Goal: Task Accomplishment & Management: Complete application form

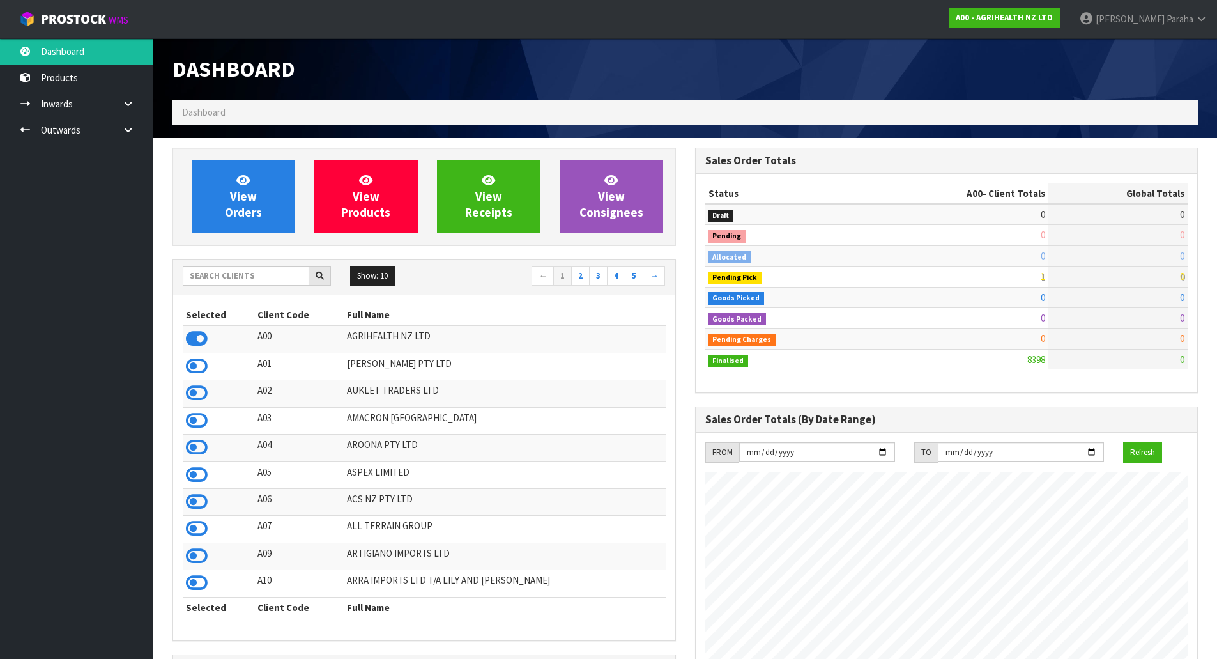
scroll to position [968, 522]
click at [245, 270] on input "text" at bounding box center [246, 276] width 126 height 20
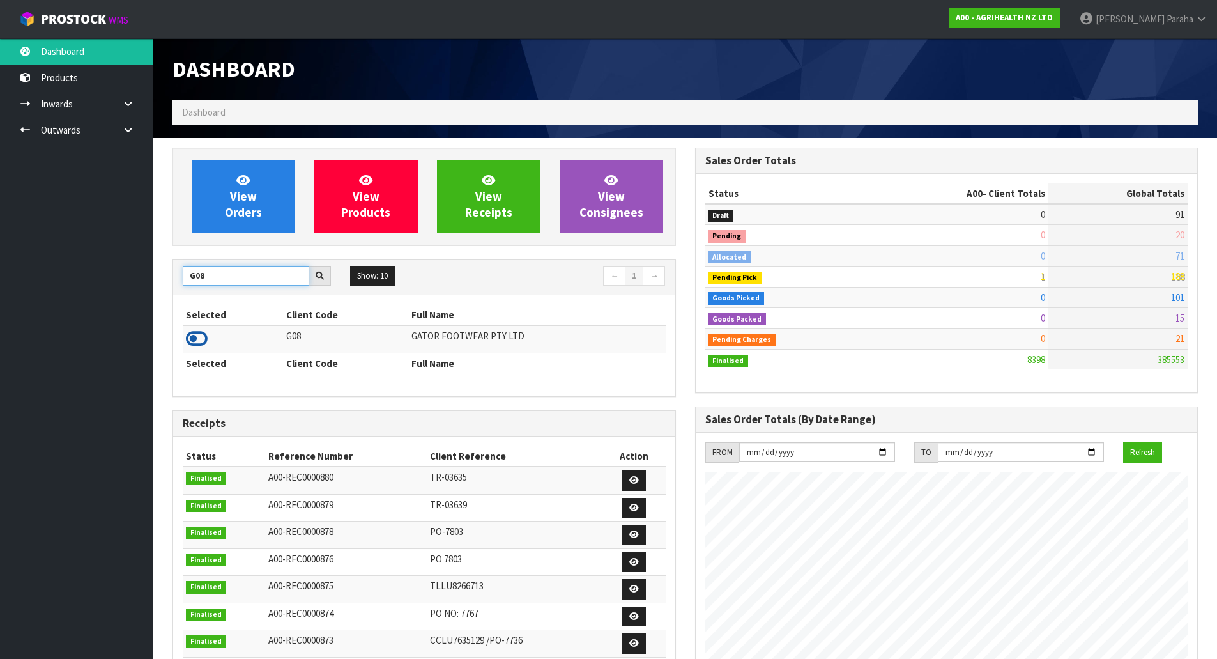
type input "G08"
click at [200, 339] on icon at bounding box center [197, 338] width 22 height 19
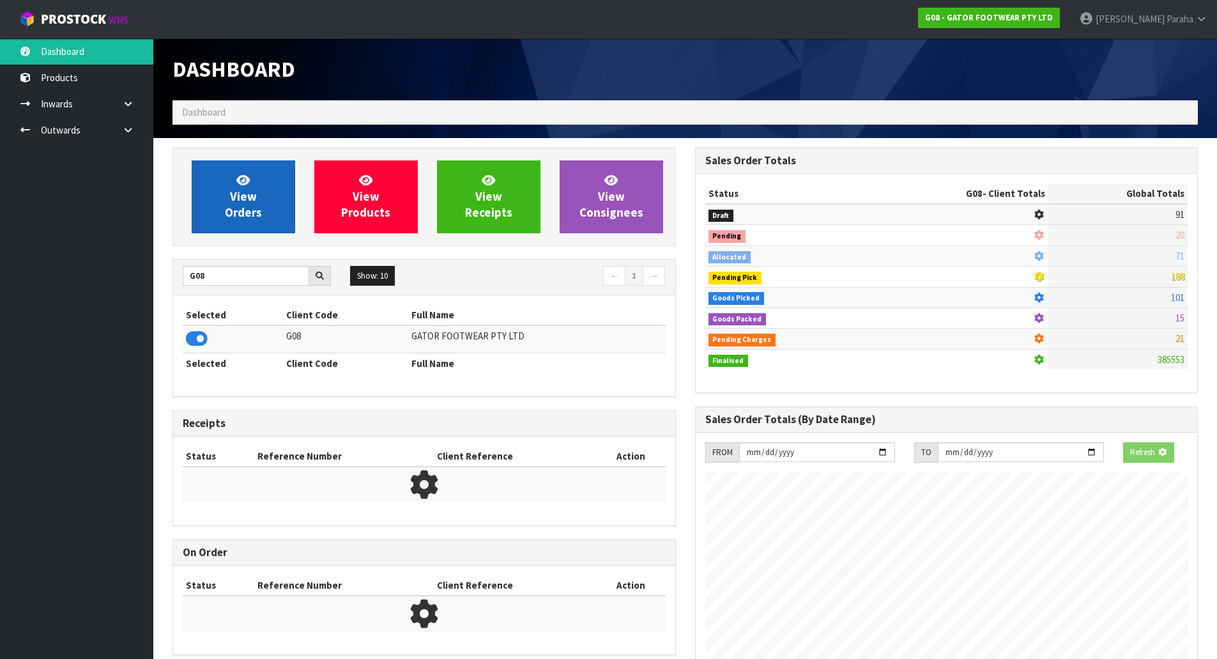
scroll to position [797, 522]
click at [229, 207] on span "View Orders" at bounding box center [243, 196] width 37 height 48
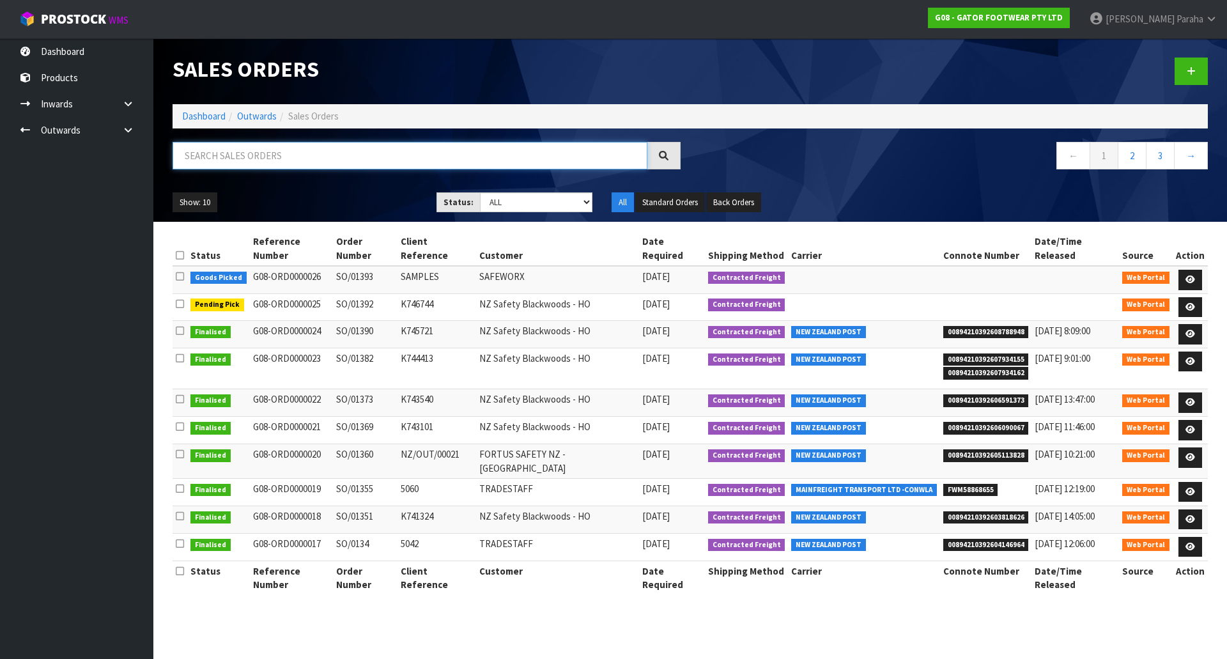
click at [220, 154] on input "text" at bounding box center [409, 155] width 475 height 27
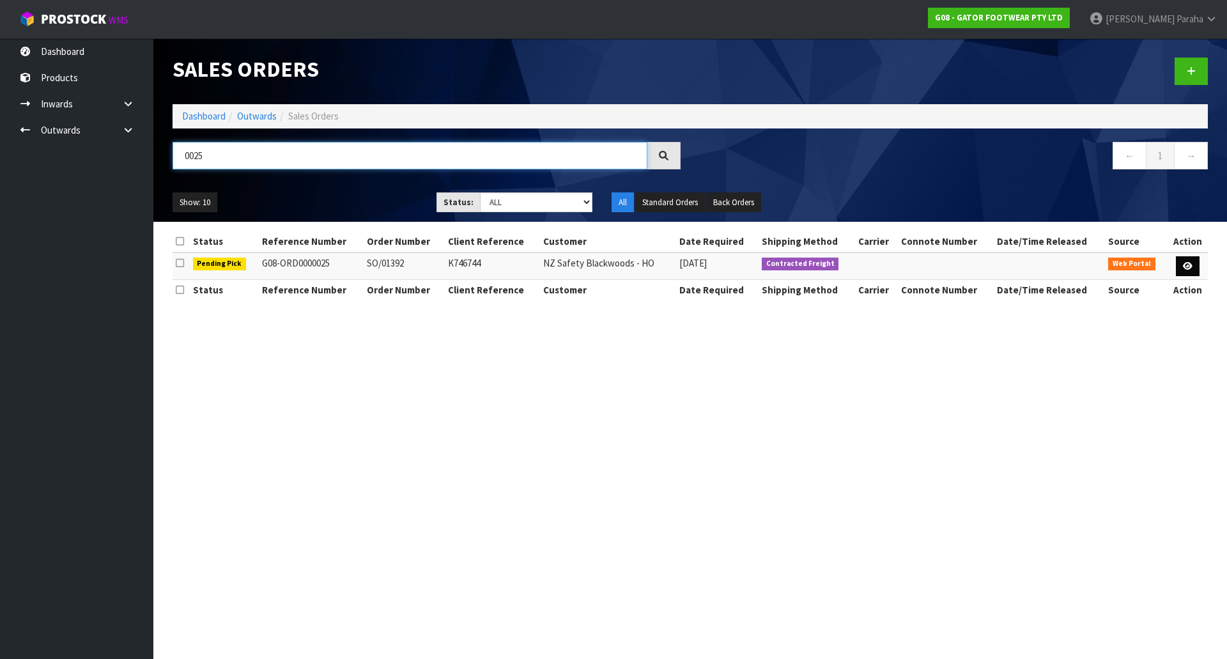
type input "0025"
click at [1195, 261] on link at bounding box center [1188, 266] width 24 height 20
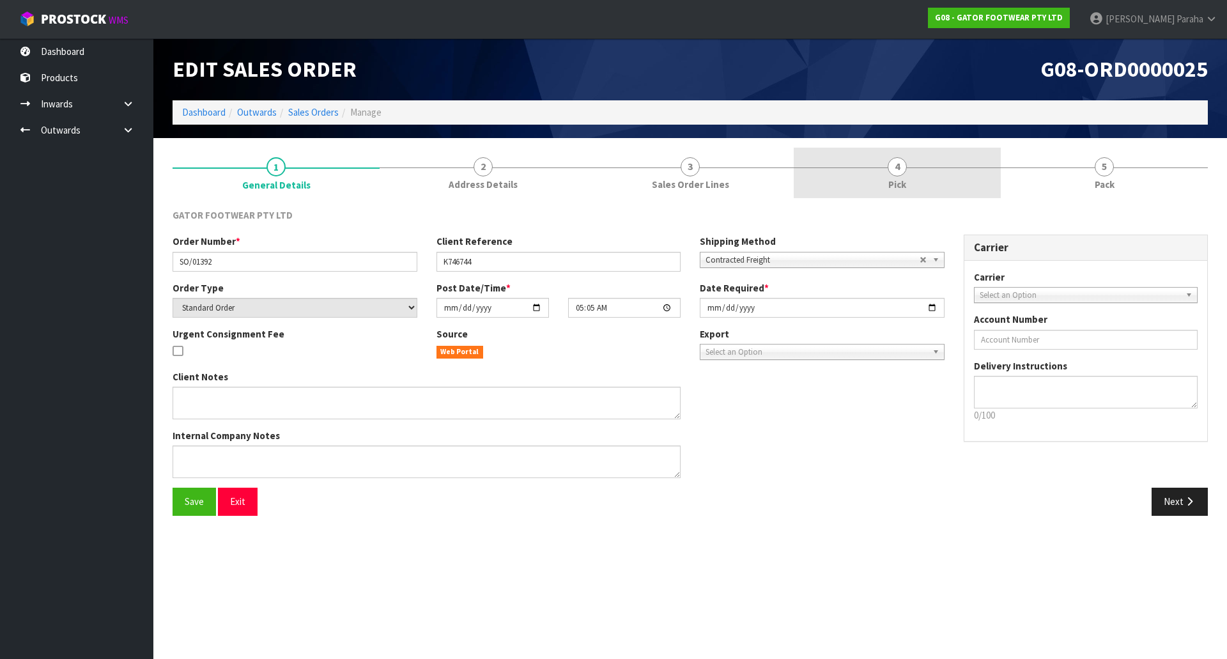
click at [905, 167] on span "4" at bounding box center [896, 166] width 19 height 19
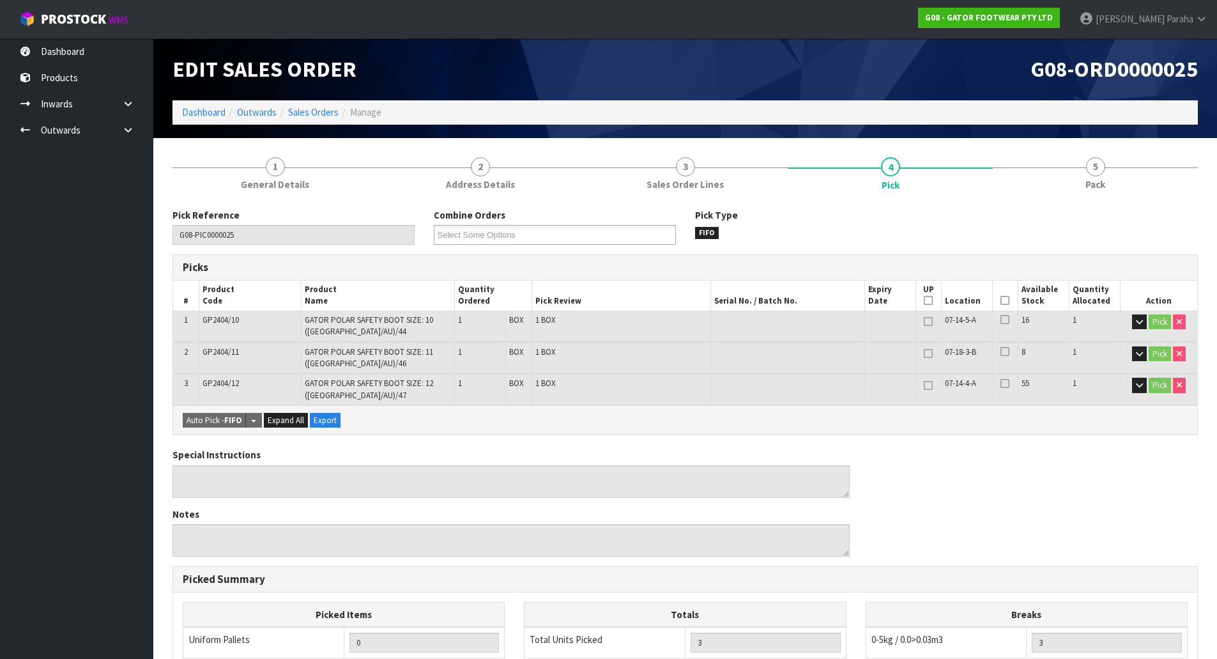
click at [1002, 300] on icon at bounding box center [1004, 300] width 9 height 1
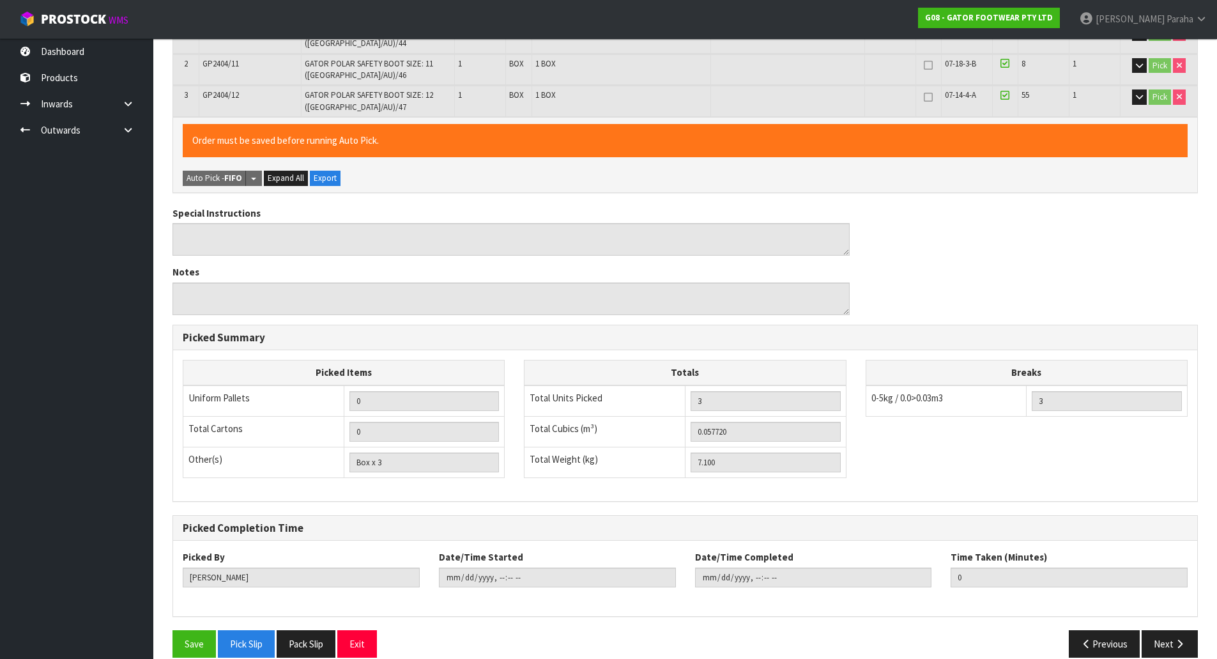
scroll to position [306, 0]
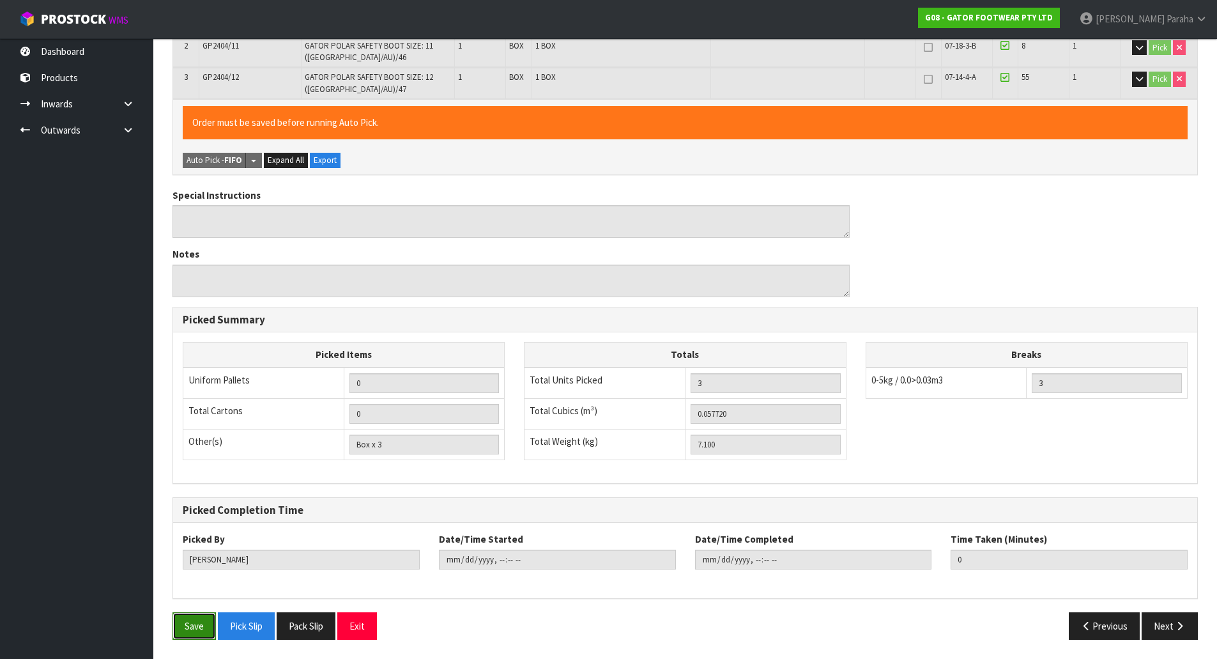
click at [203, 622] on button "Save" at bounding box center [193, 625] width 43 height 27
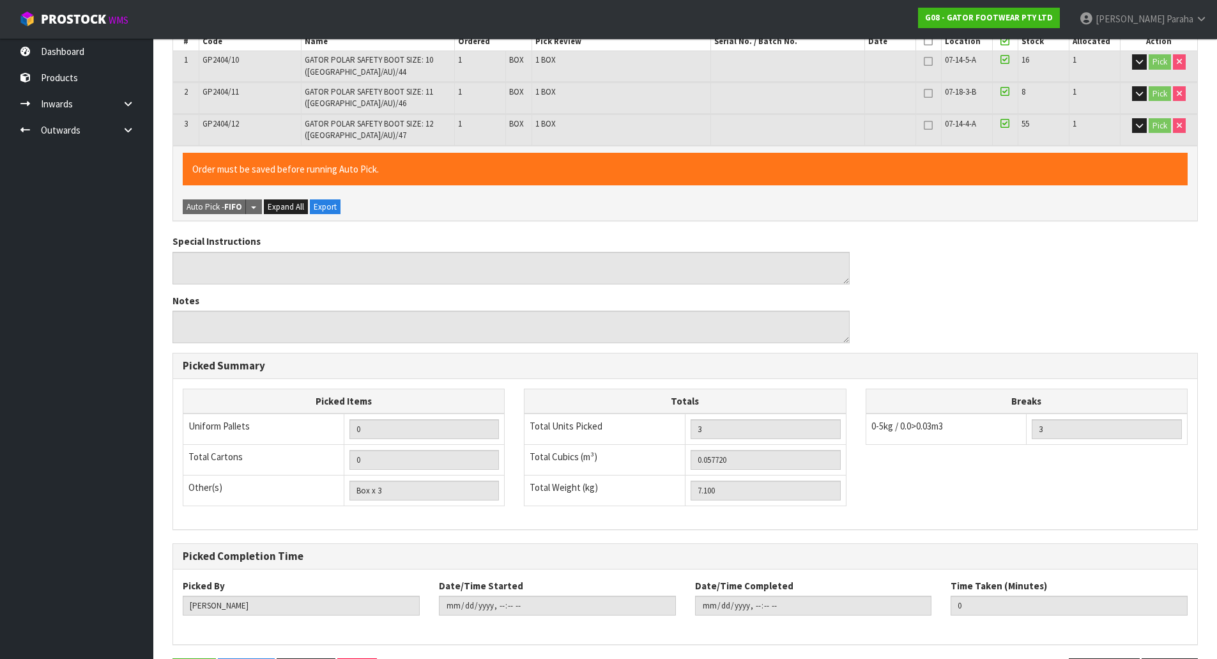
scroll to position [0, 0]
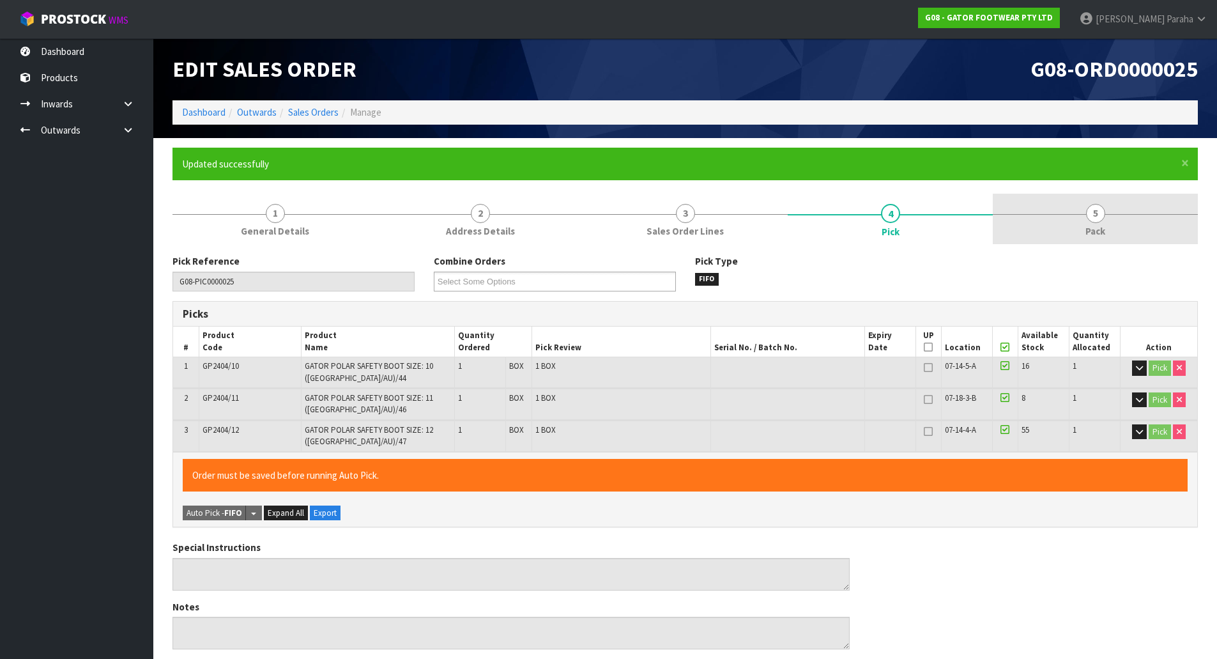
type input "[PERSON_NAME]"
type input "[DATE]T08:38:33"
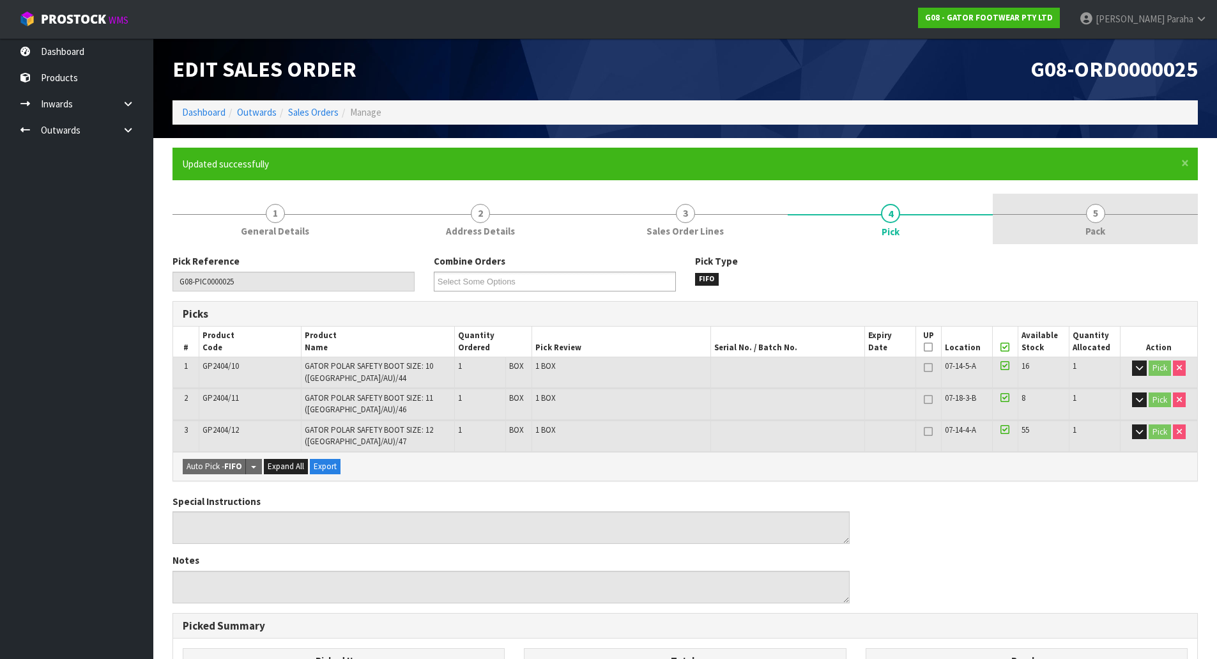
click at [1101, 223] on link "5 Pack" at bounding box center [1095, 219] width 205 height 50
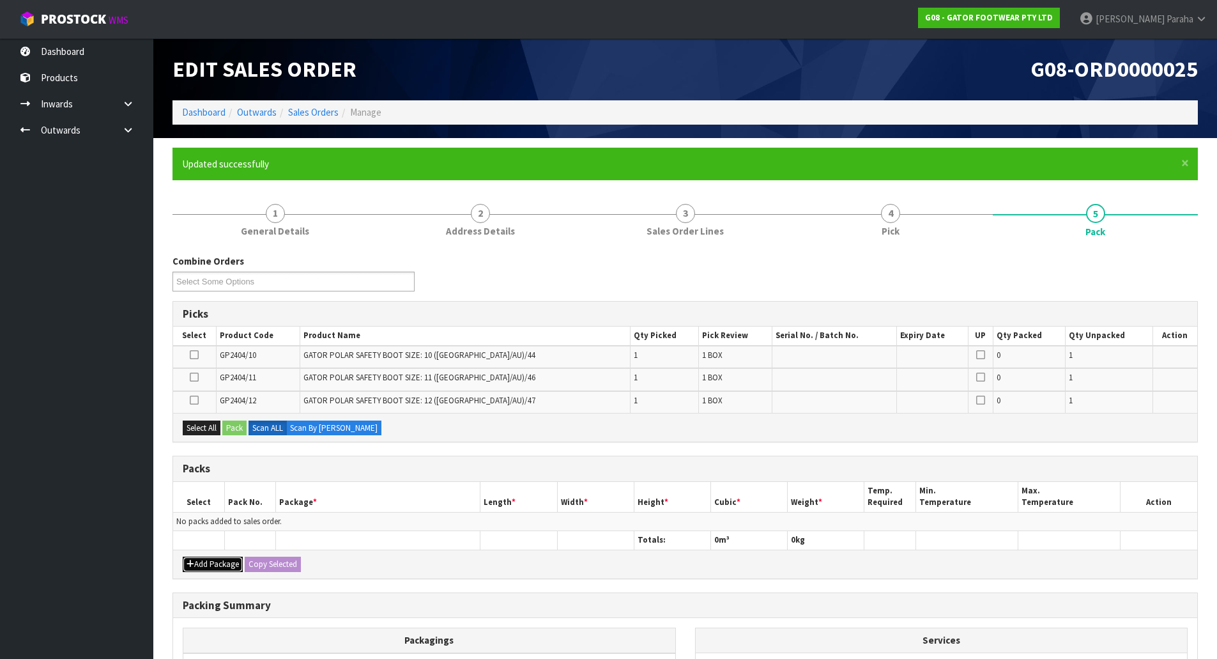
click at [230, 563] on button "Add Package" at bounding box center [213, 563] width 60 height 15
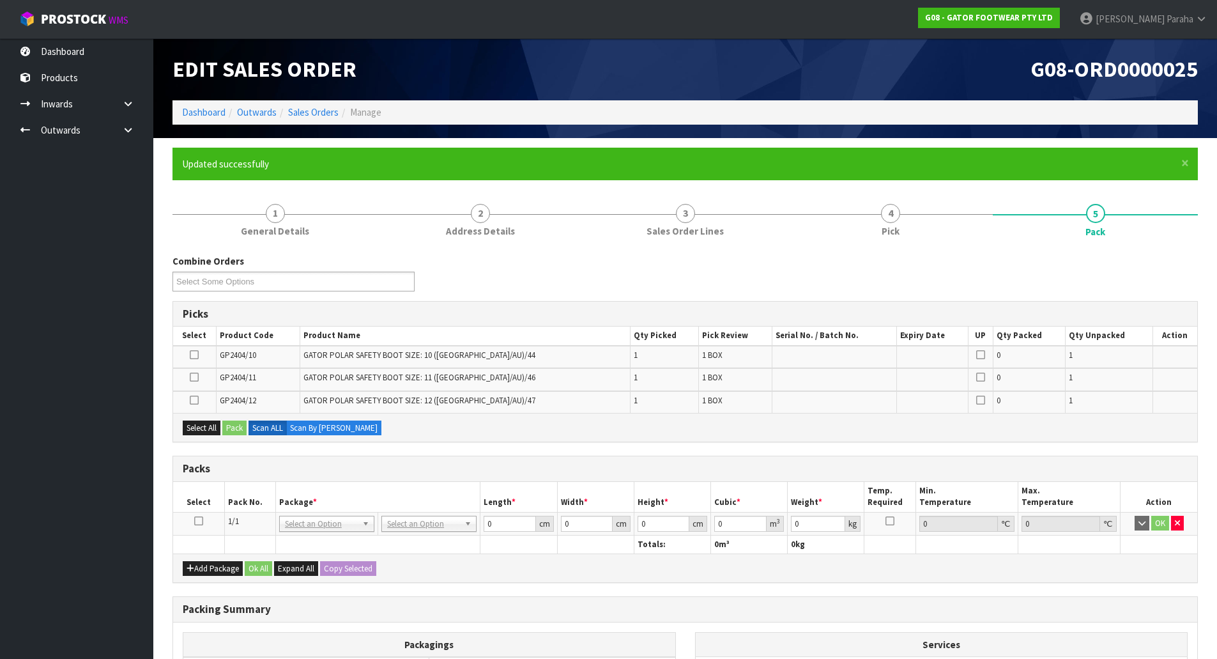
click at [199, 521] on icon at bounding box center [198, 521] width 9 height 1
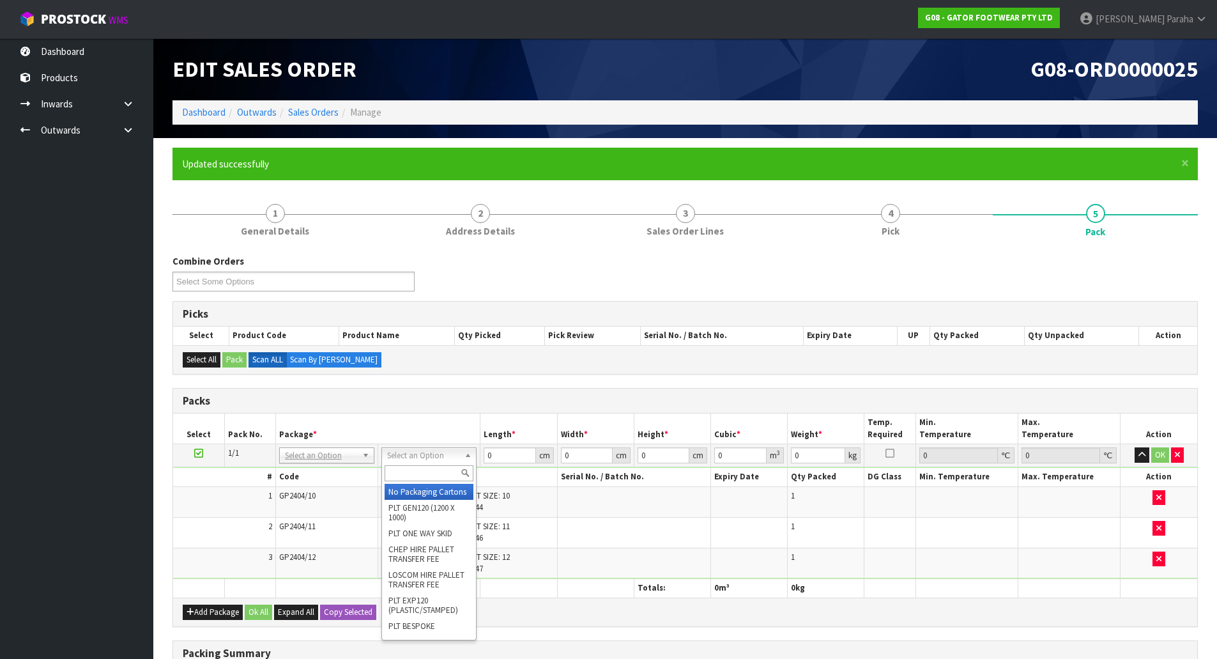
click at [440, 479] on input "text" at bounding box center [429, 473] width 89 height 16
type input "OC"
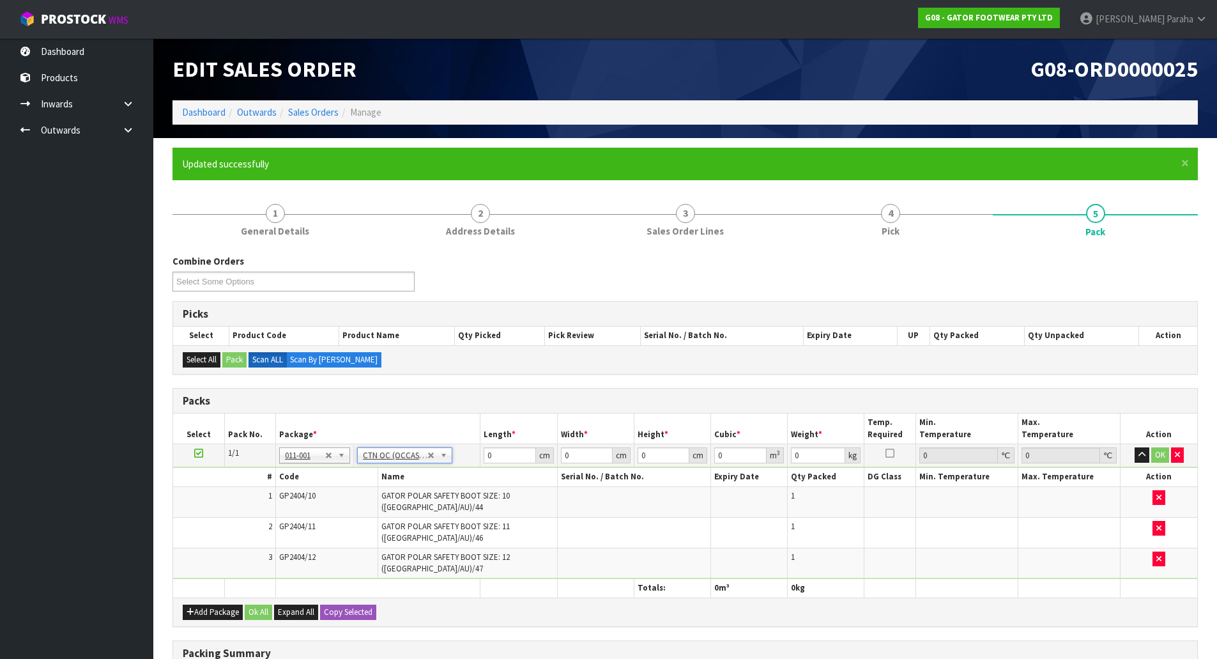
type input "7.1"
click at [502, 454] on input "0" at bounding box center [510, 455] width 52 height 16
type input "49"
type input "41"
type input "4"
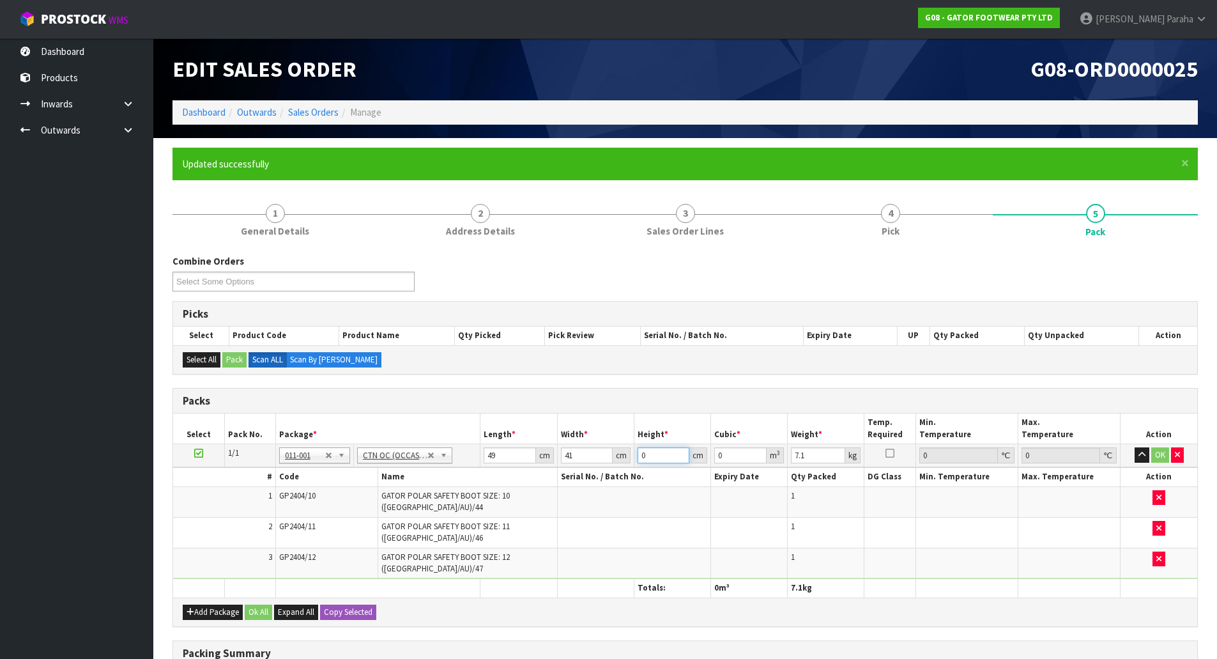
type input "0.008036"
type input "44"
type input "0.088396"
type input "44"
type input "8"
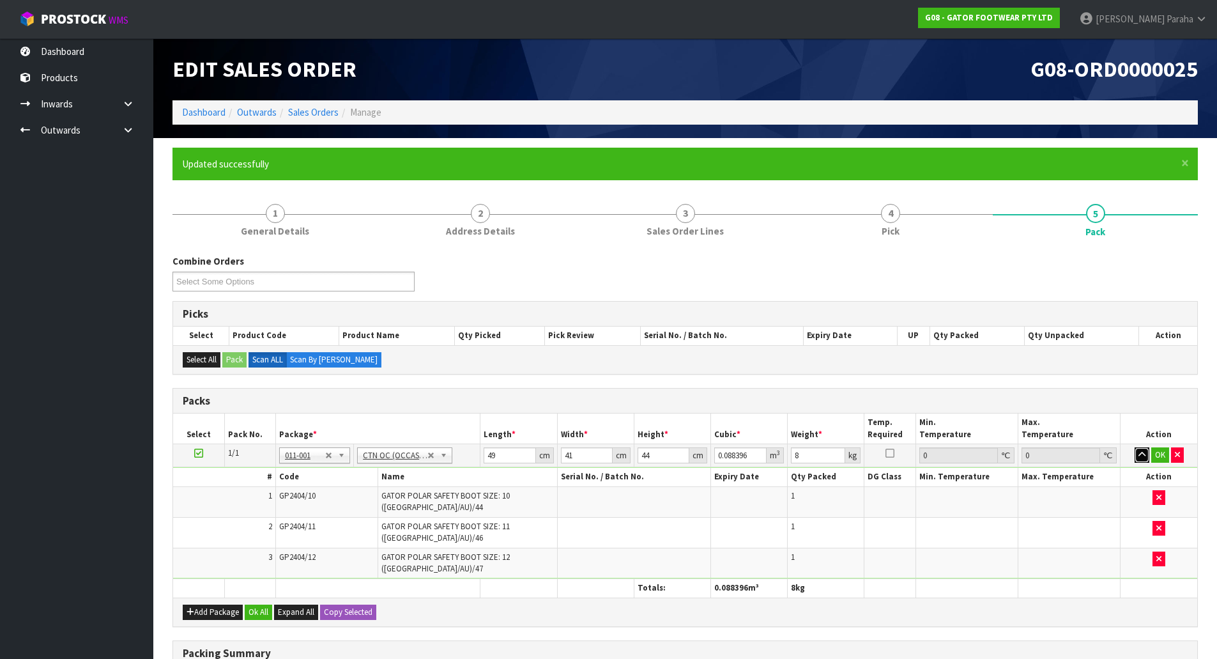
click at [1135, 447] on button "button" at bounding box center [1142, 454] width 15 height 15
click button "OK" at bounding box center [1160, 454] width 18 height 15
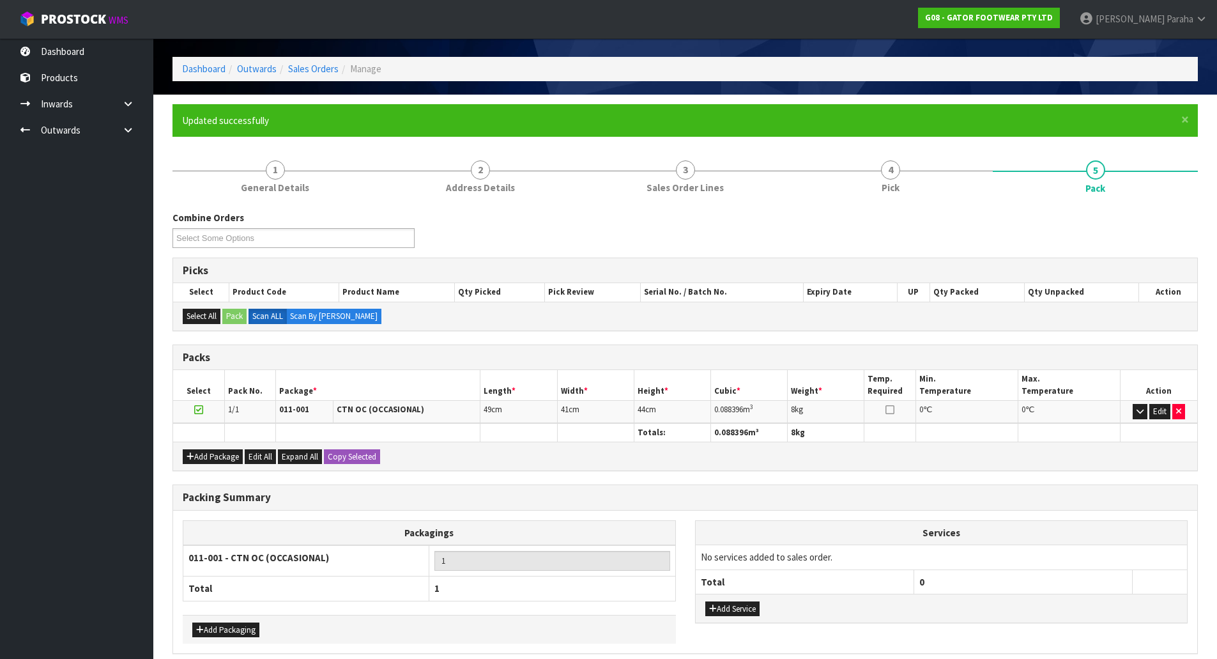
scroll to position [98, 0]
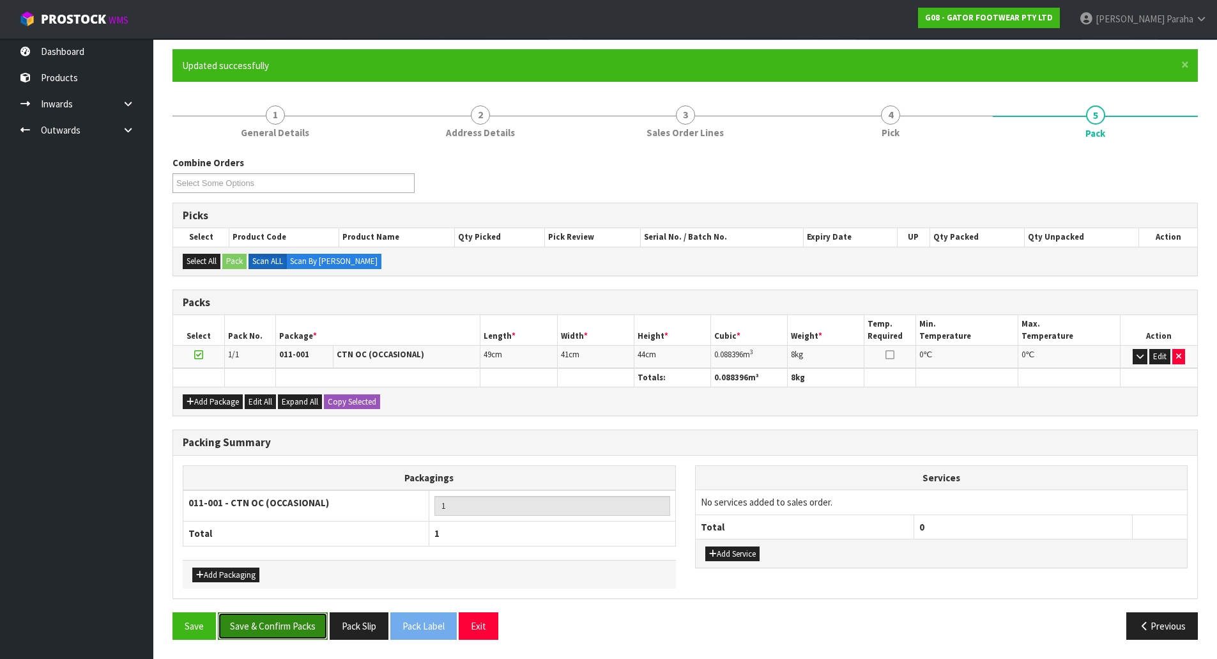
click at [292, 615] on button "Save & Confirm Packs" at bounding box center [273, 625] width 110 height 27
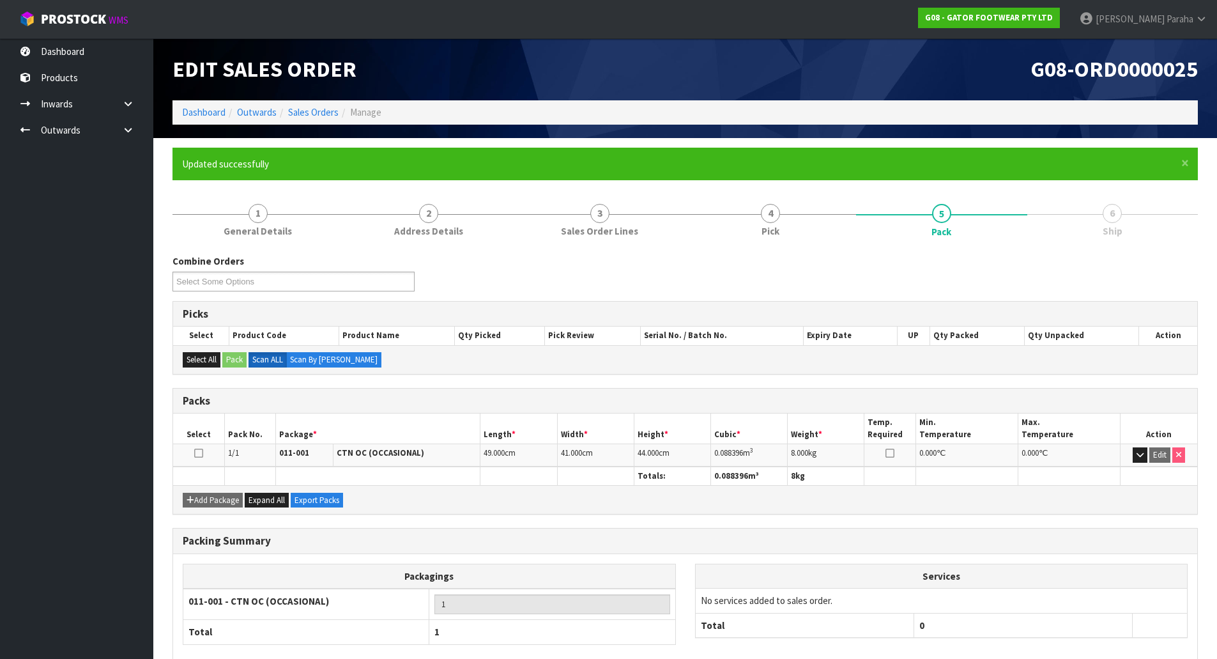
scroll to position [70, 0]
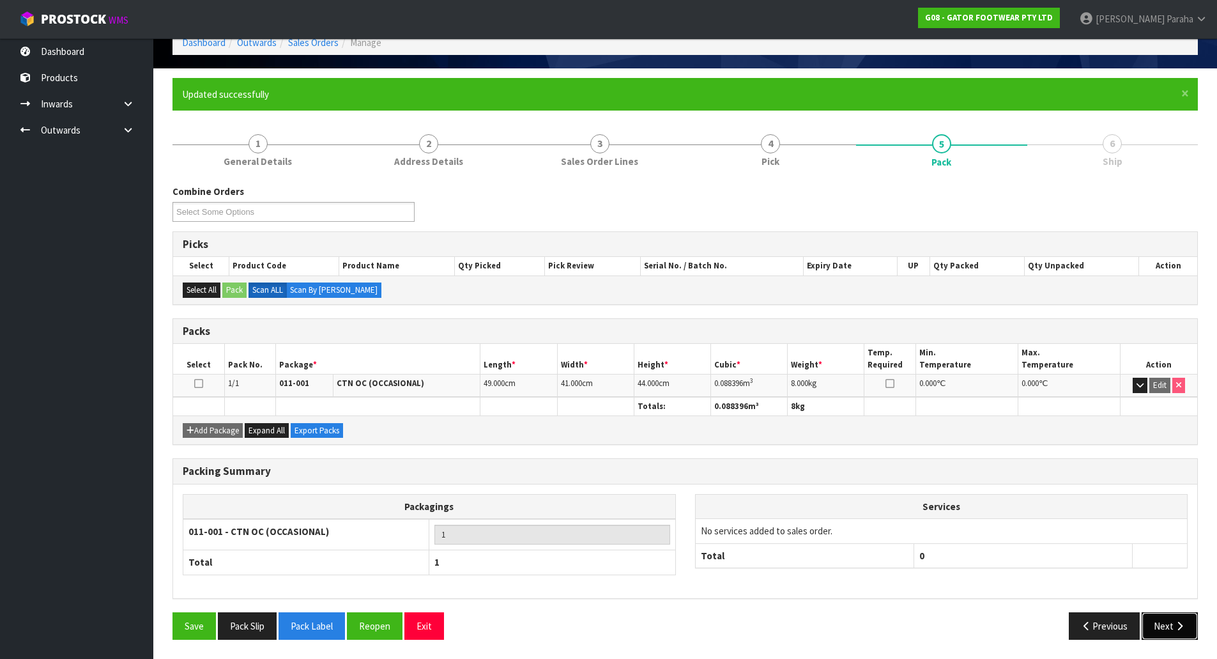
click at [1160, 631] on button "Next" at bounding box center [1170, 625] width 56 height 27
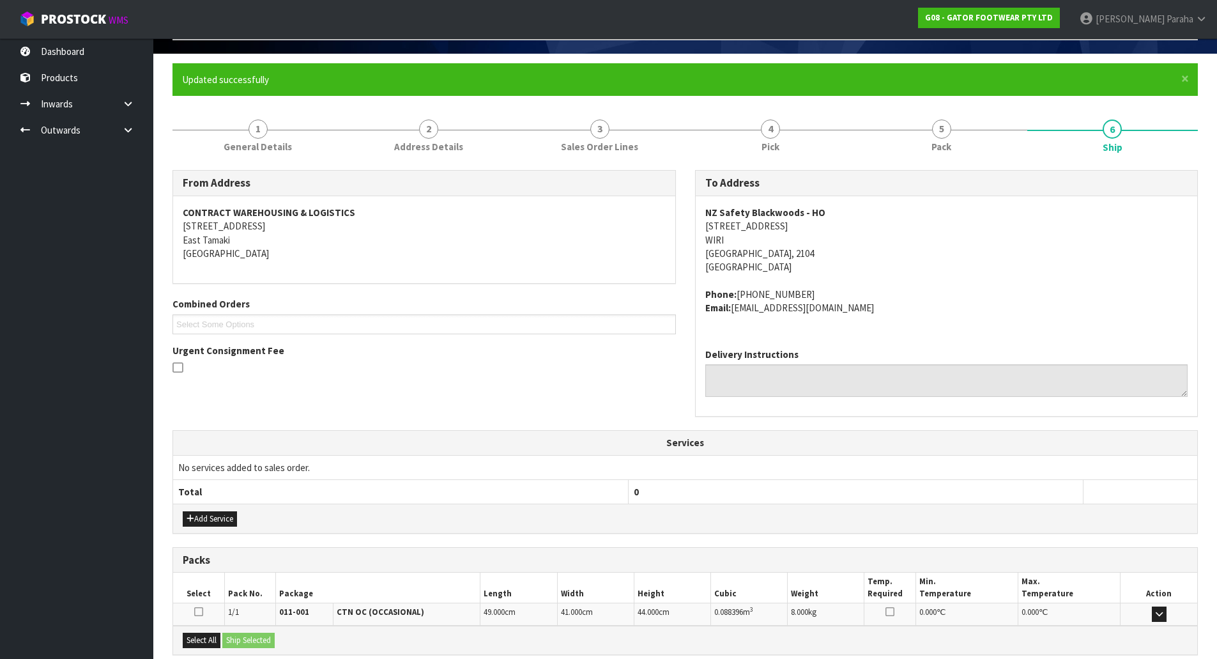
scroll to position [218, 0]
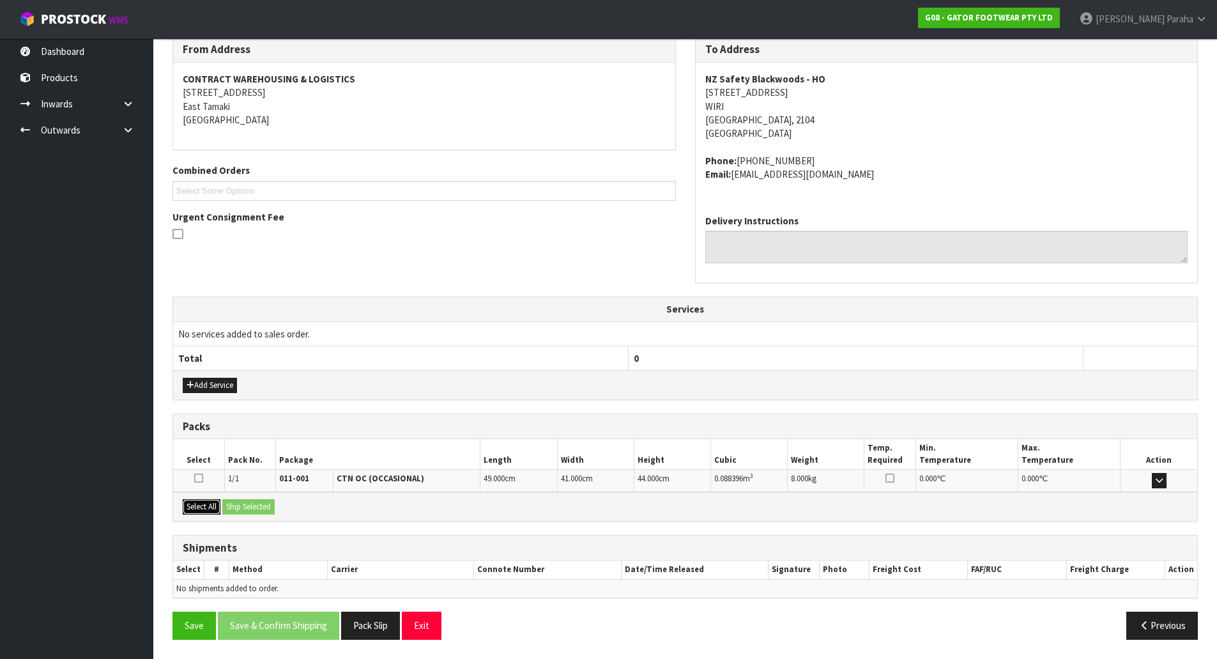
drag, startPoint x: 198, startPoint y: 510, endPoint x: 236, endPoint y: 509, distance: 37.7
click at [213, 509] on button "Select All" at bounding box center [202, 506] width 38 height 15
click at [243, 509] on button "Ship Selected" at bounding box center [248, 506] width 52 height 15
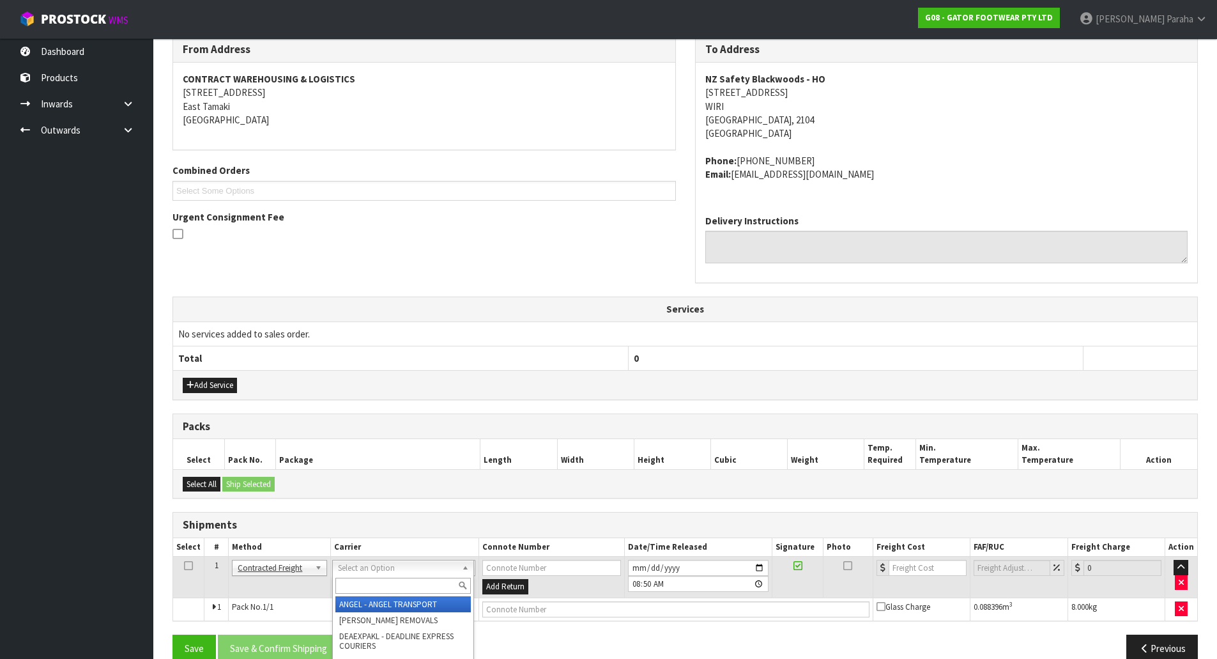
click at [416, 585] on input "text" at bounding box center [402, 586] width 135 height 16
type input "NZP"
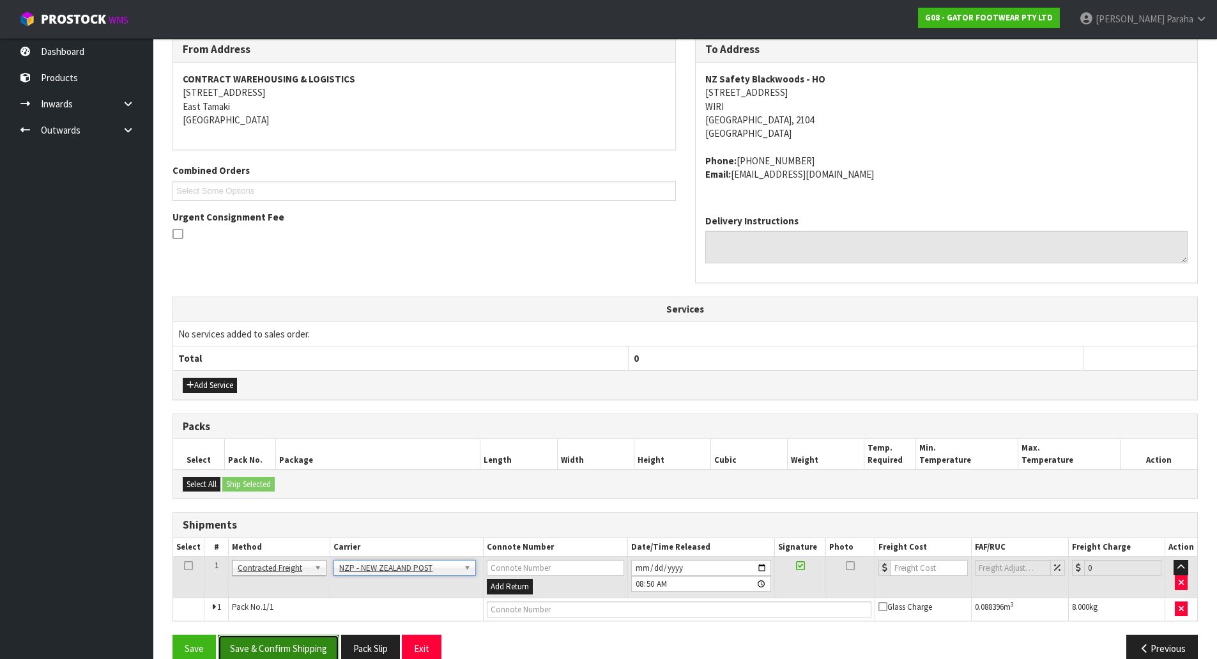
click at [304, 650] on button "Save & Confirm Shipping" at bounding box center [278, 647] width 121 height 27
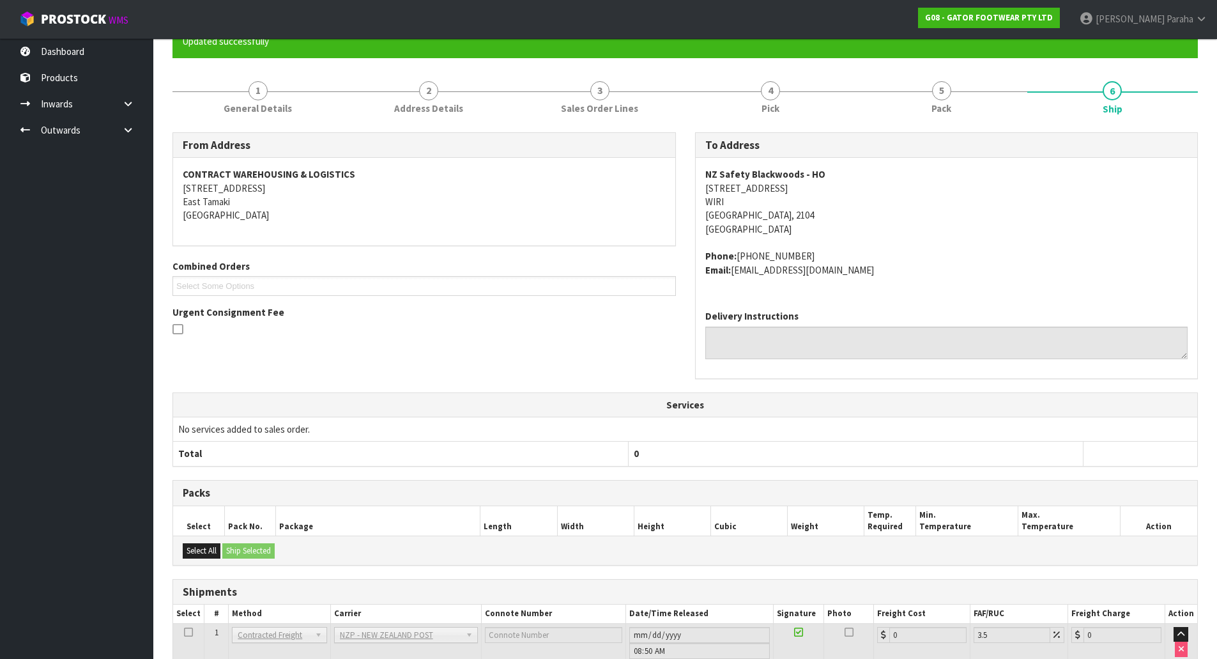
scroll to position [222, 0]
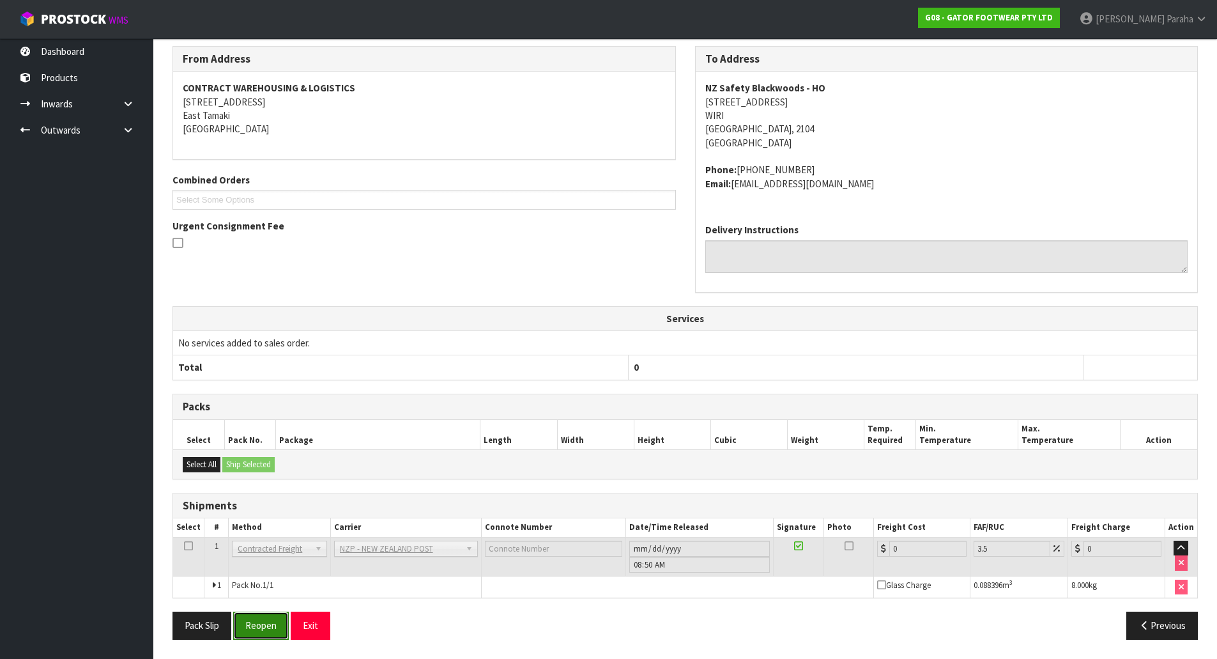
click at [268, 622] on button "Reopen" at bounding box center [261, 624] width 56 height 27
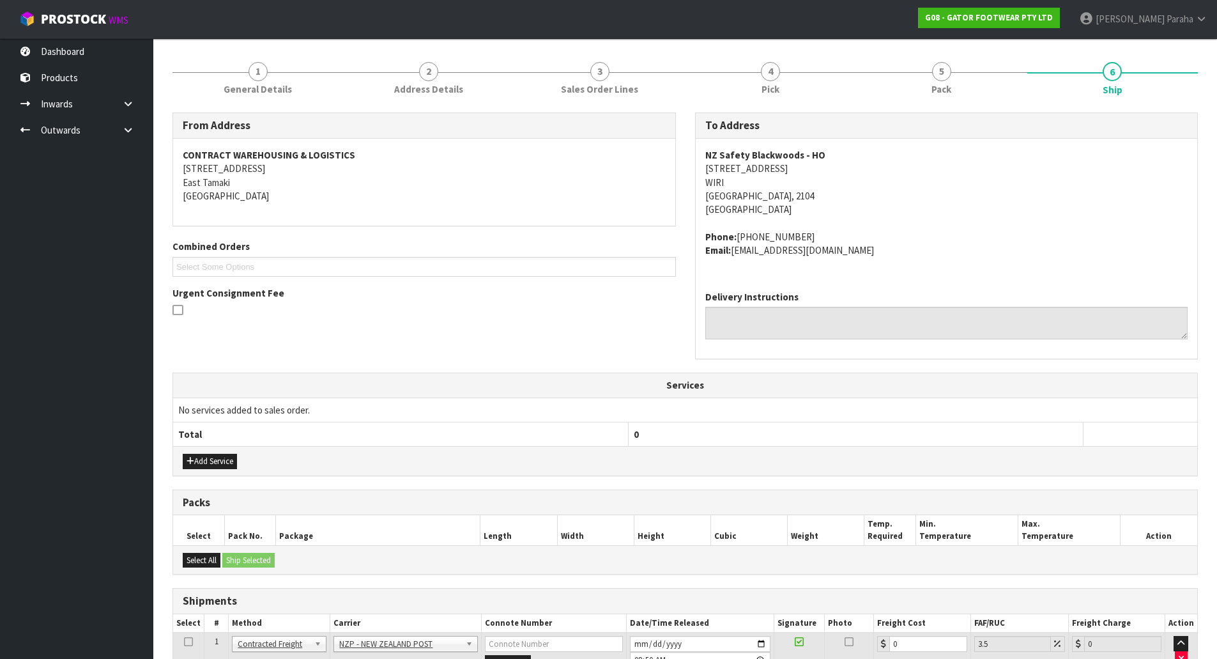
scroll to position [252, 0]
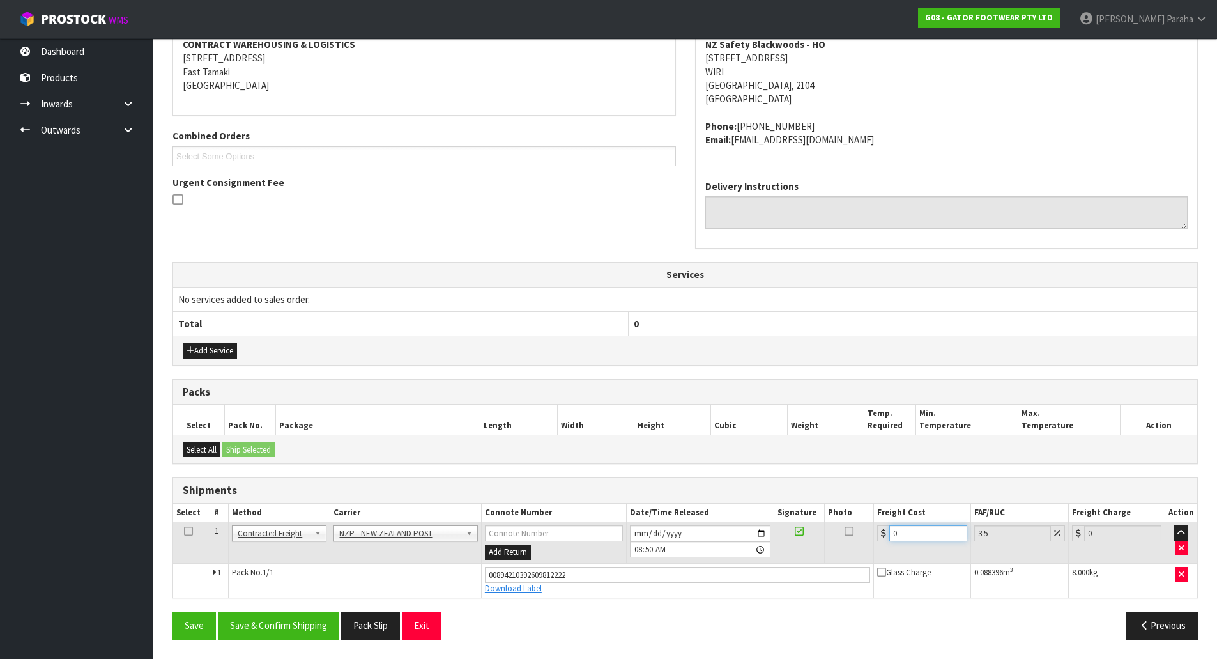
click at [920, 533] on input "0" at bounding box center [927, 533] width 77 height 16
type input "4"
type input "4.14"
type input "4.3"
type input "4.45"
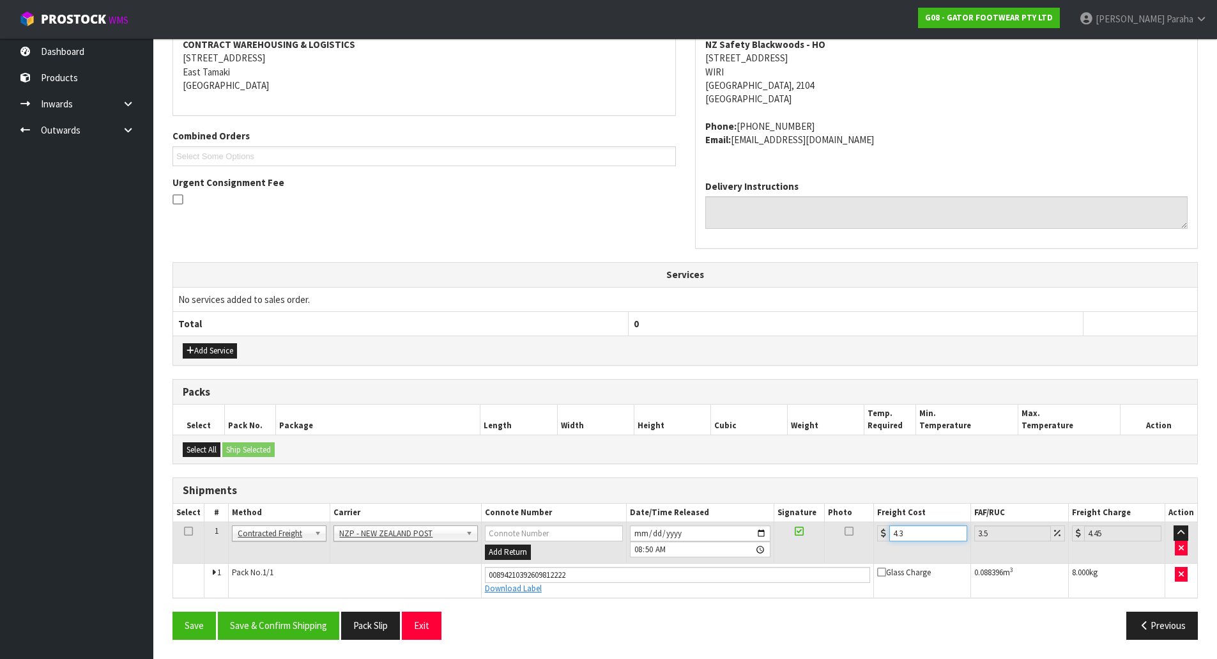
type input "4.33"
type input "4.48"
type input "4.33"
click at [283, 630] on button "Save & Confirm Shipping" at bounding box center [278, 624] width 121 height 27
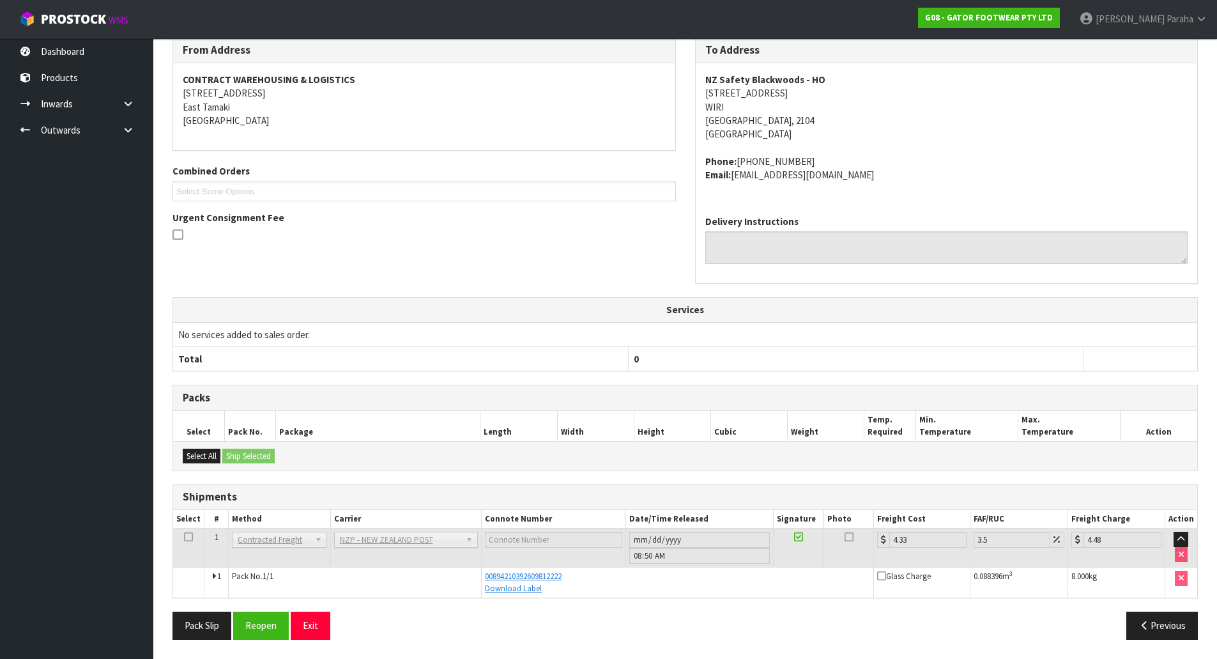
scroll to position [0, 0]
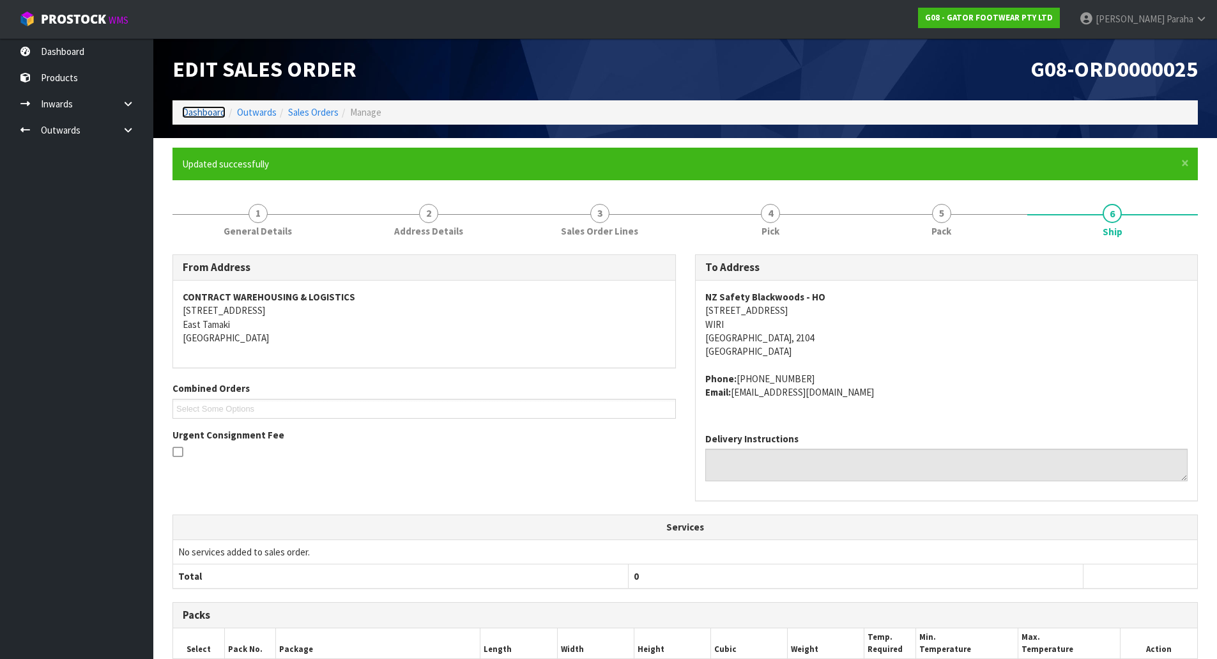
click at [193, 110] on link "Dashboard" at bounding box center [203, 112] width 43 height 12
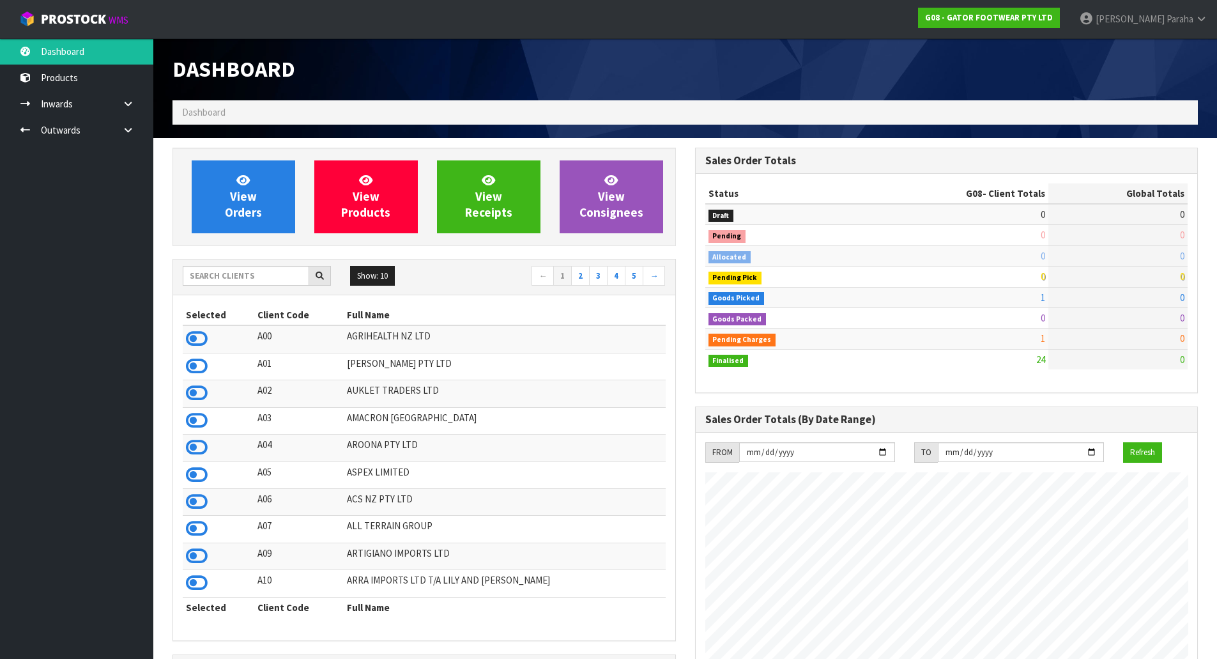
scroll to position [947, 522]
click at [264, 277] on input "text" at bounding box center [246, 276] width 126 height 20
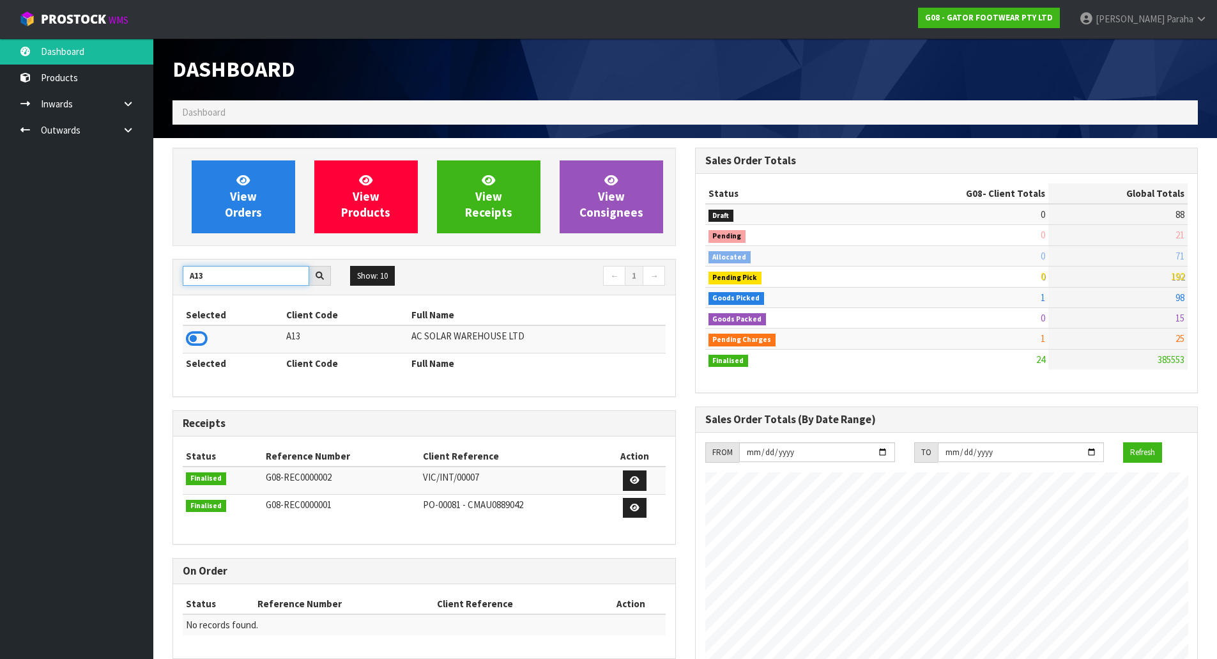
type input "A13"
click at [202, 339] on icon at bounding box center [197, 338] width 22 height 19
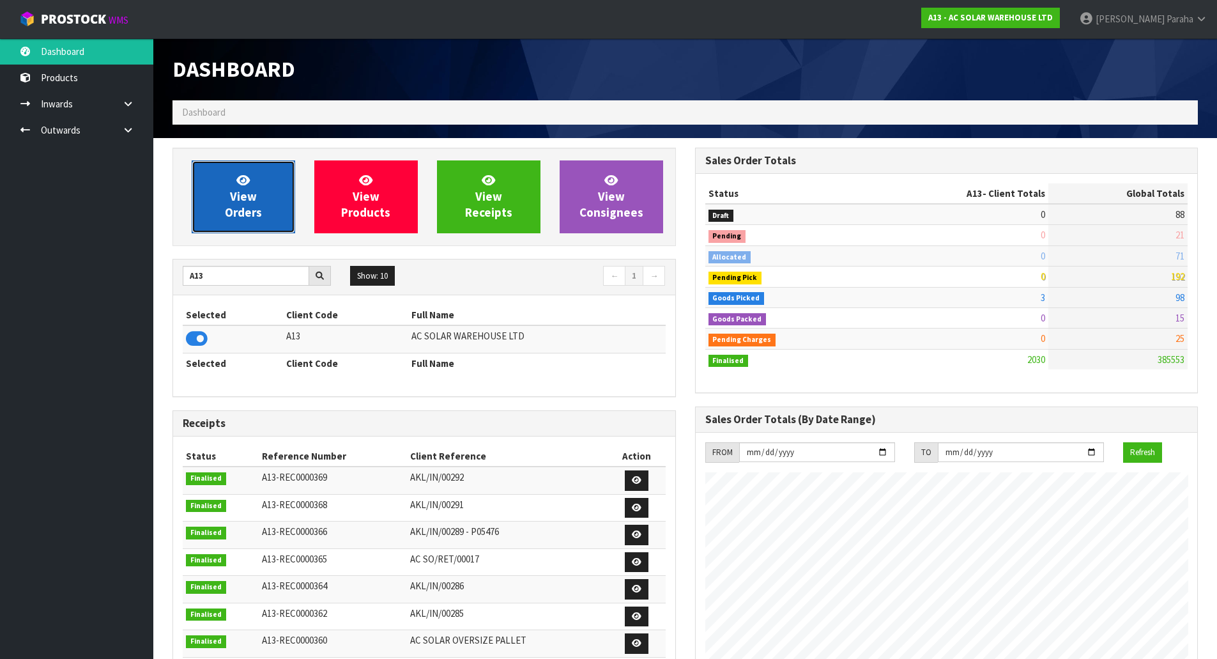
scroll to position [1036, 522]
click at [233, 205] on span "View Orders" at bounding box center [243, 196] width 37 height 48
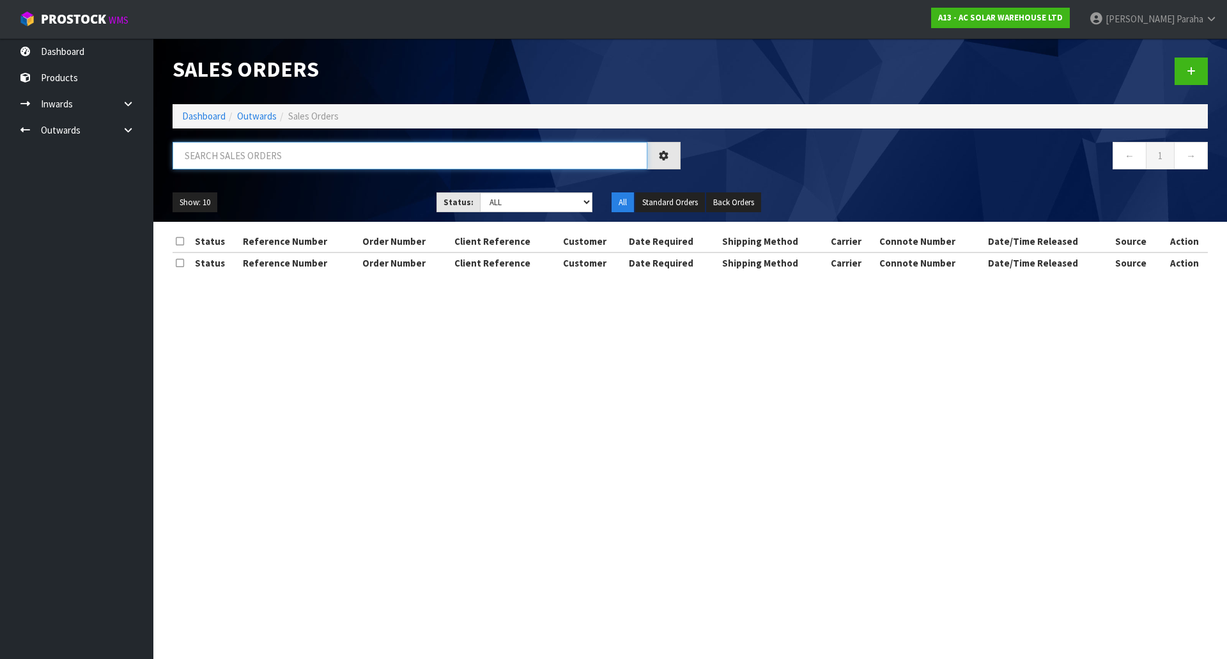
click at [238, 158] on input "text" at bounding box center [409, 155] width 475 height 27
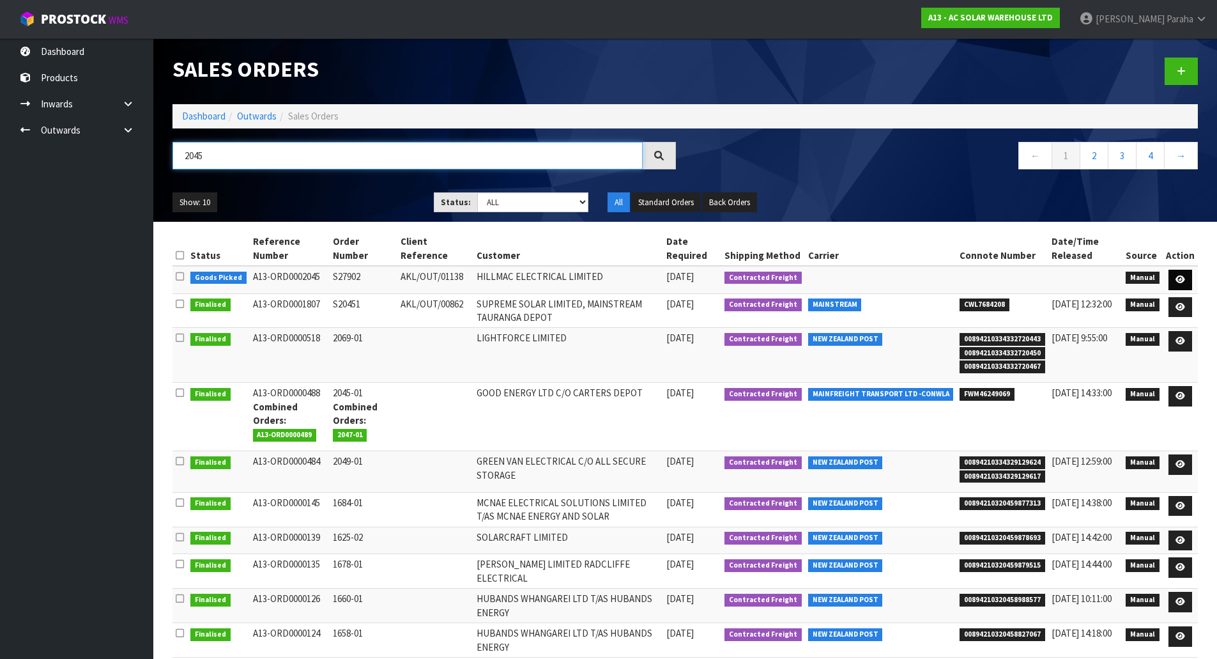
type input "2045"
click at [1183, 279] on icon at bounding box center [1181, 279] width 10 height 8
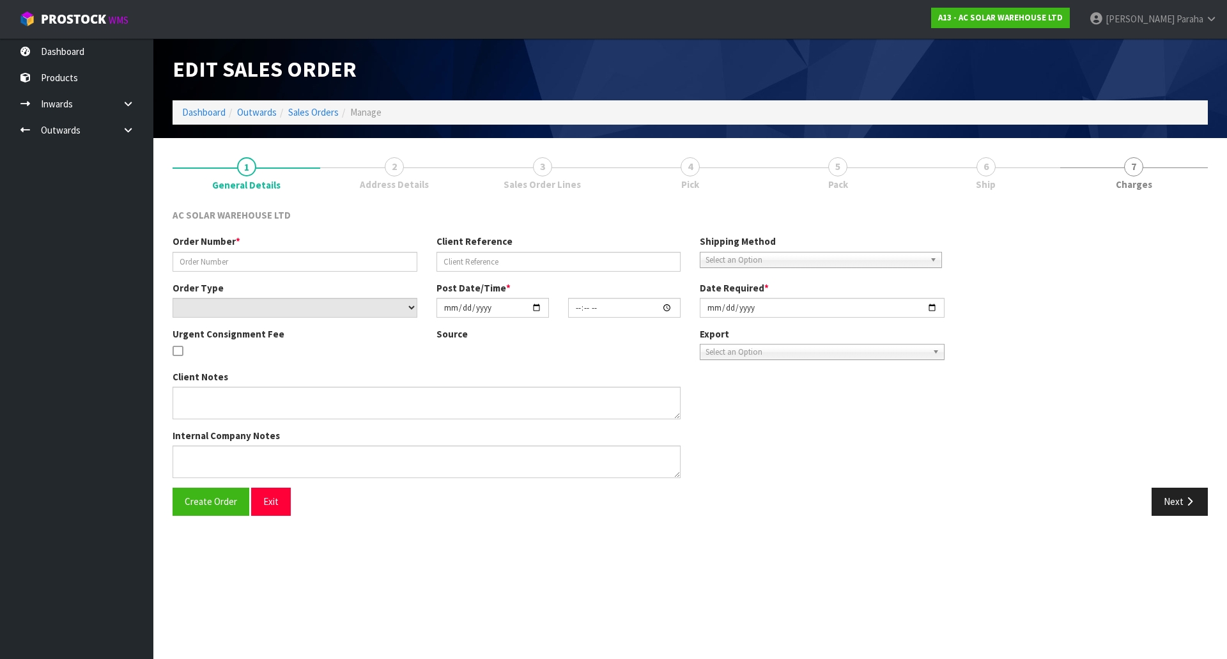
type input "S27902"
type input "AKL/OUT/01138"
select select "number:0"
type input "[DATE]"
type input "12:31:00.000"
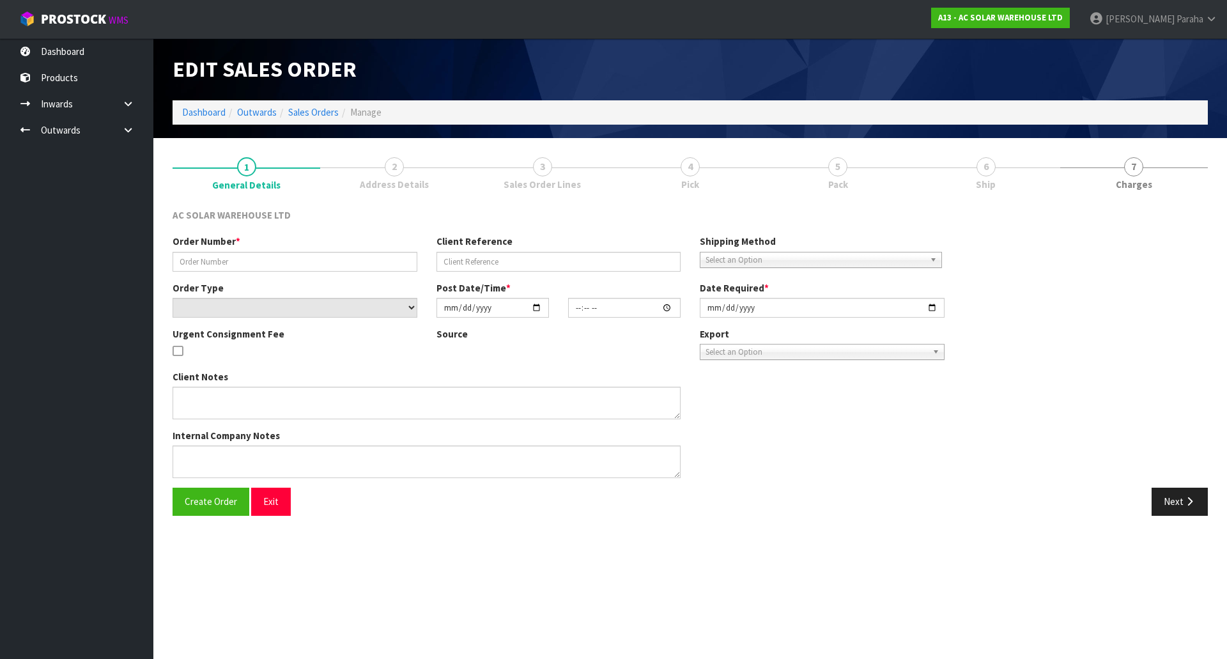
type input "[DATE]"
type textarea "SEND WITH MAINSTREAM"
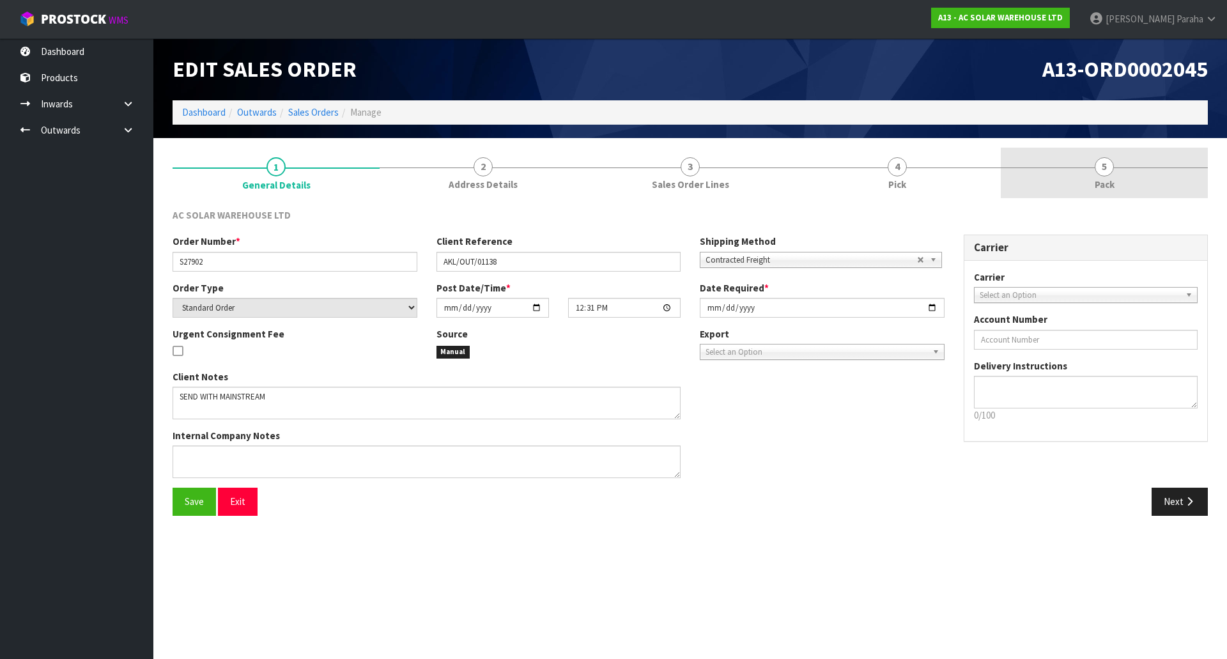
click at [1103, 155] on link "5 Pack" at bounding box center [1103, 173] width 207 height 50
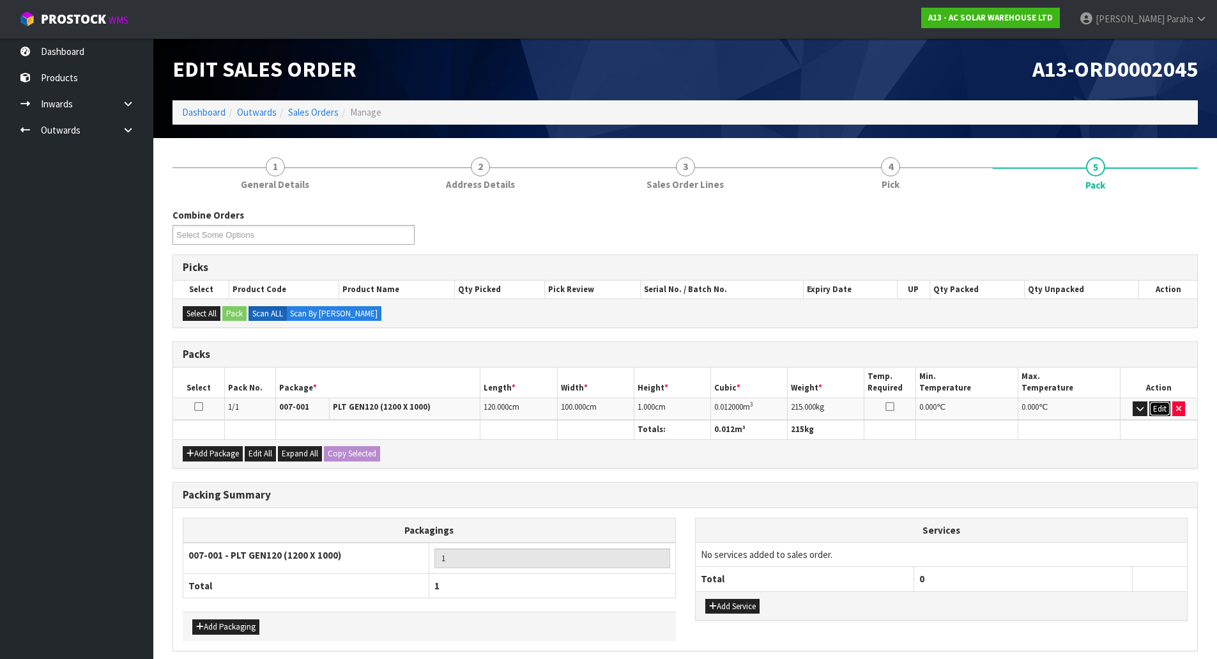
click at [1160, 410] on button "Edit" at bounding box center [1159, 408] width 21 height 15
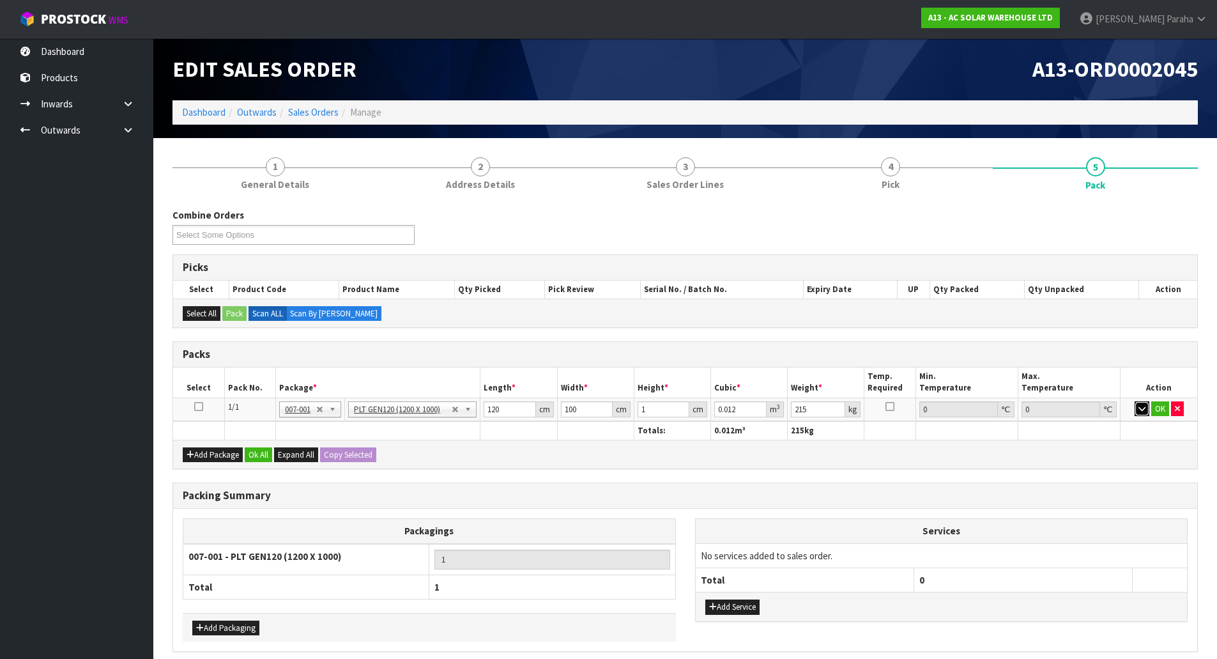
click at [1146, 410] on icon "button" at bounding box center [1141, 408] width 7 height 8
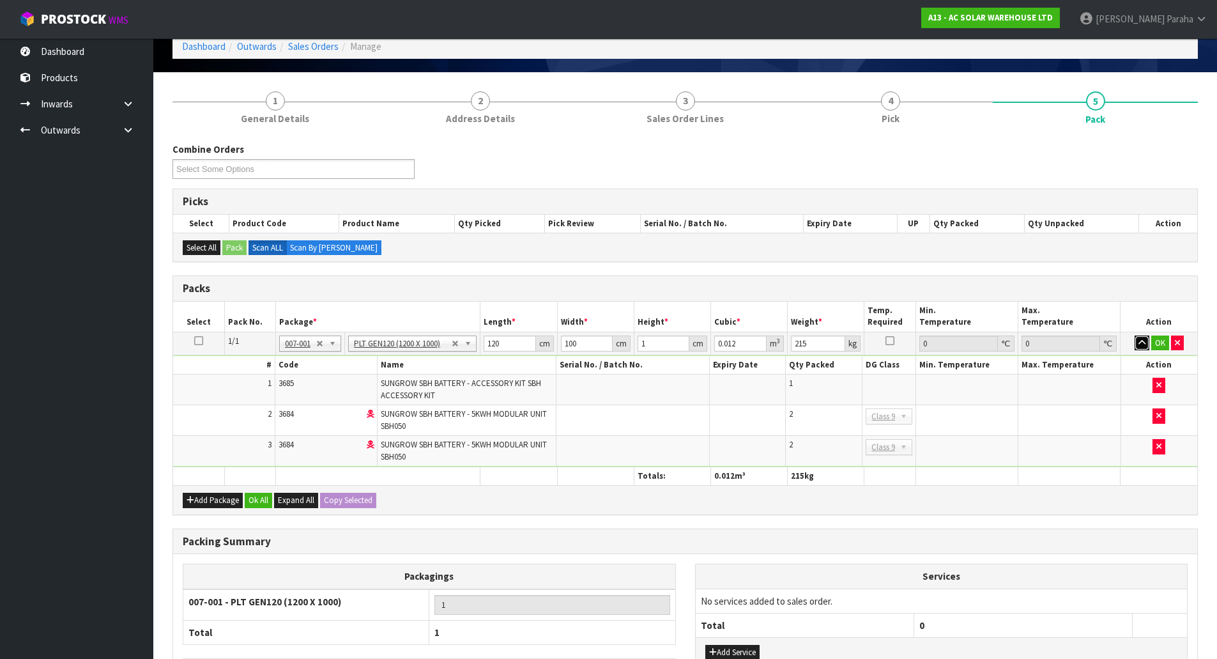
scroll to position [165, 0]
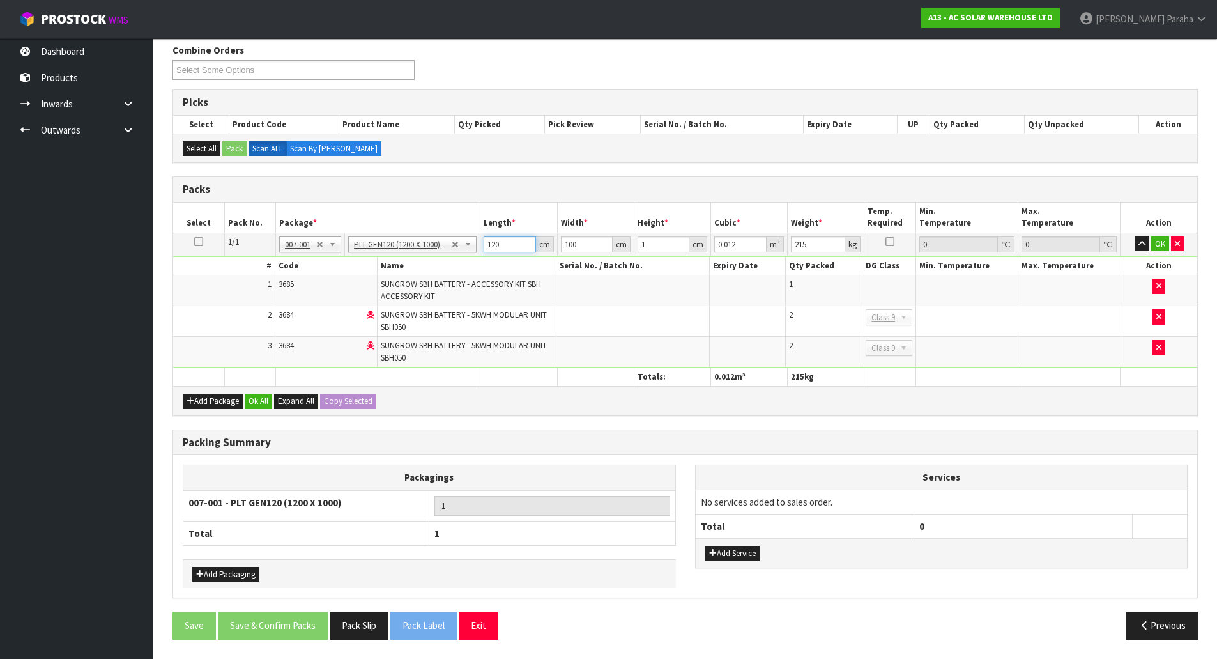
drag, startPoint x: 510, startPoint y: 244, endPoint x: 468, endPoint y: 243, distance: 42.2
click at [468, 243] on tr "1/1 NONE 007-001 007-002 007-004 007-009 007-013 007-014 007-015 007-017 007-01…" at bounding box center [685, 244] width 1024 height 23
type input "1"
type input "0.0001"
type input "11"
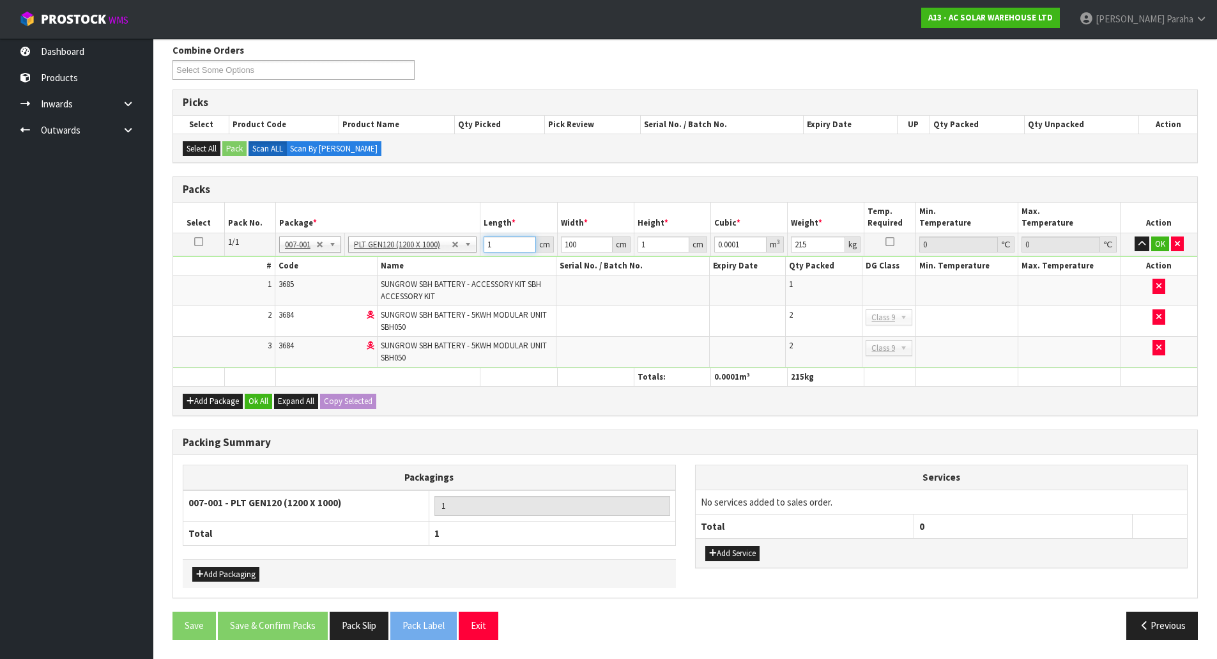
type input "0.0011"
type input "111"
type input "0.0111"
type input "111"
type input "1"
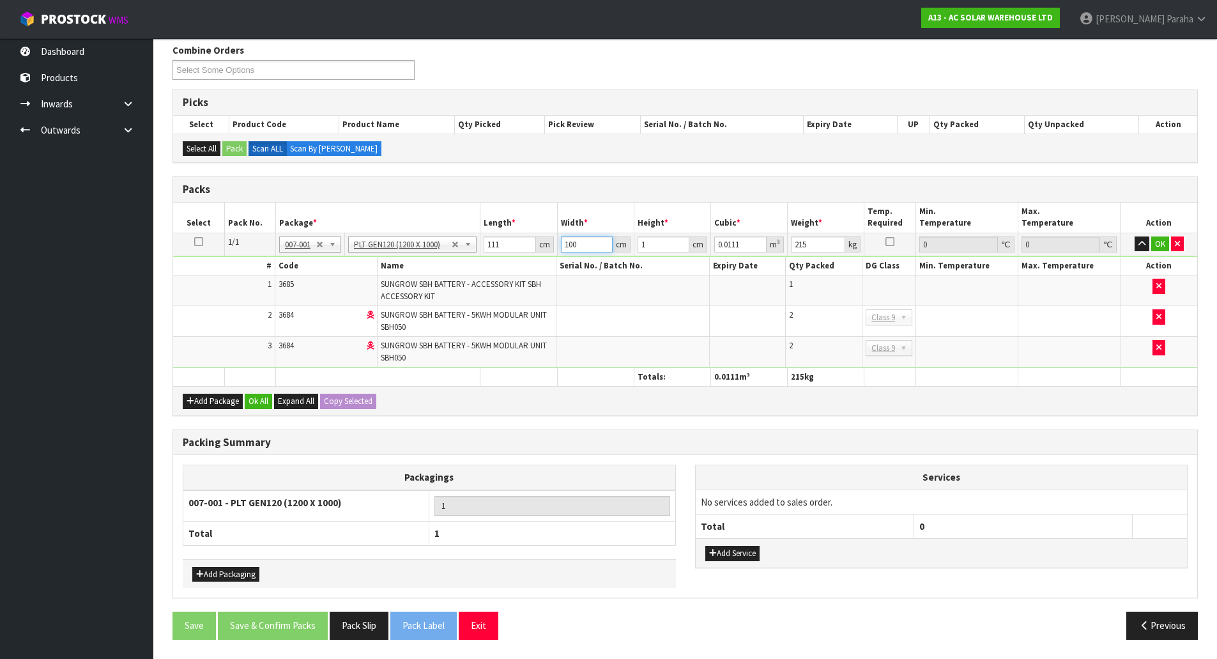
type input "0.000111"
type input "11"
type input "0.001221"
type input "111"
type input "0.012321"
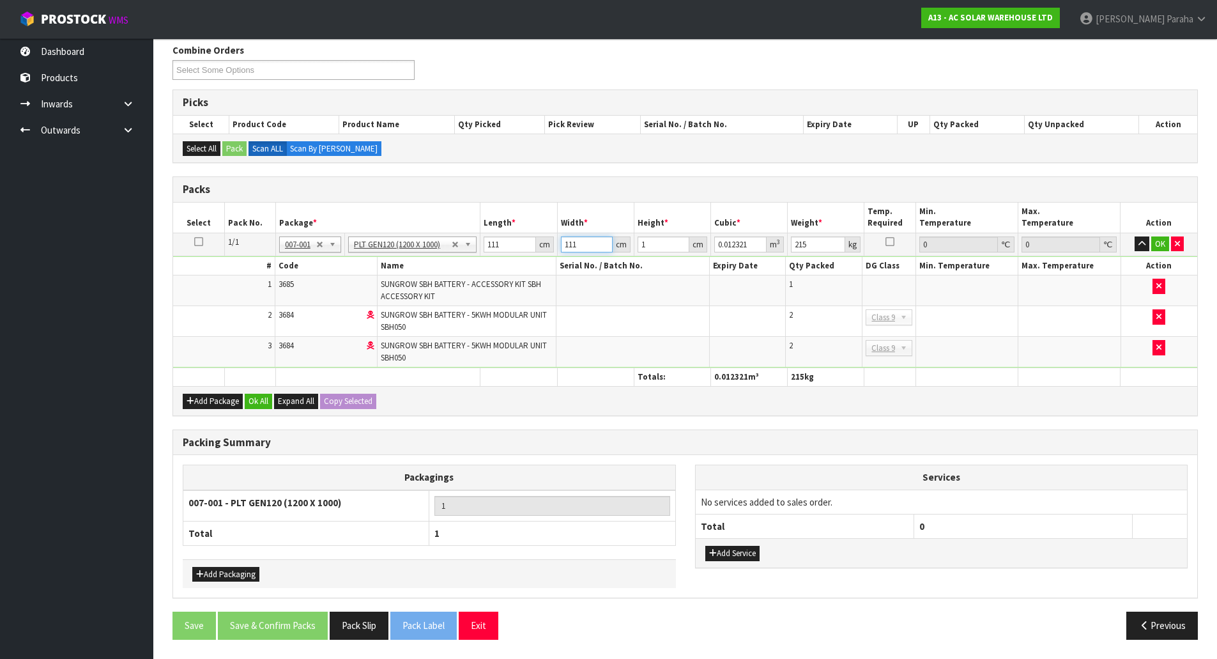
type input "111"
type input "11"
type input "0.135531"
type input "111"
type input "1.367631"
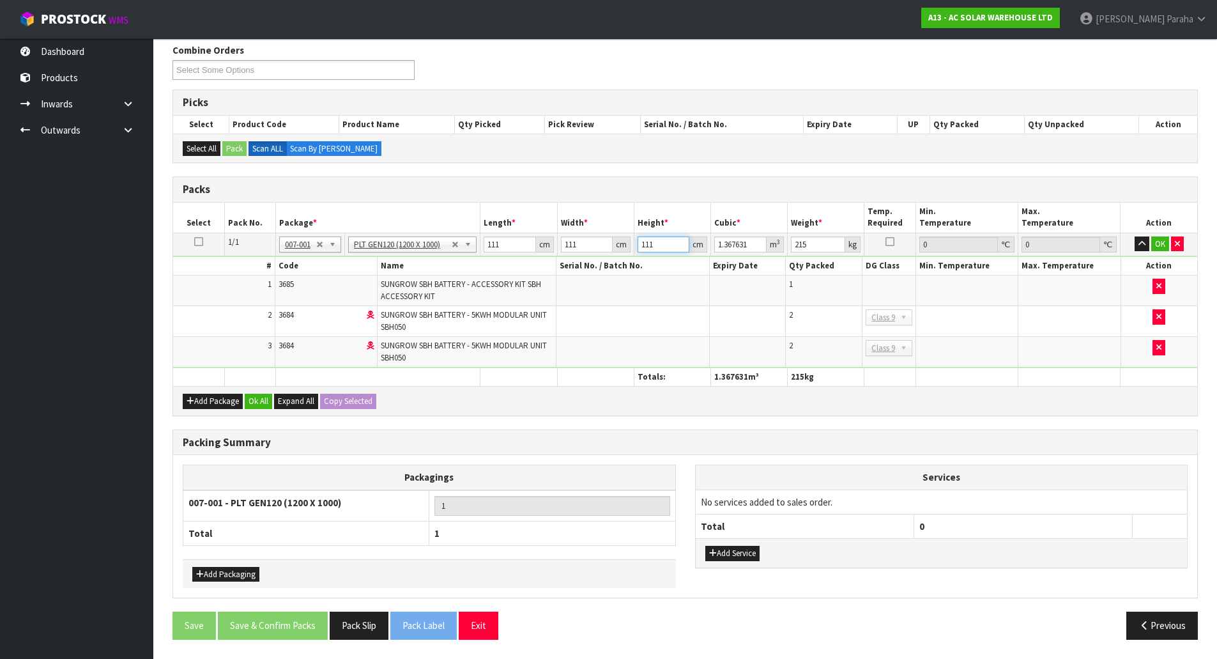
type input "111"
type input "225"
click at [1135, 236] on button "button" at bounding box center [1142, 243] width 15 height 15
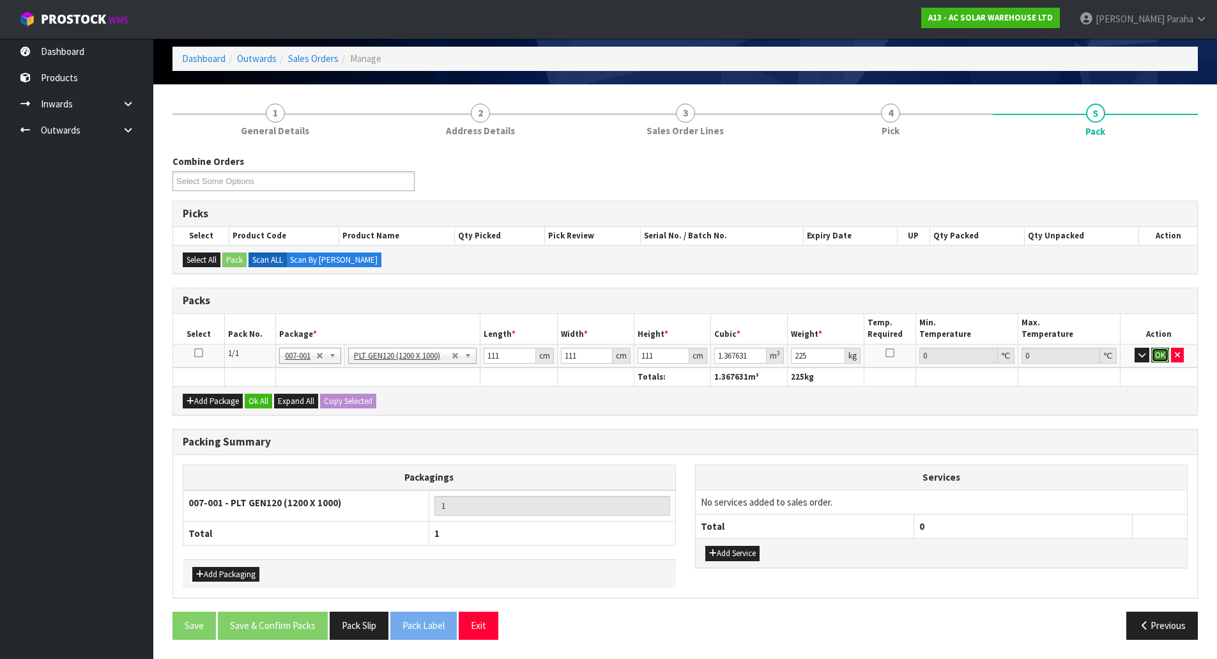
click button "OK" at bounding box center [1160, 355] width 18 height 15
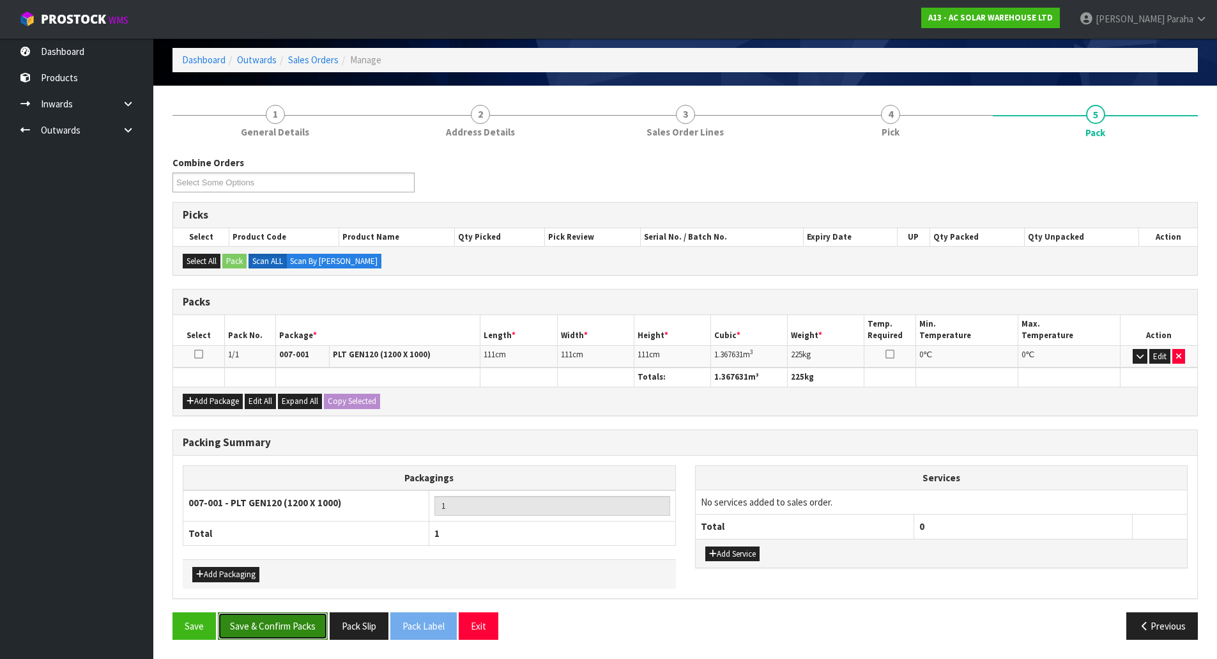
click at [307, 626] on button "Save & Confirm Packs" at bounding box center [273, 625] width 110 height 27
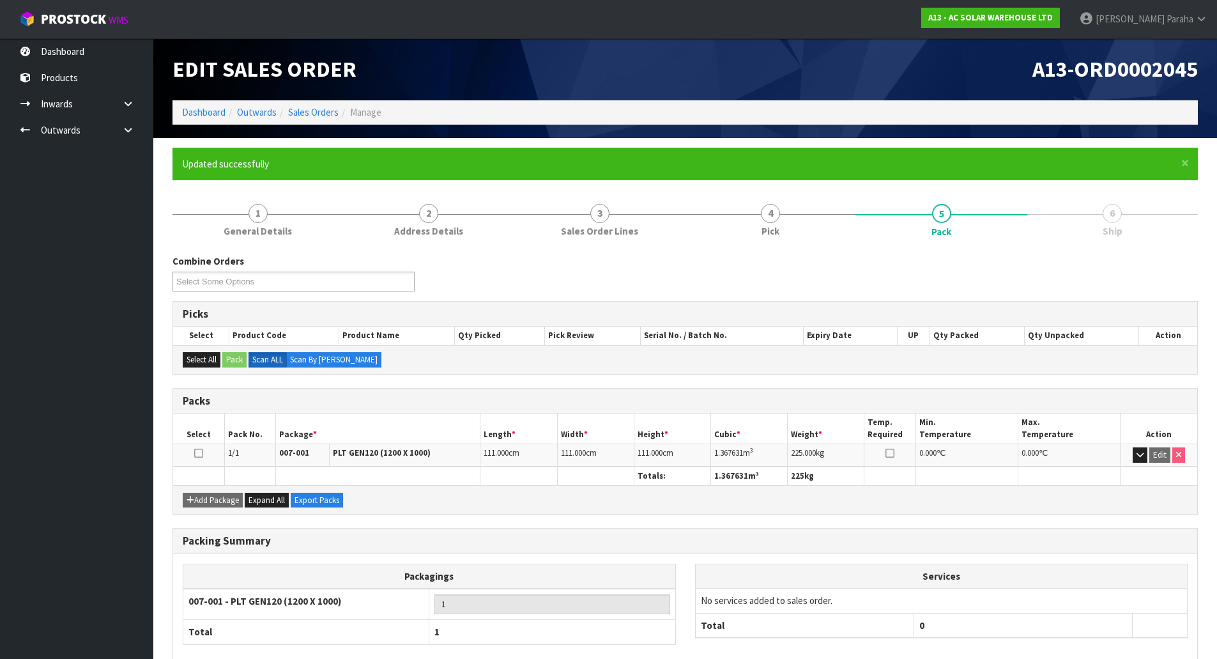
scroll to position [70, 0]
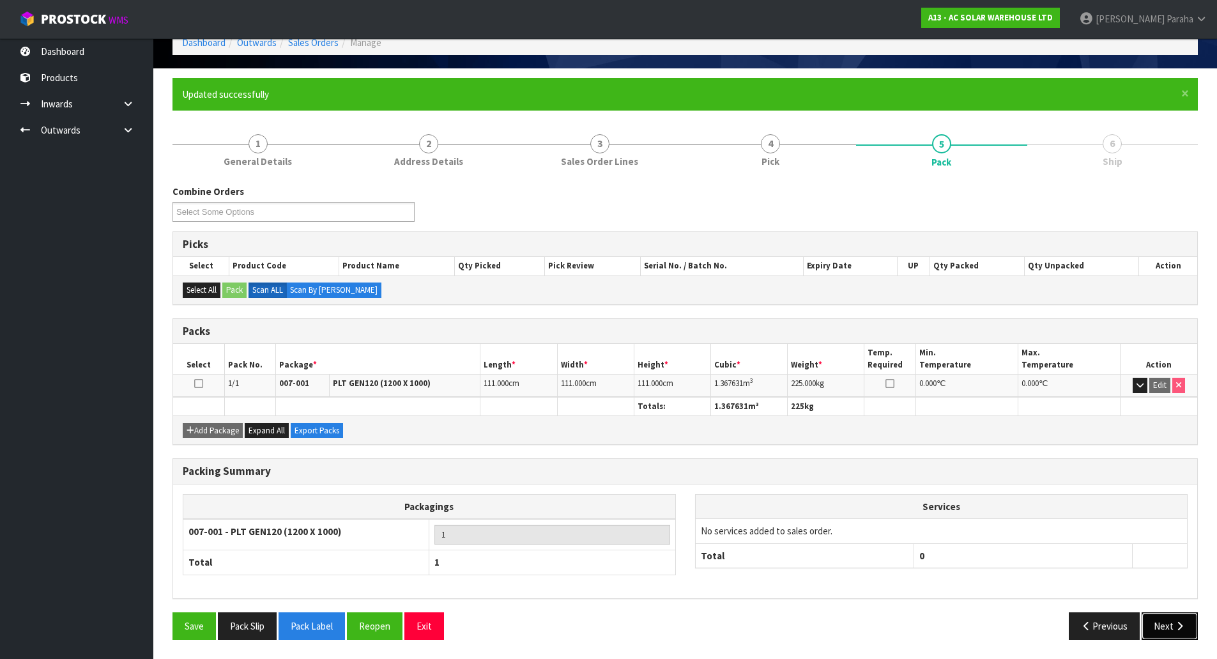
click at [1190, 631] on button "Next" at bounding box center [1170, 625] width 56 height 27
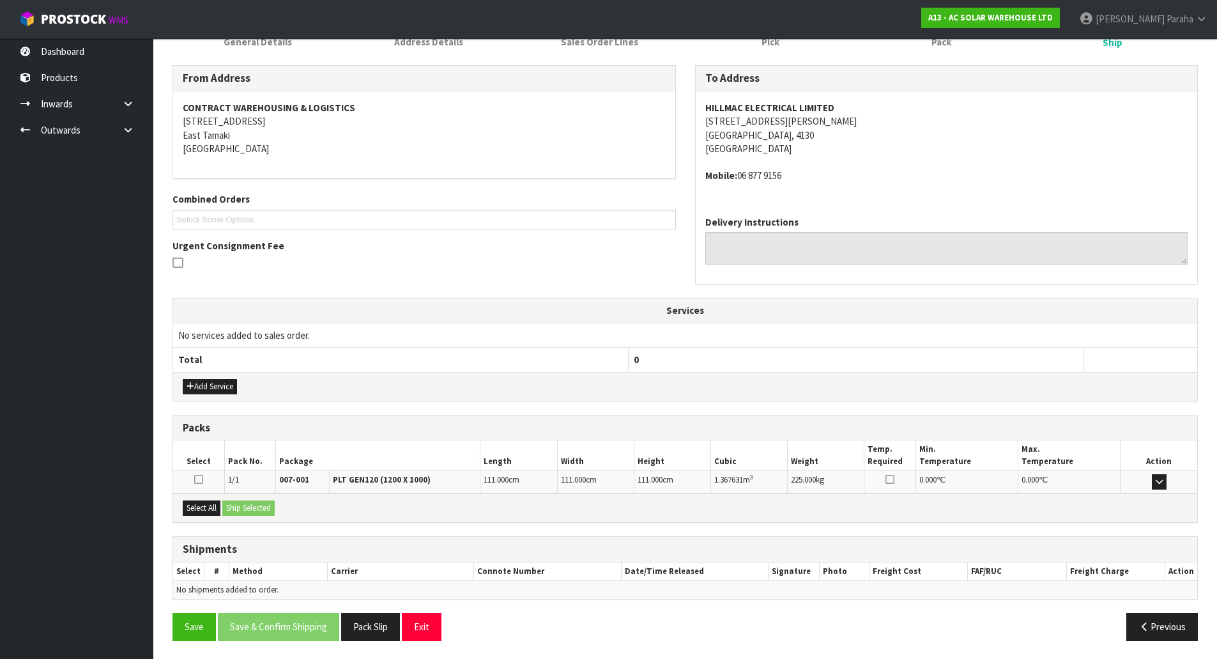
scroll to position [190, 0]
click at [741, 118] on address "HILLMAC ELECTRICAL LIMITED [STREET_ADDRESS][PERSON_NAME]" at bounding box center [946, 127] width 483 height 55
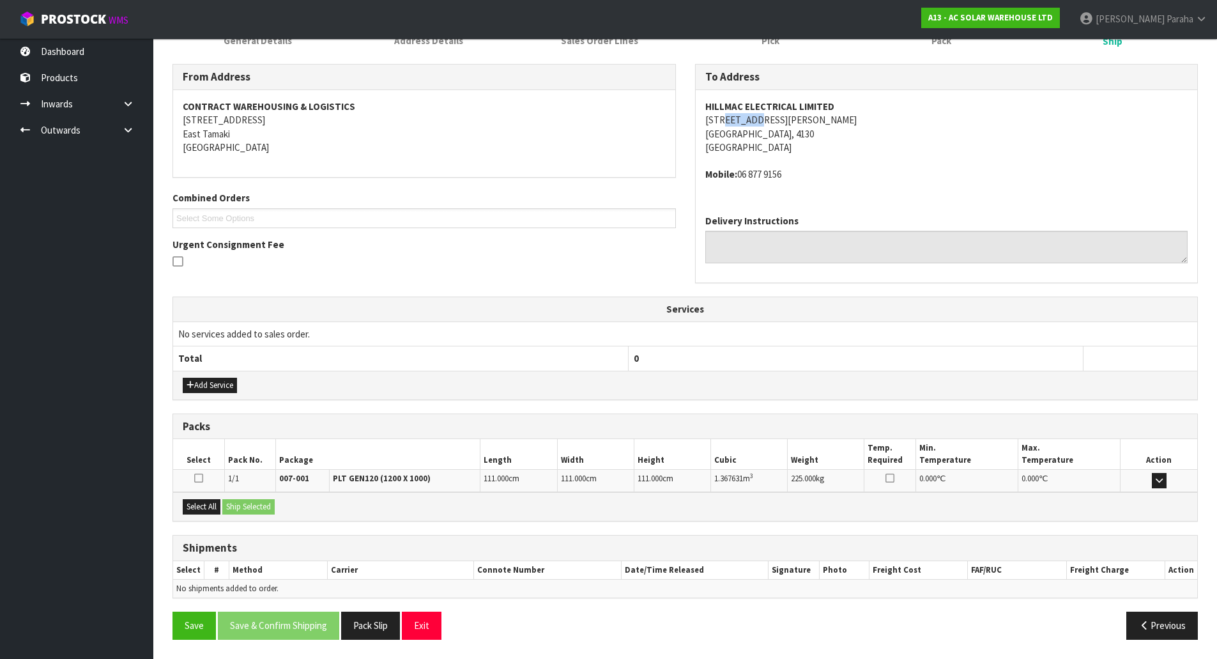
click at [741, 118] on address "HILLMAC ELECTRICAL LIMITED [STREET_ADDRESS][PERSON_NAME]" at bounding box center [946, 127] width 483 height 55
copy address "[STREET_ADDRESS][PERSON_NAME]"
click at [716, 104] on strong "HILLMAC ELECTRICAL LIMITED" at bounding box center [769, 106] width 129 height 12
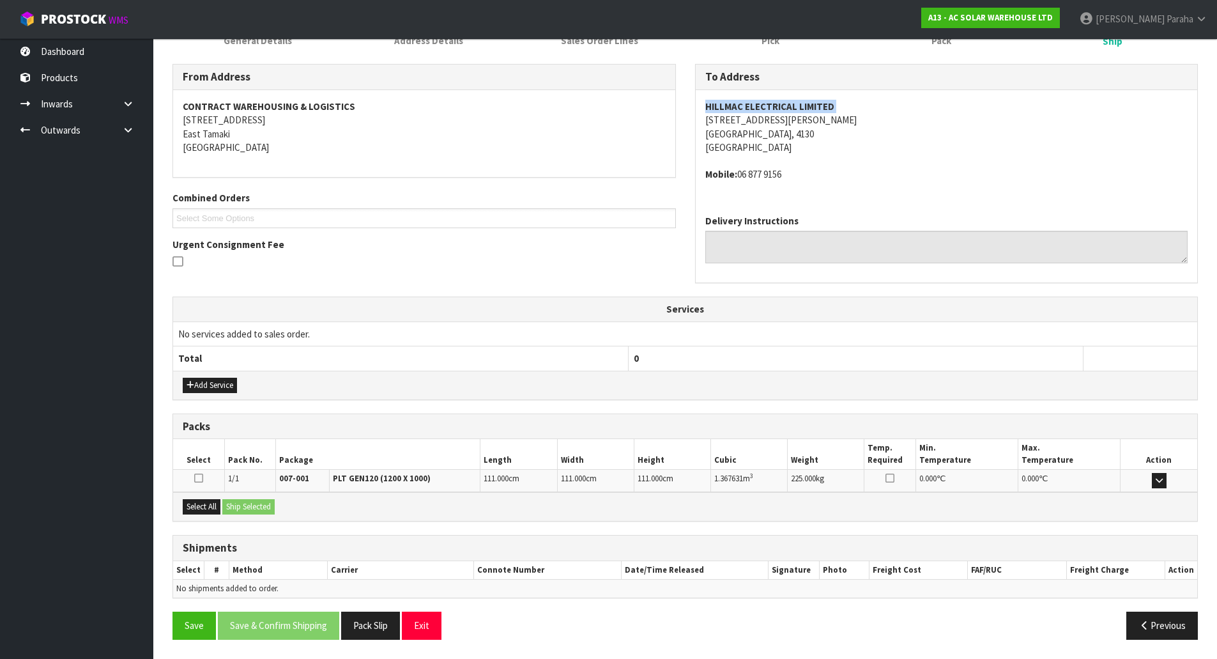
click at [716, 104] on strong "HILLMAC ELECTRICAL LIMITED" at bounding box center [769, 106] width 129 height 12
copy strong "HILLMAC ELECTRICAL LIMITED"
drag, startPoint x: 788, startPoint y: 174, endPoint x: 740, endPoint y: 174, distance: 48.6
click at [740, 174] on address "Mobile: [PHONE_NUMBER]" at bounding box center [946, 173] width 483 height 13
copy address "06 877 9156"
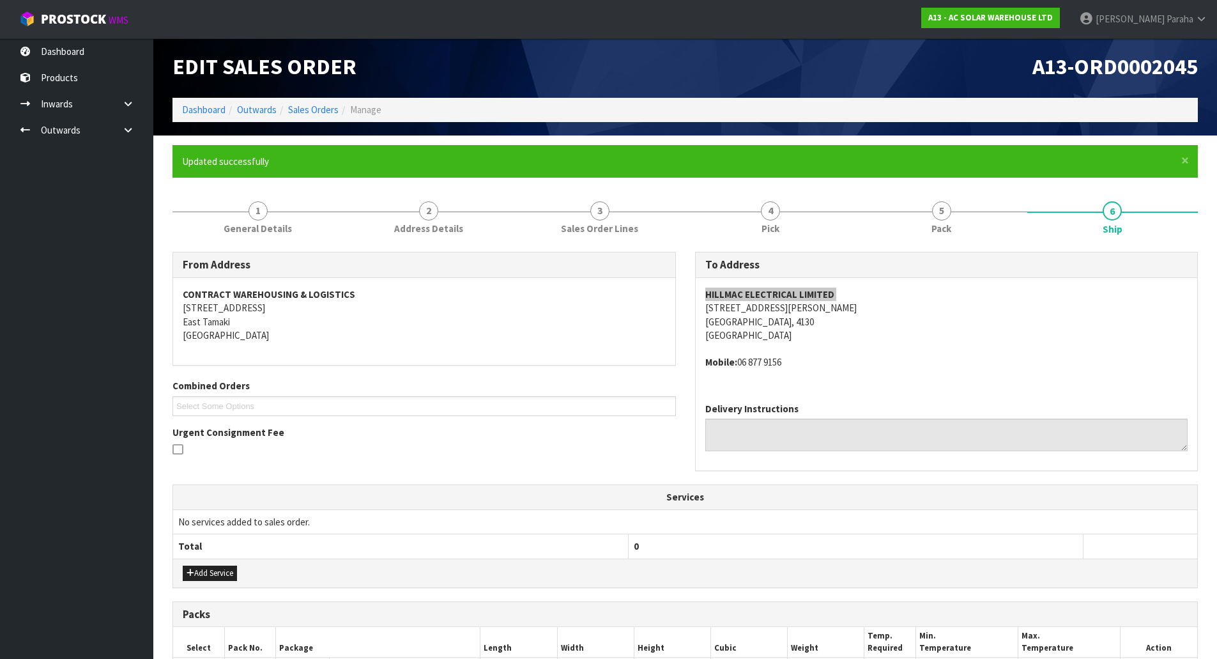
scroll to position [0, 0]
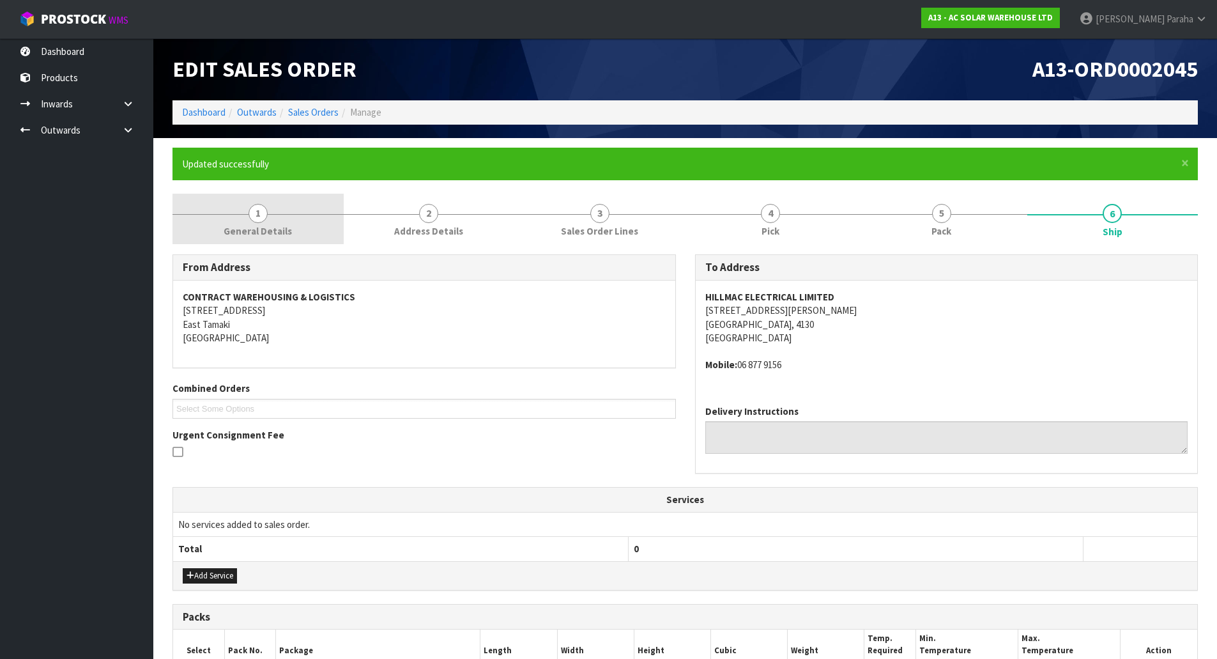
click at [270, 212] on link "1 General Details" at bounding box center [257, 219] width 171 height 50
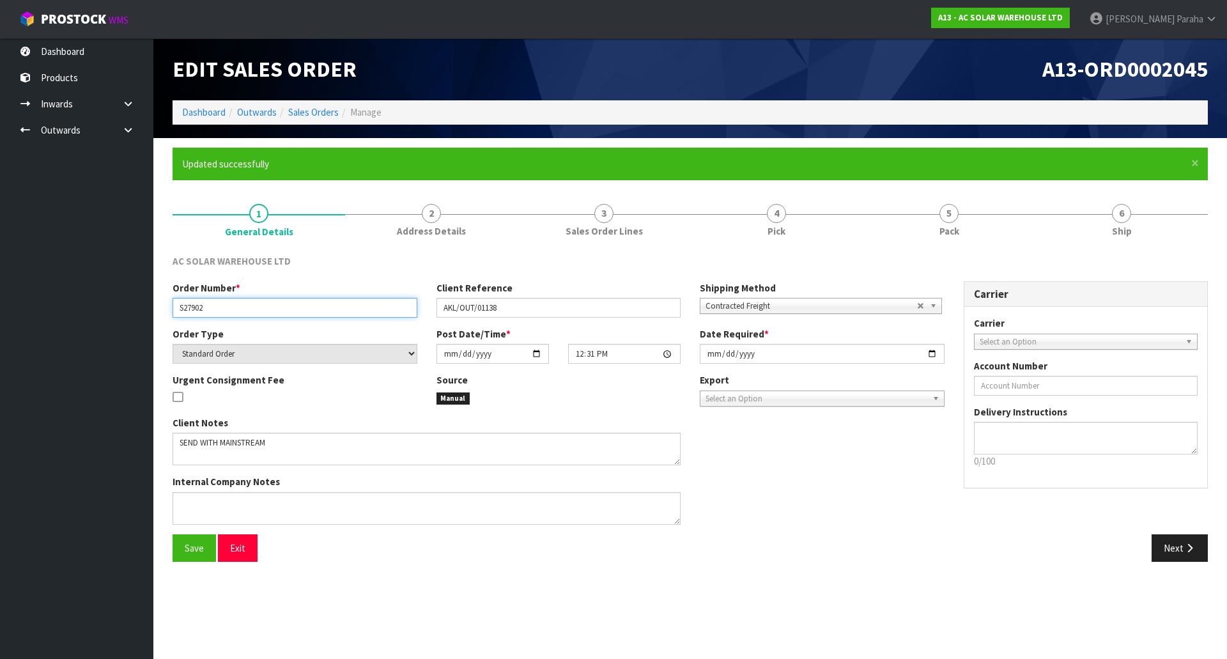
click at [191, 307] on input "S27902" at bounding box center [294, 308] width 245 height 20
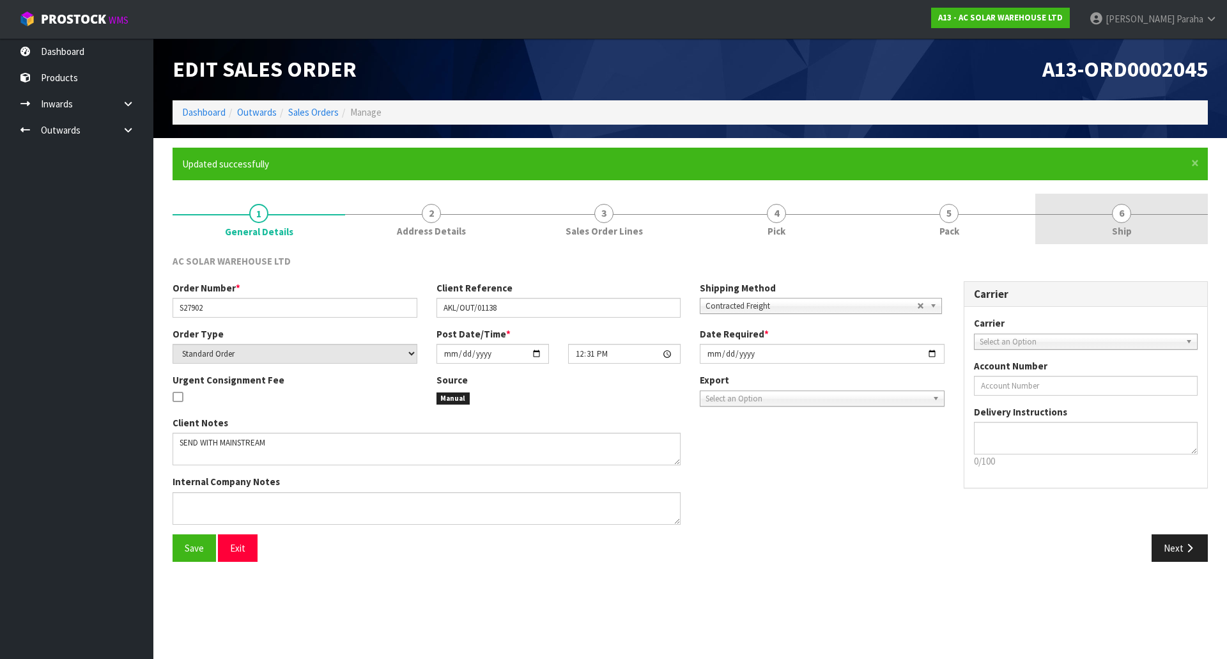
click at [1113, 216] on span "6" at bounding box center [1121, 213] width 19 height 19
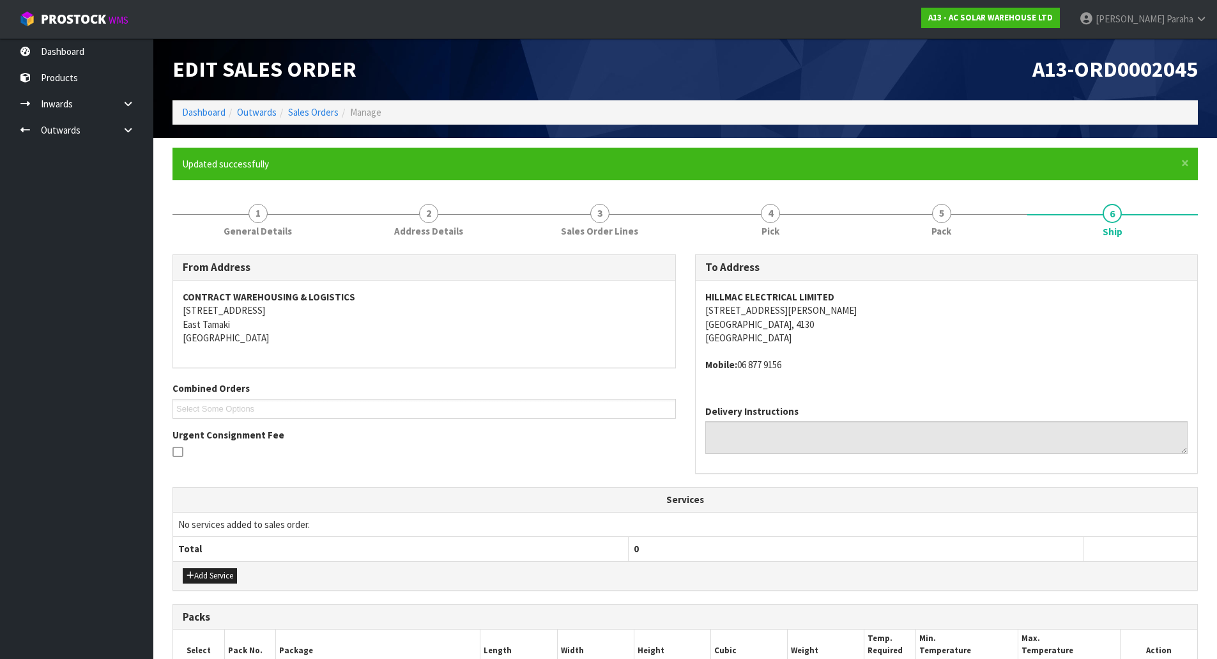
drag, startPoint x: 788, startPoint y: 365, endPoint x: 735, endPoint y: 364, distance: 53.7
click at [735, 364] on address "Mobile: [PHONE_NUMBER]" at bounding box center [946, 364] width 483 height 13
click at [820, 394] on div "HILLMAC ELECTRICAL LIMITED [STREET_ADDRESS][PERSON_NAME] Mobile: [PHONE_NUMBER]" at bounding box center [947, 337] width 502 height 114
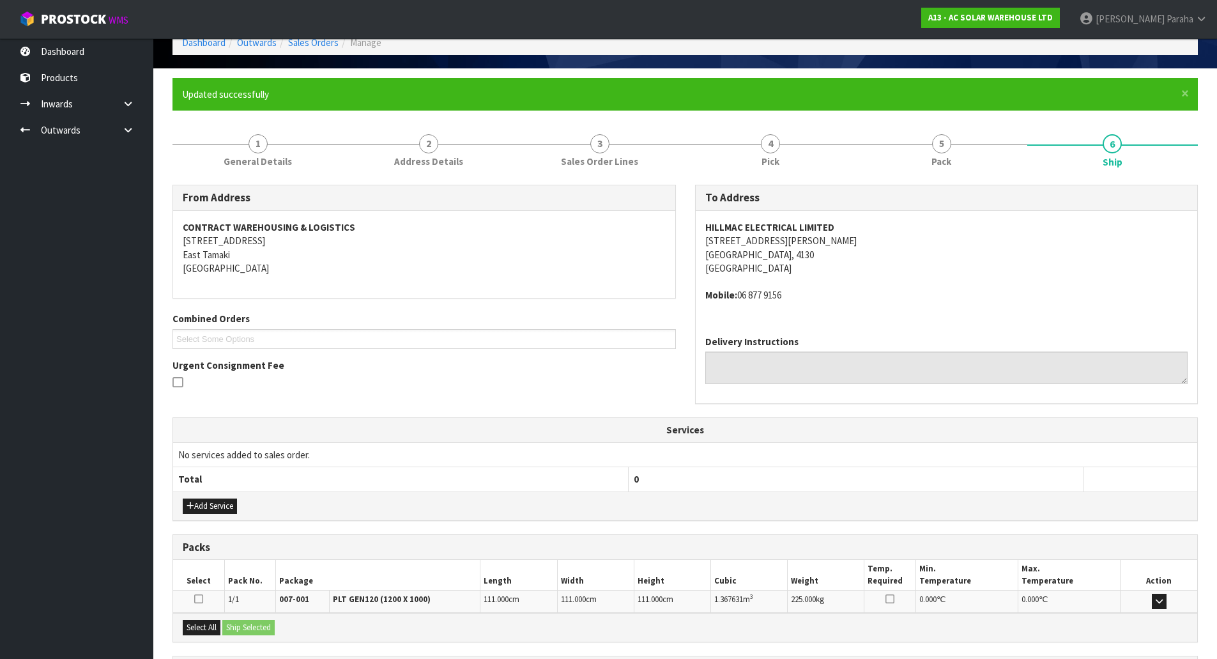
scroll to position [190, 0]
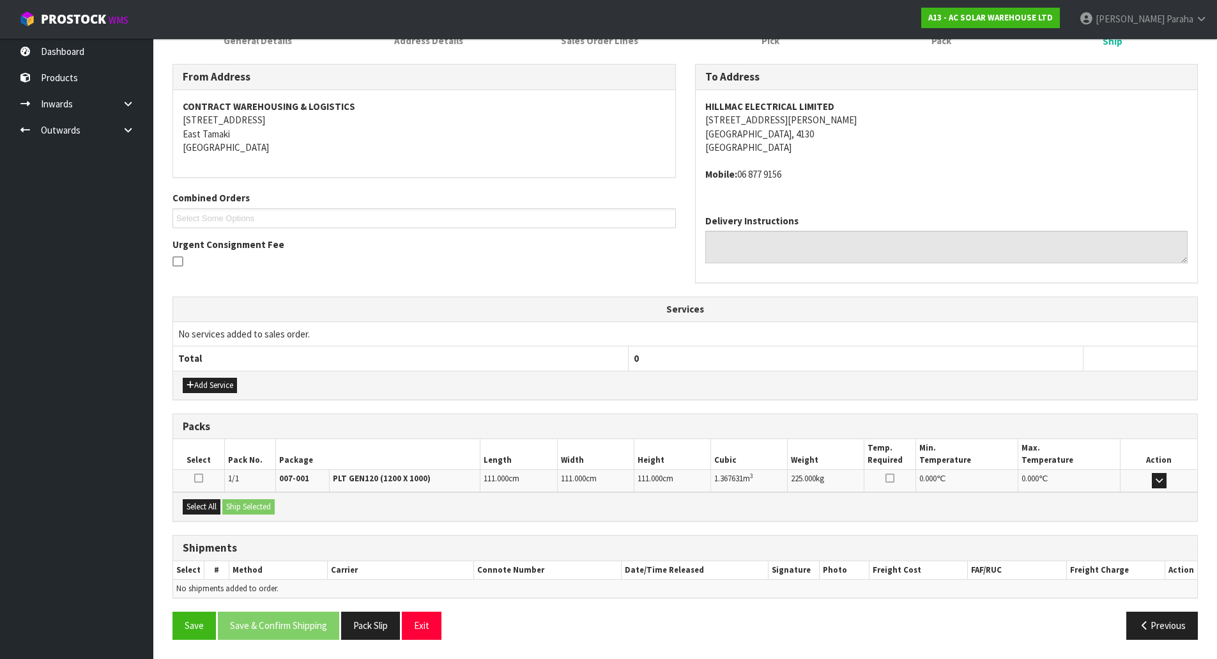
click at [726, 479] on span "1.367631" at bounding box center [728, 478] width 29 height 11
copy tr "1.367631 m 3"
click at [204, 383] on button "Add Service" at bounding box center [210, 385] width 54 height 15
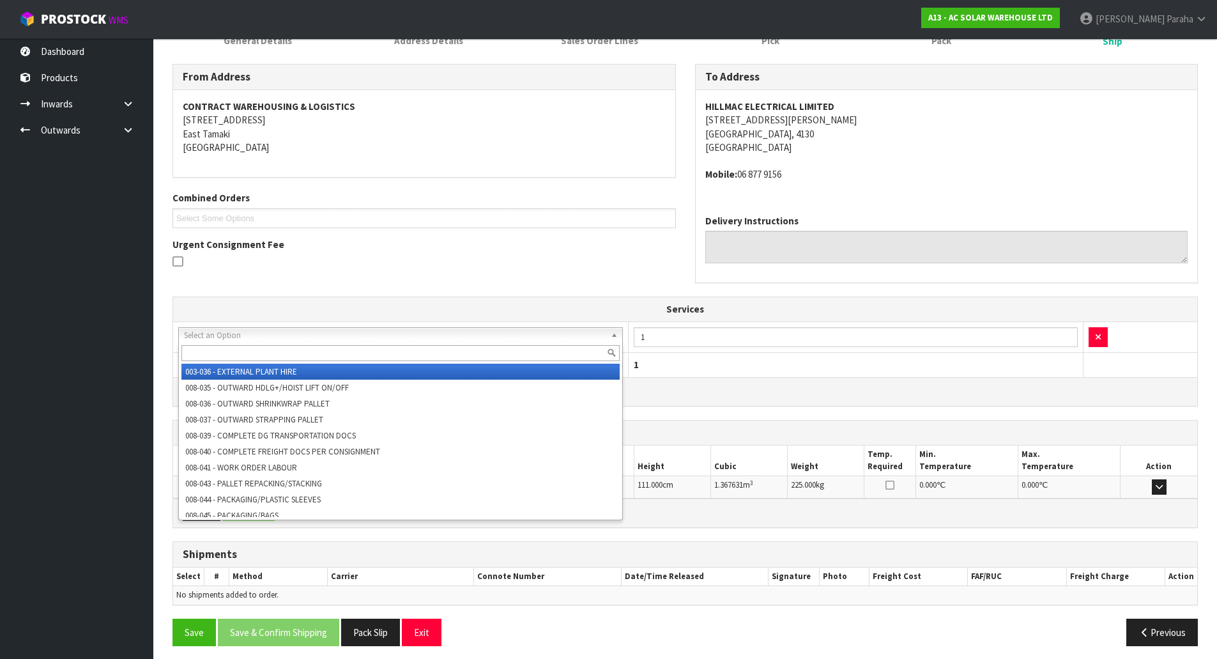
click at [233, 349] on input "text" at bounding box center [400, 353] width 438 height 16
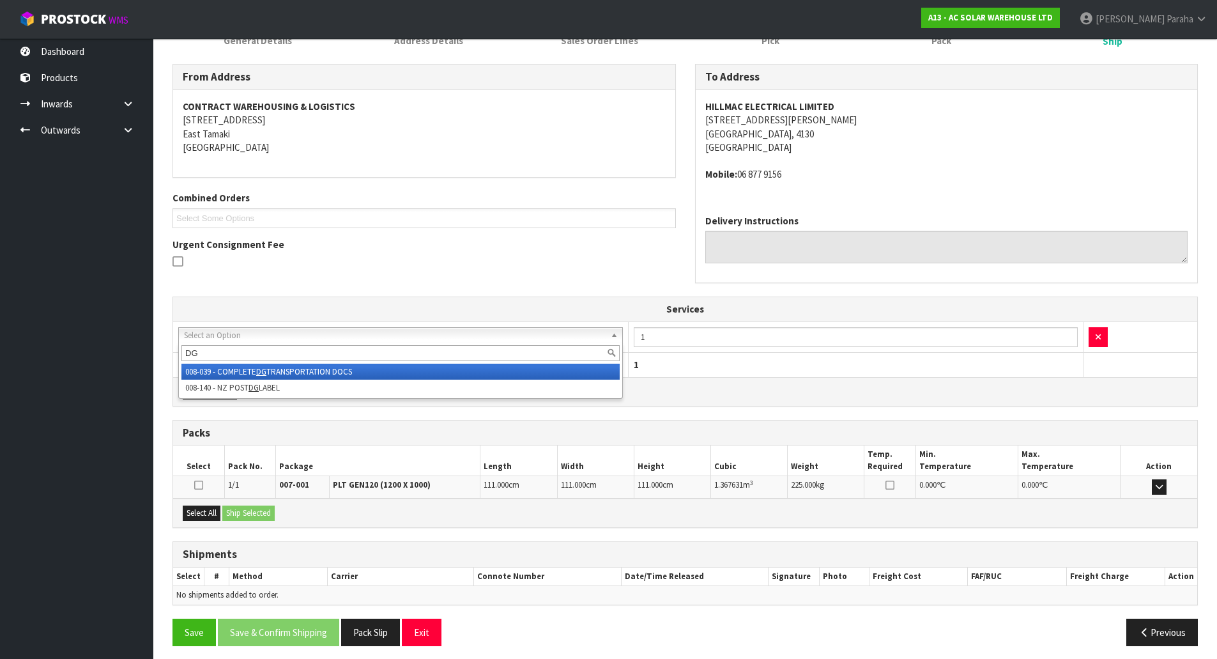
type input "DG"
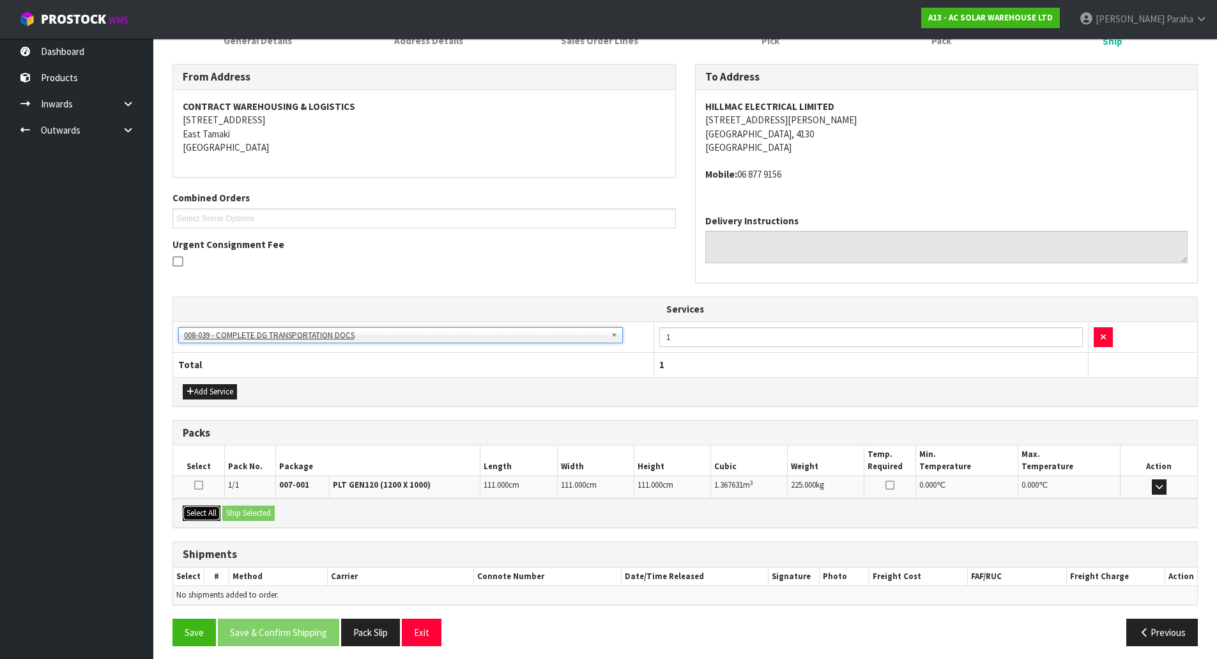
drag, startPoint x: 203, startPoint y: 512, endPoint x: 230, endPoint y: 515, distance: 27.0
click at [203, 512] on button "Select All" at bounding box center [202, 512] width 38 height 15
click at [251, 511] on button "Ship Selected" at bounding box center [248, 512] width 52 height 15
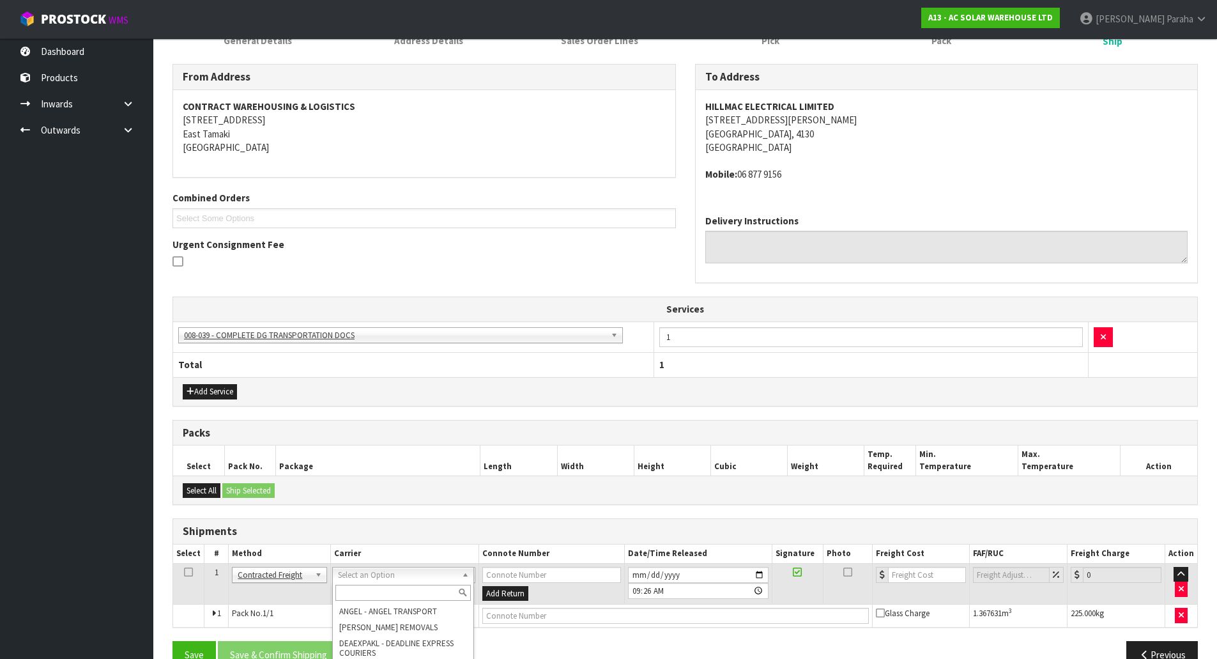
click at [407, 593] on input "text" at bounding box center [402, 593] width 135 height 16
type input "MA"
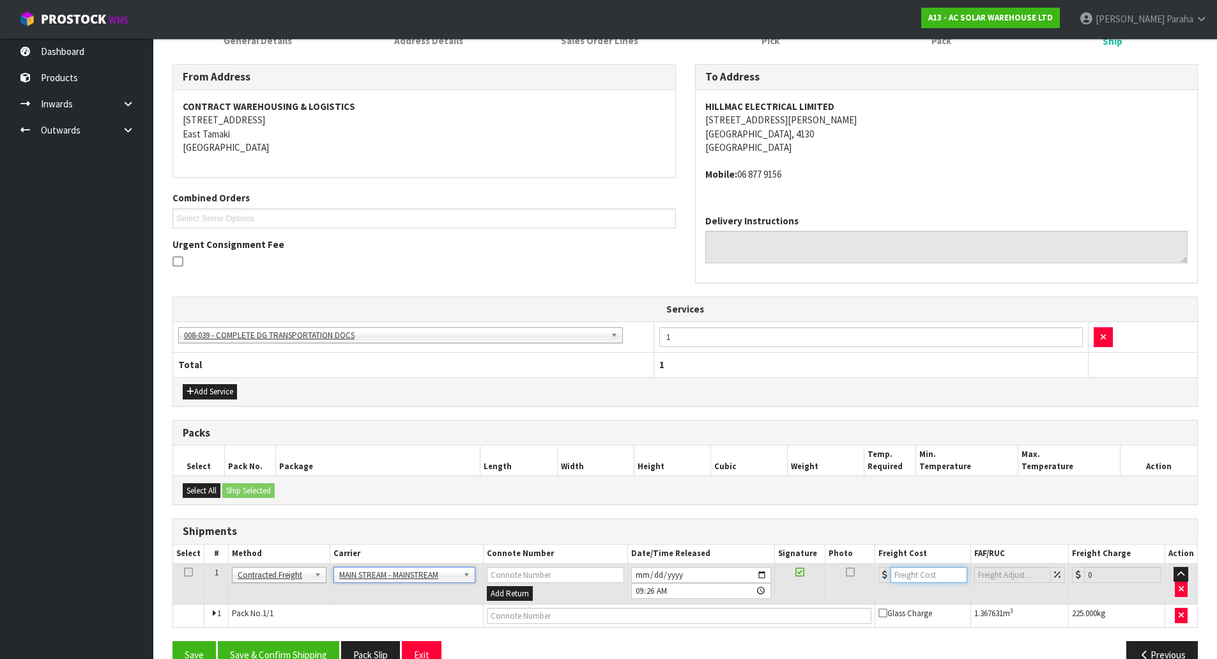
click at [908, 575] on input "number" at bounding box center [929, 575] width 77 height 16
type input "86.31"
click at [786, 614] on input "text" at bounding box center [679, 616] width 385 height 16
paste input "CWL7733490"
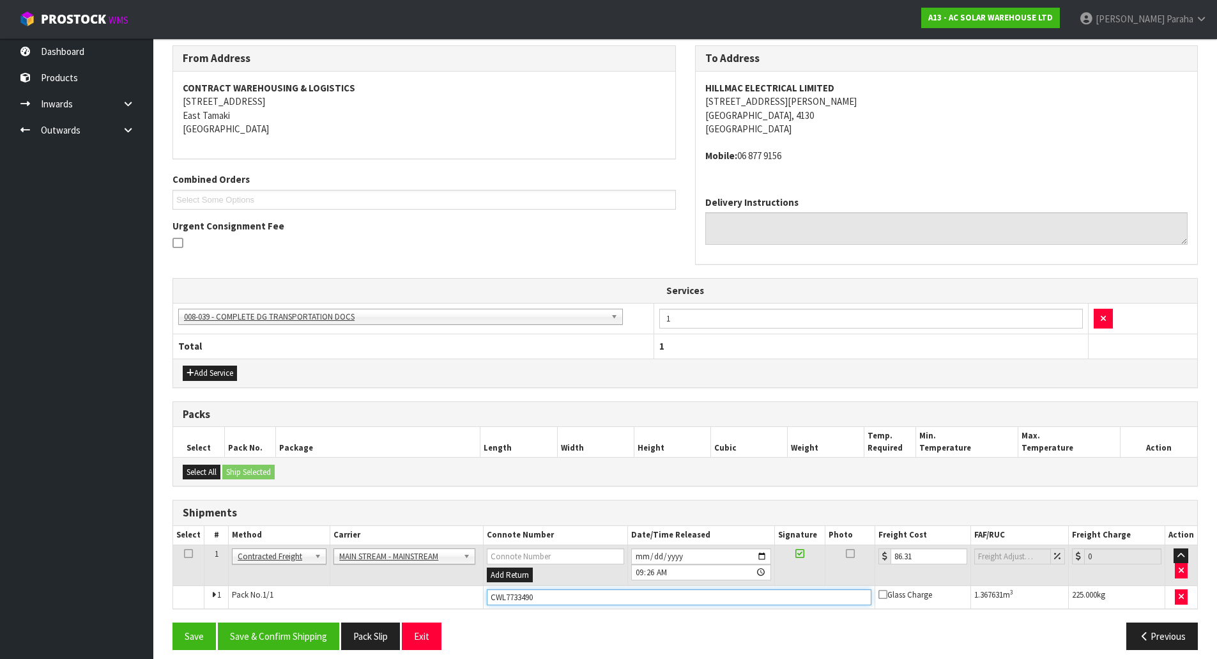
scroll to position [219, 0]
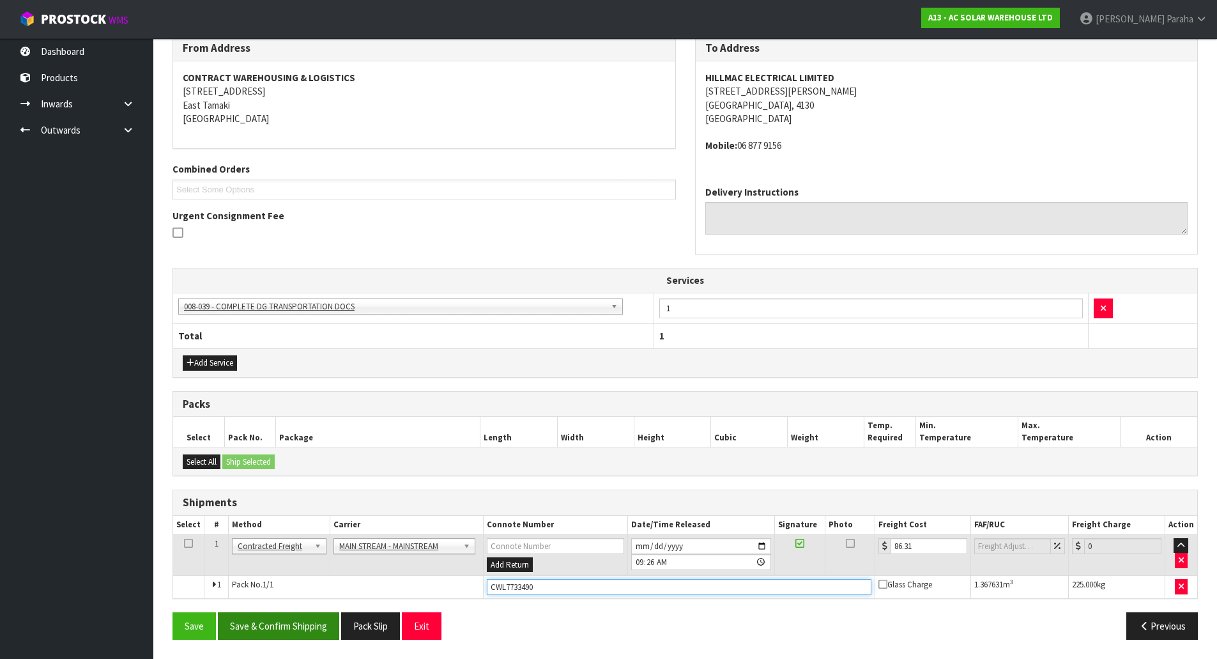
type input "CWL7733490"
click at [298, 624] on button "Save & Confirm Shipping" at bounding box center [278, 625] width 121 height 27
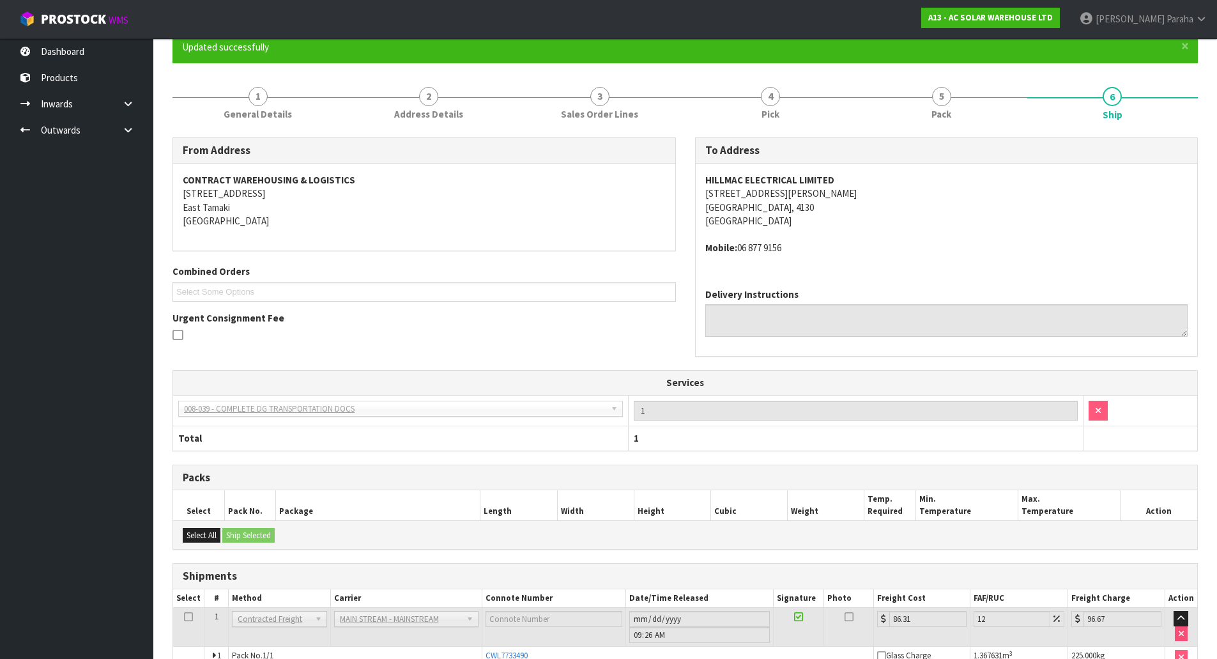
scroll to position [0, 0]
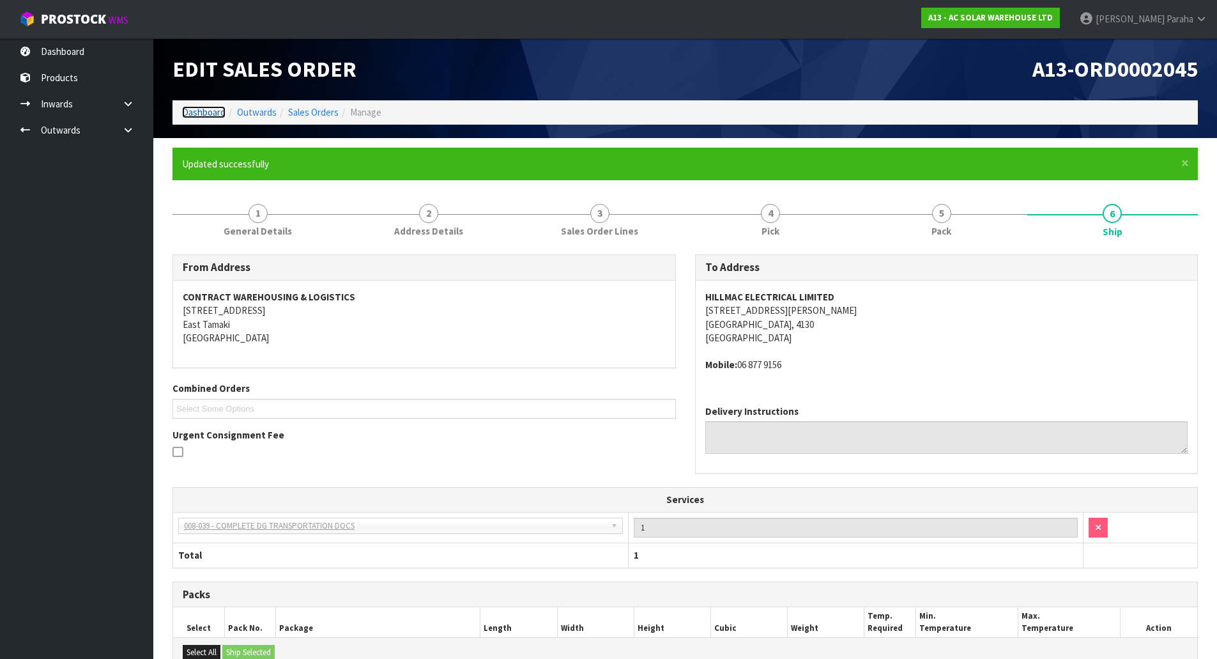
click at [220, 115] on link "Dashboard" at bounding box center [203, 112] width 43 height 12
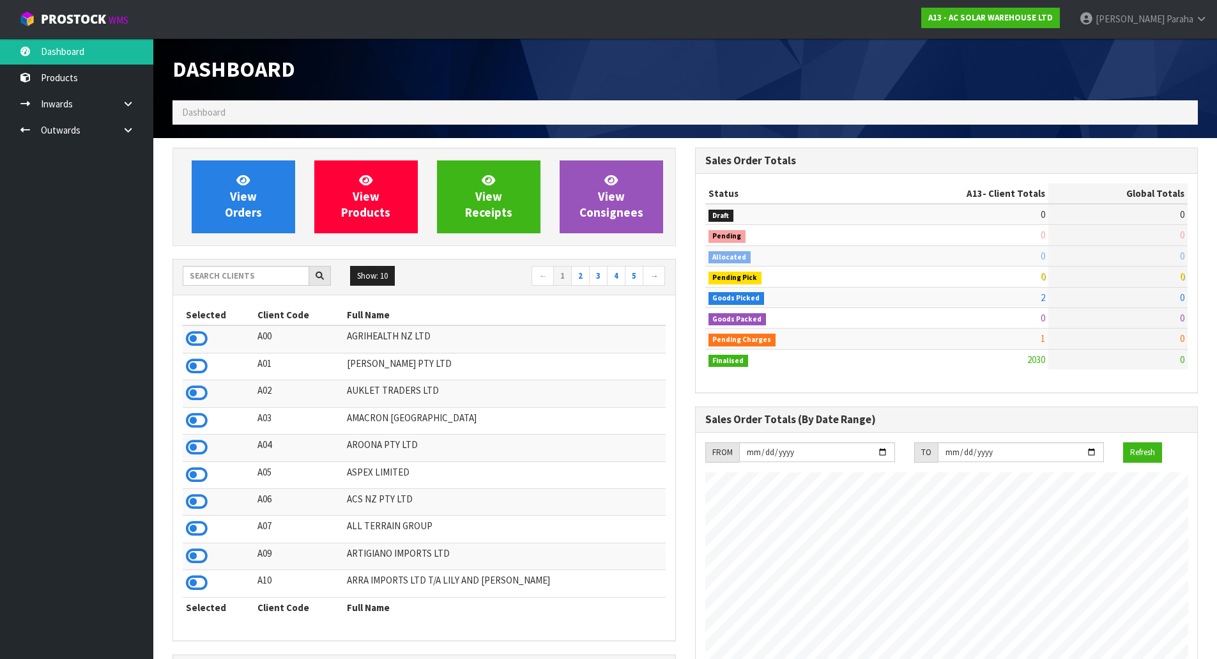
scroll to position [1036, 522]
click at [236, 281] on input "text" at bounding box center [246, 276] width 126 height 20
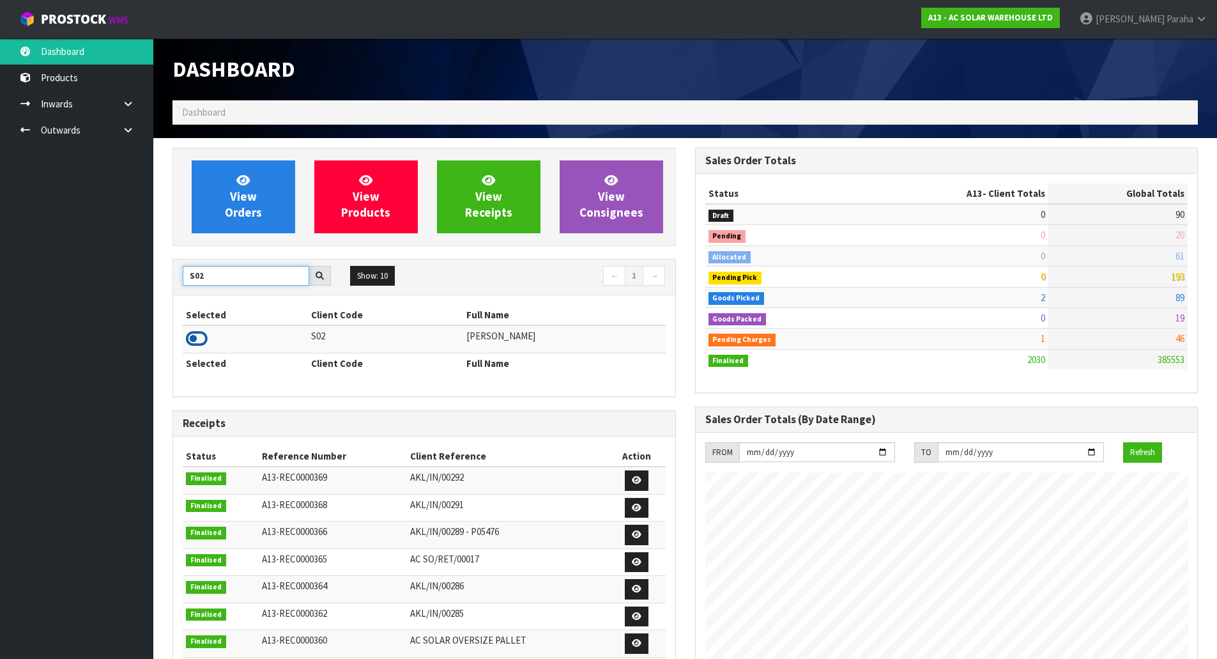
type input "S02"
click at [199, 337] on icon at bounding box center [197, 338] width 22 height 19
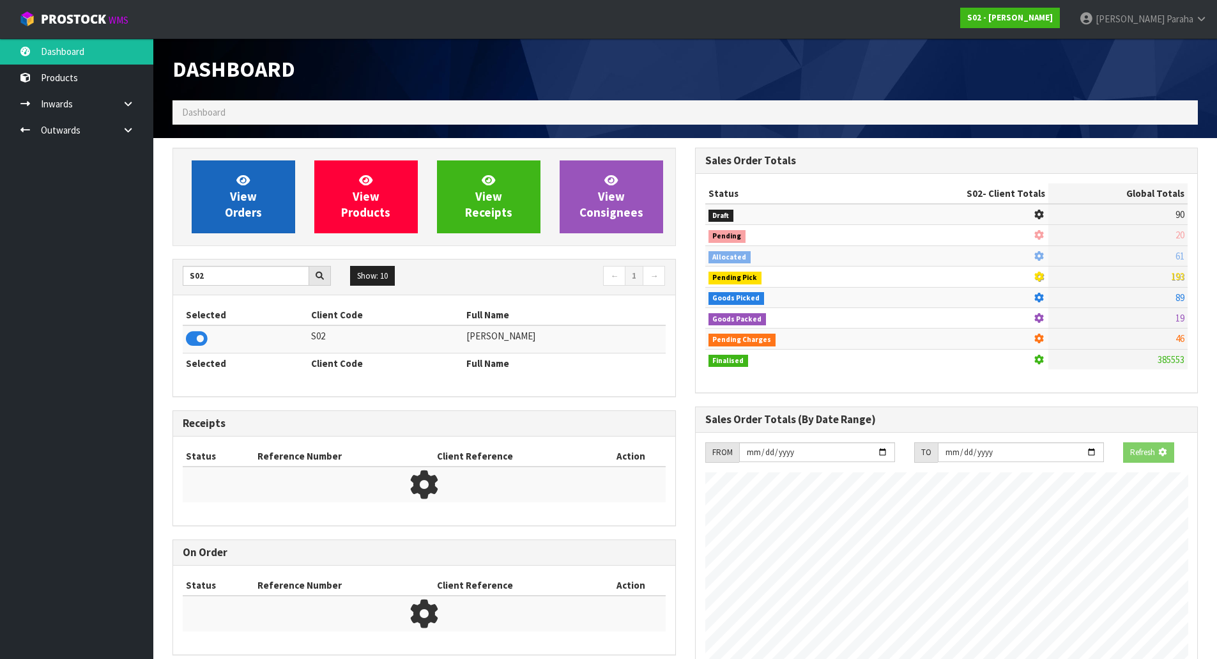
scroll to position [797, 522]
click at [216, 222] on link "View Orders" at bounding box center [243, 196] width 103 height 73
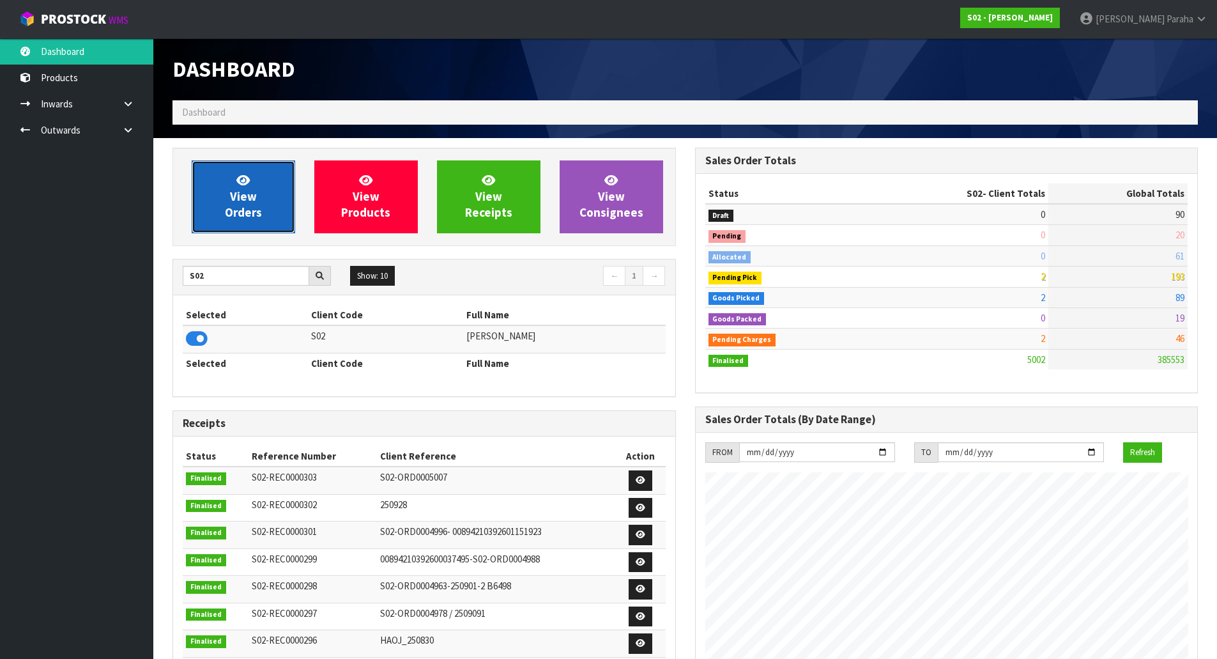
scroll to position [968, 522]
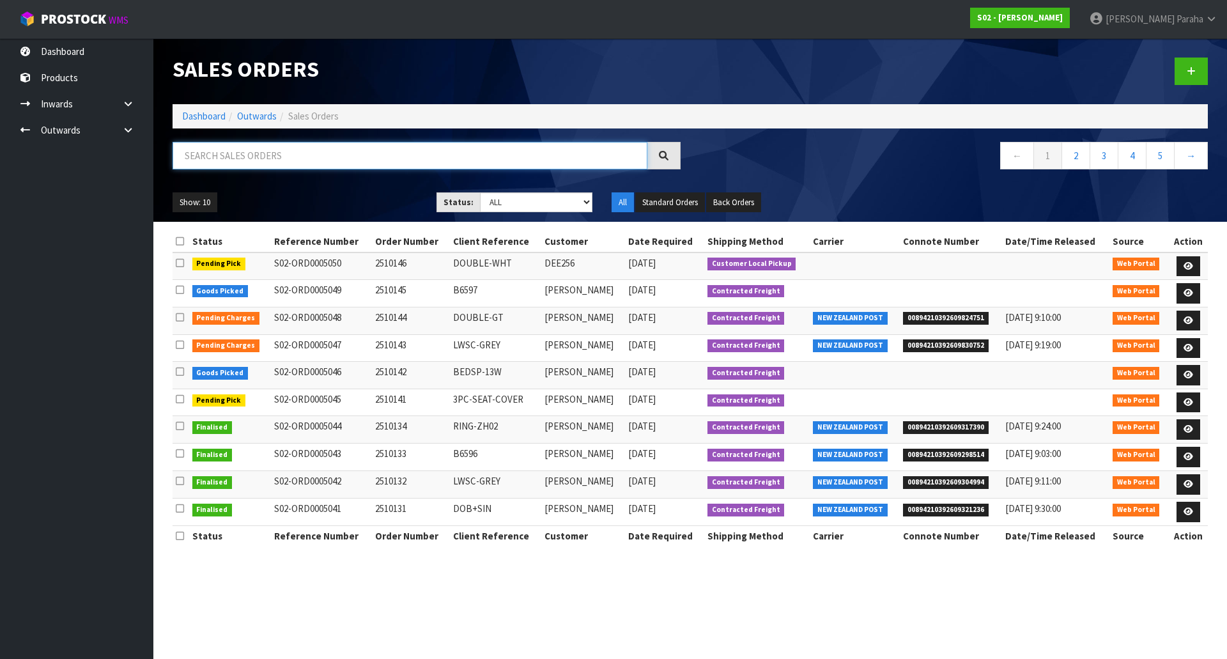
click at [244, 151] on input "text" at bounding box center [409, 155] width 475 height 27
click at [1195, 295] on link at bounding box center [1188, 293] width 24 height 20
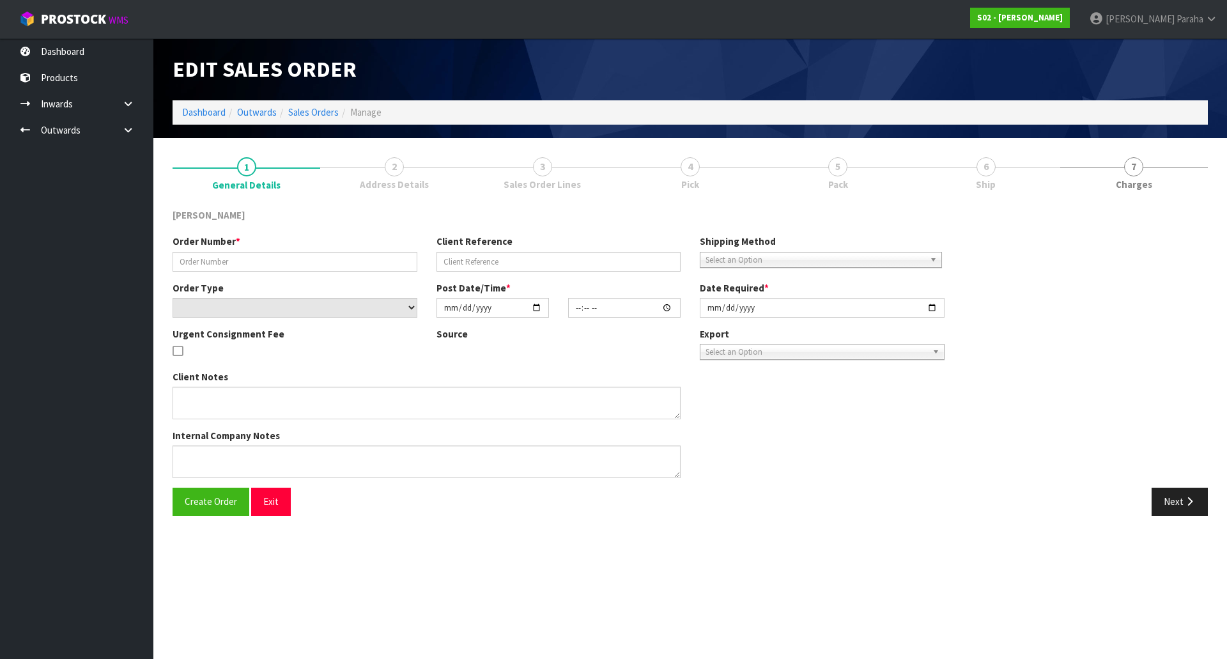
type input "2510145"
type input "B6597"
select select "number:0"
type input "[DATE]"
type input "00:26:00.000"
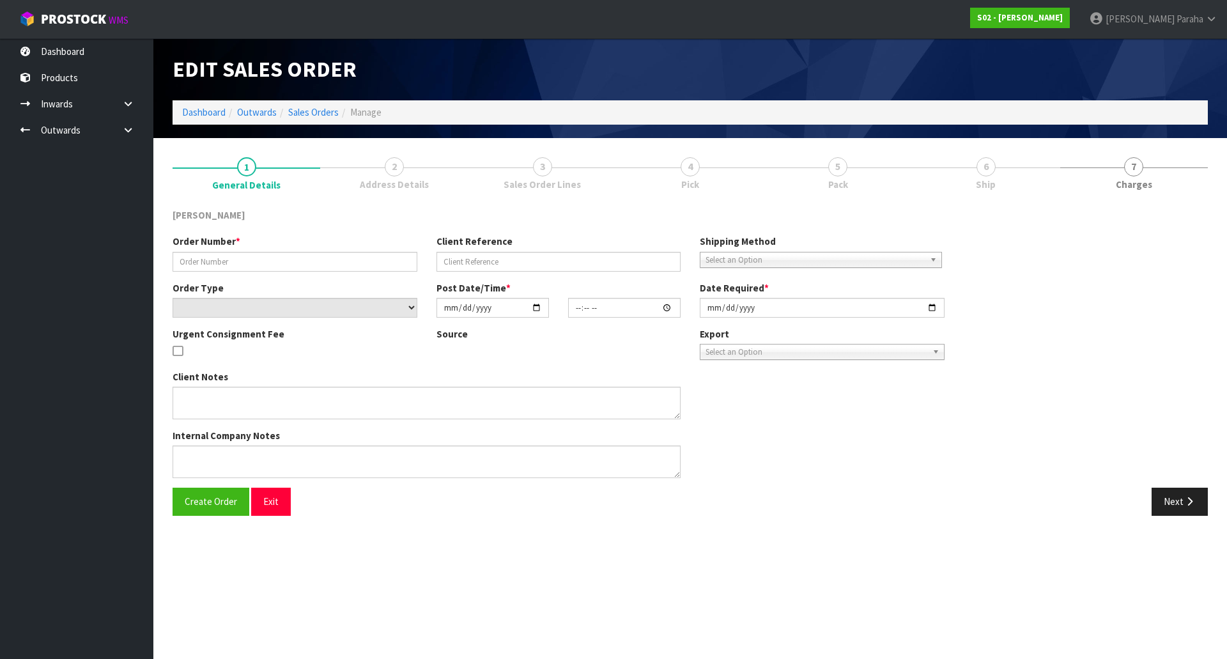
type input "[DATE]"
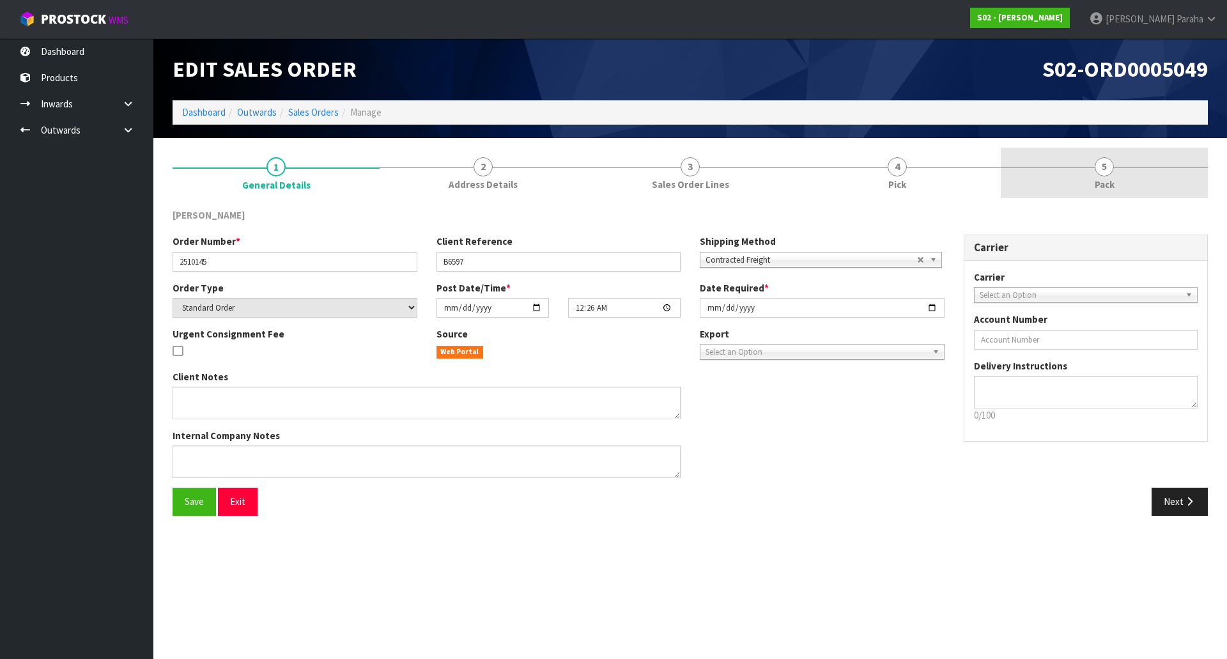
click at [1098, 164] on span "5" at bounding box center [1103, 166] width 19 height 19
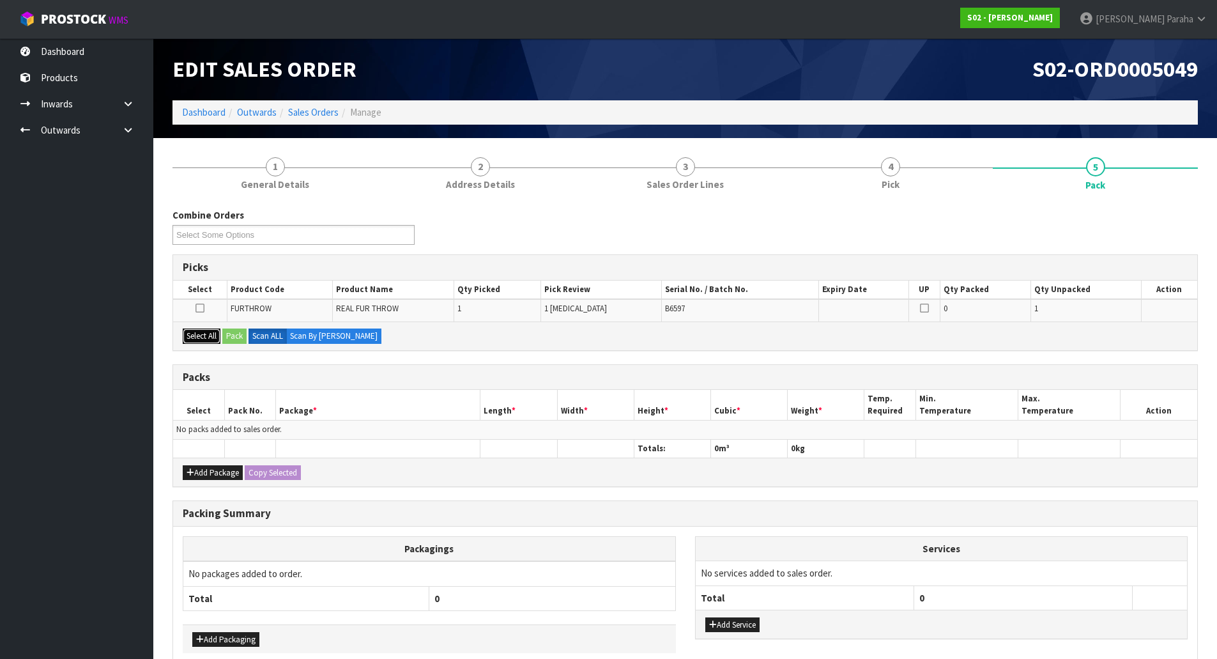
drag, startPoint x: 193, startPoint y: 337, endPoint x: 213, endPoint y: 337, distance: 19.8
click at [199, 337] on button "Select All" at bounding box center [202, 335] width 38 height 15
click at [233, 332] on button "Pack" at bounding box center [234, 335] width 24 height 15
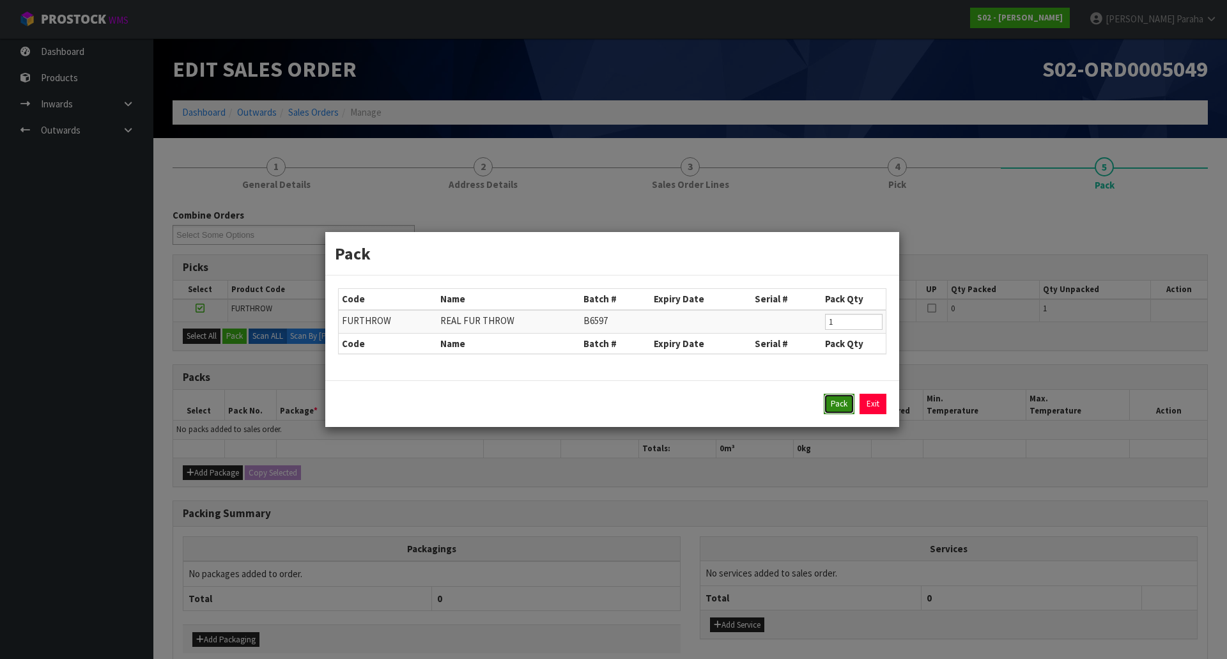
click at [847, 405] on button "Pack" at bounding box center [839, 404] width 31 height 20
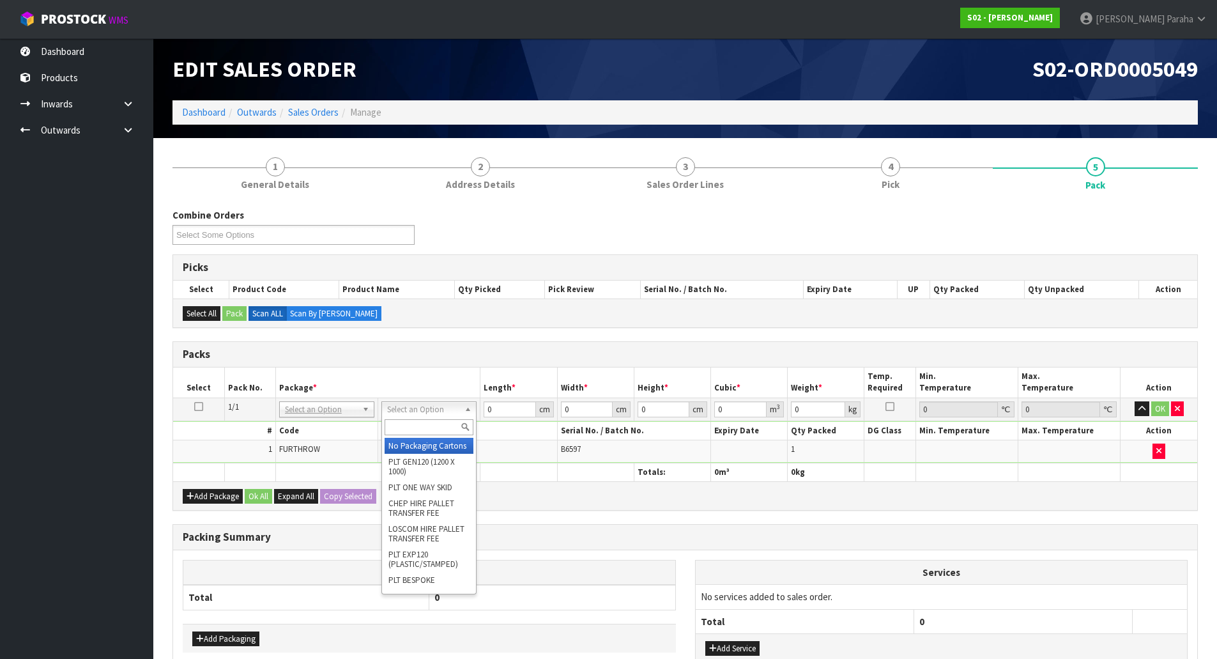
drag, startPoint x: 422, startPoint y: 411, endPoint x: 418, endPoint y: 421, distance: 10.1
click at [417, 422] on input "text" at bounding box center [429, 427] width 89 height 16
type input "OC"
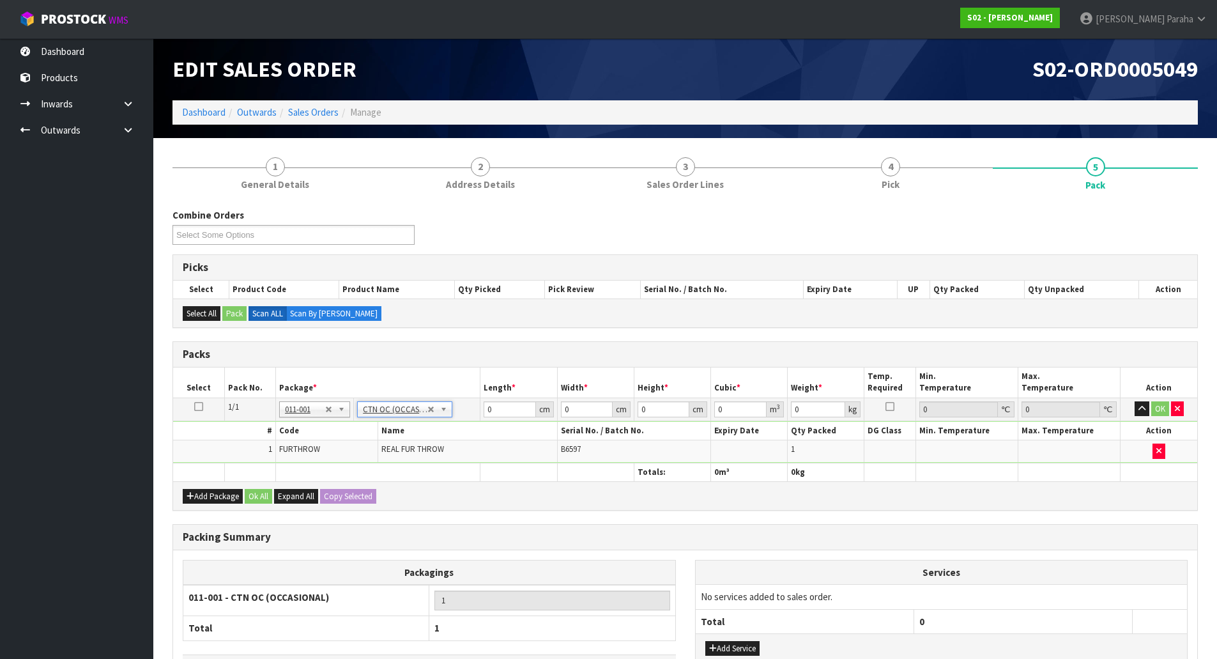
type input "1.56"
drag, startPoint x: 501, startPoint y: 408, endPoint x: 462, endPoint y: 413, distance: 39.4
click at [462, 413] on tr "1/1 NONE 007-001 007-002 007-004 007-009 007-013 007-014 007-015 007-017 007-01…" at bounding box center [685, 408] width 1024 height 23
type input "37"
type input "27"
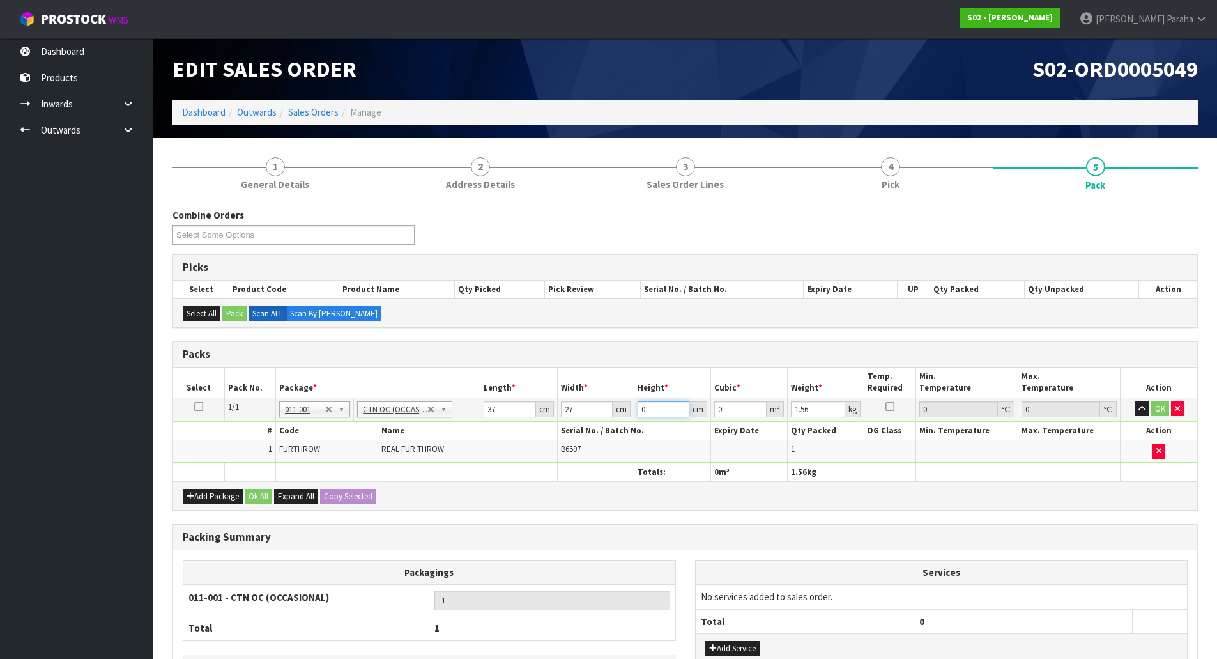
type input "1"
type input "0.000999"
type input "18"
type input "0.017982"
type input "18"
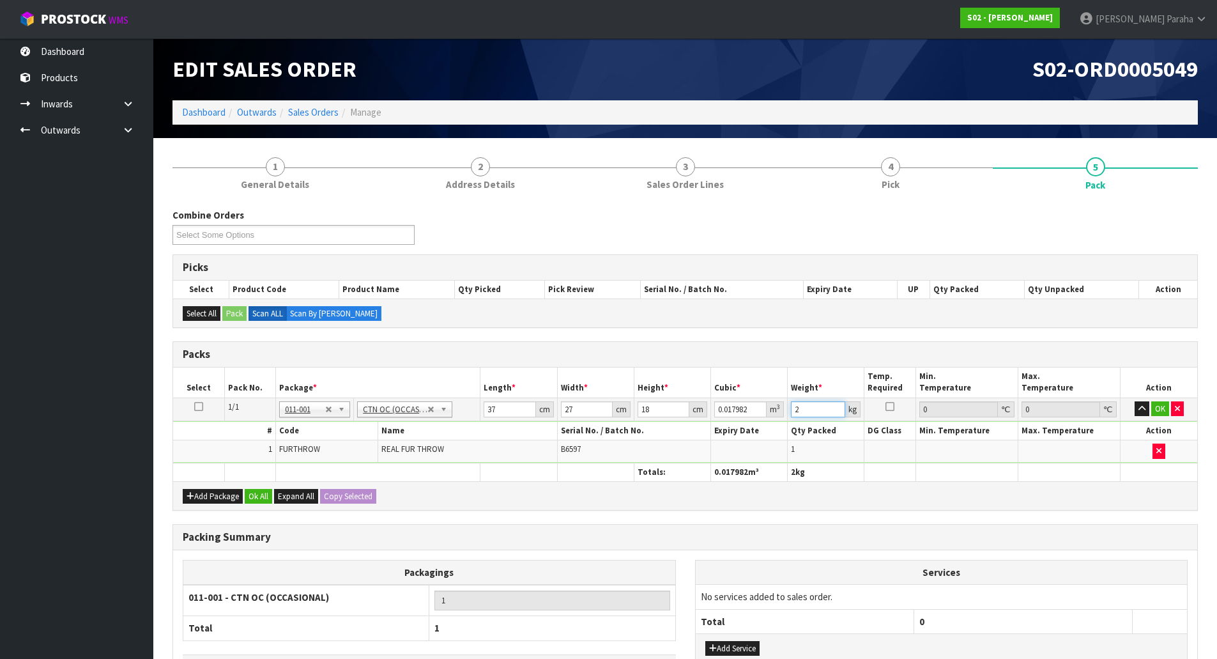
type input "2"
click at [1135, 401] on button "button" at bounding box center [1142, 408] width 15 height 15
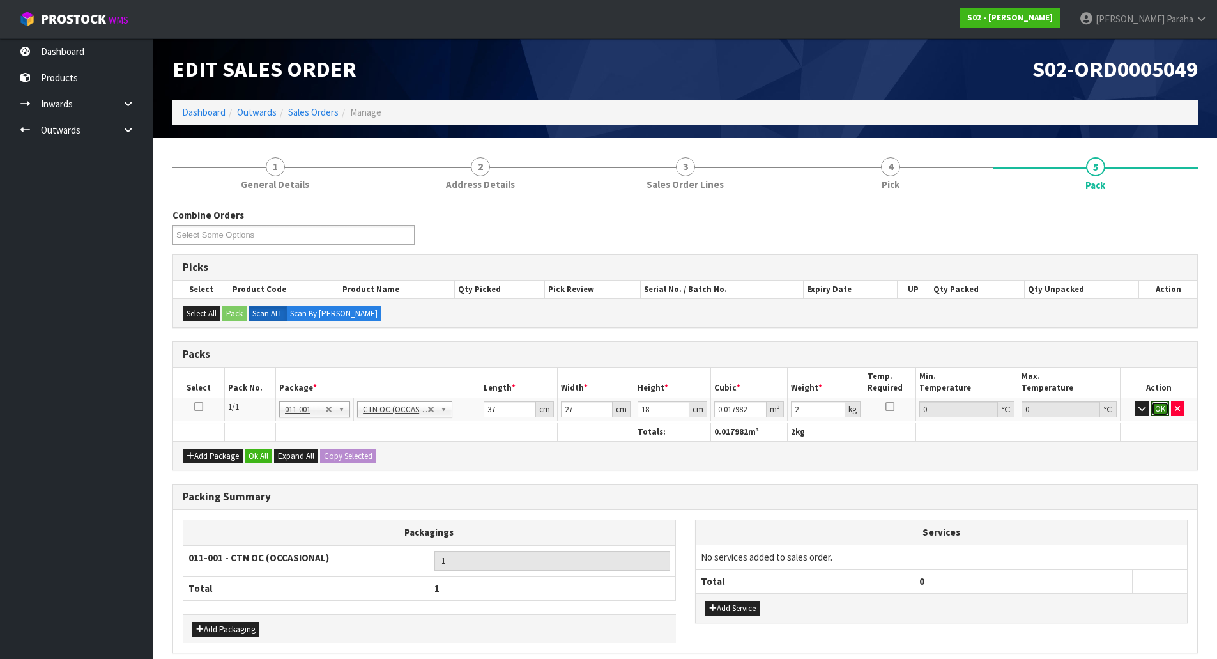
click button "OK" at bounding box center [1160, 408] width 18 height 15
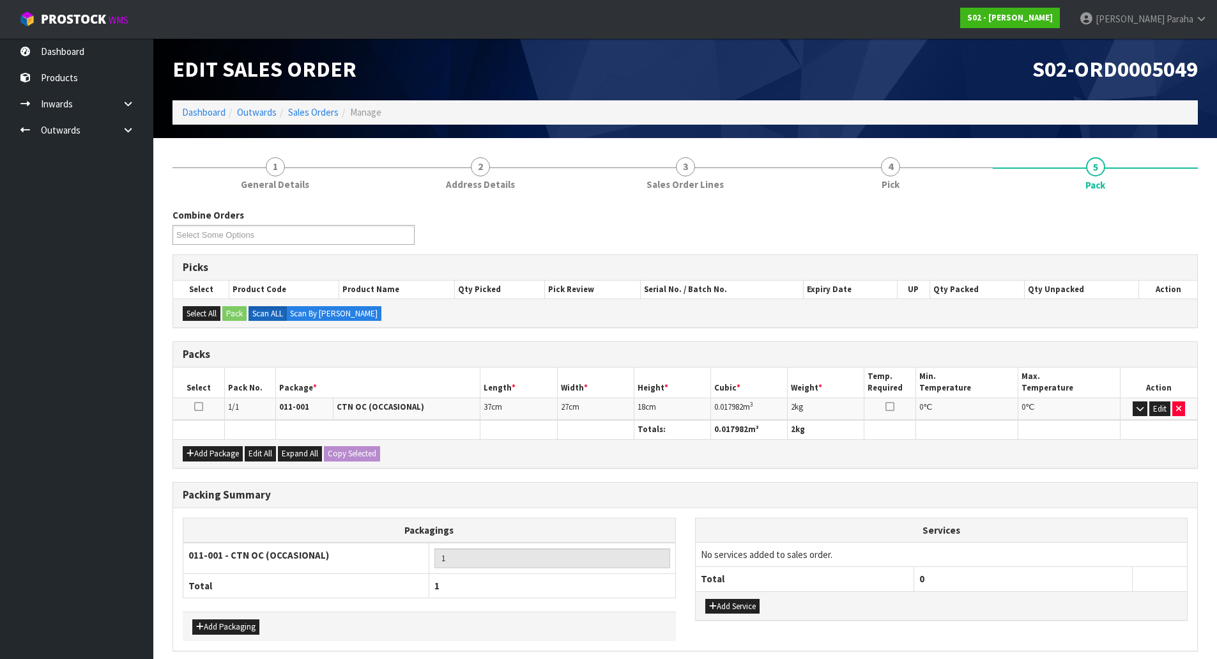
scroll to position [52, 0]
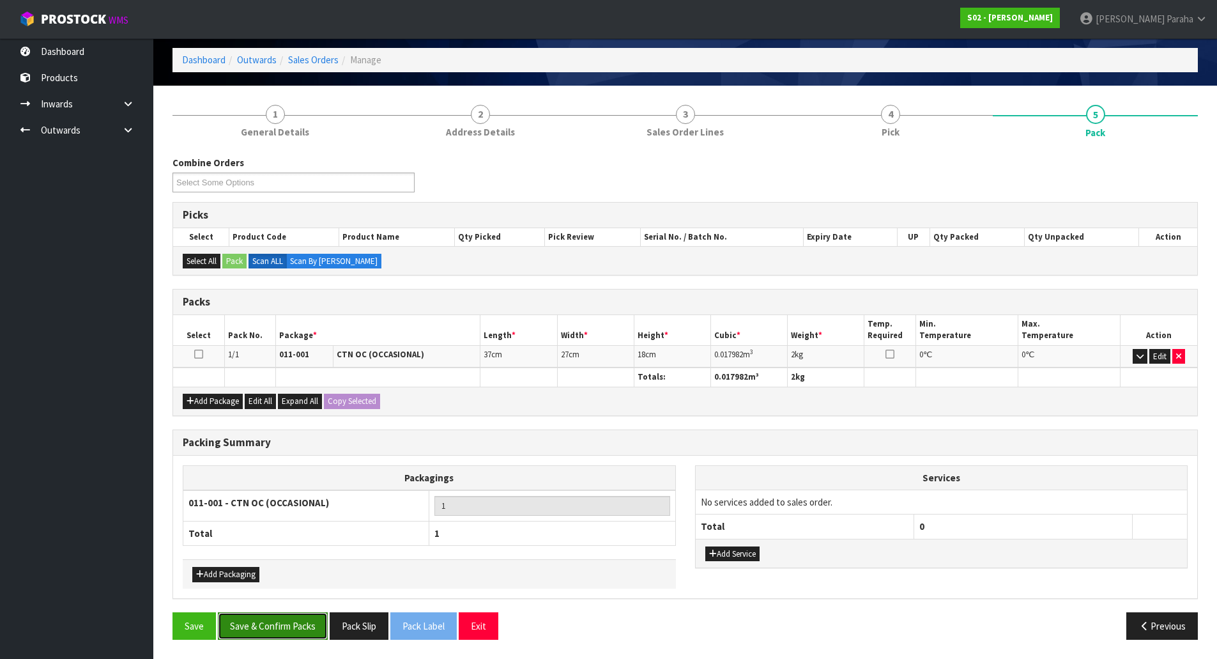
click at [301, 615] on button "Save & Confirm Packs" at bounding box center [273, 625] width 110 height 27
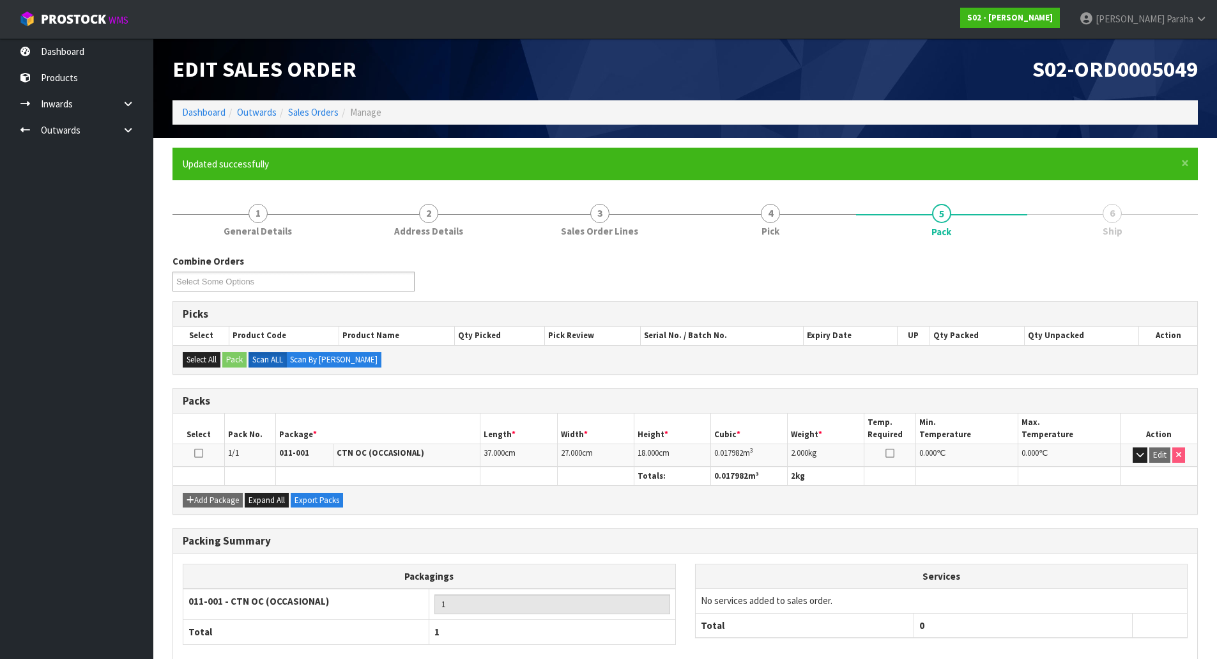
scroll to position [70, 0]
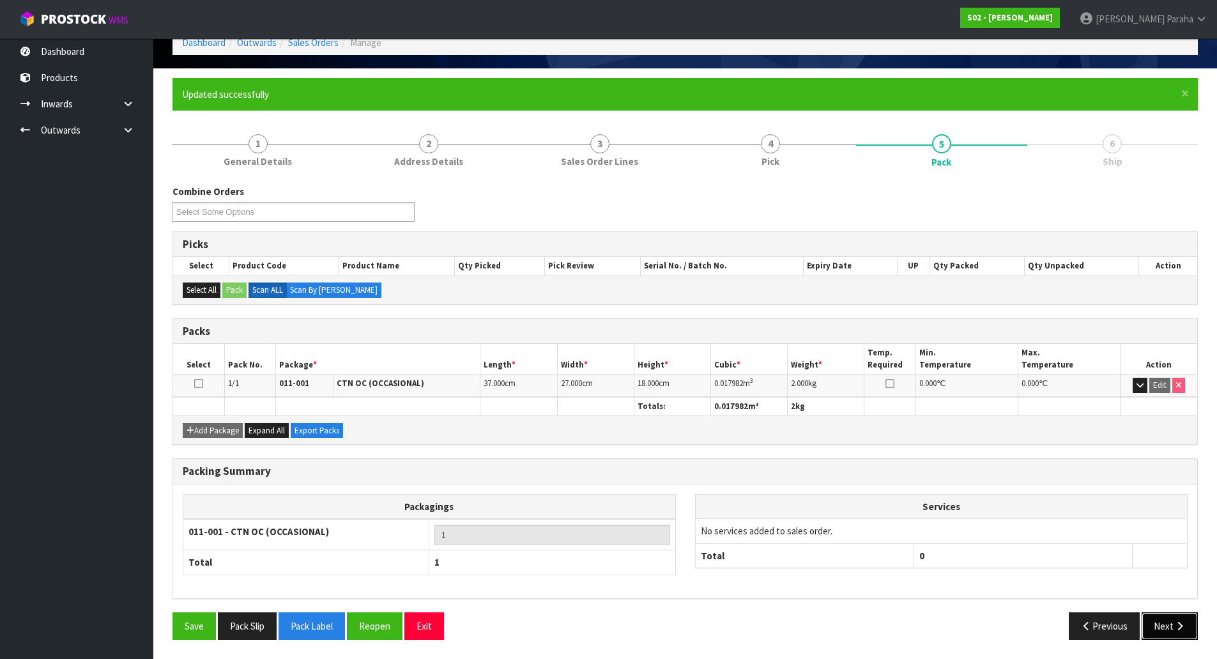
click at [1169, 630] on button "Next" at bounding box center [1170, 625] width 56 height 27
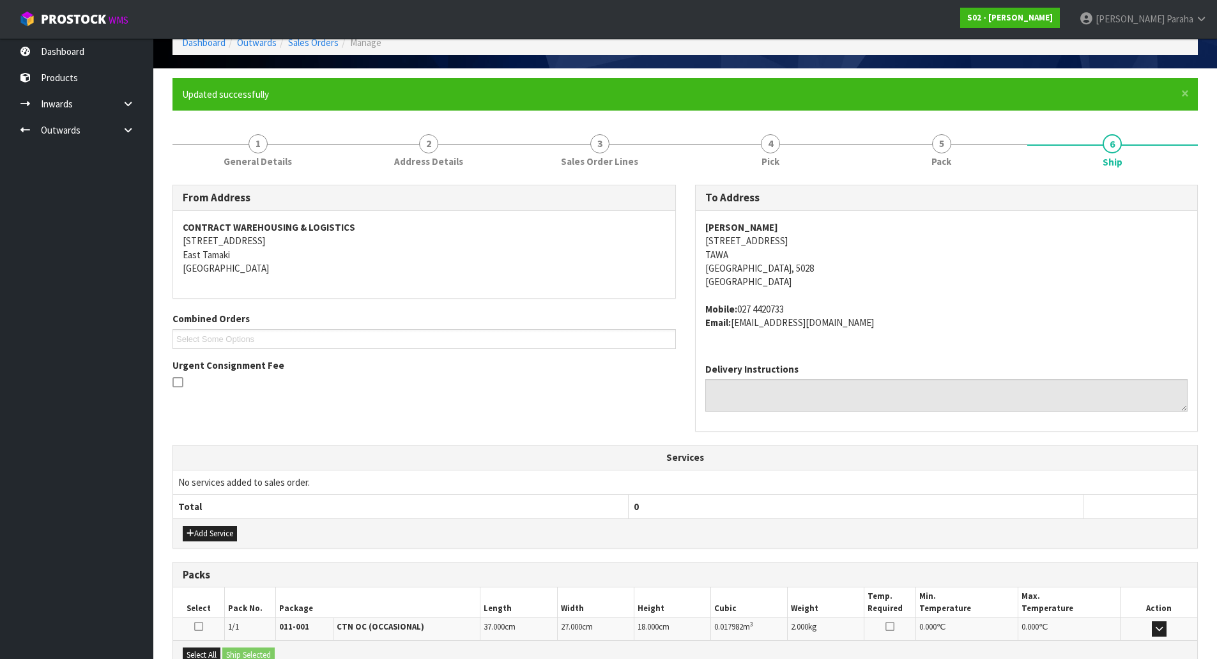
scroll to position [218, 0]
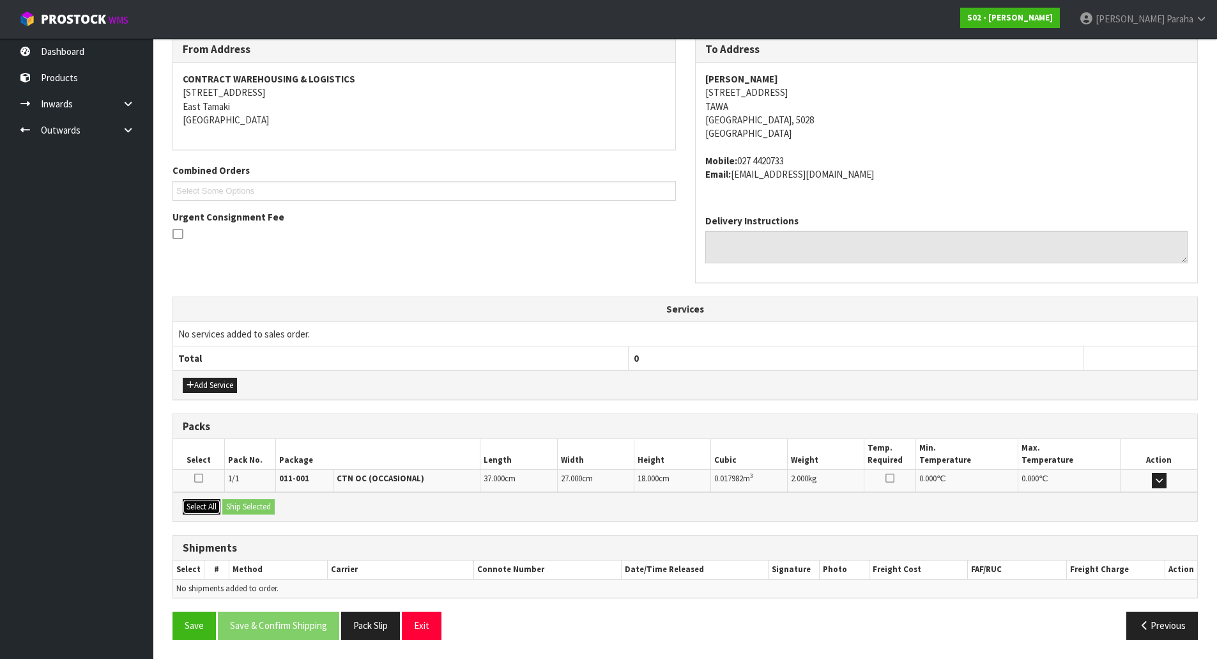
click at [210, 506] on button "Select All" at bounding box center [202, 506] width 38 height 15
drag, startPoint x: 247, startPoint y: 506, endPoint x: 333, endPoint y: 536, distance: 91.9
click at [248, 506] on button "Ship Selected" at bounding box center [248, 506] width 52 height 15
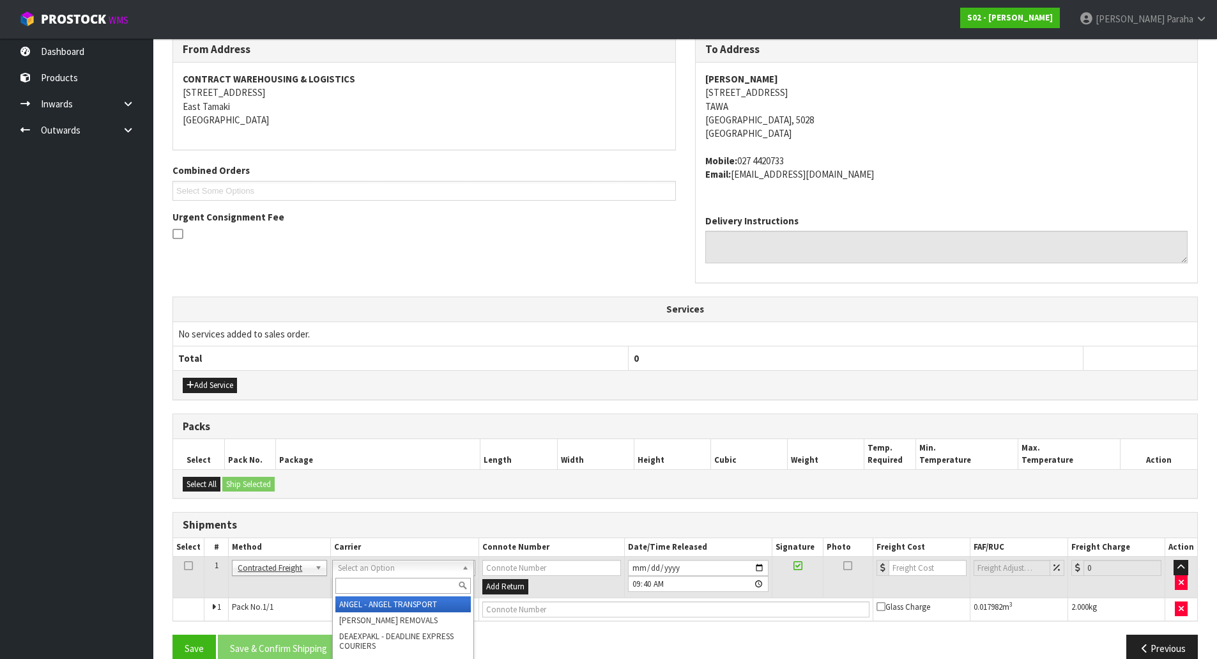
drag, startPoint x: 408, startPoint y: 589, endPoint x: 410, endPoint y: 581, distance: 7.9
click at [408, 586] on input "text" at bounding box center [402, 586] width 135 height 16
type input "NZP"
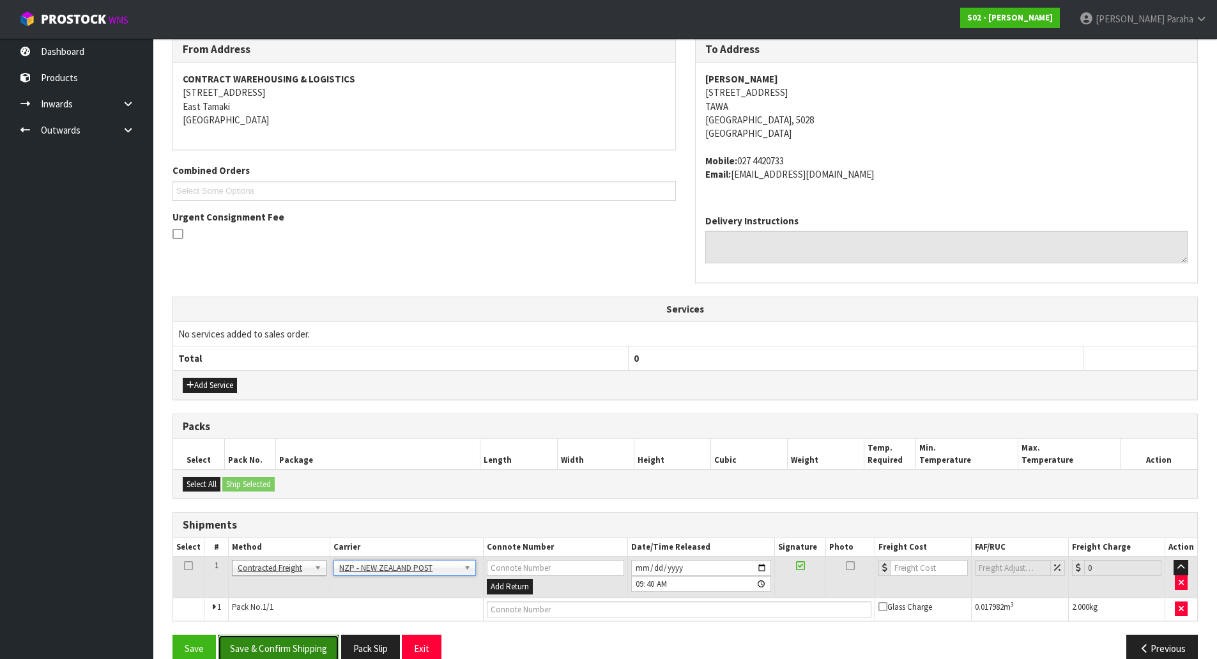
click at [300, 647] on button "Save & Confirm Shipping" at bounding box center [278, 647] width 121 height 27
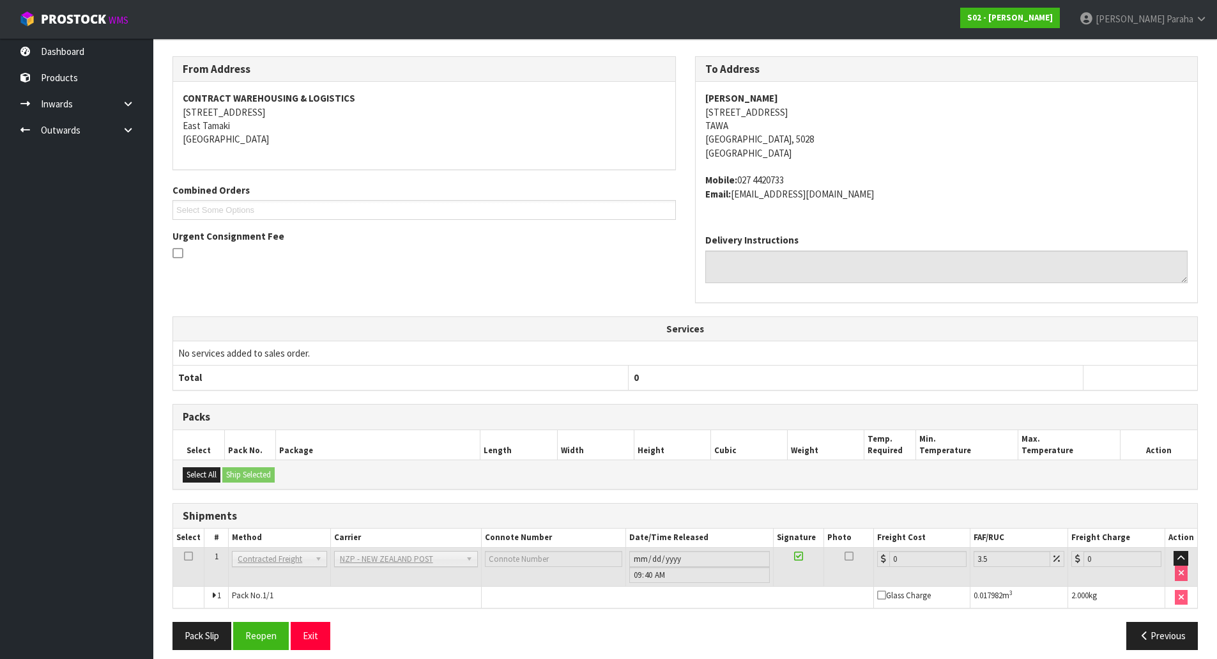
scroll to position [222, 0]
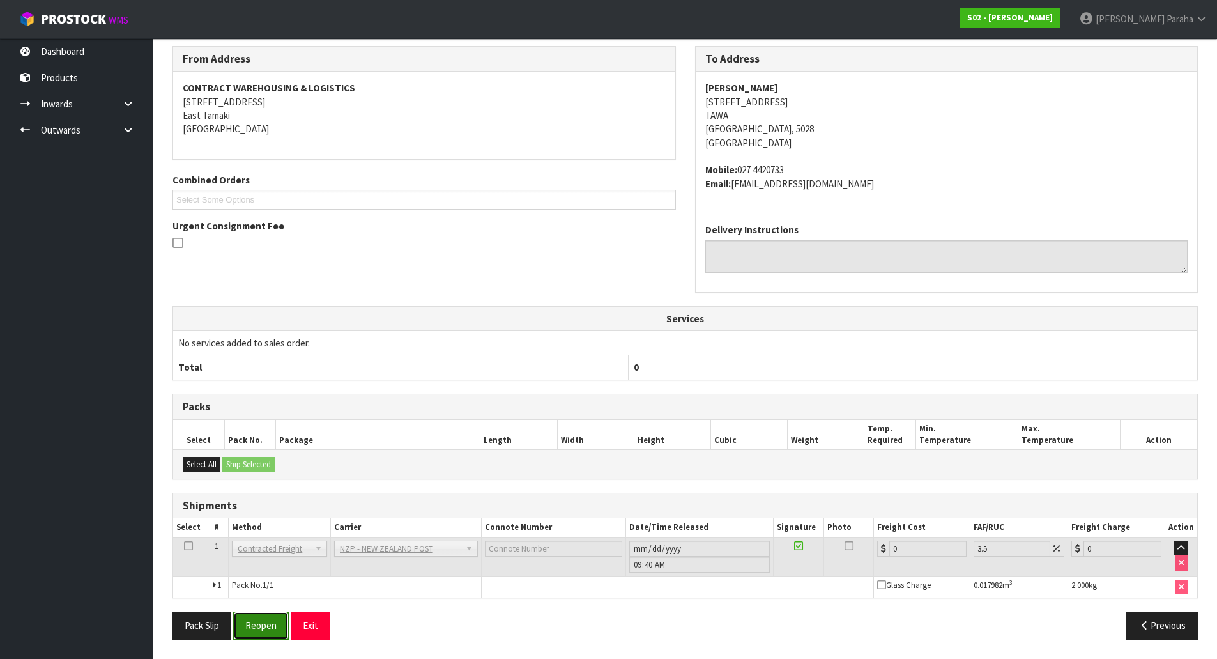
click at [265, 615] on button "Reopen" at bounding box center [261, 624] width 56 height 27
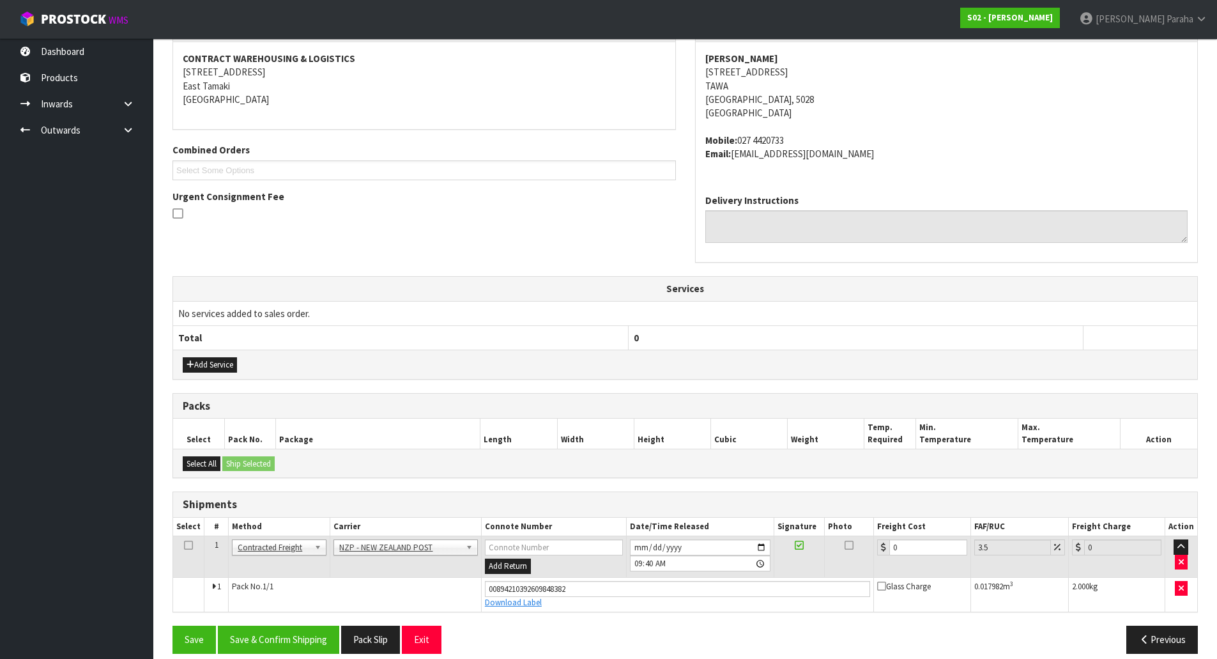
scroll to position [252, 0]
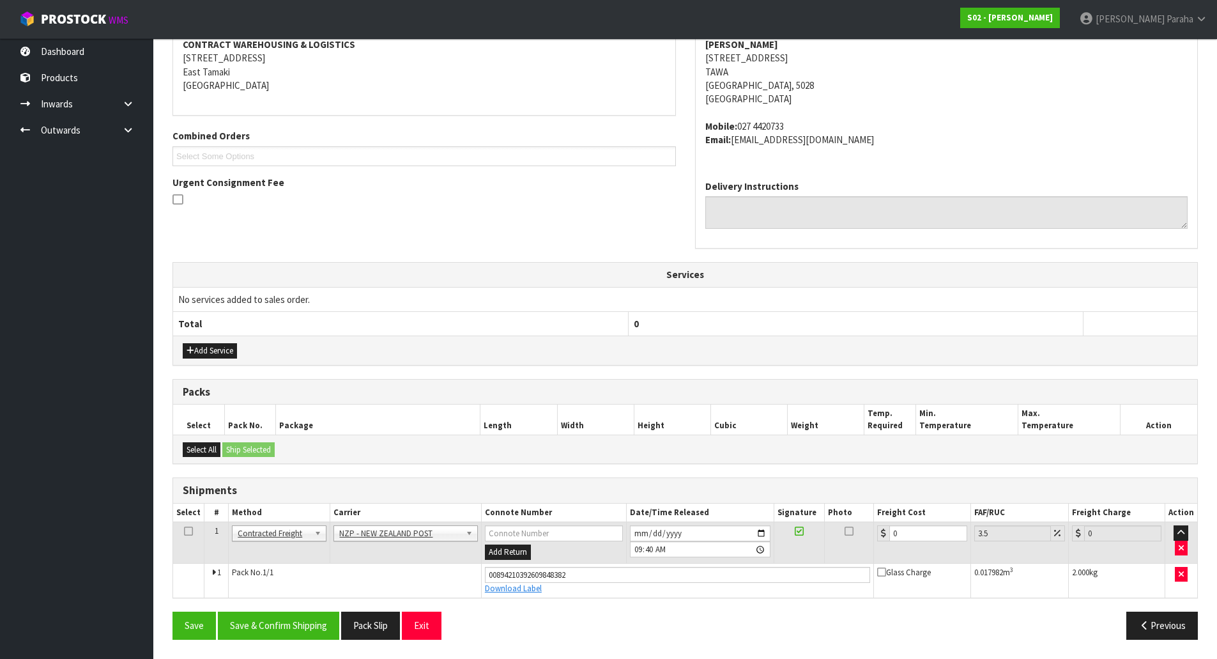
click at [917, 523] on td "0" at bounding box center [922, 543] width 96 height 42
click at [924, 527] on input "0" at bounding box center [927, 533] width 77 height 16
type input "8"
type input "8.28"
type input "8.4"
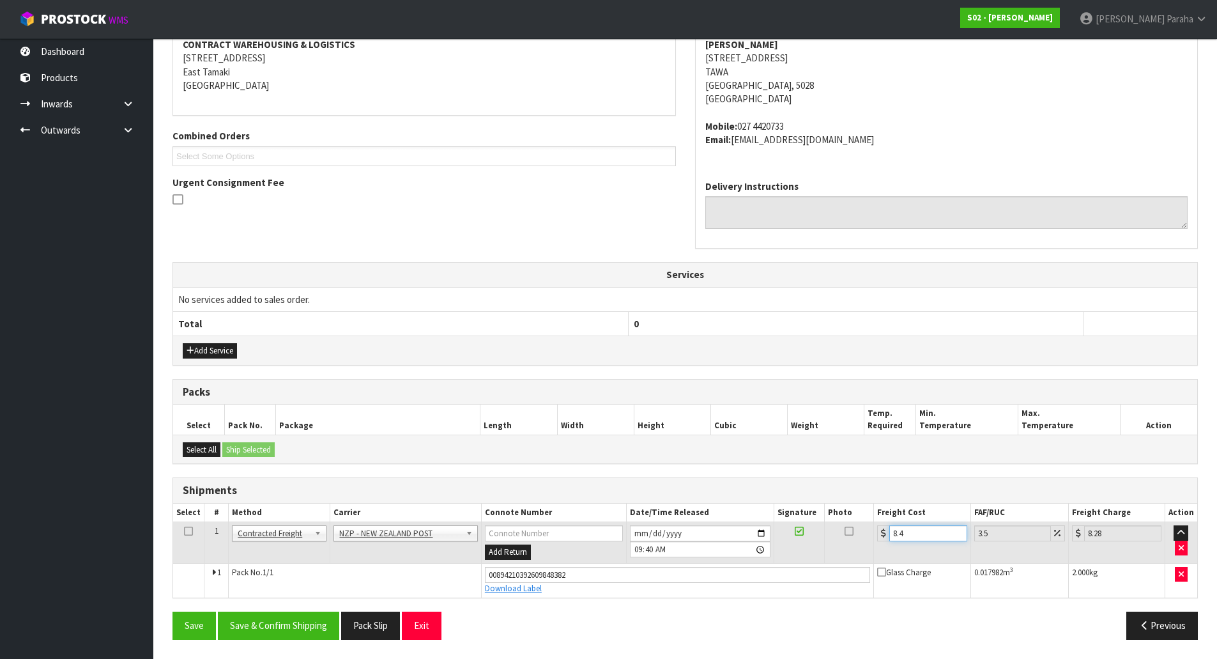
type input "8.69"
type input "8.45"
type input "8.75"
type input "8.45"
click at [290, 620] on button "Save & Confirm Shipping" at bounding box center [278, 624] width 121 height 27
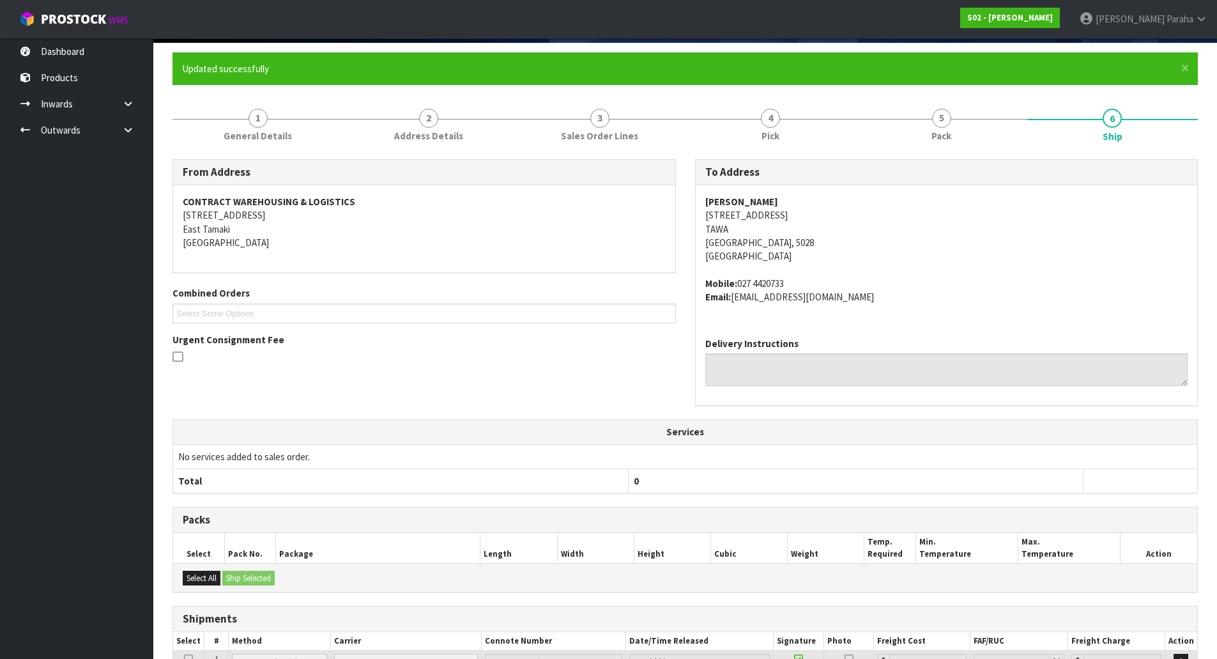
scroll to position [217, 0]
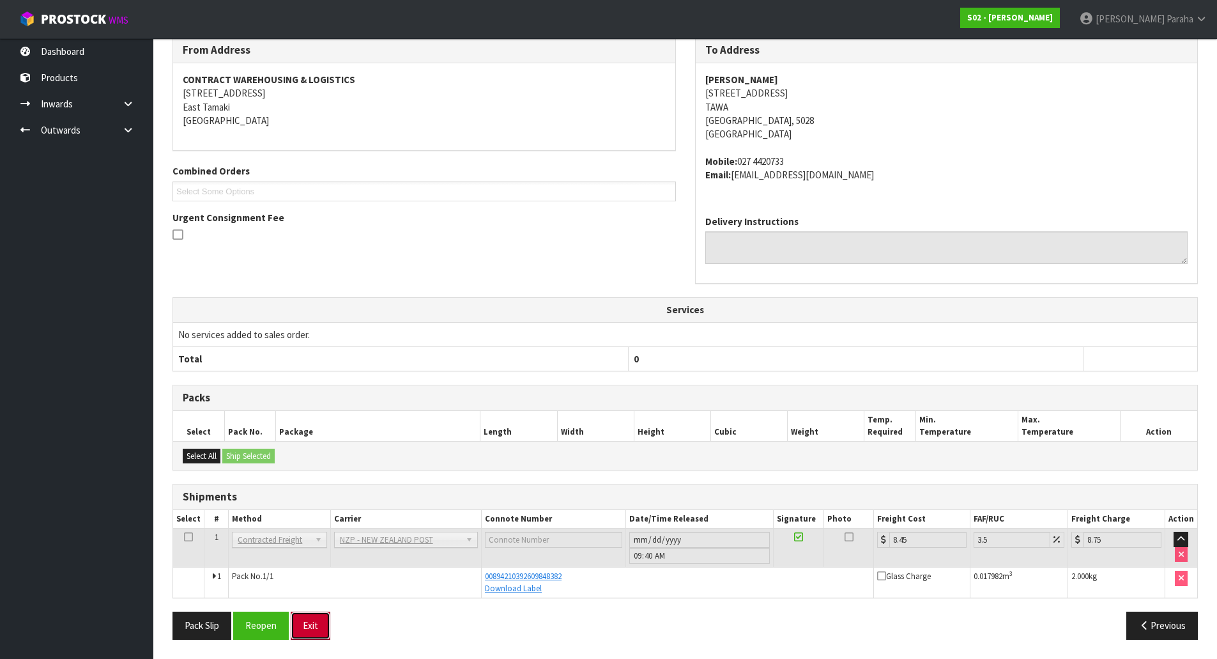
drag, startPoint x: 316, startPoint y: 613, endPoint x: 875, endPoint y: 689, distance: 564.7
click at [875, 441] on html "Toggle navigation ProStock WMS S02 - [PERSON_NAME] [PERSON_NAME] Logout Dashboa…" at bounding box center [608, 112] width 1217 height 659
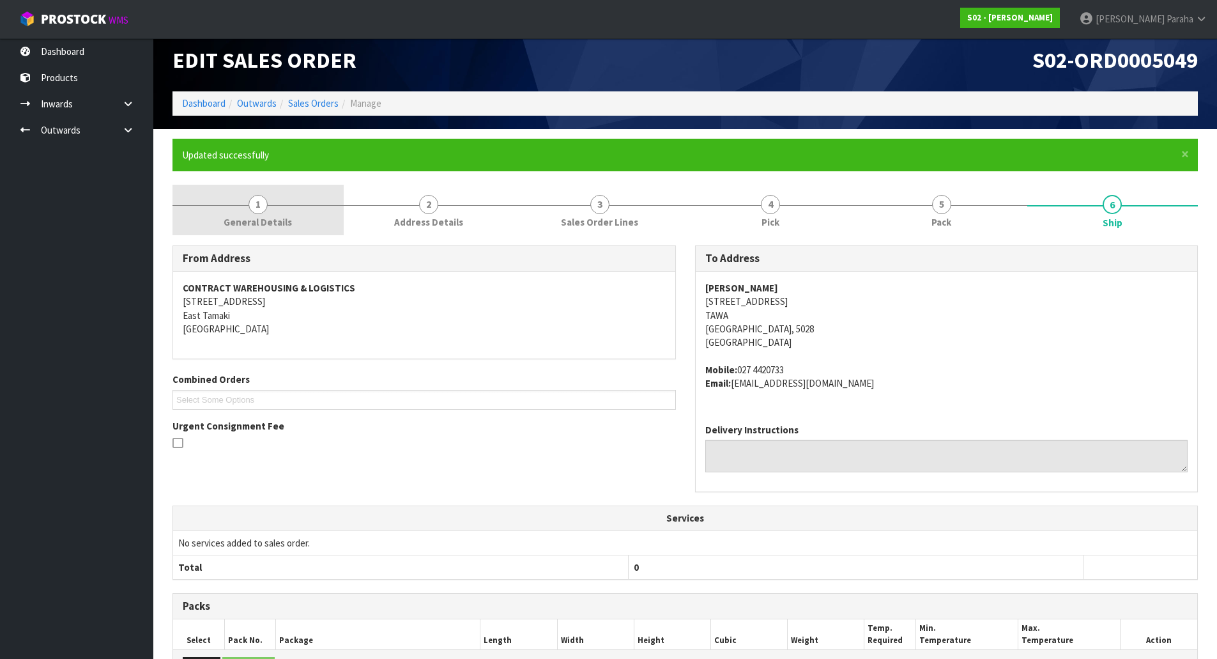
scroll to position [0, 0]
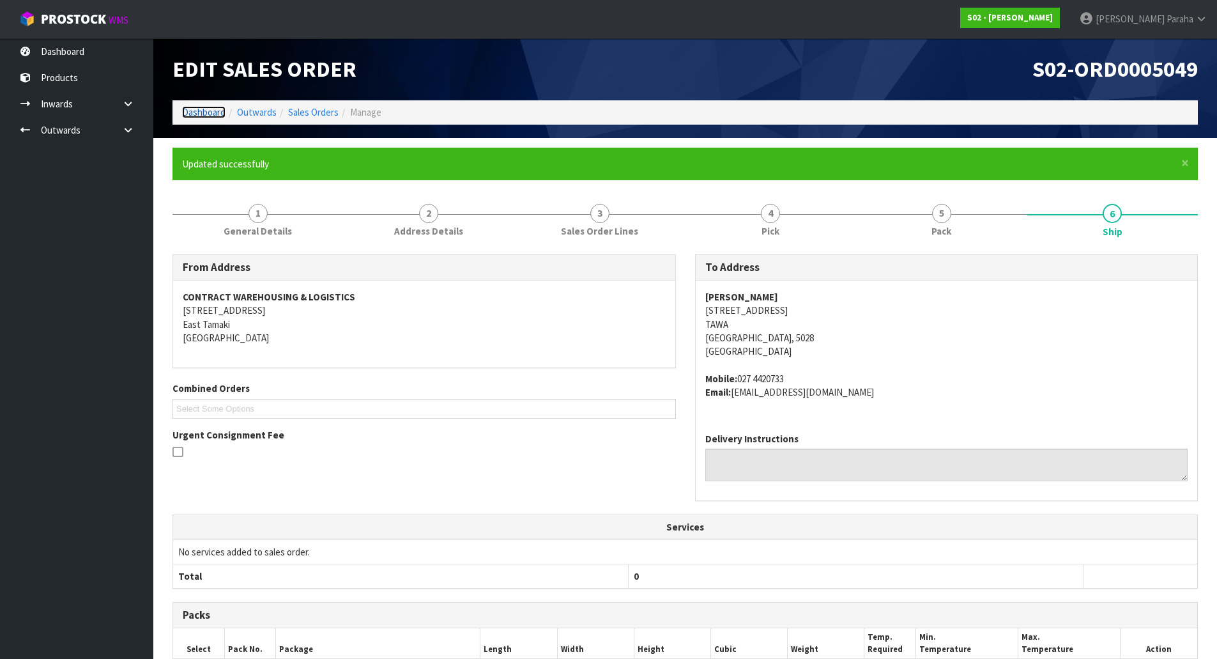
click at [199, 112] on link "Dashboard" at bounding box center [203, 112] width 43 height 12
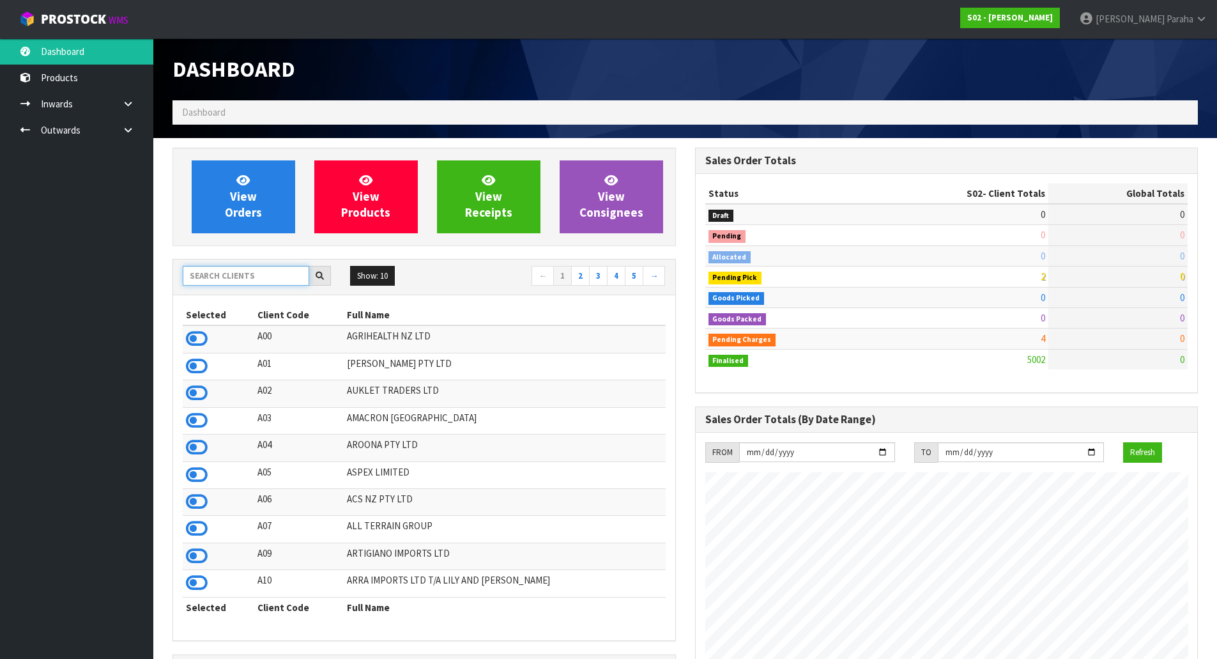
scroll to position [968, 522]
click at [243, 276] on input "text" at bounding box center [246, 276] width 126 height 20
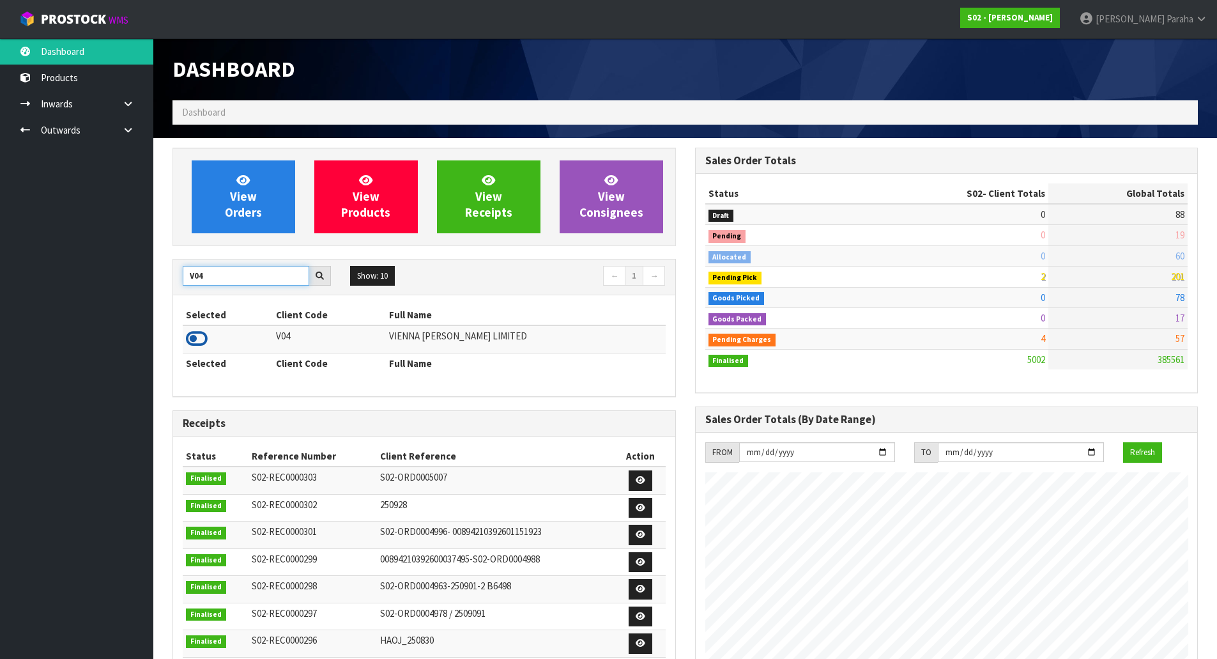
type input "V04"
click at [192, 341] on icon at bounding box center [197, 338] width 22 height 19
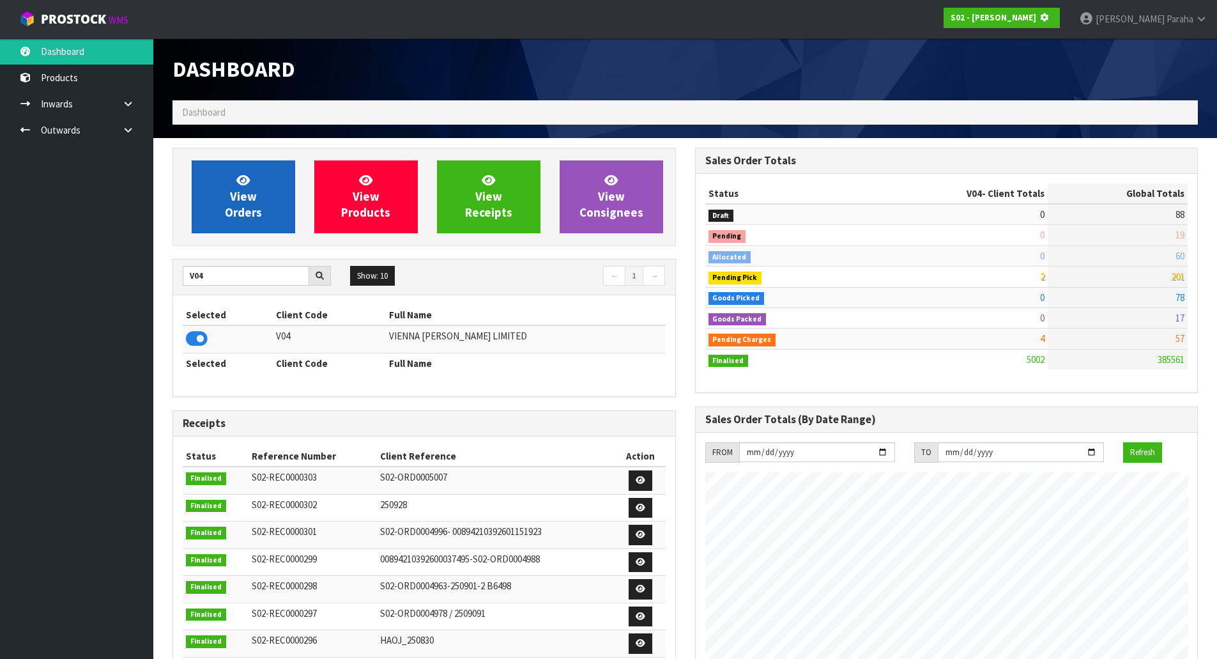
scroll to position [797, 522]
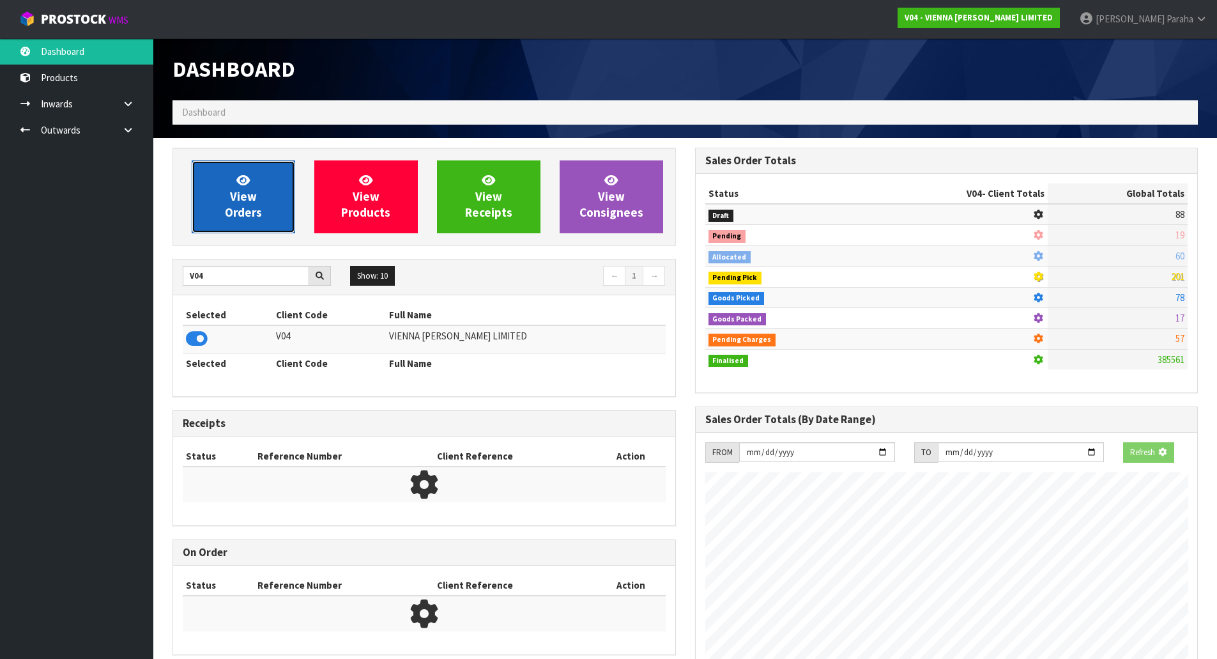
click at [229, 218] on span "View Orders" at bounding box center [243, 196] width 37 height 48
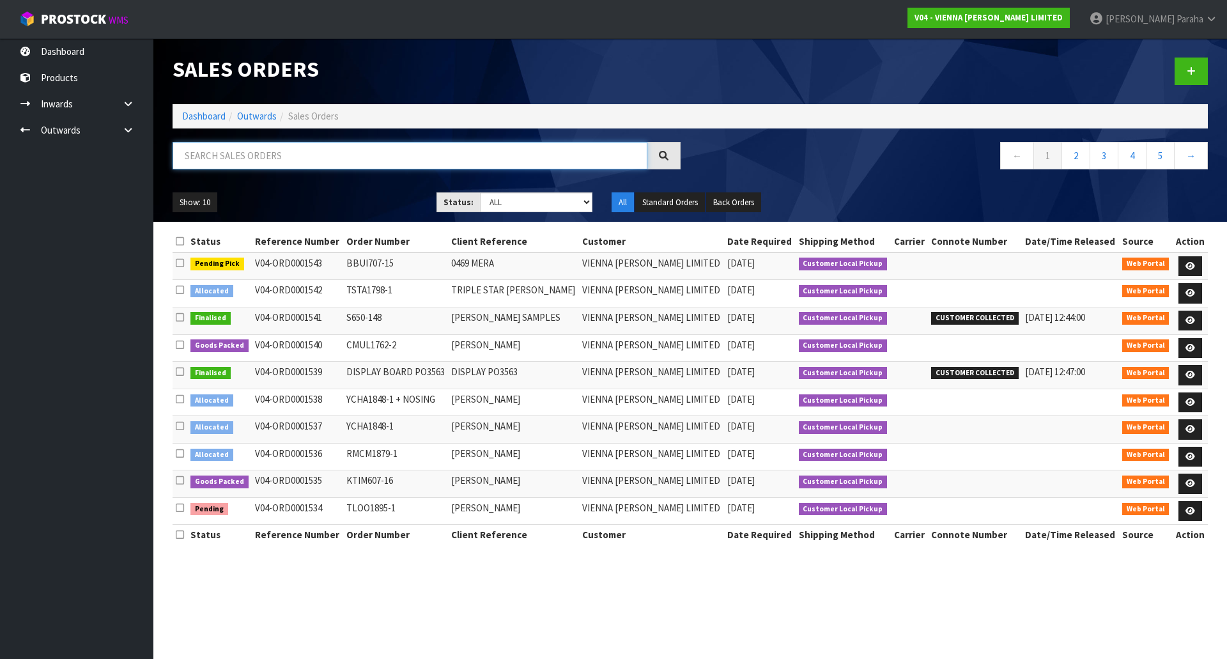
click at [233, 157] on input "text" at bounding box center [409, 155] width 475 height 27
click at [299, 154] on input "text" at bounding box center [409, 155] width 475 height 27
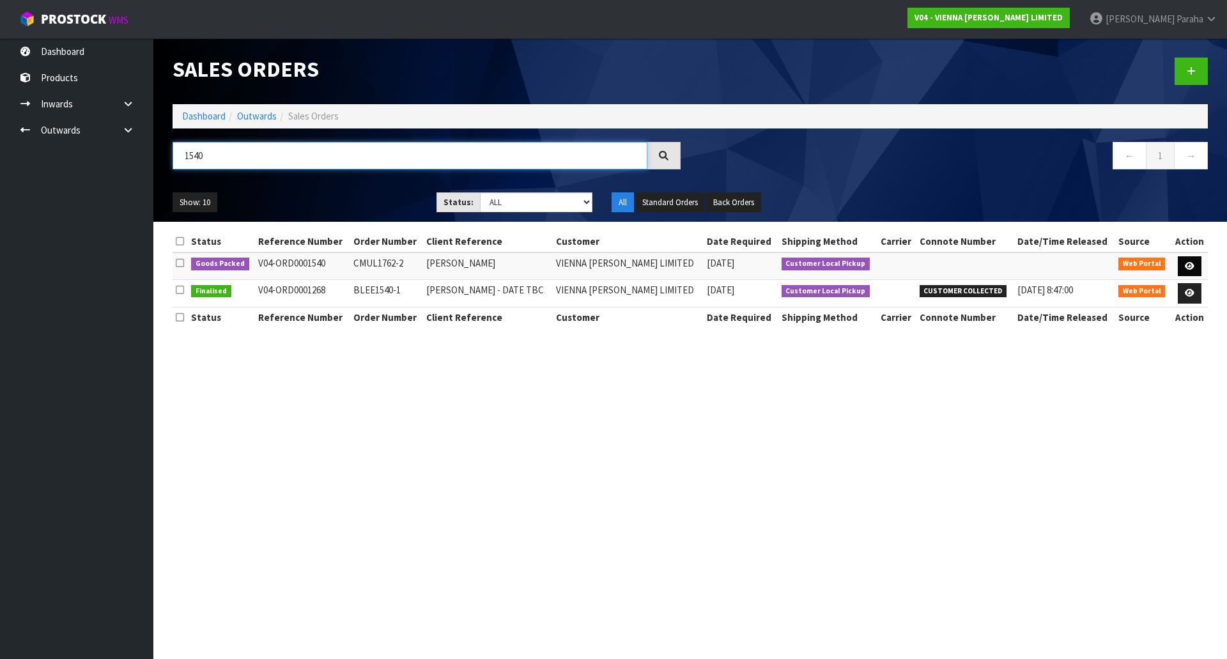
type input "1540"
click at [1190, 268] on icon at bounding box center [1189, 266] width 10 height 8
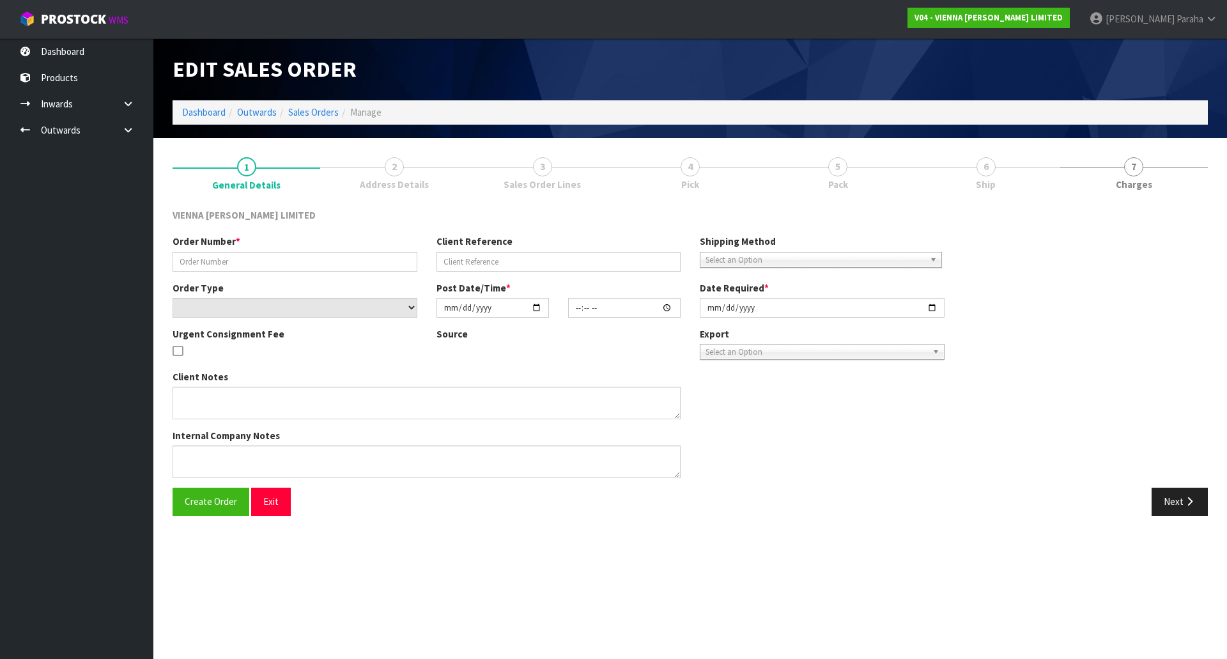
type input "CMUL1762-2"
type input "[PERSON_NAME]"
select select "number:0"
type input "[DATE]"
type input "10:05:00.000"
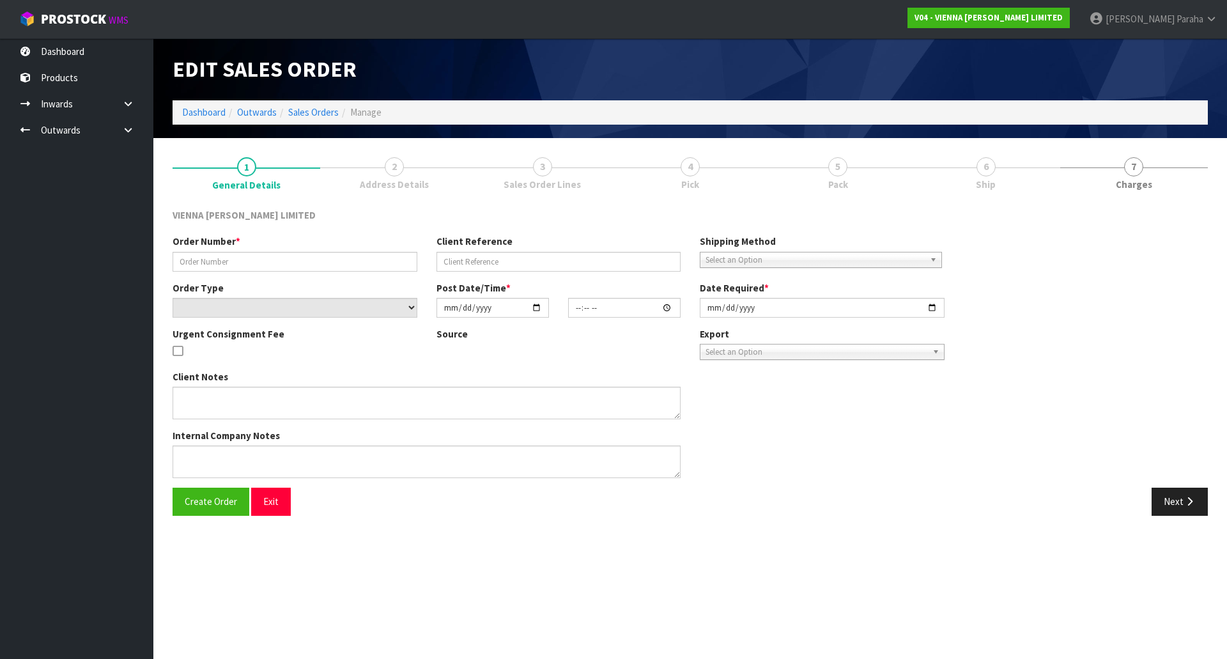
type input "[DATE]"
type textarea "[PERSON_NAME]"
type textarea "PLEASE INCREASE ORDER TO : 5 X PC-[PERSON_NAME]-1900 BASCIK TO COLLECT [DATE], …"
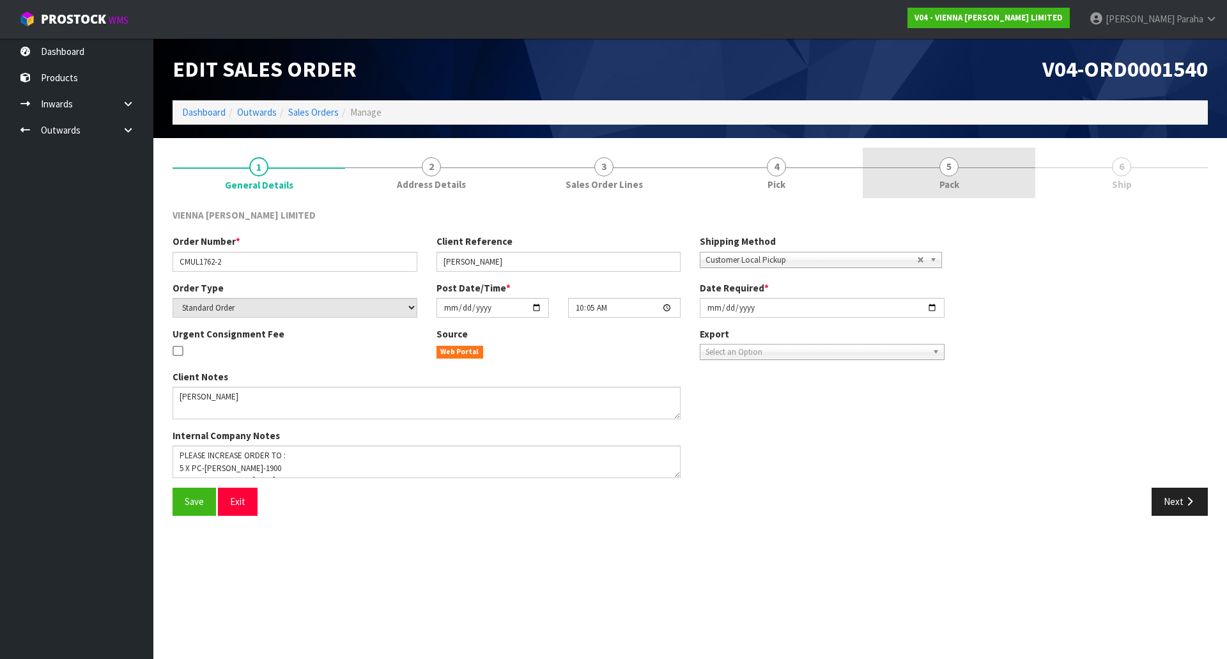
click at [940, 169] on span "5" at bounding box center [948, 166] width 19 height 19
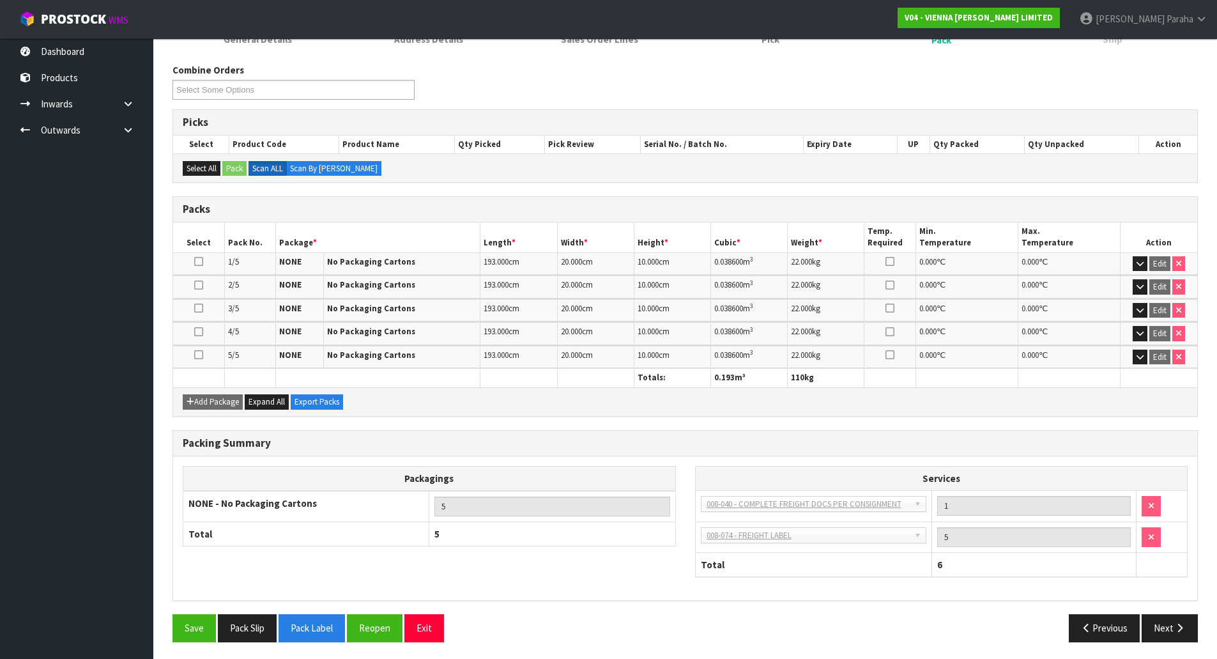
scroll to position [148, 0]
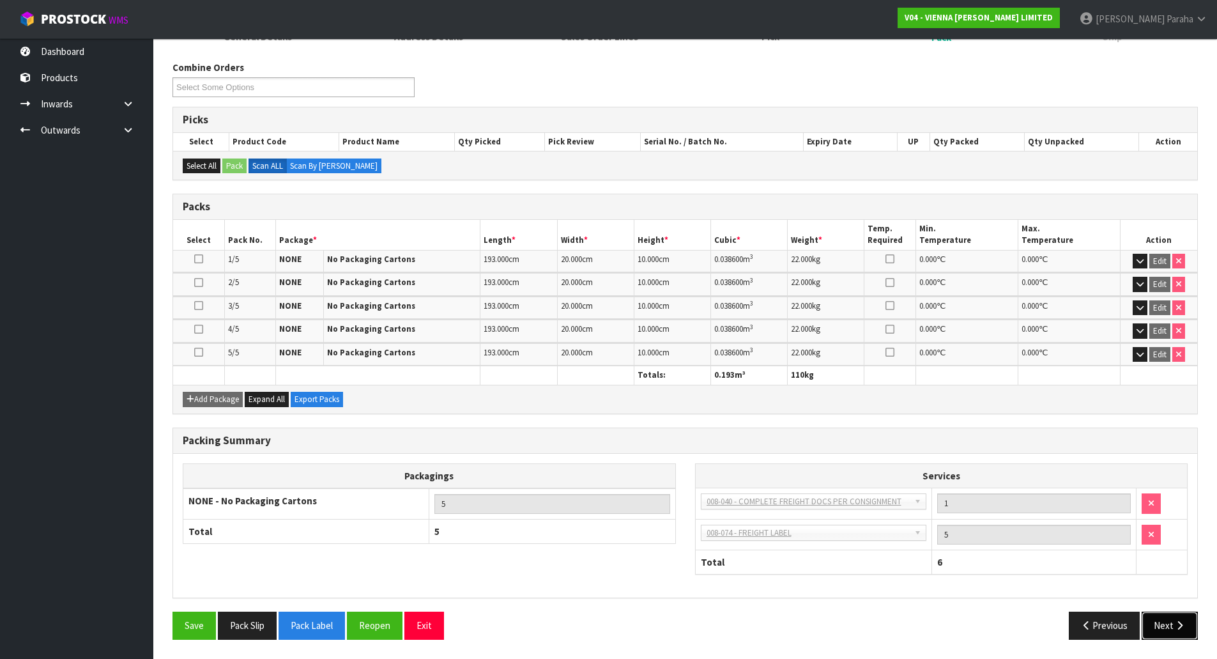
click at [1192, 630] on button "Next" at bounding box center [1170, 624] width 56 height 27
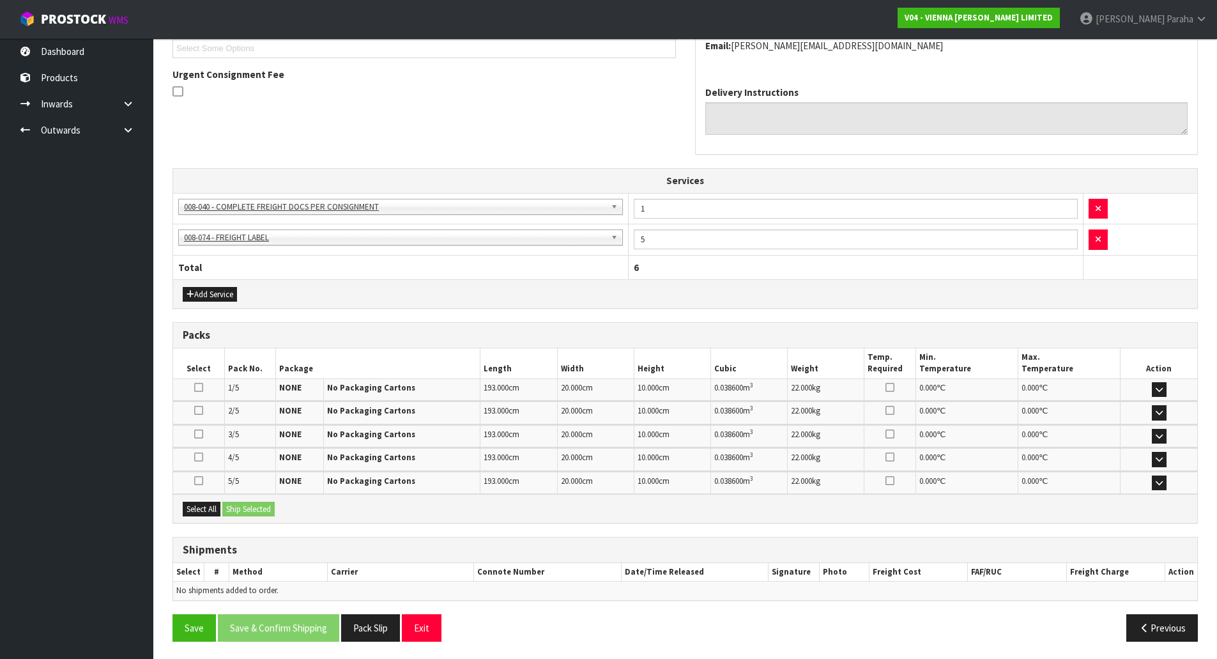
scroll to position [316, 0]
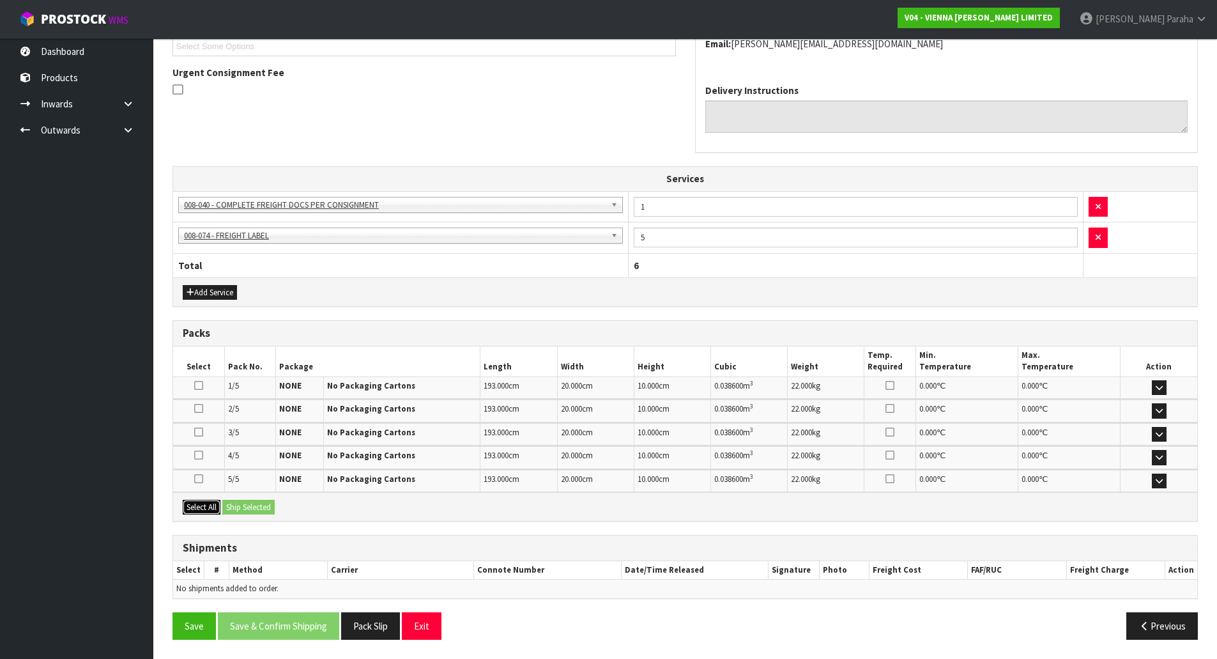
click at [195, 507] on button "Select All" at bounding box center [202, 507] width 38 height 15
click at [241, 511] on button "Ship Selected" at bounding box center [248, 507] width 52 height 15
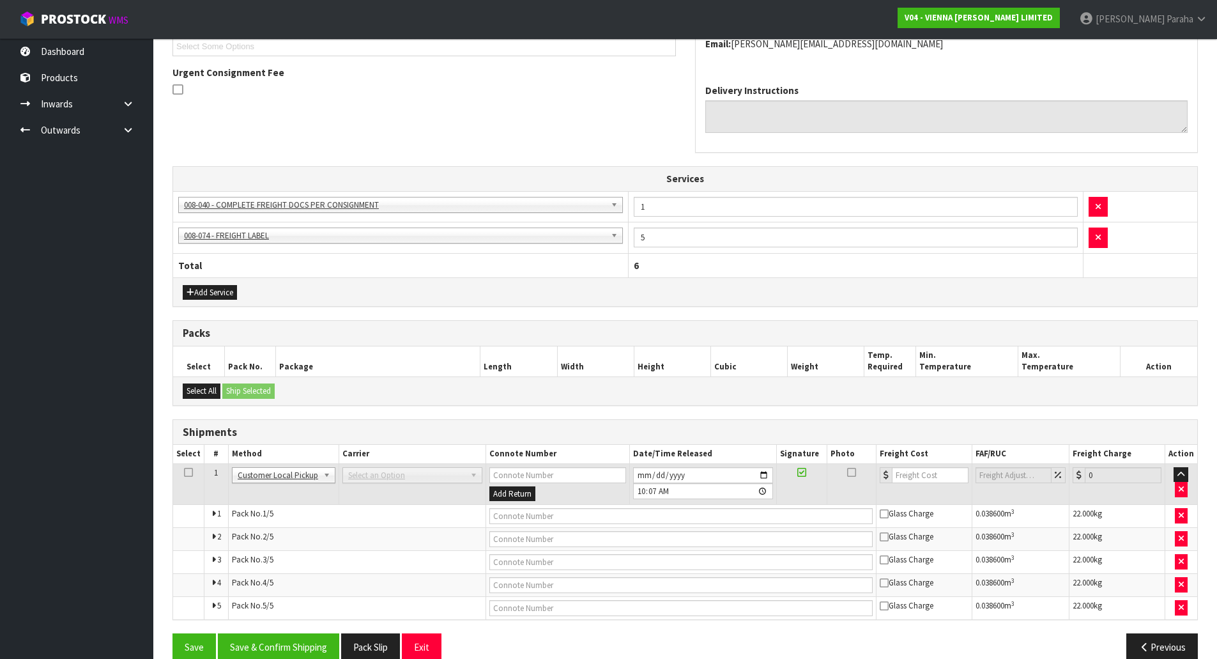
click at [377, 475] on span "Select an Option" at bounding box center [406, 475] width 117 height 15
click at [534, 517] on input "text" at bounding box center [680, 516] width 383 height 16
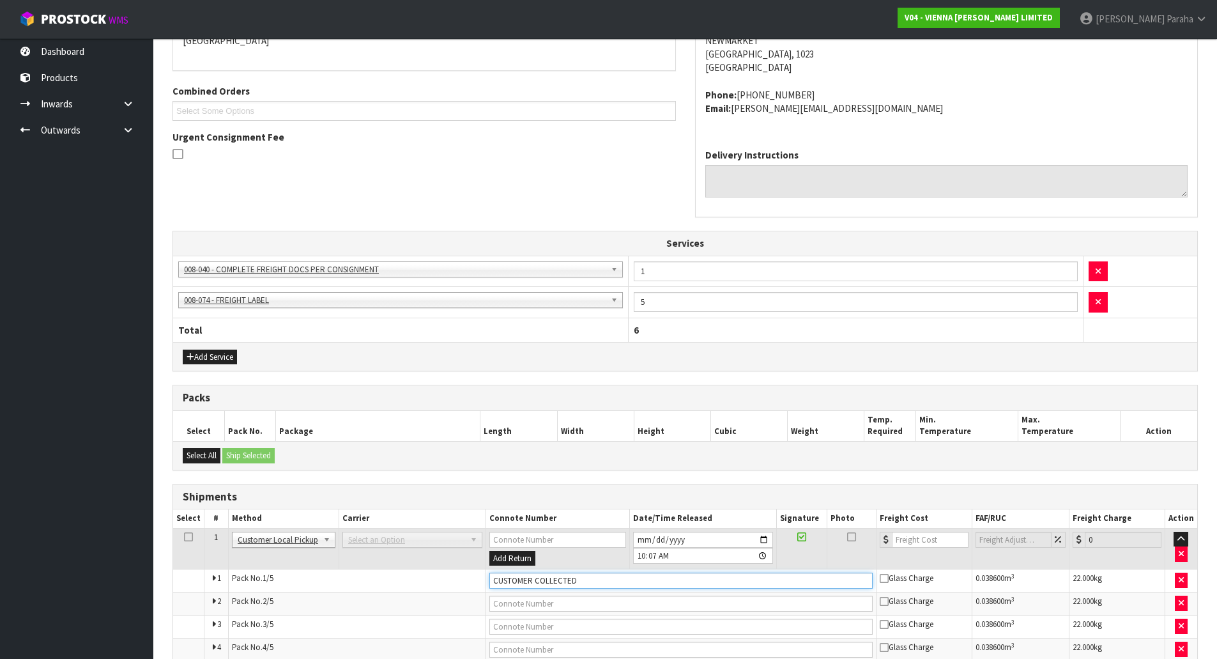
scroll to position [337, 0]
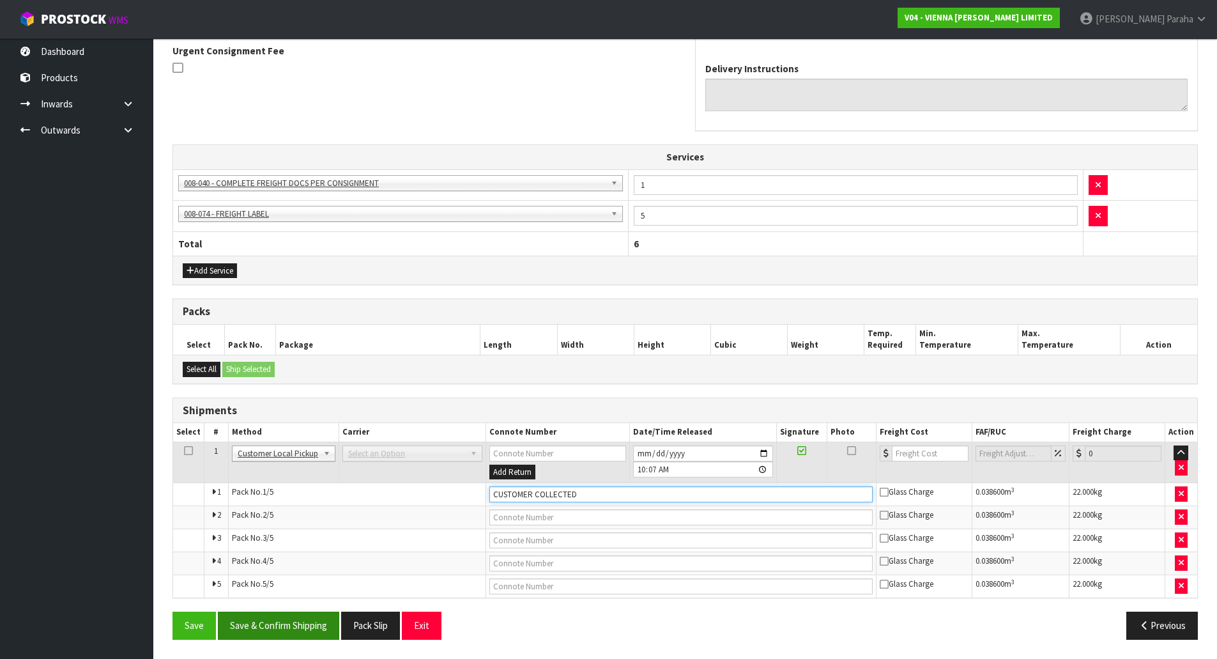
type input "CUSTOMER COLLECTED"
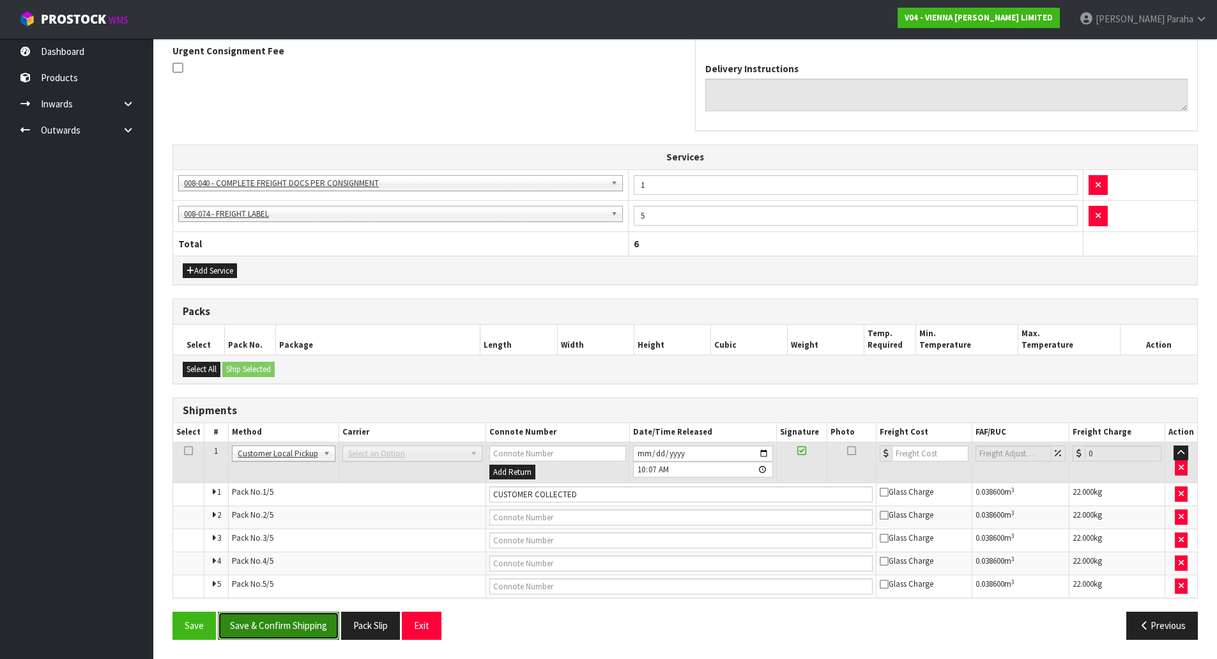
click at [302, 626] on button "Save & Confirm Shipping" at bounding box center [278, 624] width 121 height 27
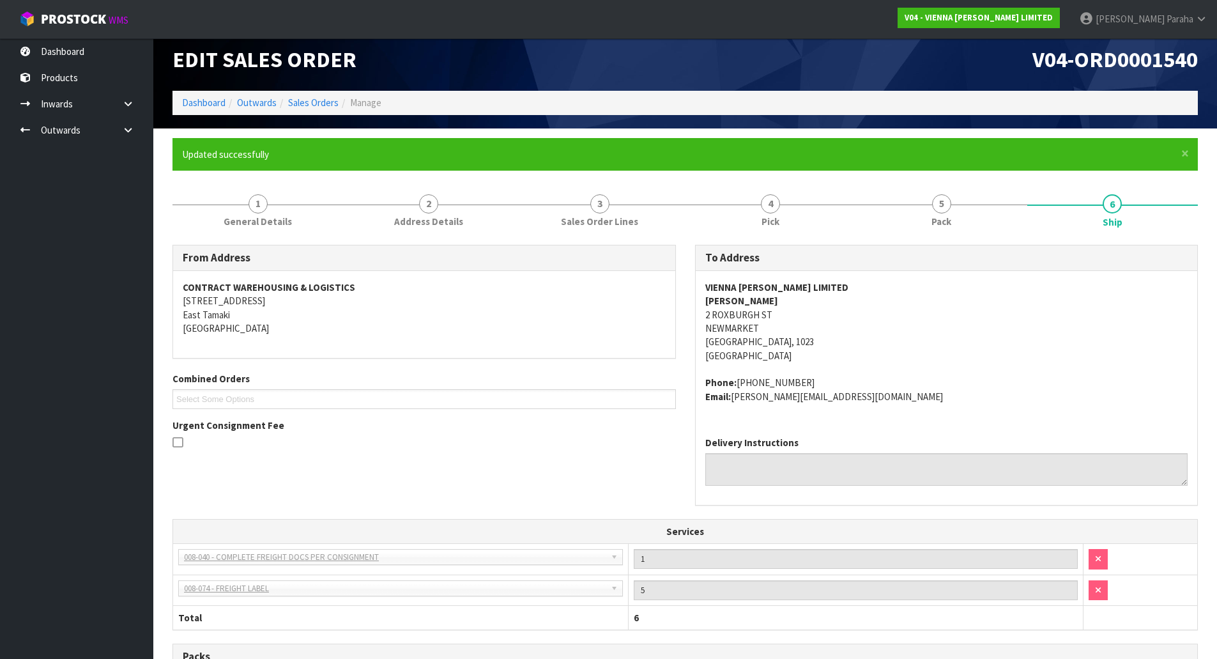
scroll to position [0, 0]
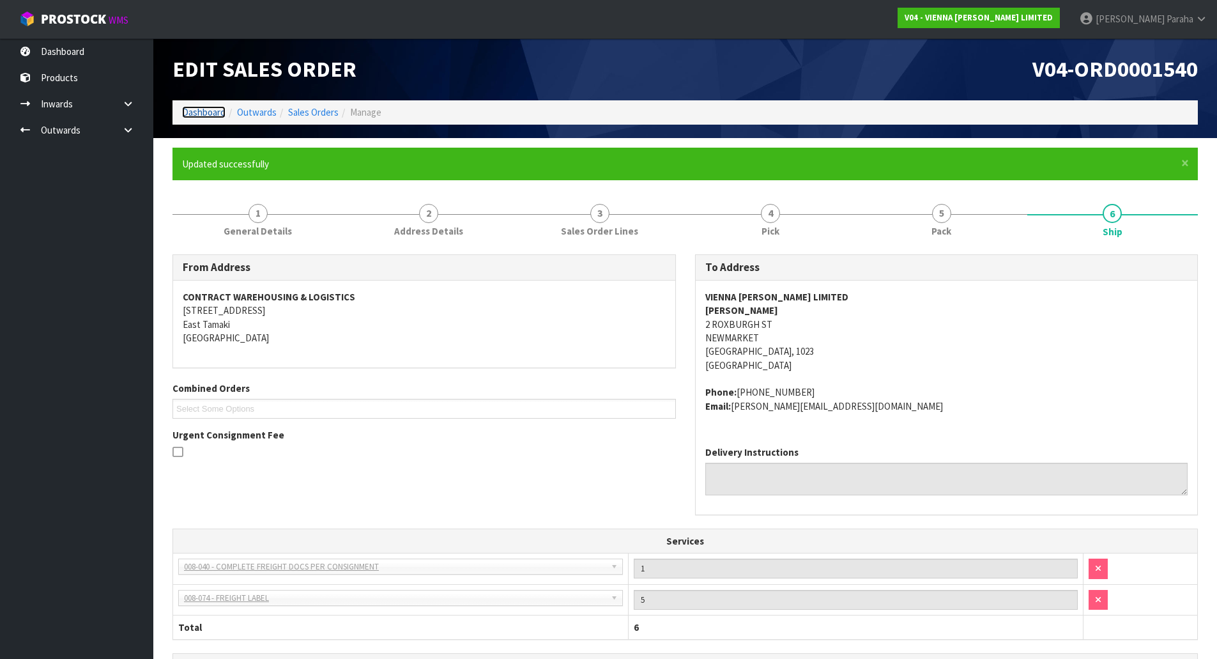
click at [218, 109] on link "Dashboard" at bounding box center [203, 112] width 43 height 12
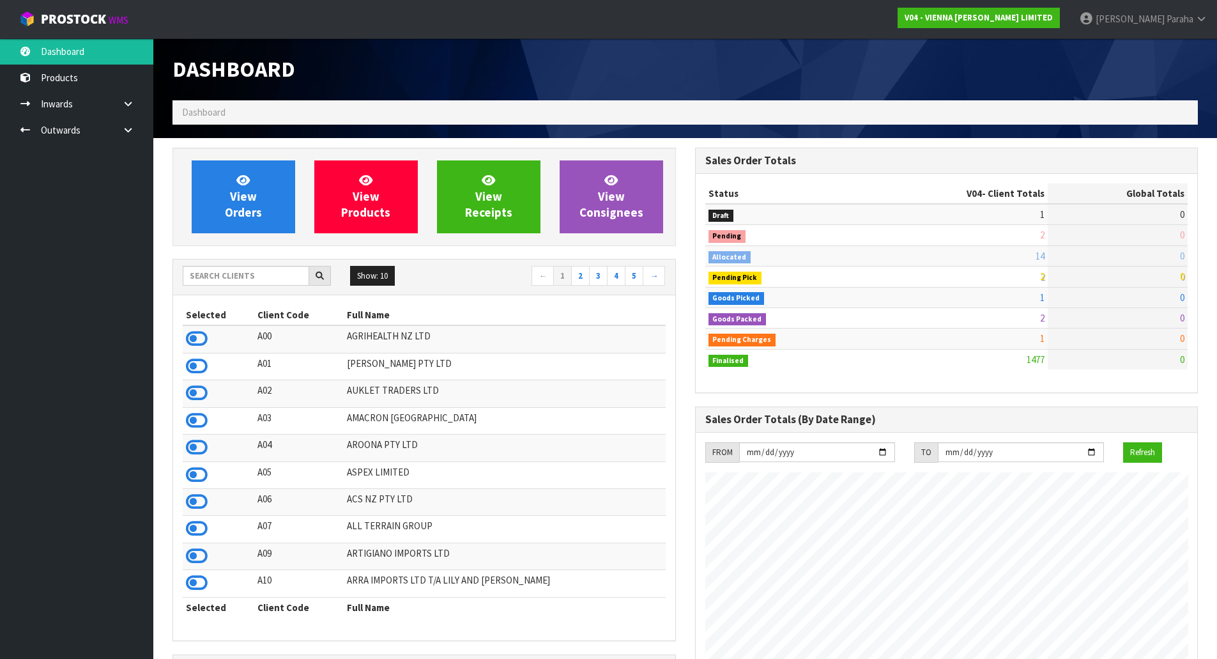
scroll to position [1022, 522]
click at [228, 278] on input "text" at bounding box center [246, 276] width 126 height 20
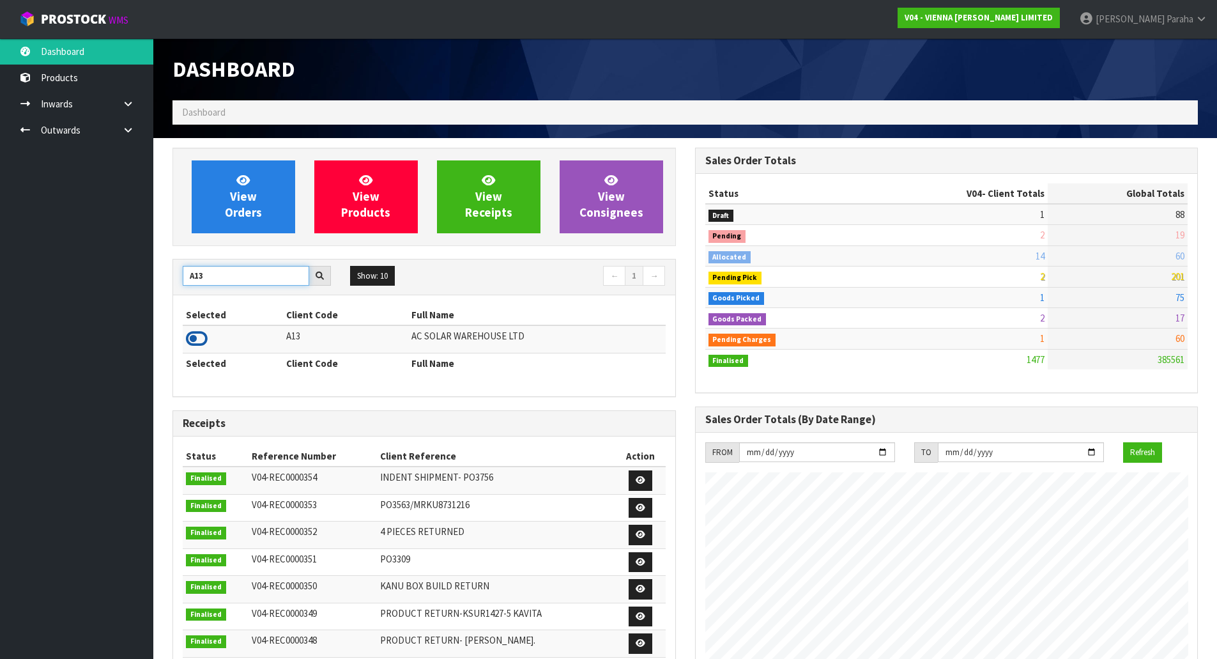
type input "A13"
click at [202, 341] on icon at bounding box center [197, 338] width 22 height 19
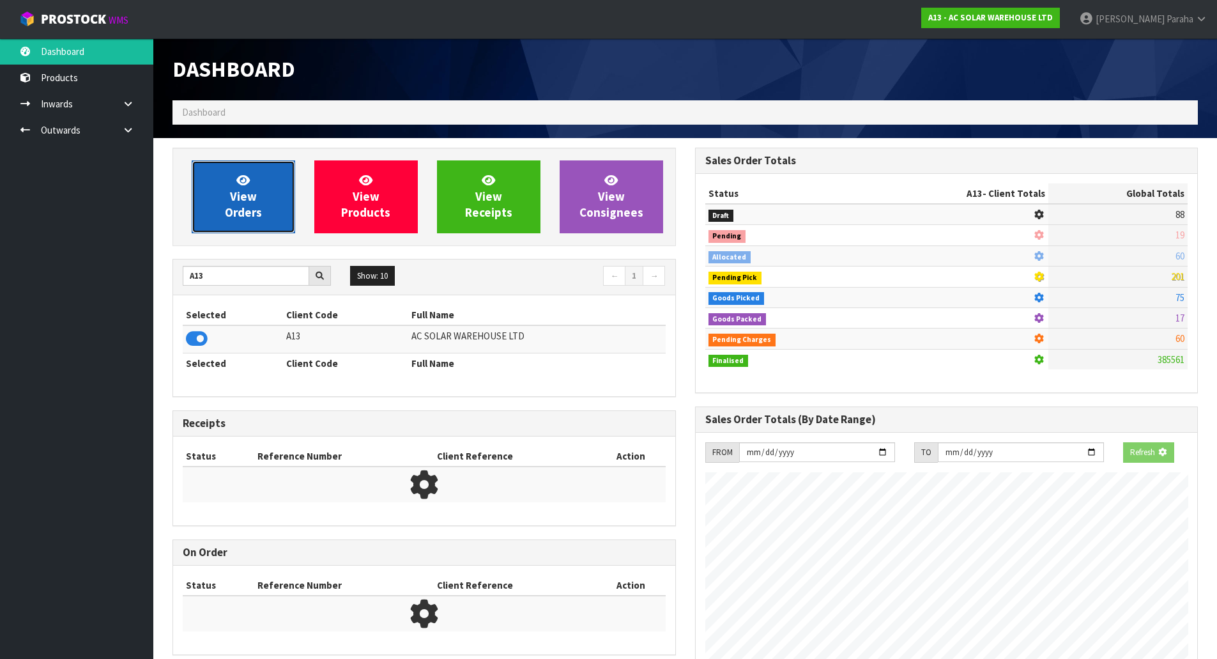
scroll to position [1036, 522]
click at [269, 180] on link "View Orders" at bounding box center [243, 196] width 103 height 73
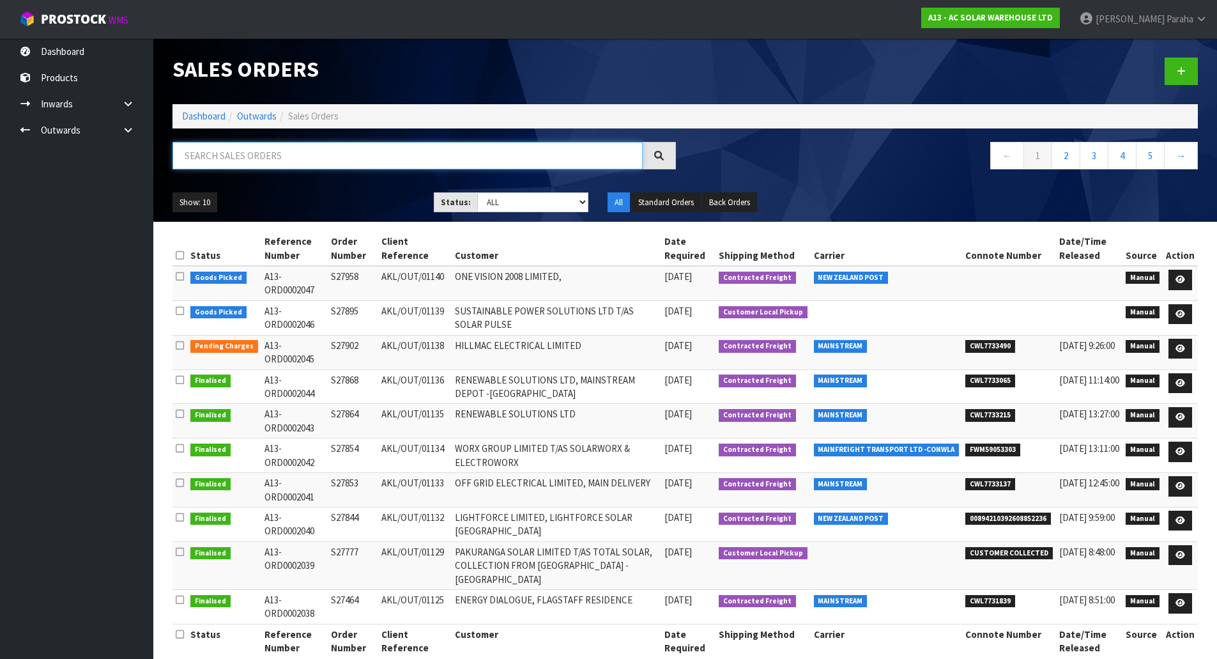
click at [248, 153] on input "text" at bounding box center [407, 155] width 470 height 27
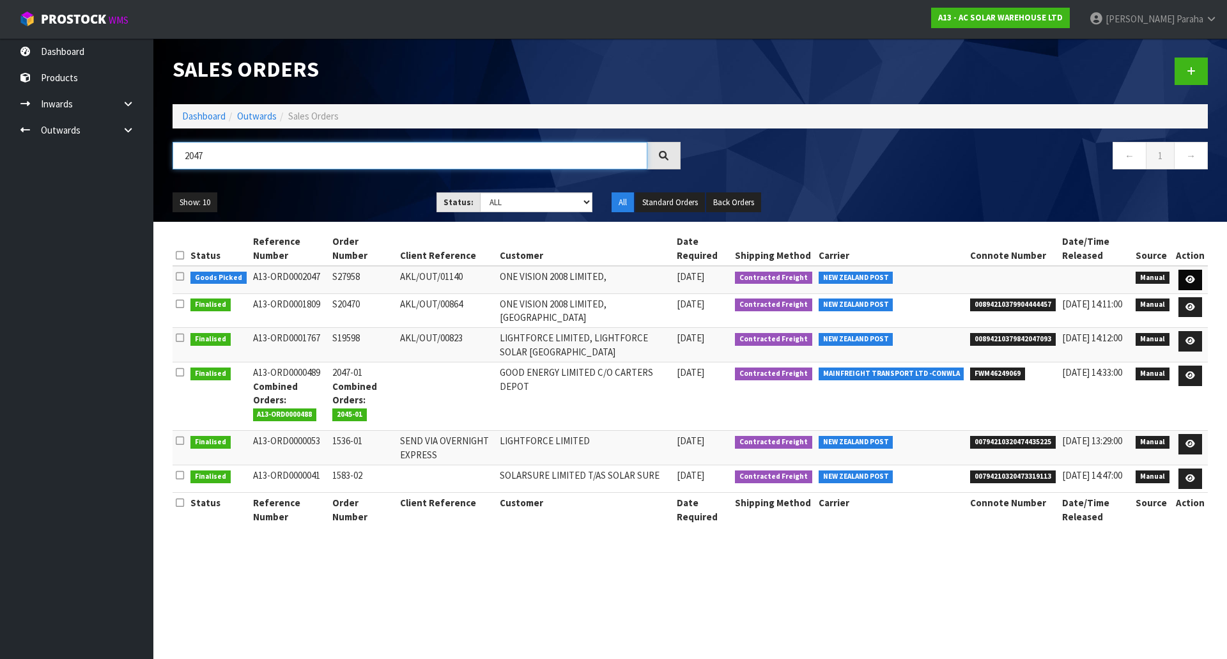
type input "2047"
click at [1193, 278] on icon at bounding box center [1190, 279] width 10 height 8
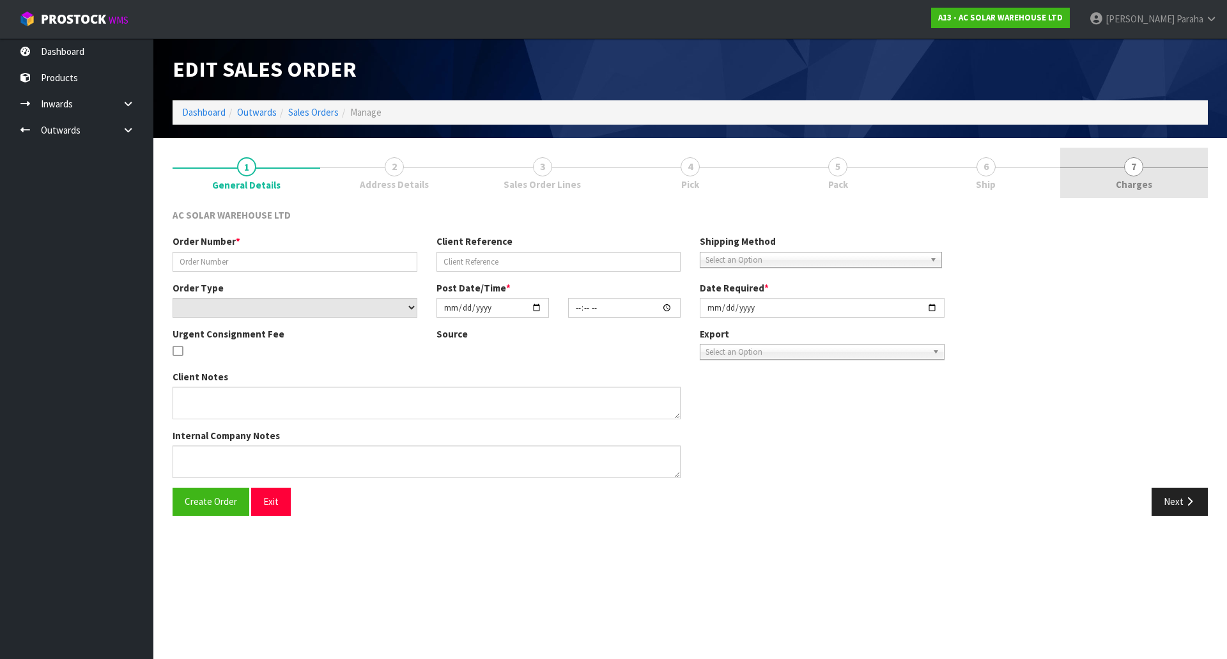
type input "S27958"
type input "AKL/OUT/01140"
select select "number:0"
type input "[DATE]"
type input "08:42:00.000"
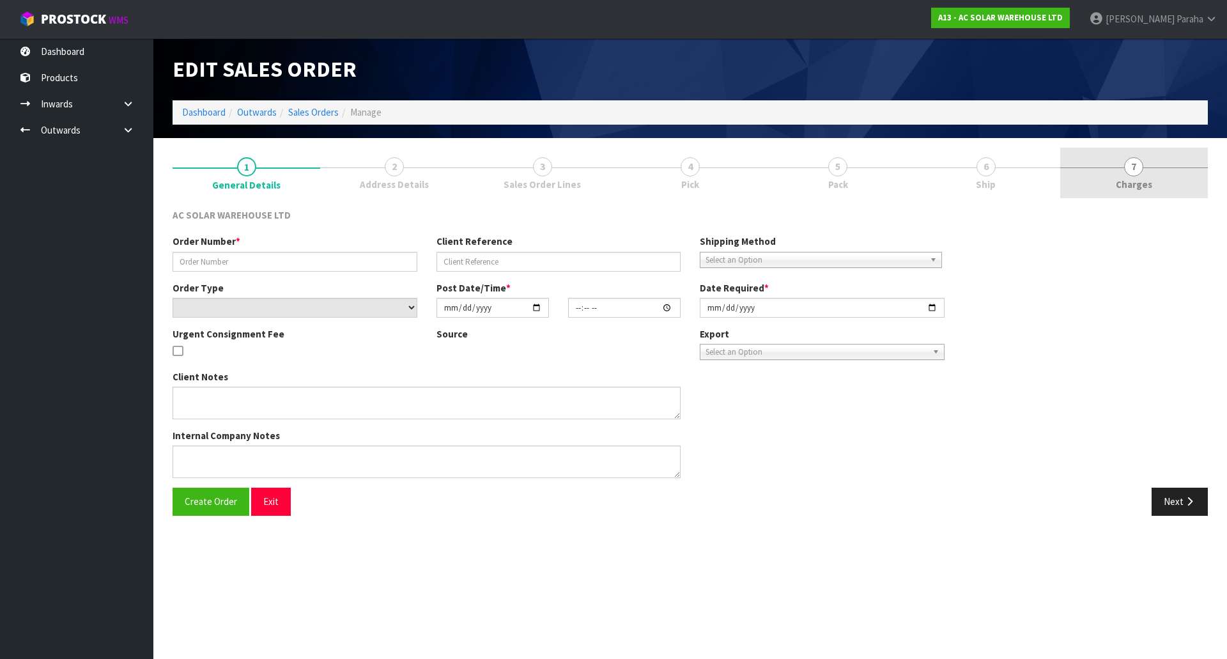
type input "[DATE]"
type textarea "PACK AND SEND TOGETHER WITH NZ POST"
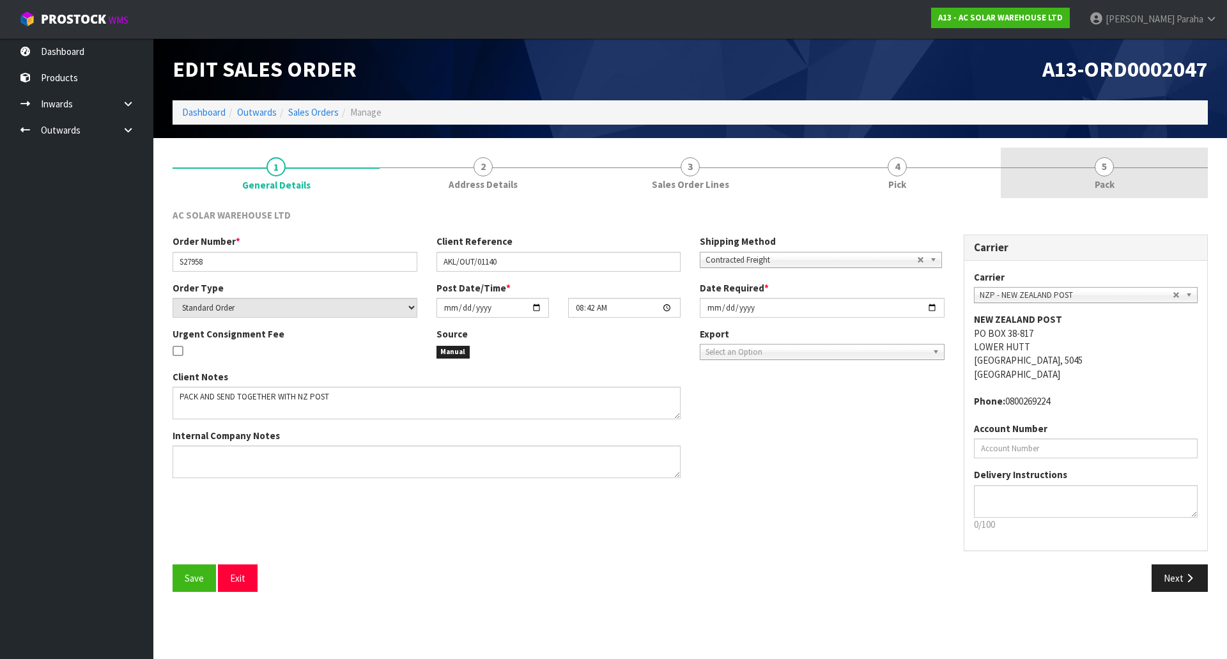
click at [1098, 167] on span "5" at bounding box center [1103, 166] width 19 height 19
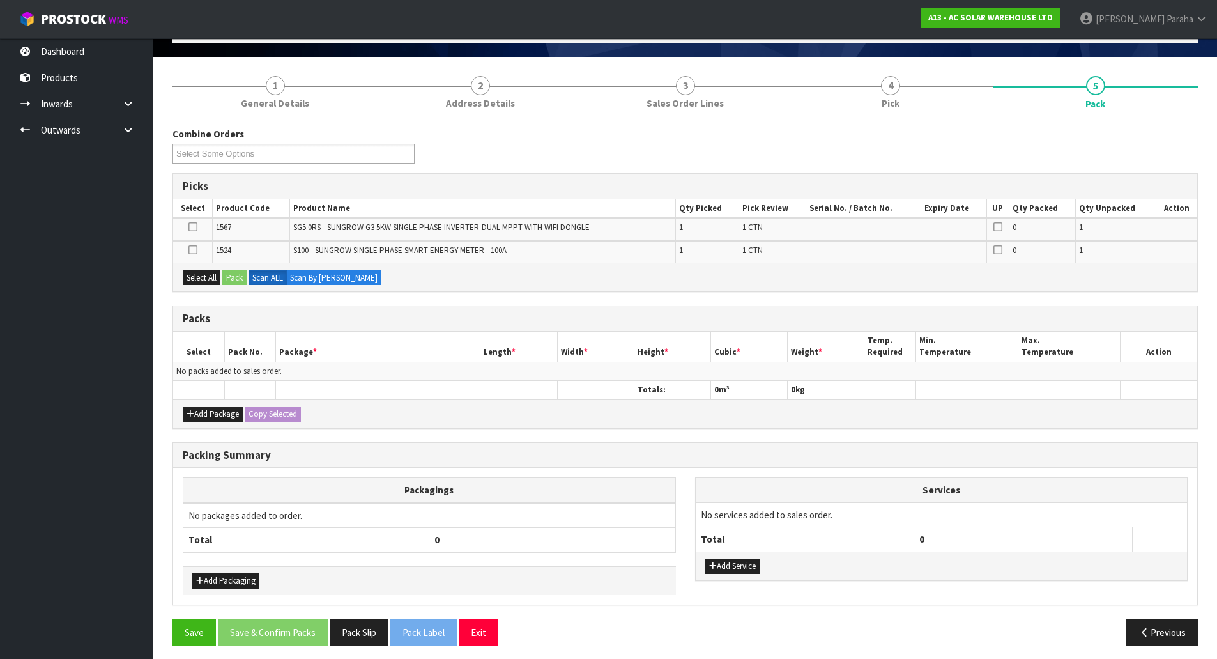
scroll to position [88, 0]
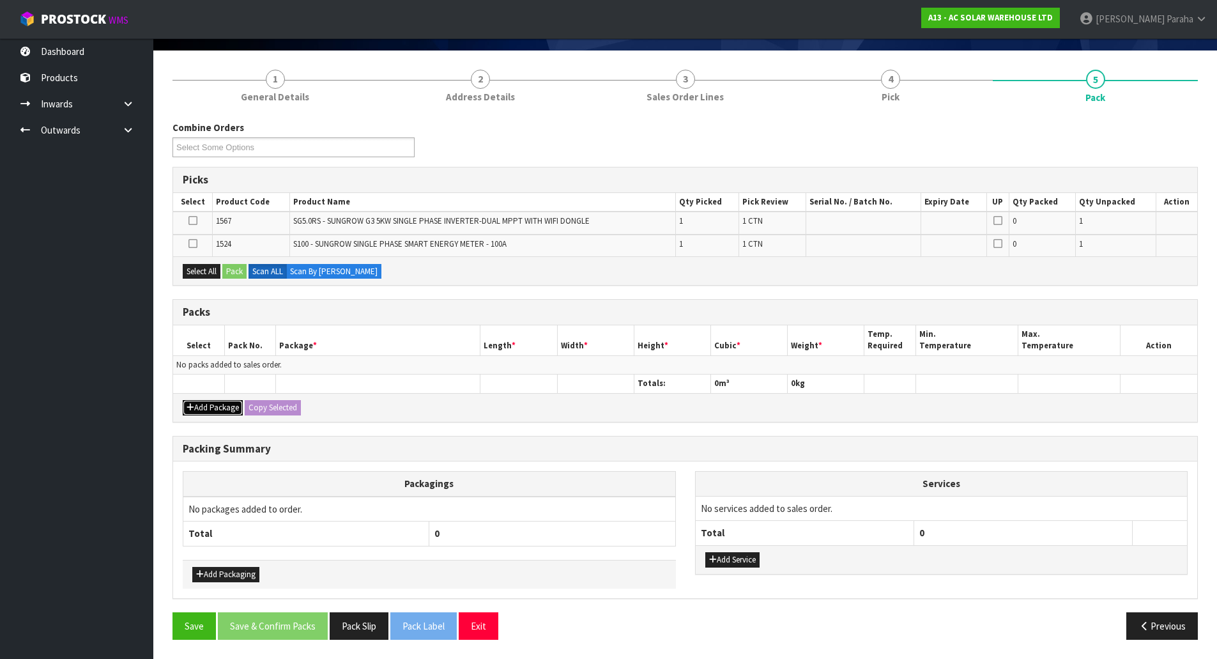
click at [206, 411] on button "Add Package" at bounding box center [213, 407] width 60 height 15
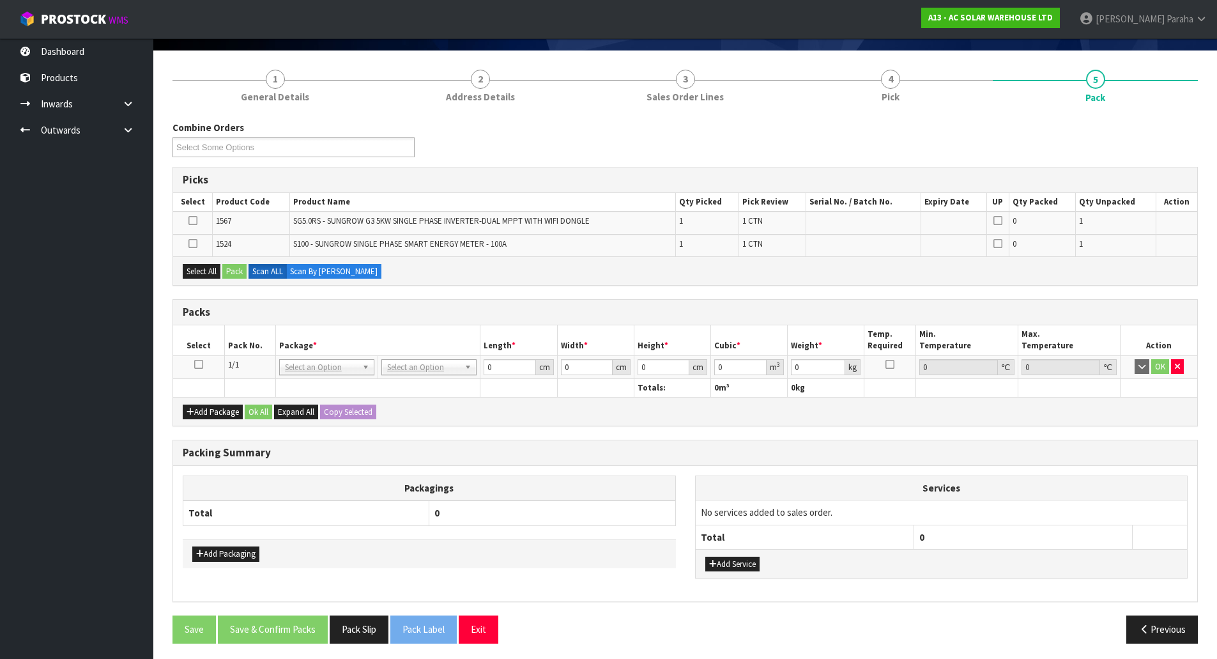
click at [199, 364] on icon at bounding box center [198, 364] width 9 height 1
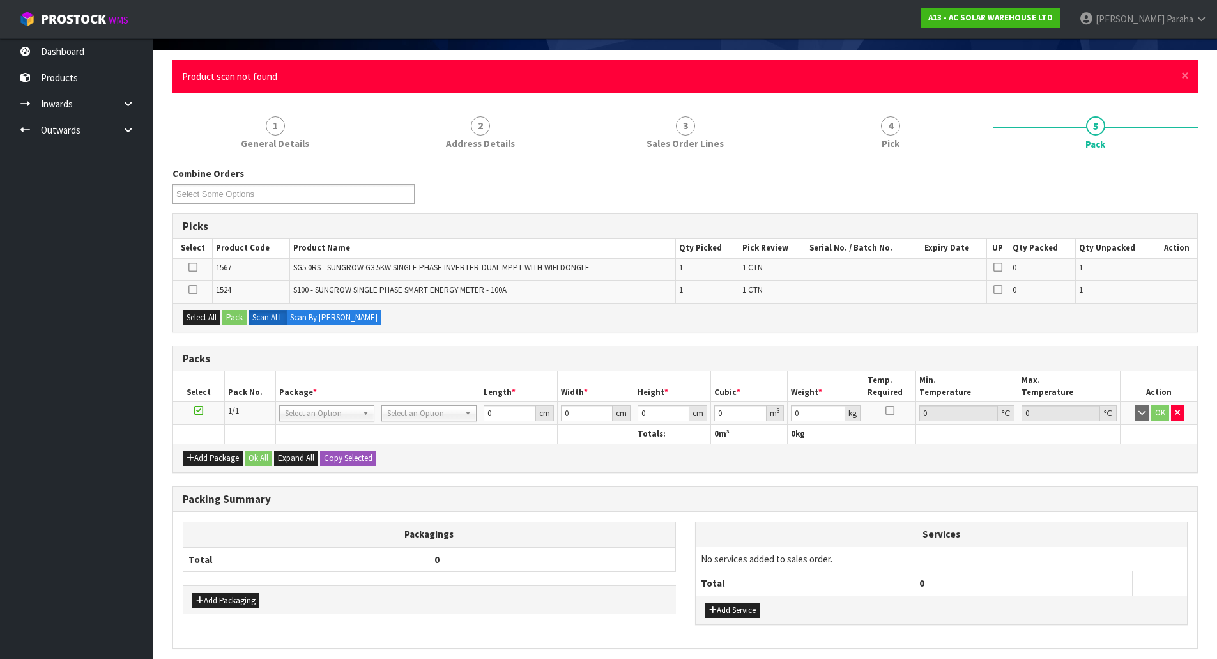
scroll to position [0, 0]
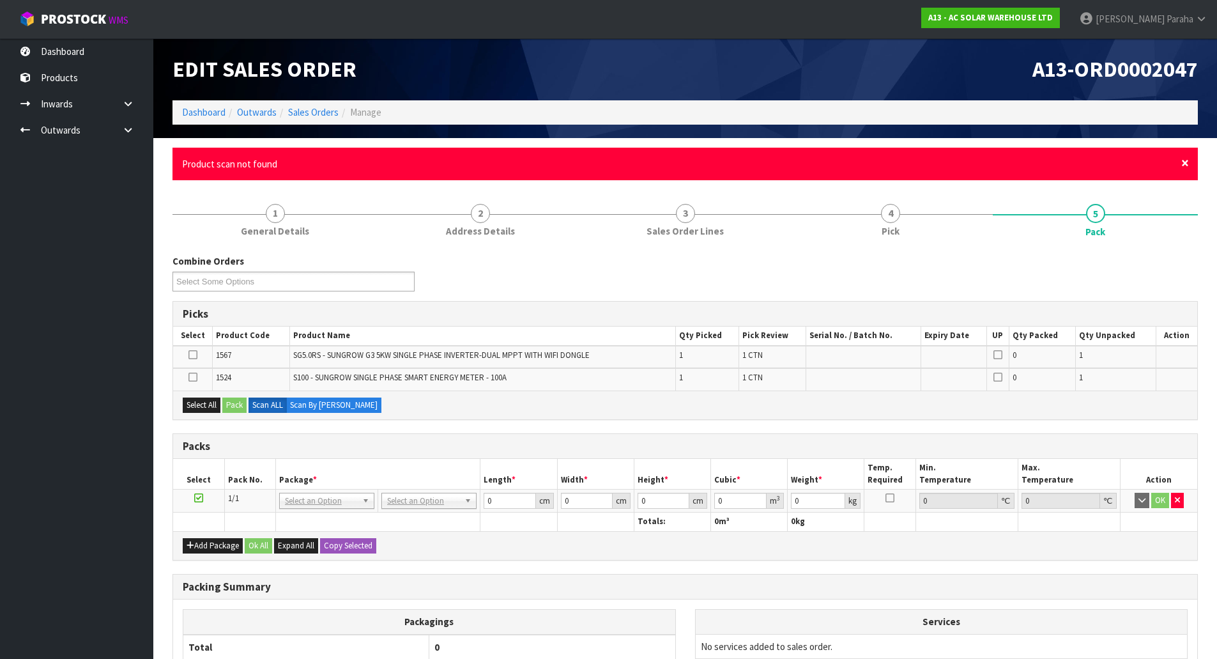
click at [1184, 164] on span "×" at bounding box center [1185, 163] width 8 height 18
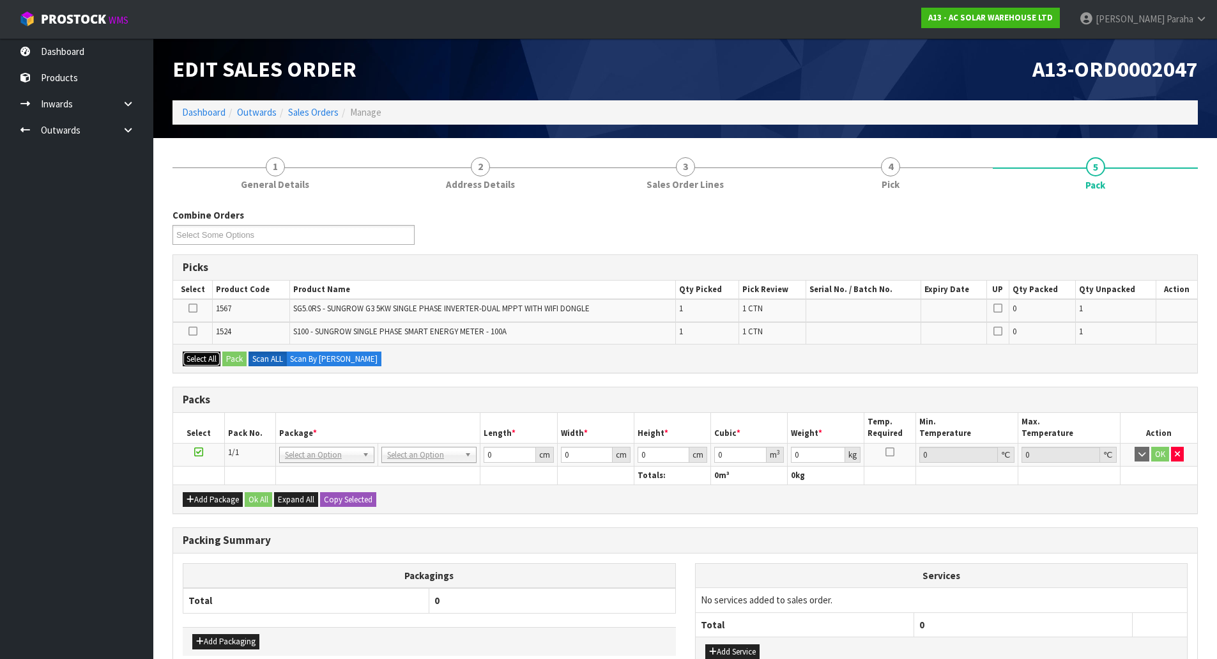
click at [194, 353] on button "Select All" at bounding box center [202, 358] width 38 height 15
click at [228, 359] on button "Pack" at bounding box center [234, 358] width 24 height 15
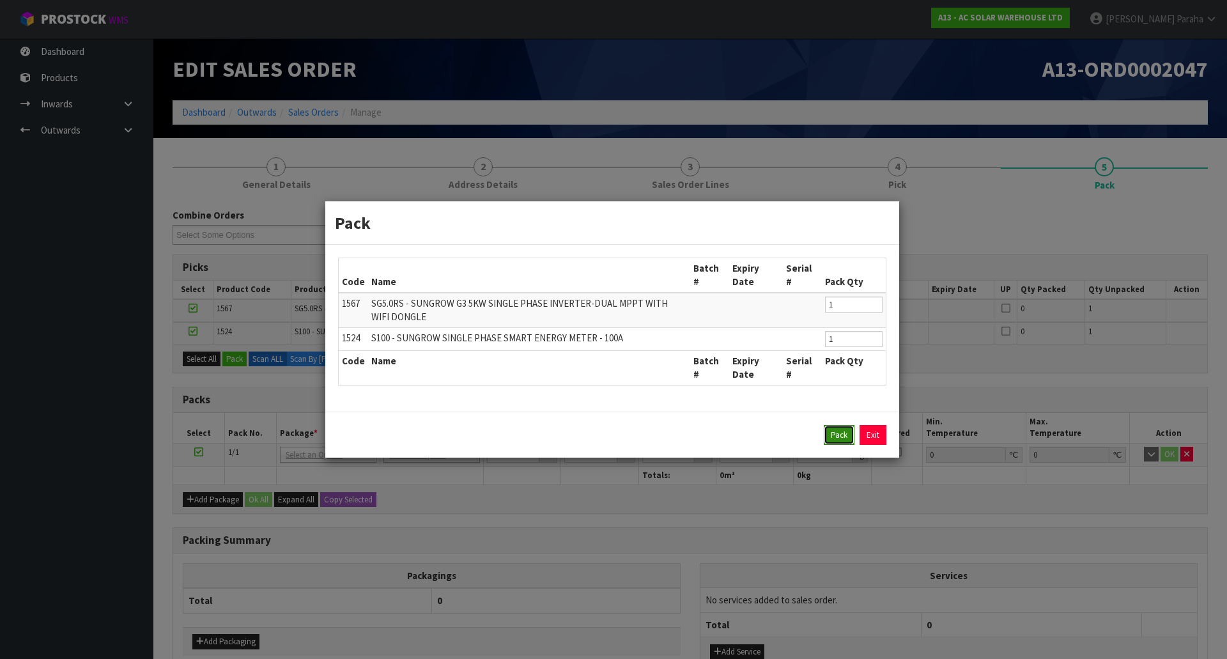
click at [850, 437] on button "Pack" at bounding box center [839, 435] width 31 height 20
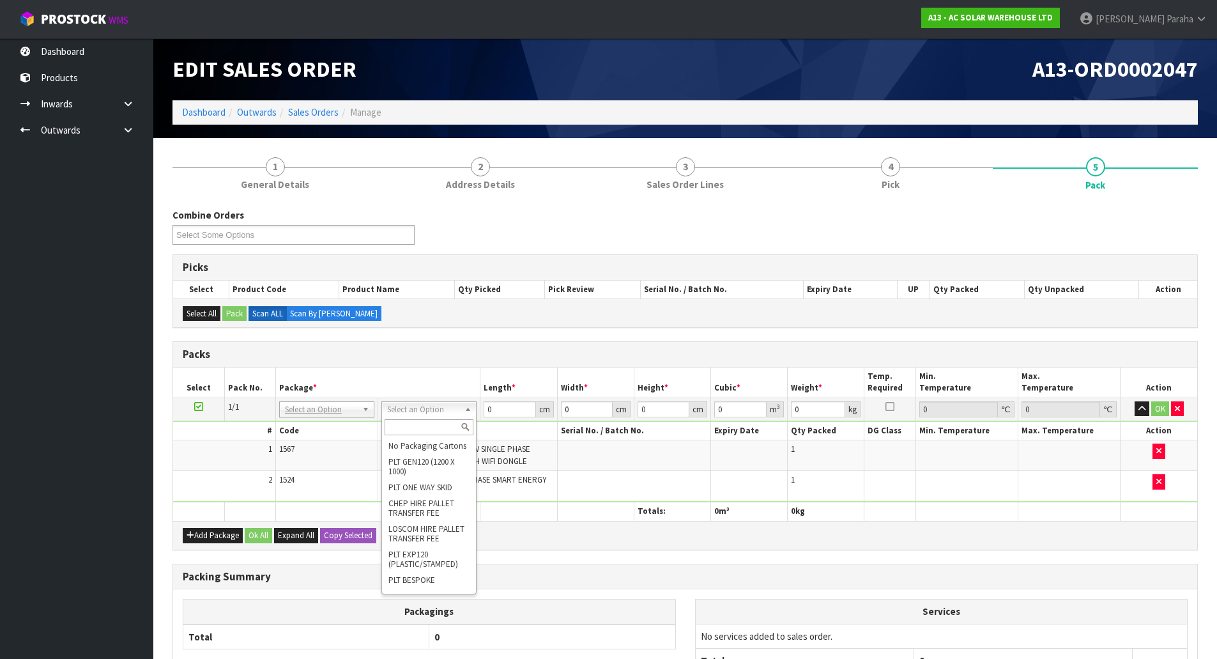
click at [448, 424] on input "text" at bounding box center [429, 427] width 89 height 16
type input "CTN9"
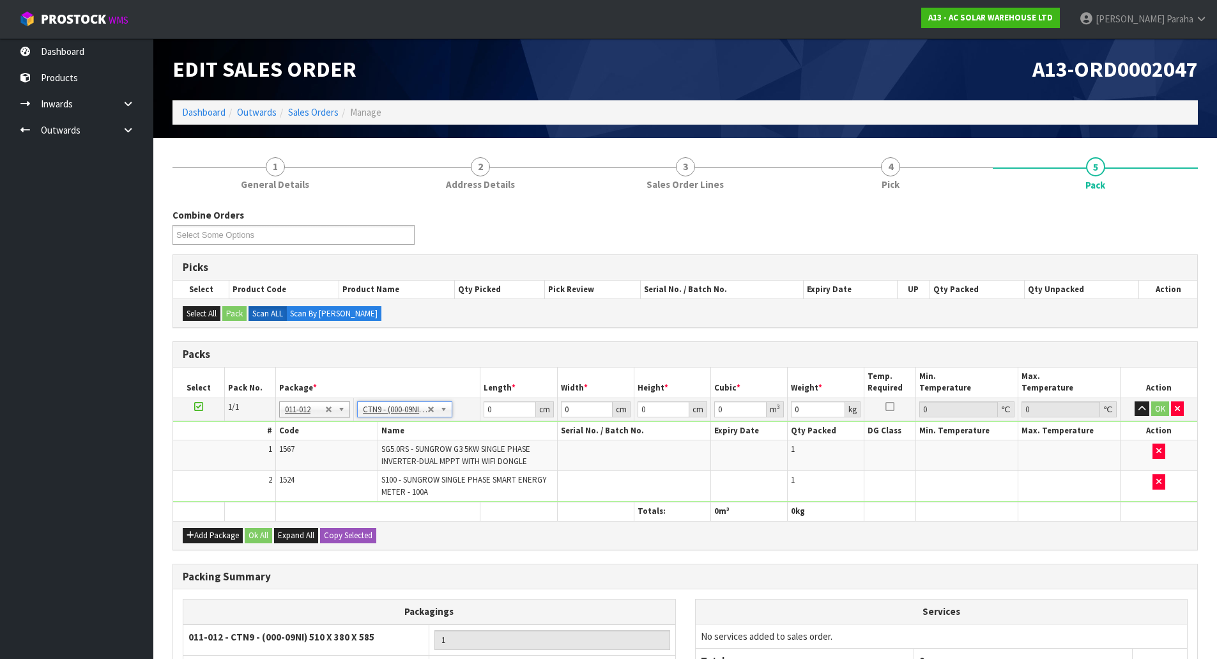
type input "51"
type input "38"
type input "58.5"
type input "0.113373"
type input "14.8"
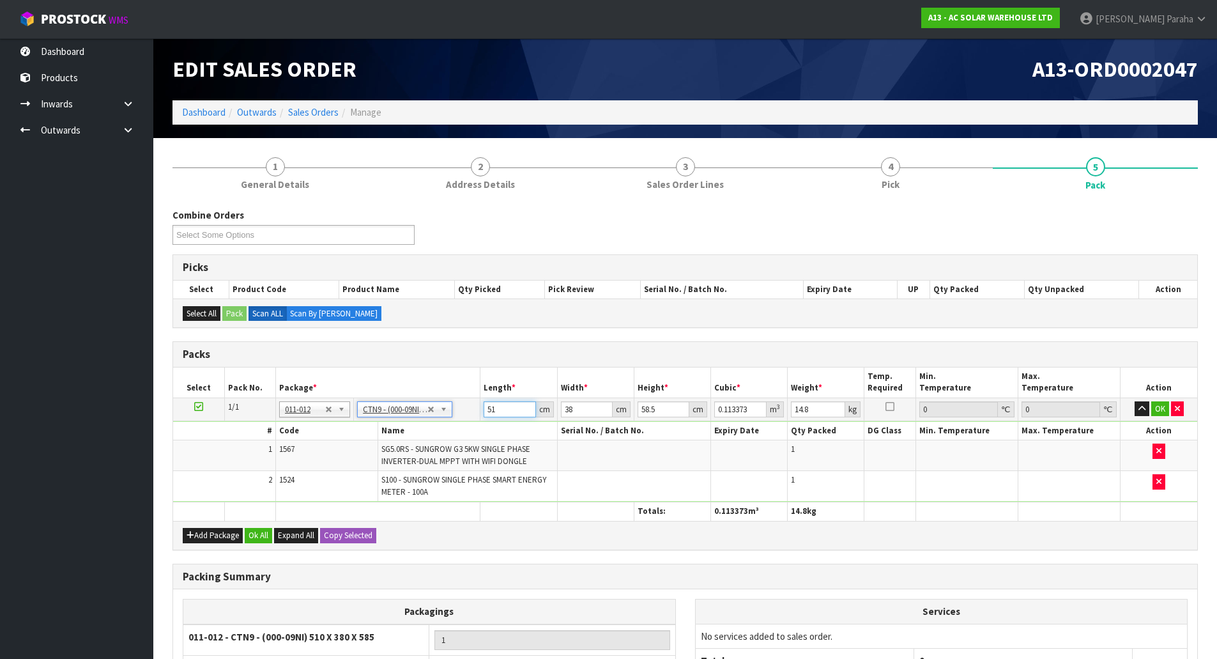
click at [504, 411] on input "51" at bounding box center [510, 409] width 52 height 16
type input "5"
type input "0.011115"
type input "52"
type input "0.115596"
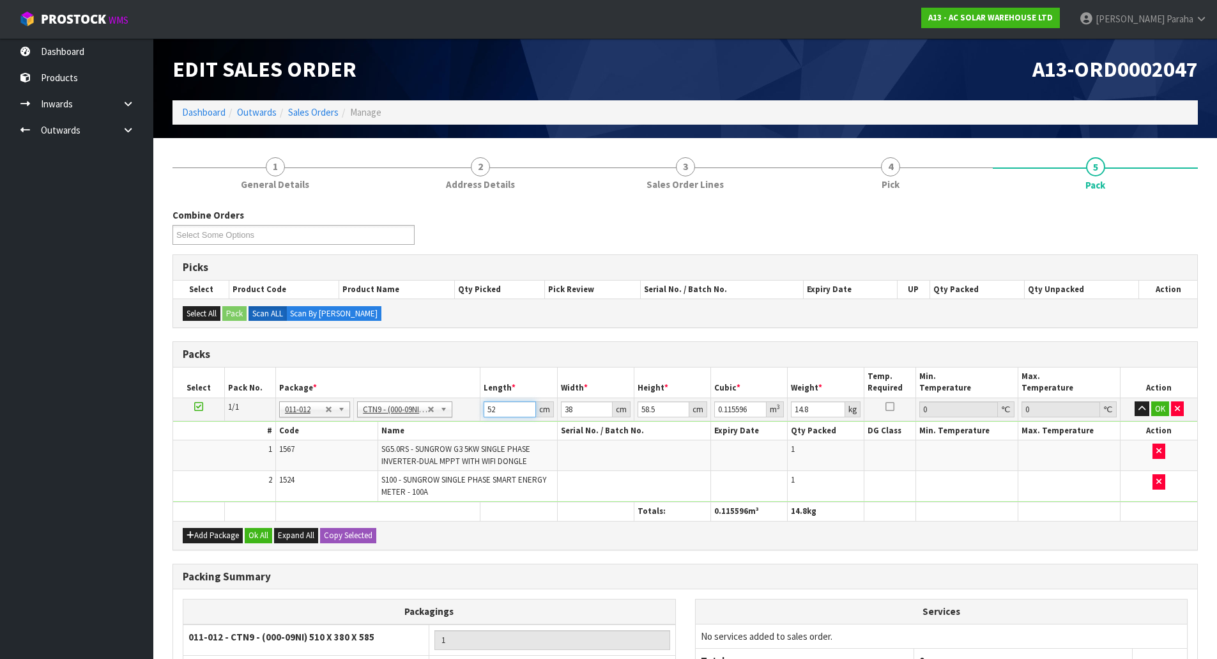
type input "52"
type input "4"
type input "0.012168"
type input "42"
type input "0.127764"
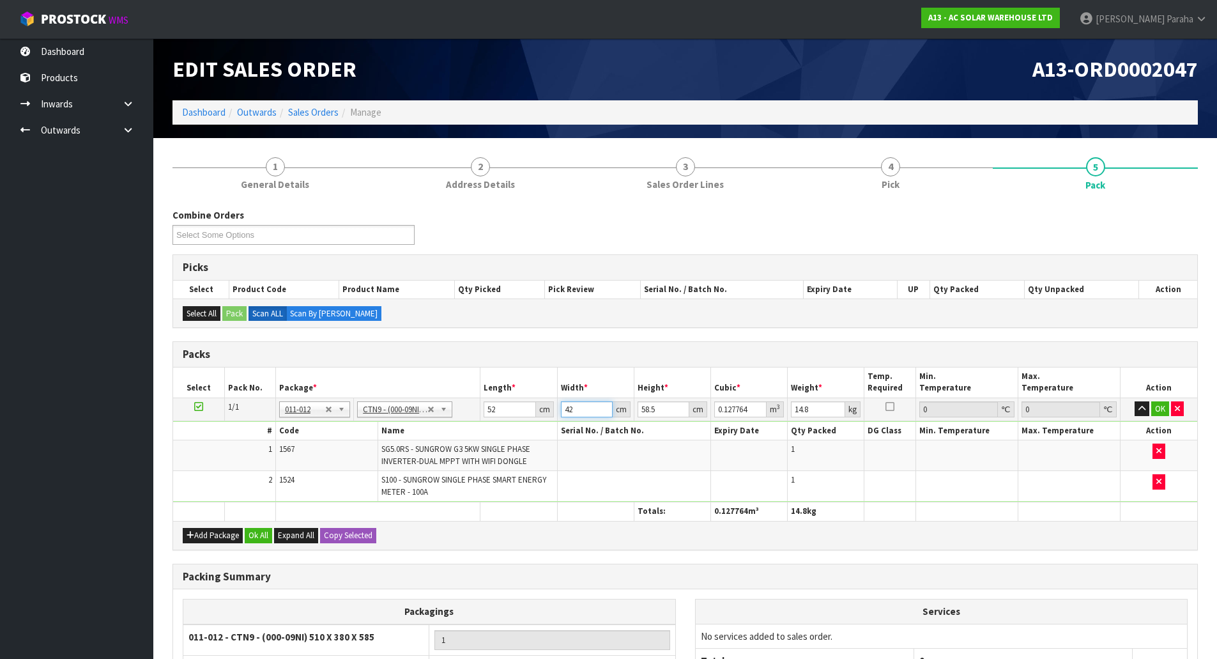
type input "42"
type input "3"
type input "0.006552"
type input "39"
type input "0.085176"
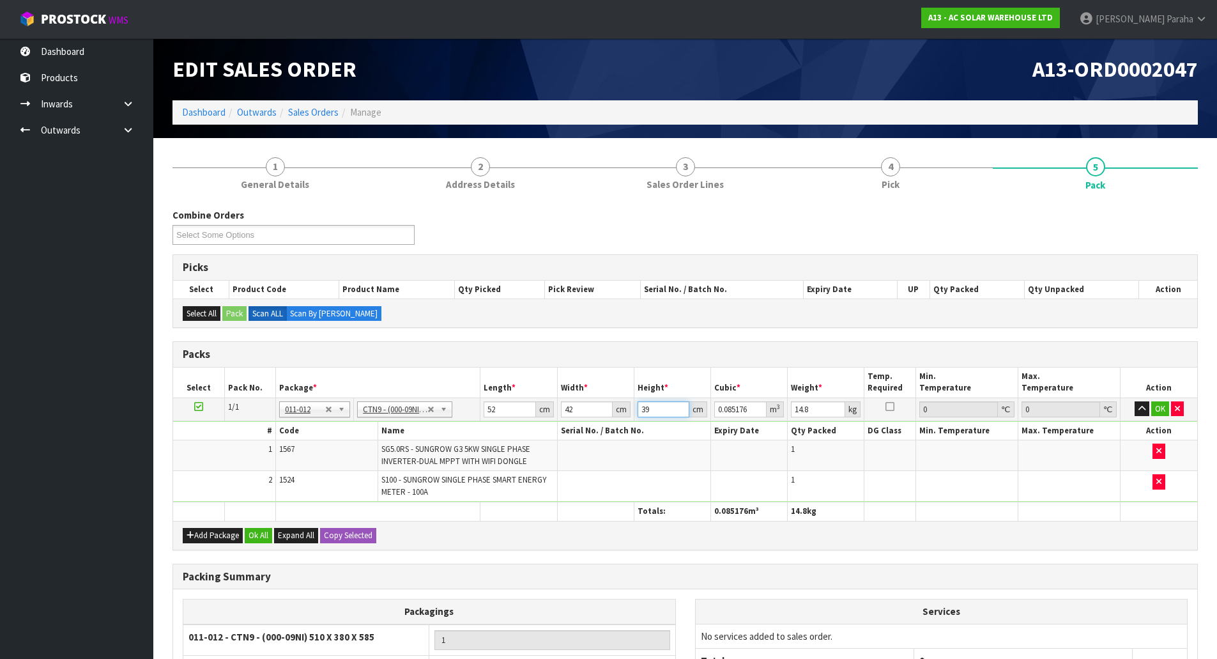
type input "39"
type input "16"
click at [1135, 401] on button "button" at bounding box center [1142, 408] width 15 height 15
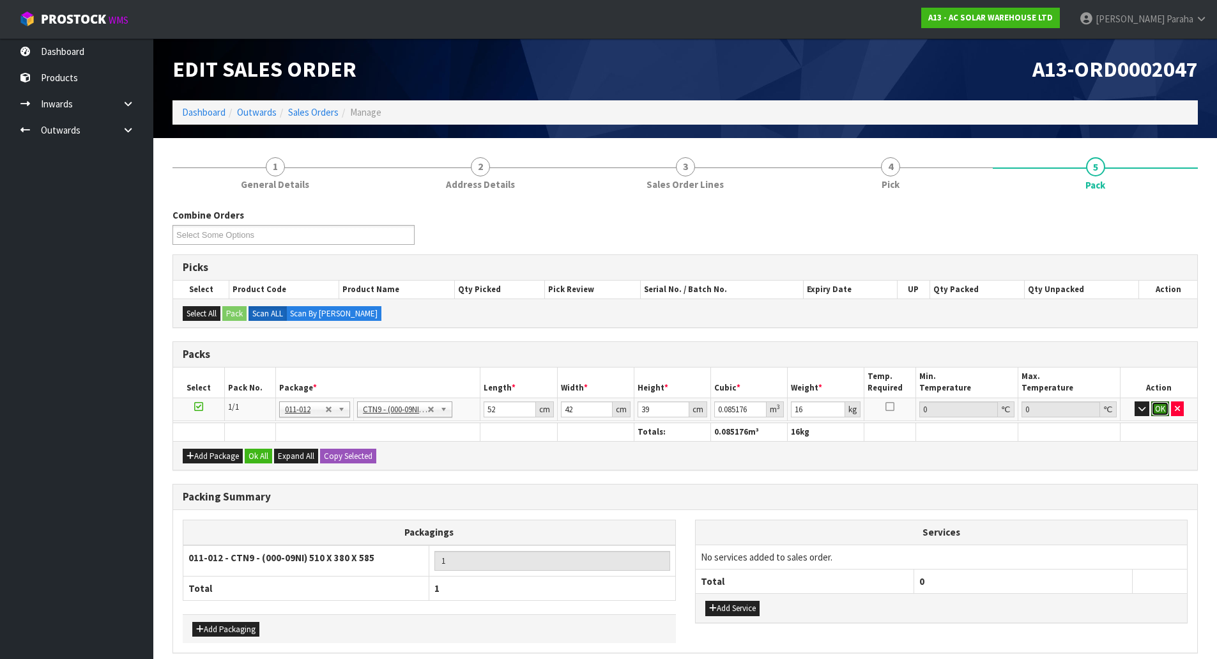
click button "OK" at bounding box center [1160, 408] width 18 height 15
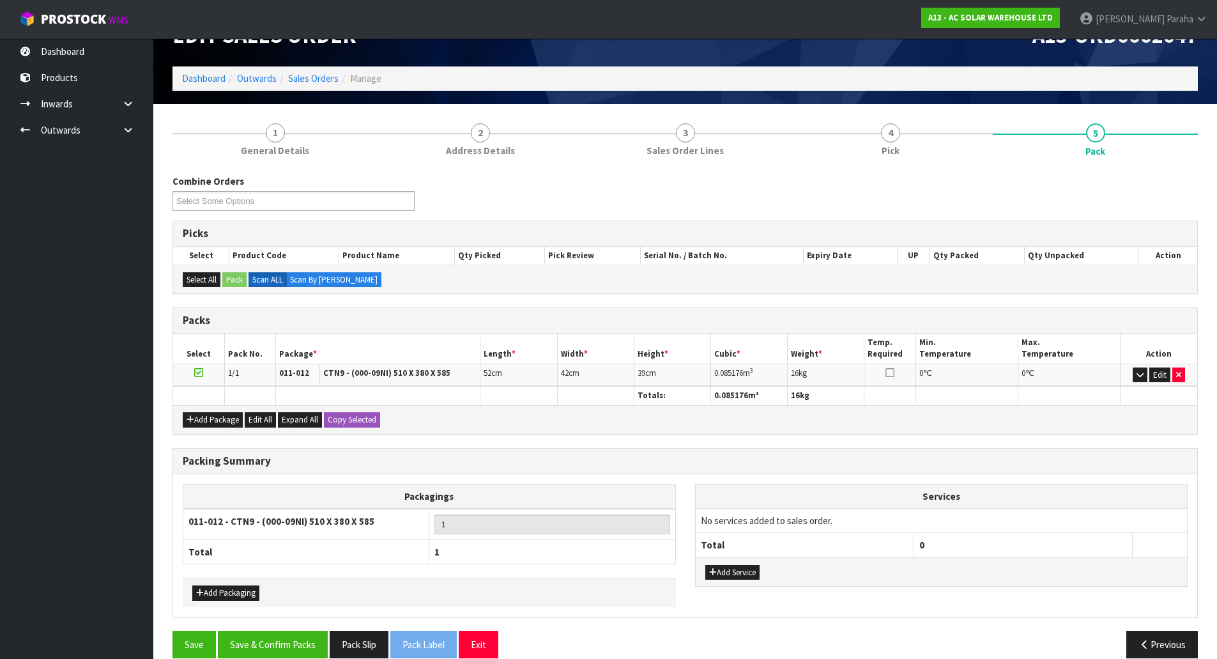
scroll to position [52, 0]
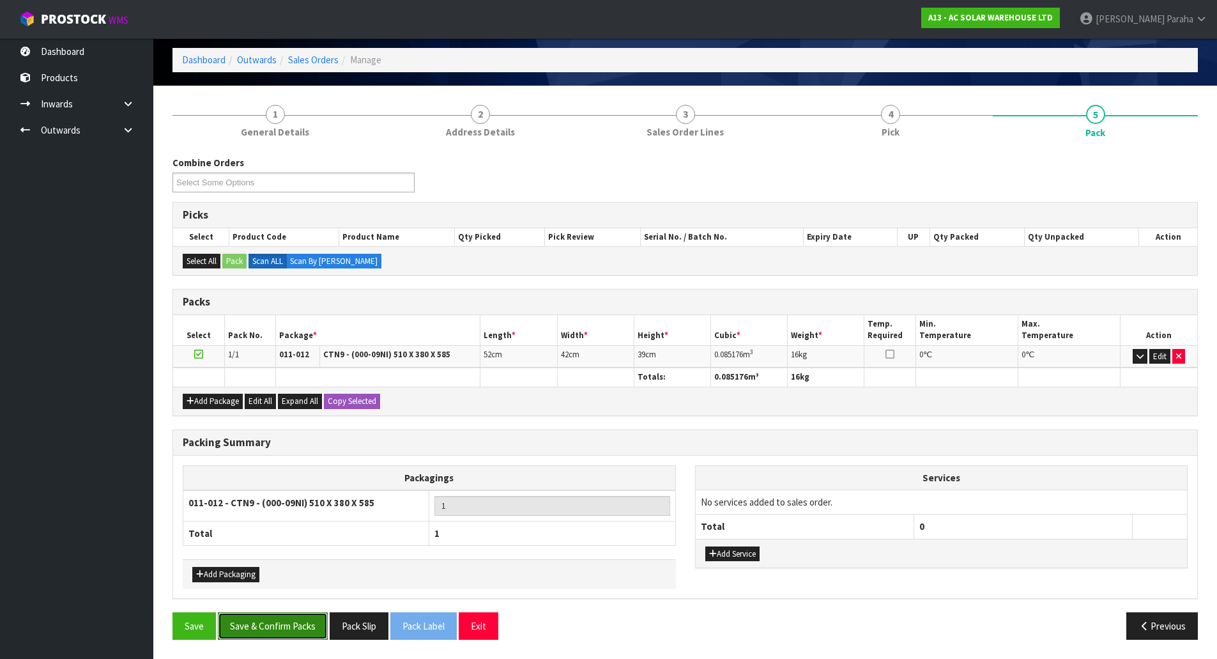
click at [274, 629] on button "Save & Confirm Packs" at bounding box center [273, 625] width 110 height 27
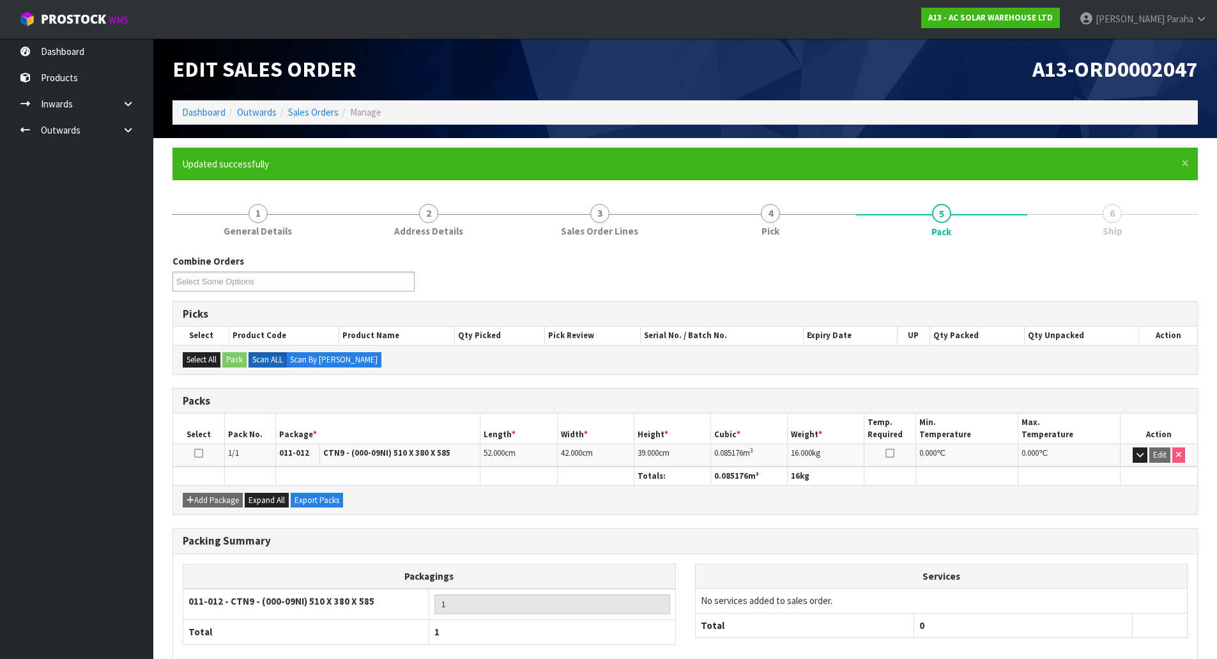
scroll to position [70, 0]
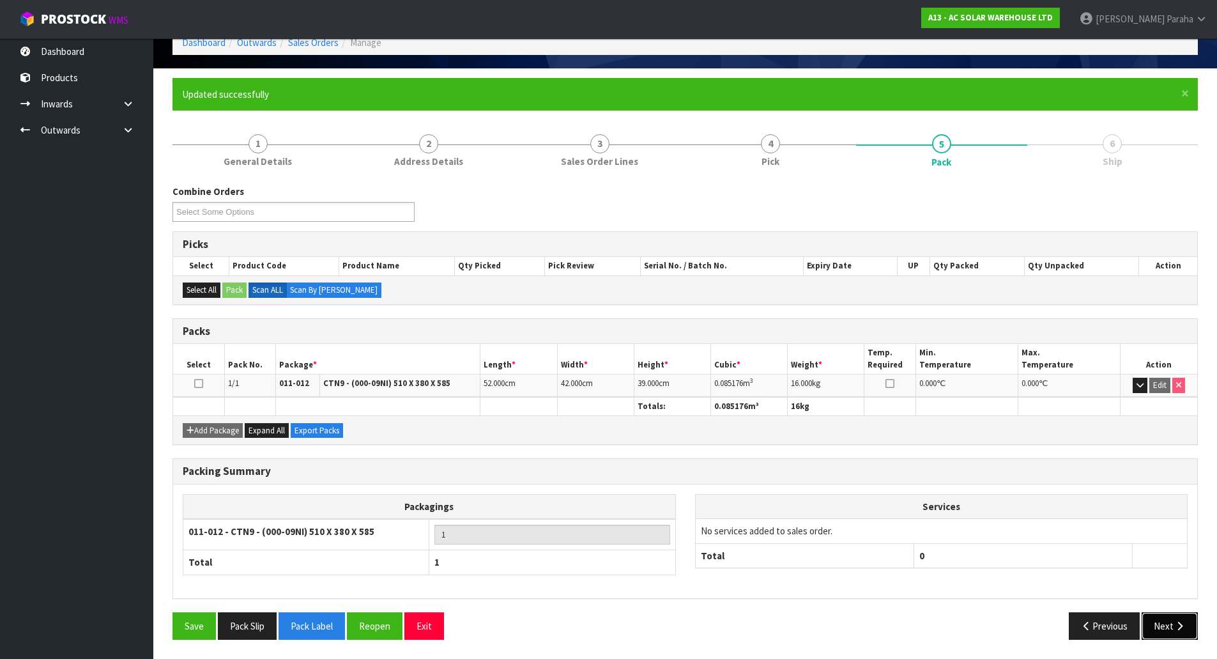
click at [1163, 635] on button "Next" at bounding box center [1170, 625] width 56 height 27
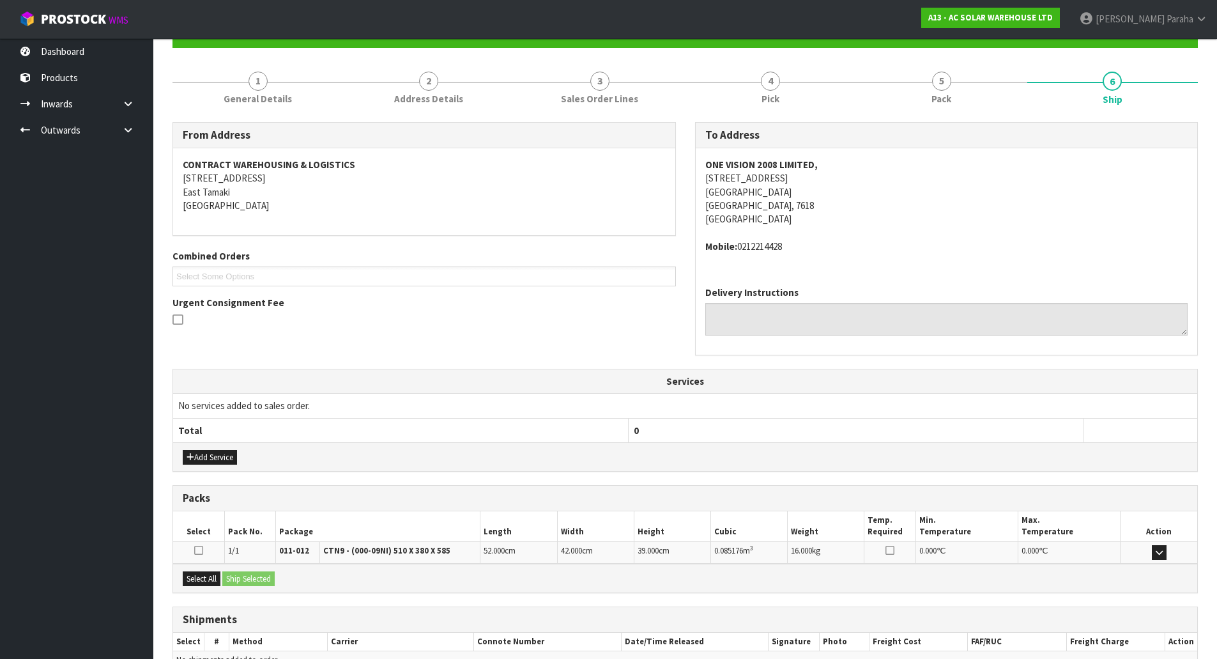
scroll to position [204, 0]
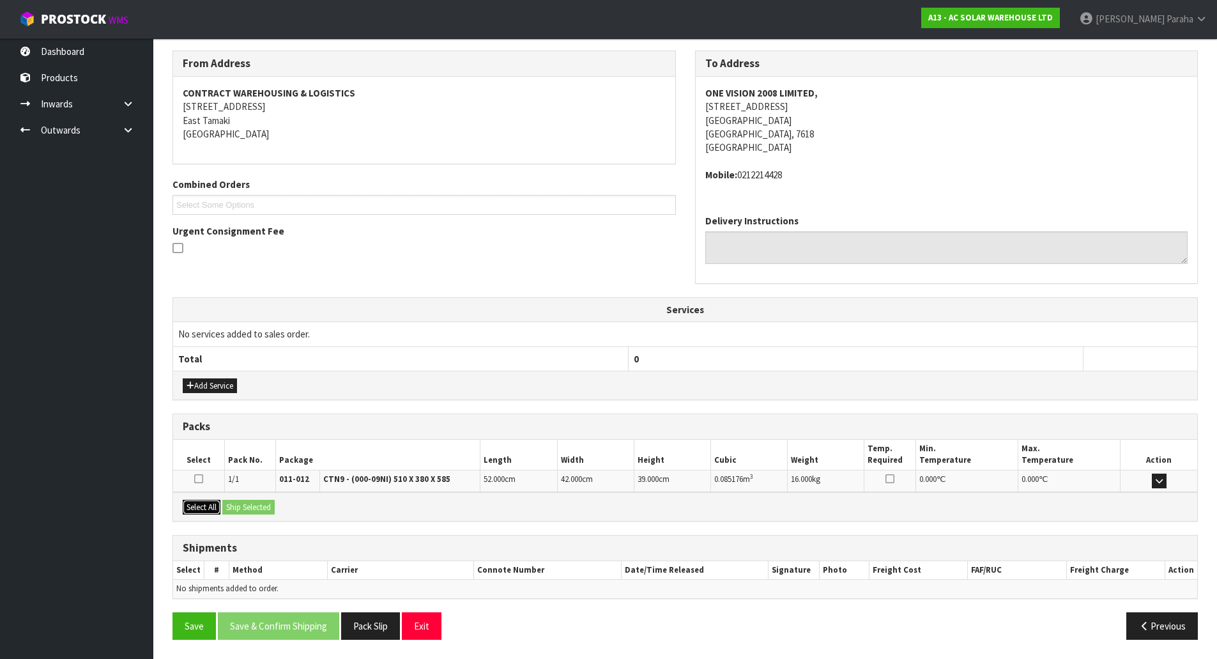
click at [199, 505] on button "Select All" at bounding box center [202, 507] width 38 height 15
click at [241, 503] on button "Ship Selected" at bounding box center [248, 507] width 52 height 15
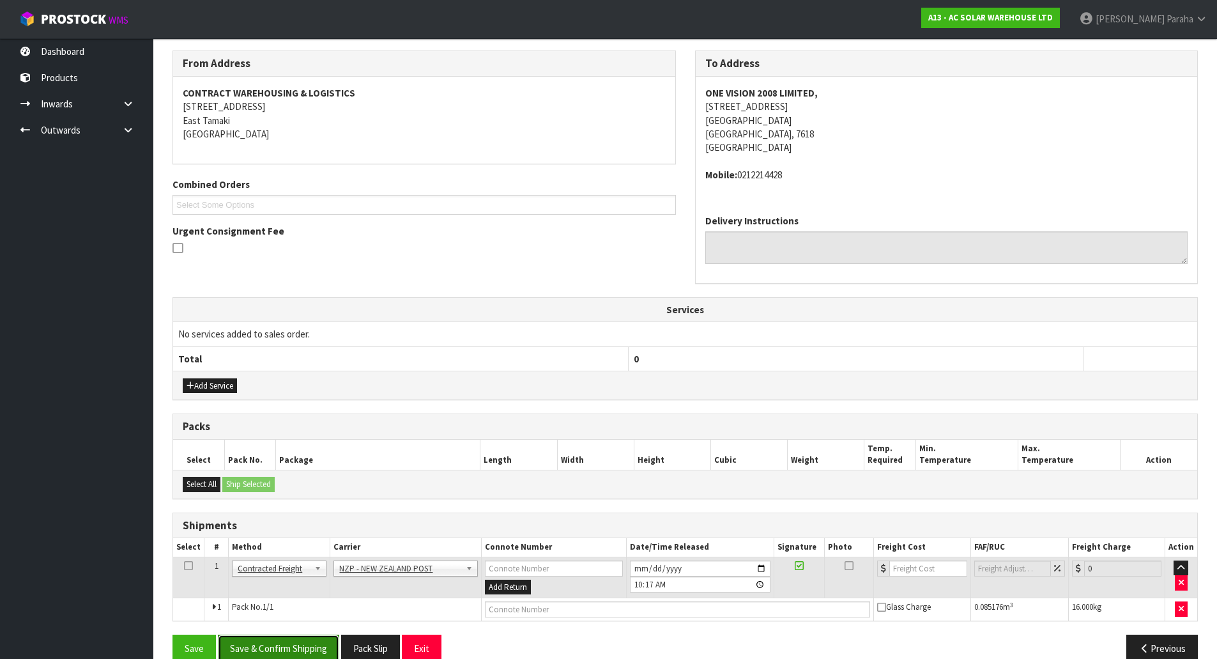
click at [289, 641] on button "Save & Confirm Shipping" at bounding box center [278, 647] width 121 height 27
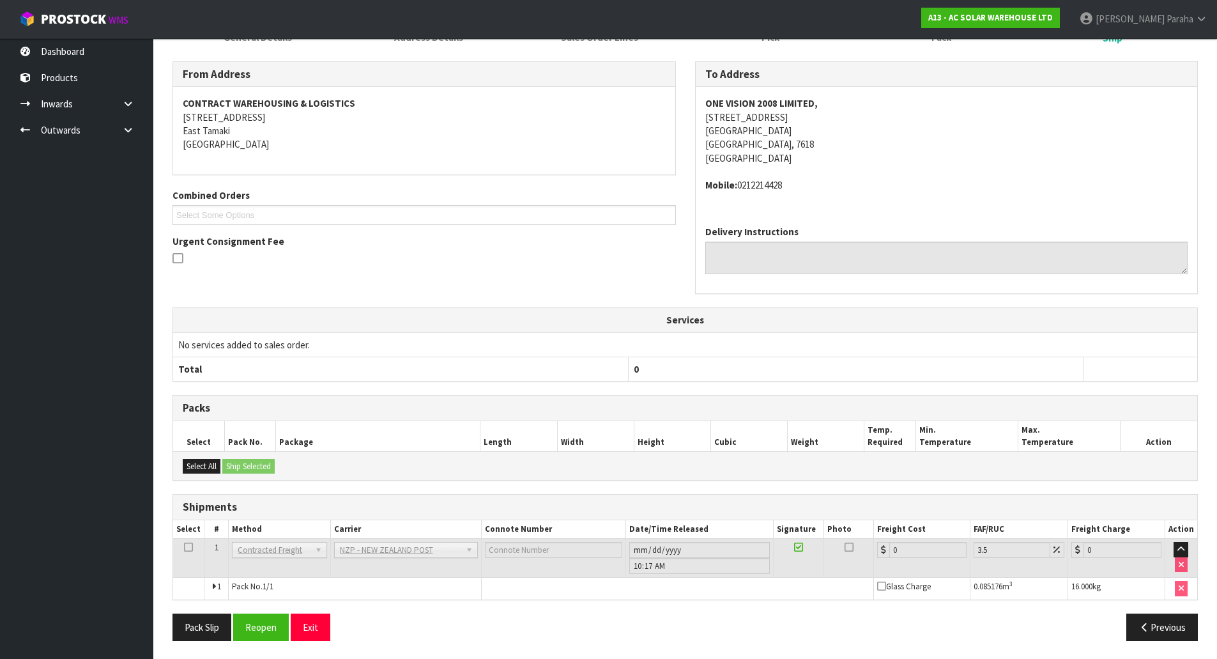
scroll to position [208, 0]
click at [275, 625] on button "Reopen" at bounding box center [261, 625] width 56 height 27
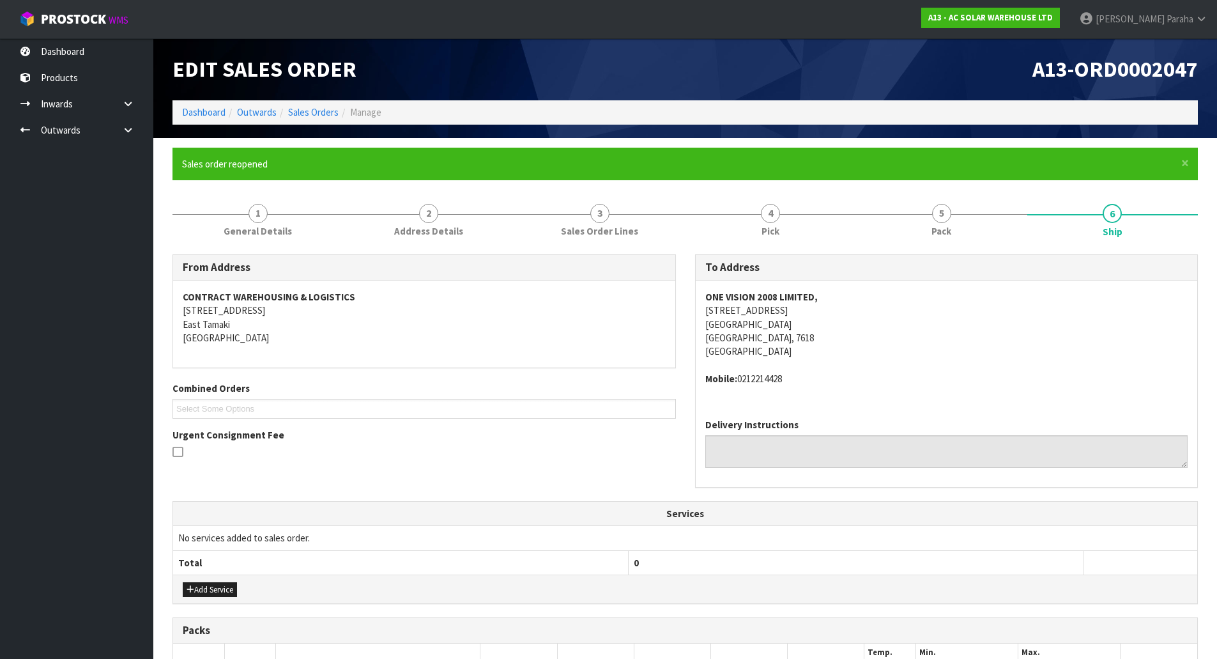
scroll to position [238, 0]
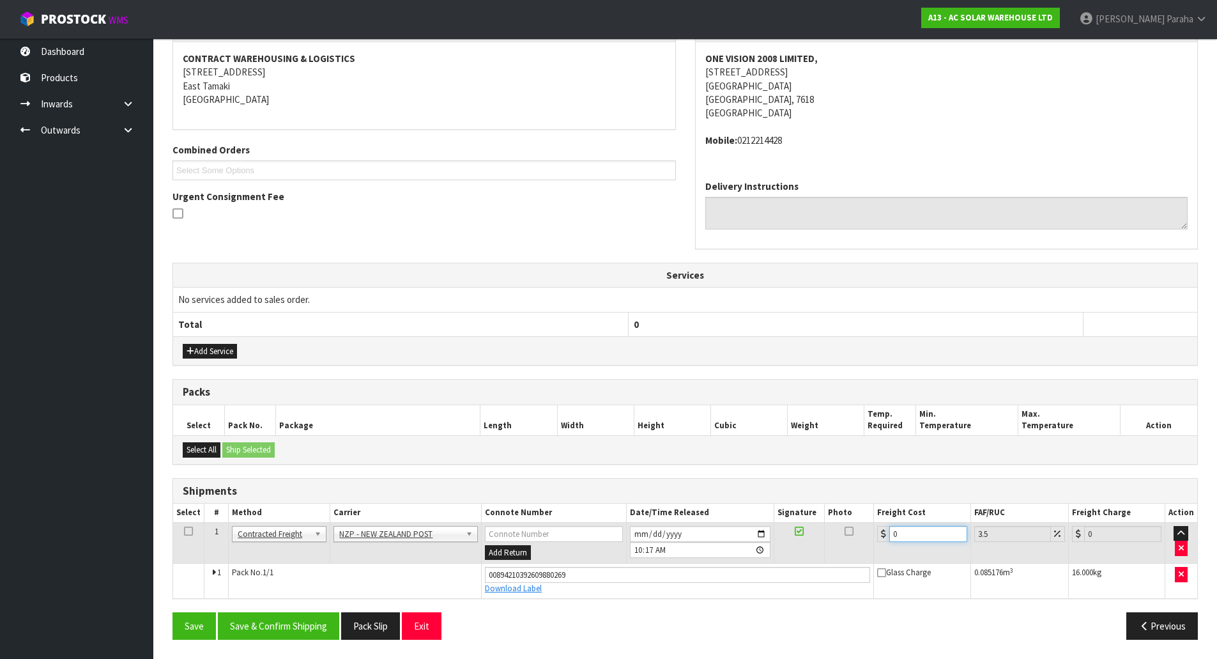
click at [916, 533] on input "0" at bounding box center [927, 534] width 77 height 16
type input "2"
type input "2.07"
type input "23"
type input "23.8"
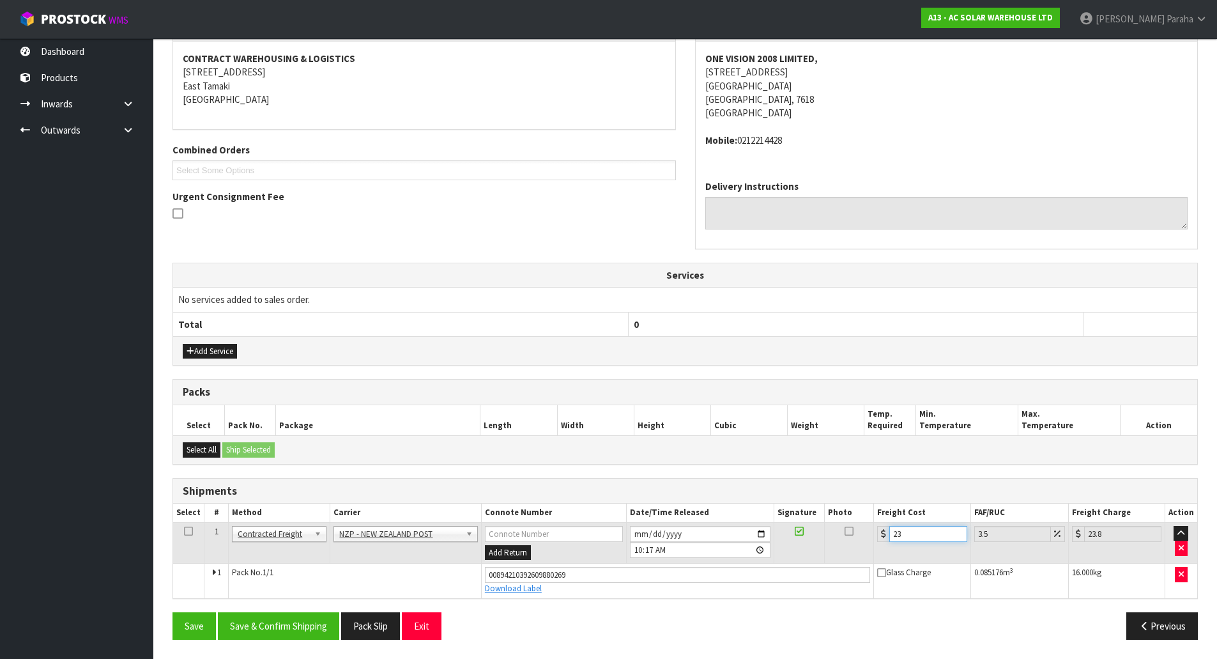
type input "23.2"
type input "24.01"
type input "23.28"
type input "24.09"
type input "23.28"
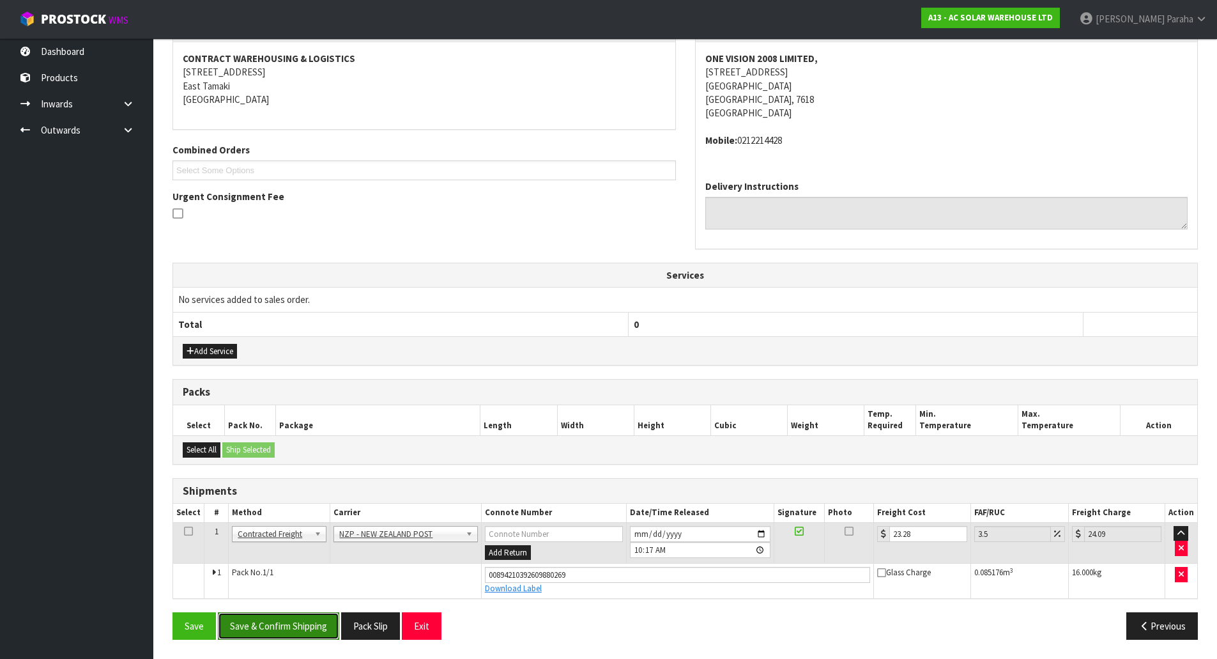
click at [293, 628] on button "Save & Confirm Shipping" at bounding box center [278, 625] width 121 height 27
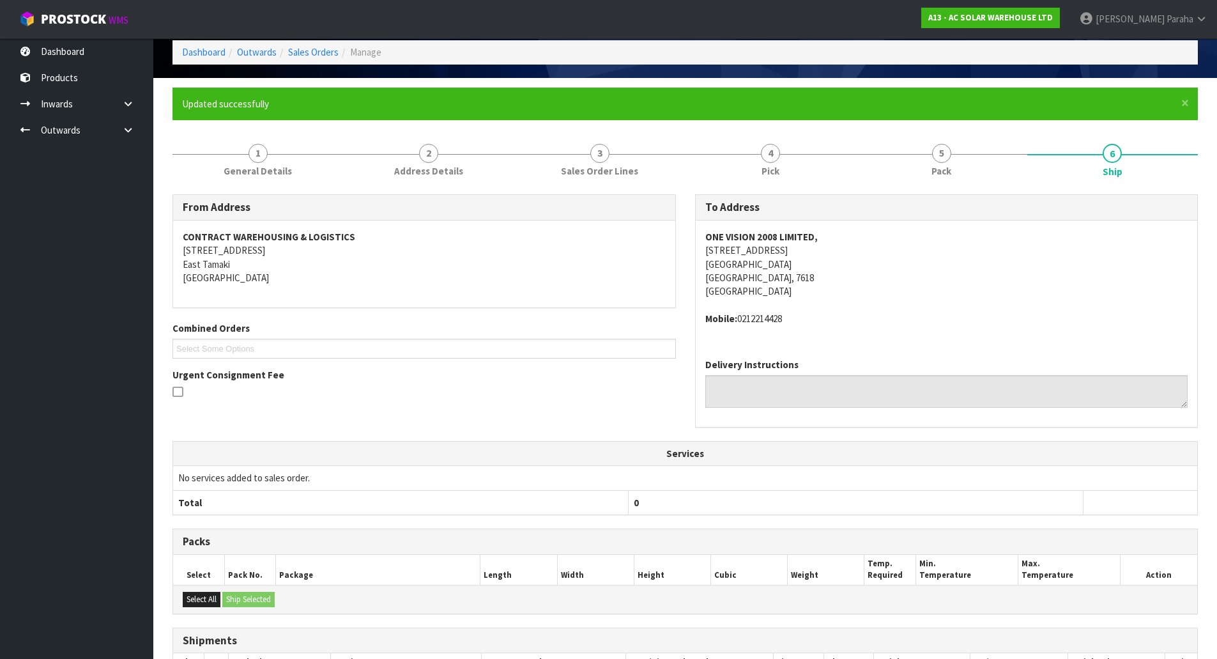
scroll to position [0, 0]
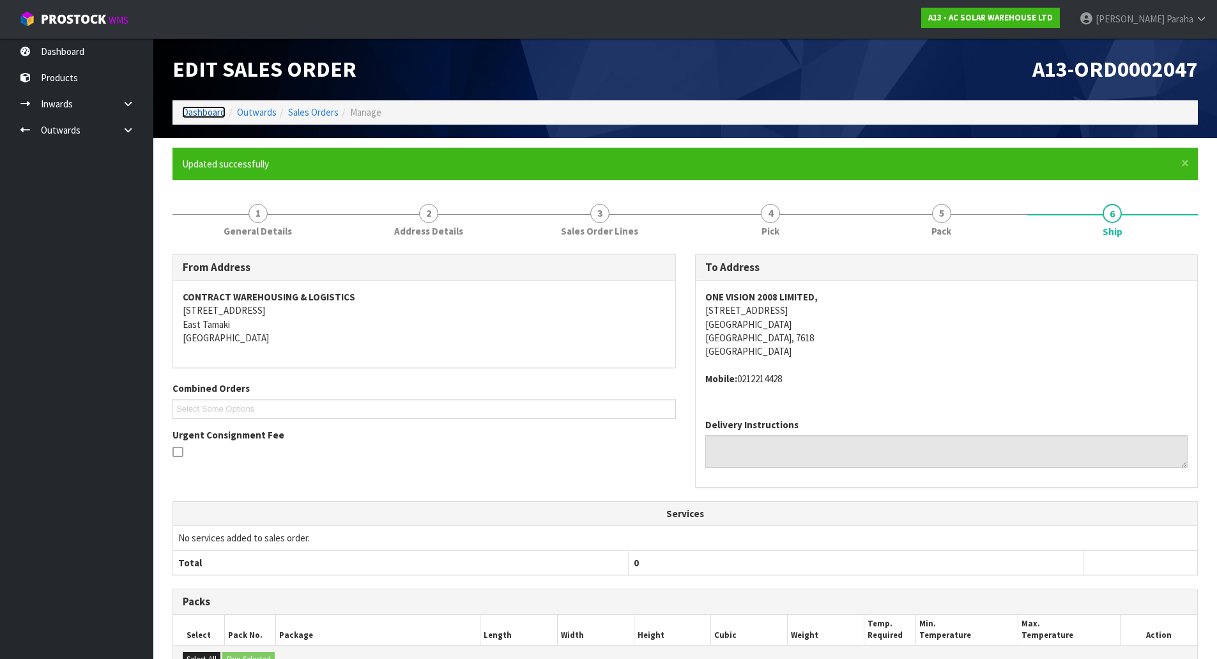
click at [203, 110] on link "Dashboard" at bounding box center [203, 112] width 43 height 12
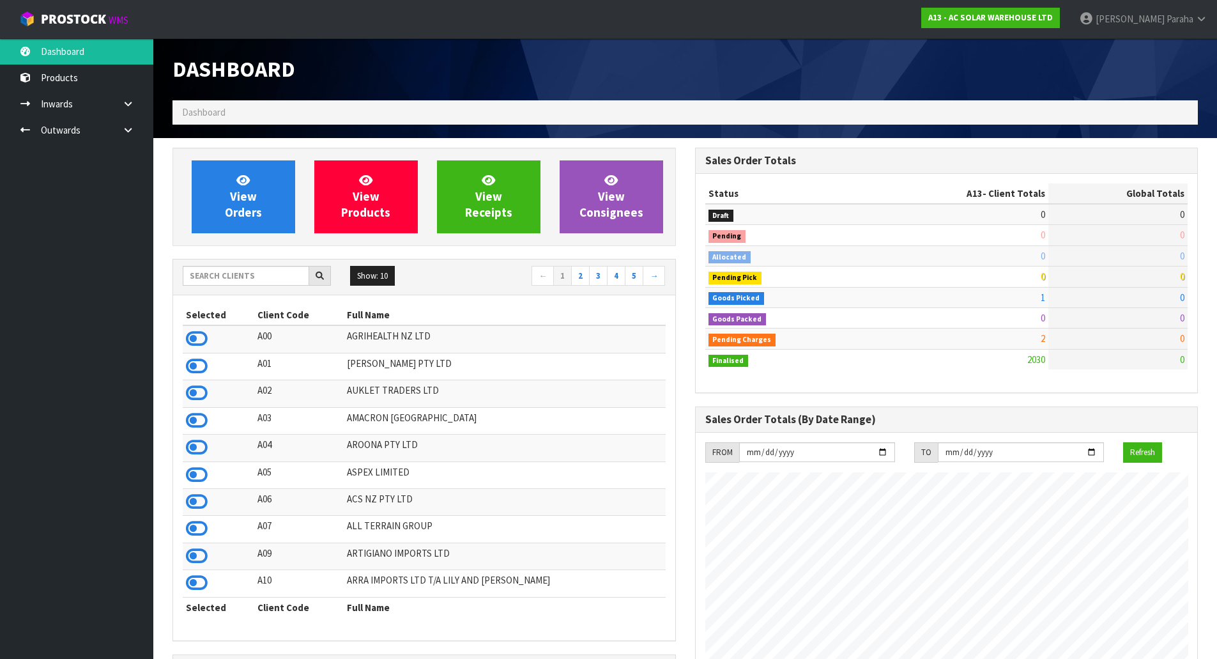
scroll to position [1036, 522]
click at [229, 275] on input "text" at bounding box center [246, 276] width 126 height 20
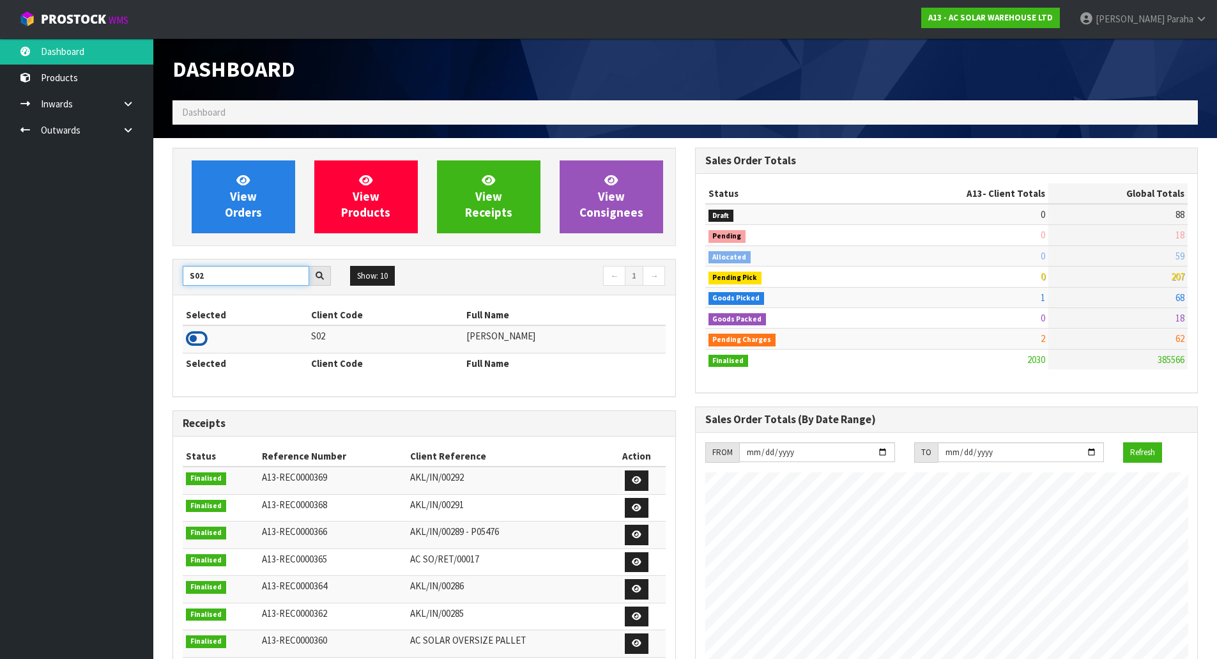
type input "S02"
click at [204, 335] on icon at bounding box center [197, 338] width 22 height 19
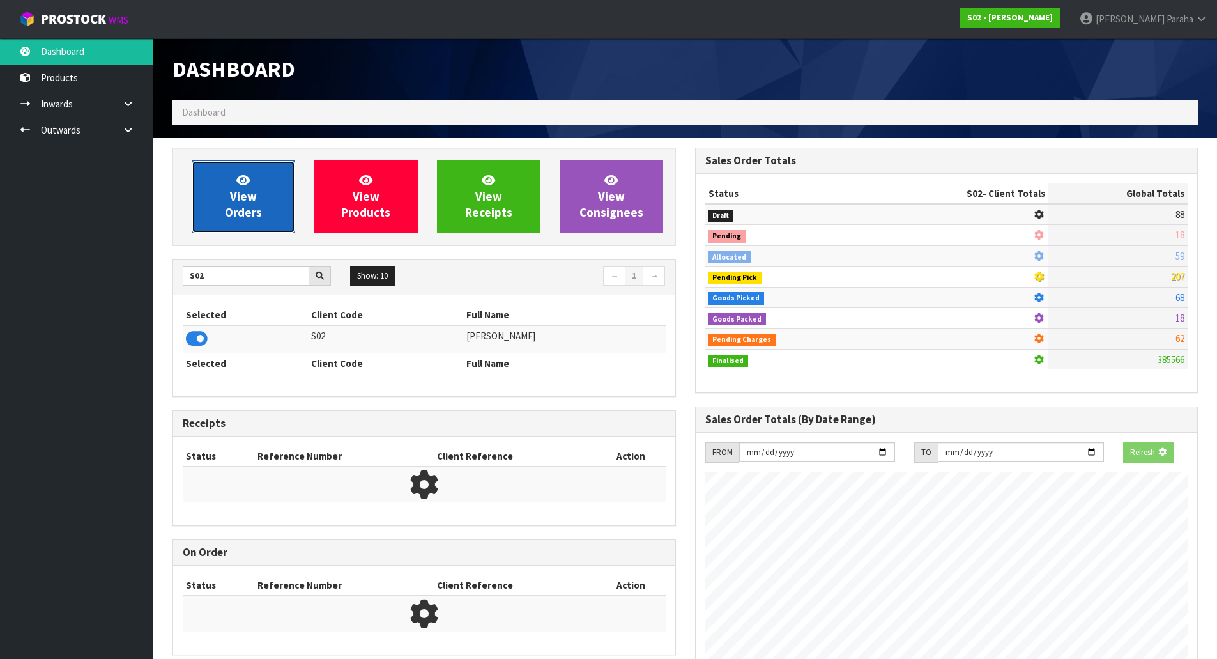
click at [233, 222] on link "View Orders" at bounding box center [243, 196] width 103 height 73
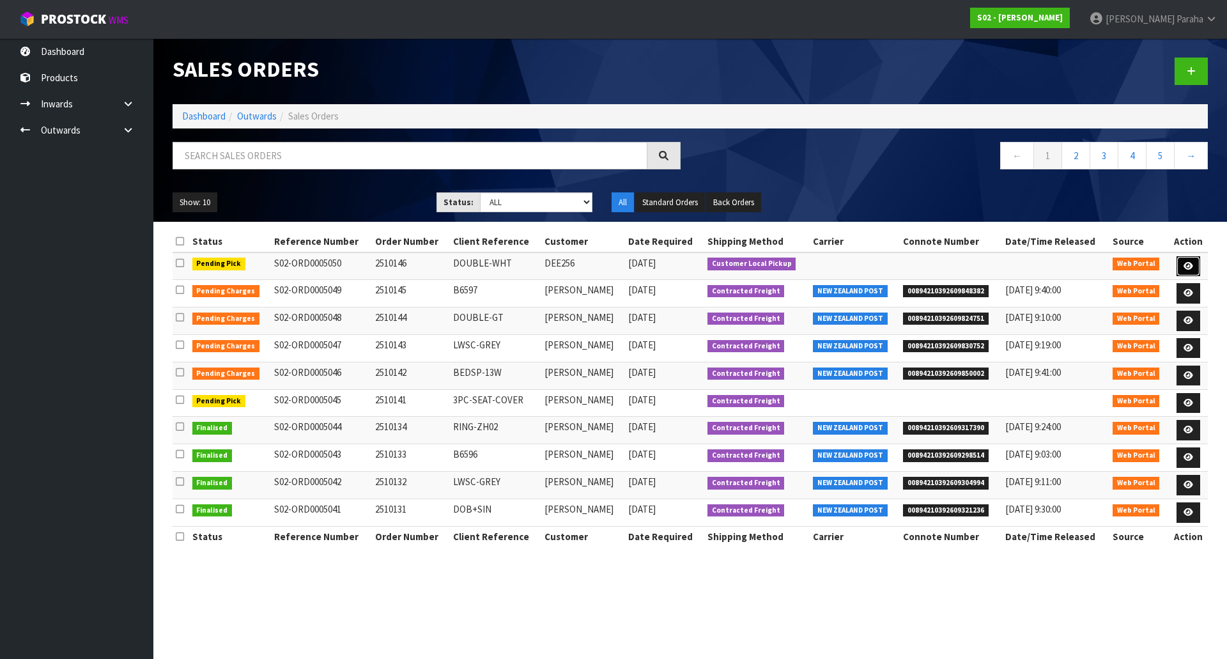
click at [1195, 265] on link at bounding box center [1188, 266] width 24 height 20
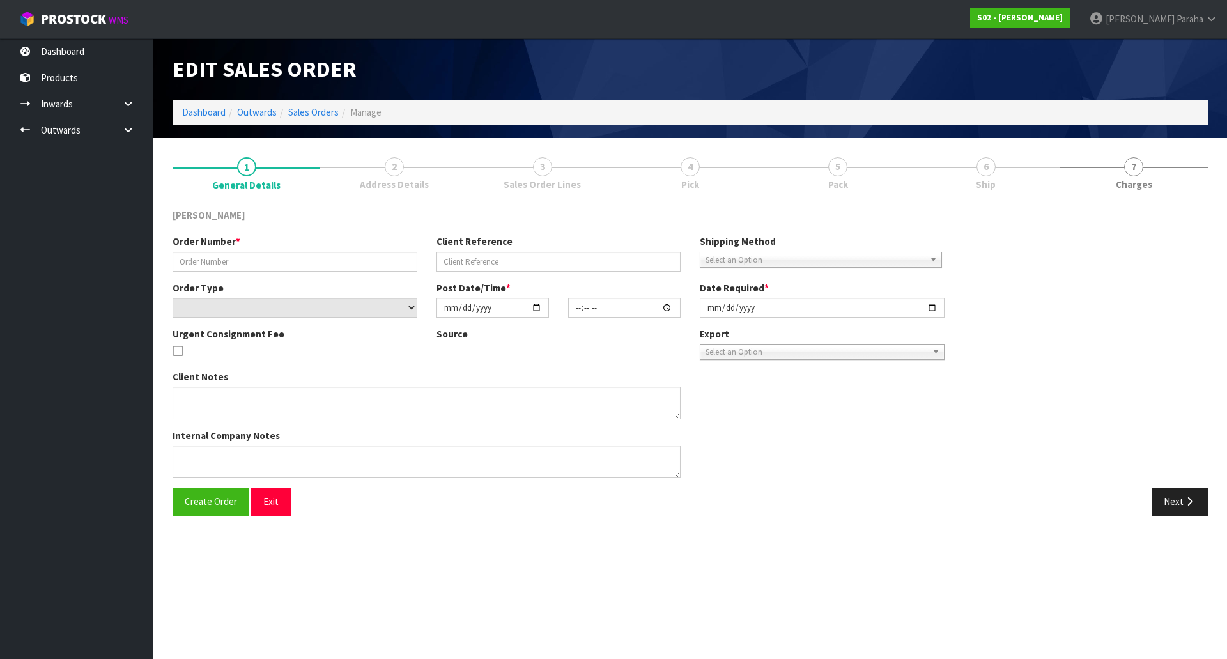
type input "2510146"
type input "DOUBLE-WHT"
select select "number:0"
type input "[DATE]"
type input "00:29:00.000"
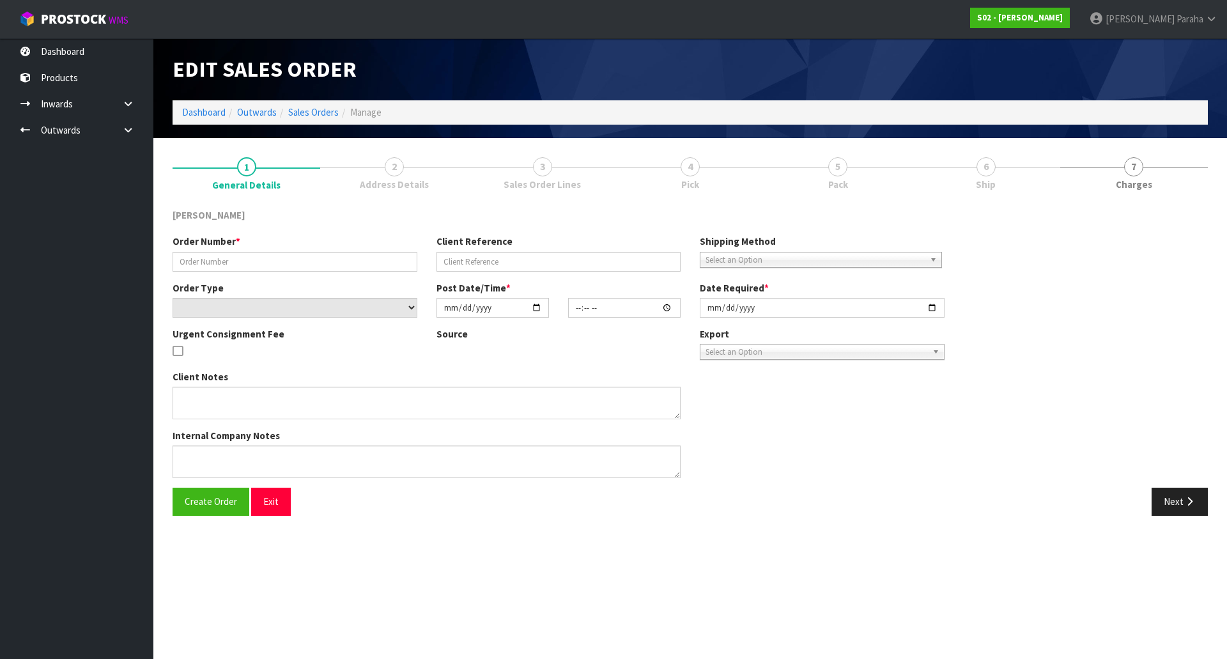
type input "[DATE]"
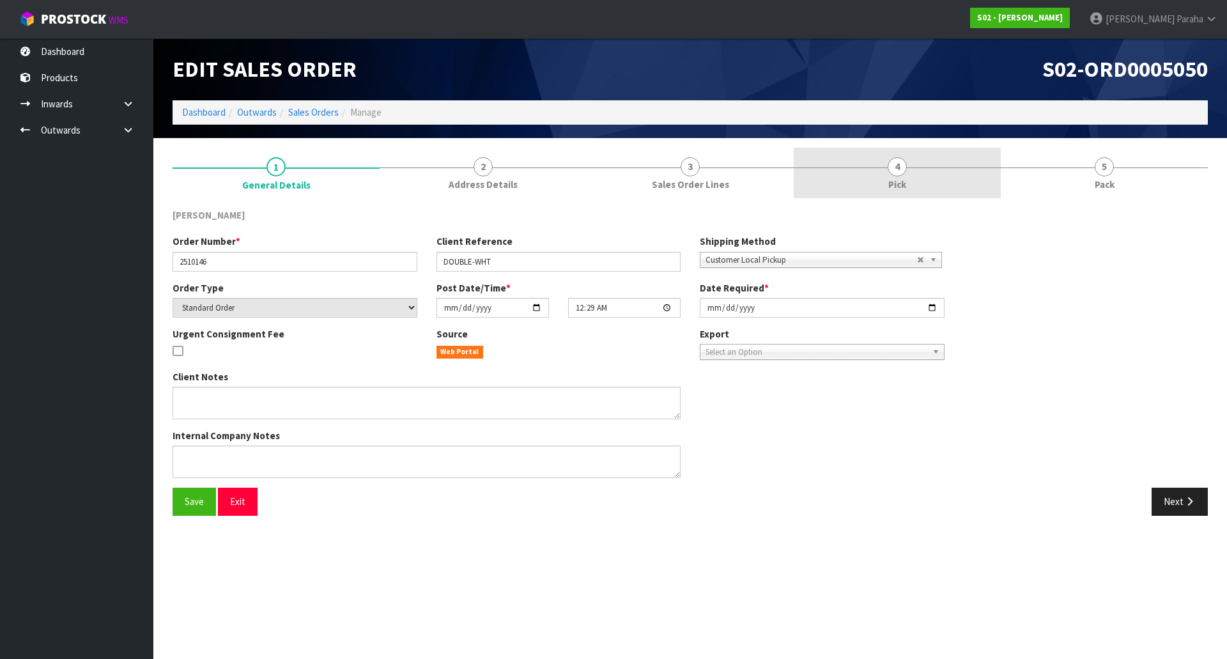
click at [914, 172] on link "4 Pick" at bounding box center [896, 173] width 207 height 50
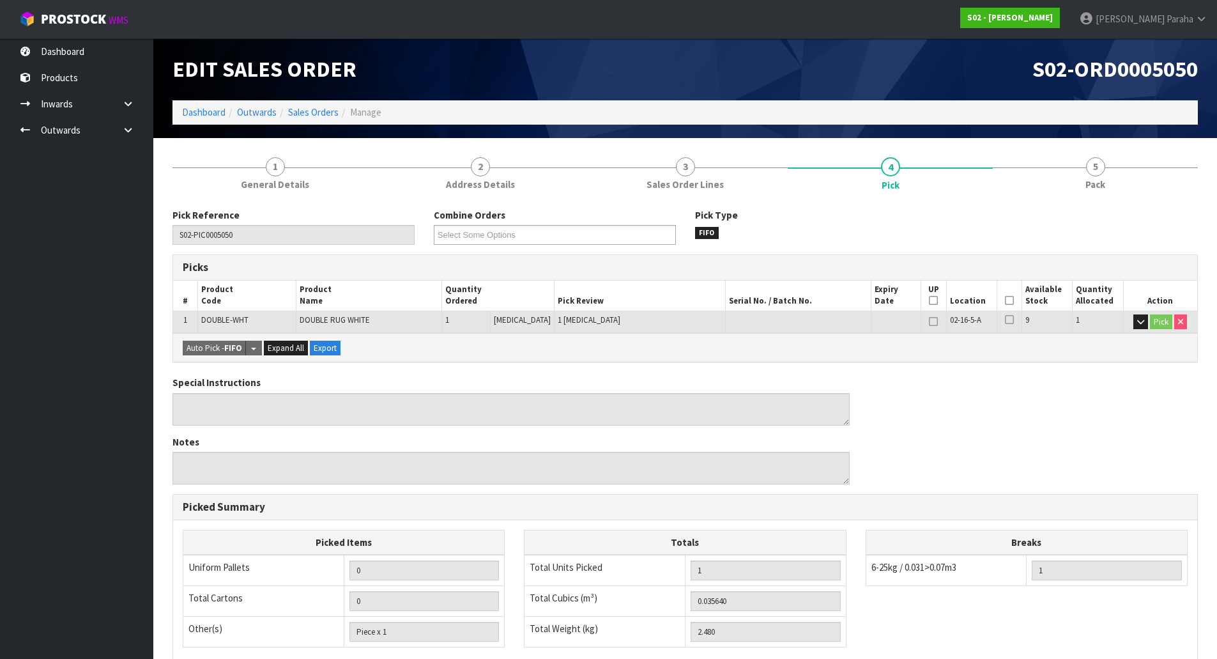
click at [1008, 300] on icon at bounding box center [1009, 300] width 9 height 1
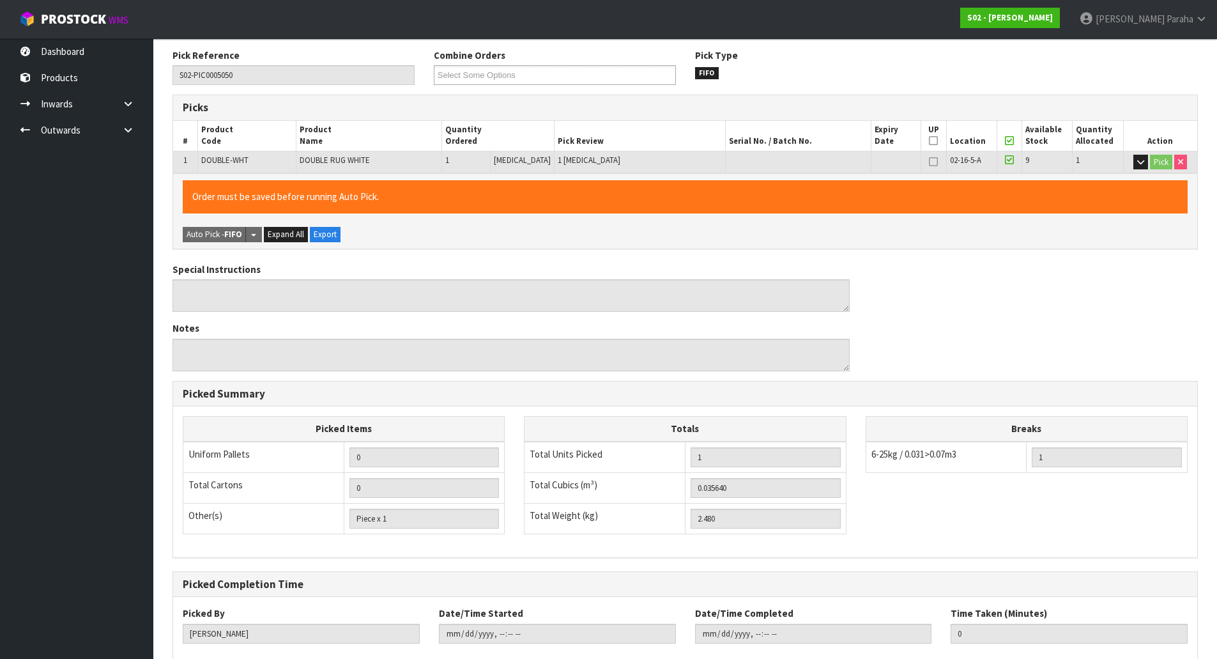
scroll to position [234, 0]
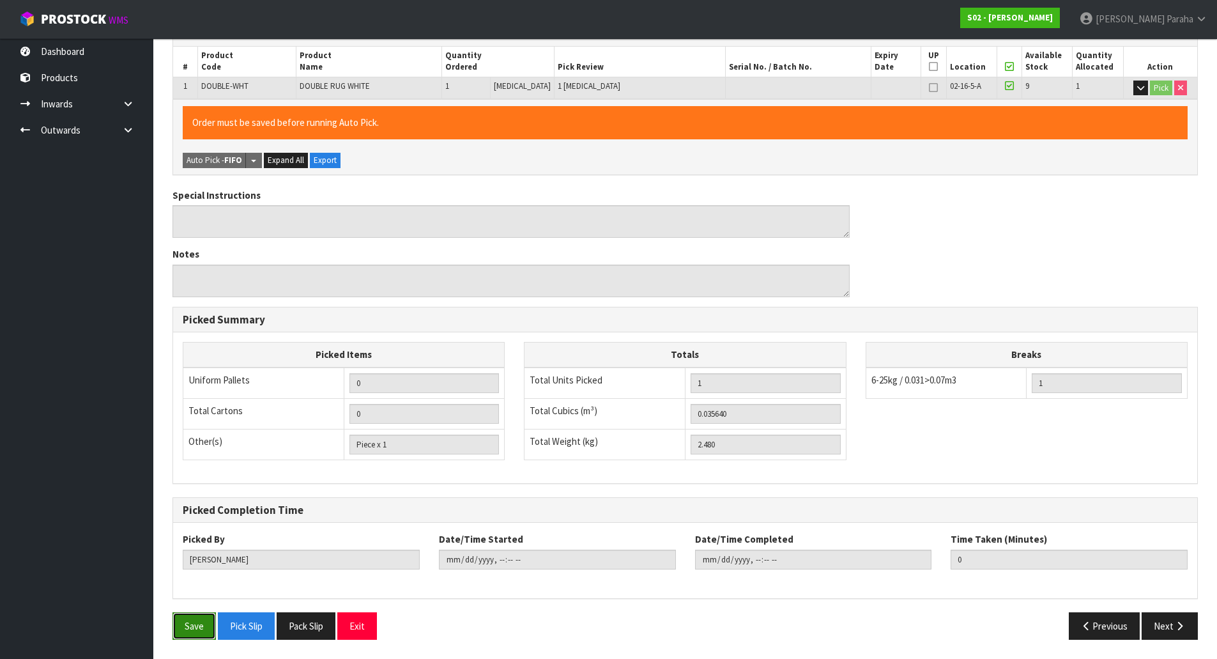
click at [203, 624] on button "Save" at bounding box center [193, 625] width 43 height 27
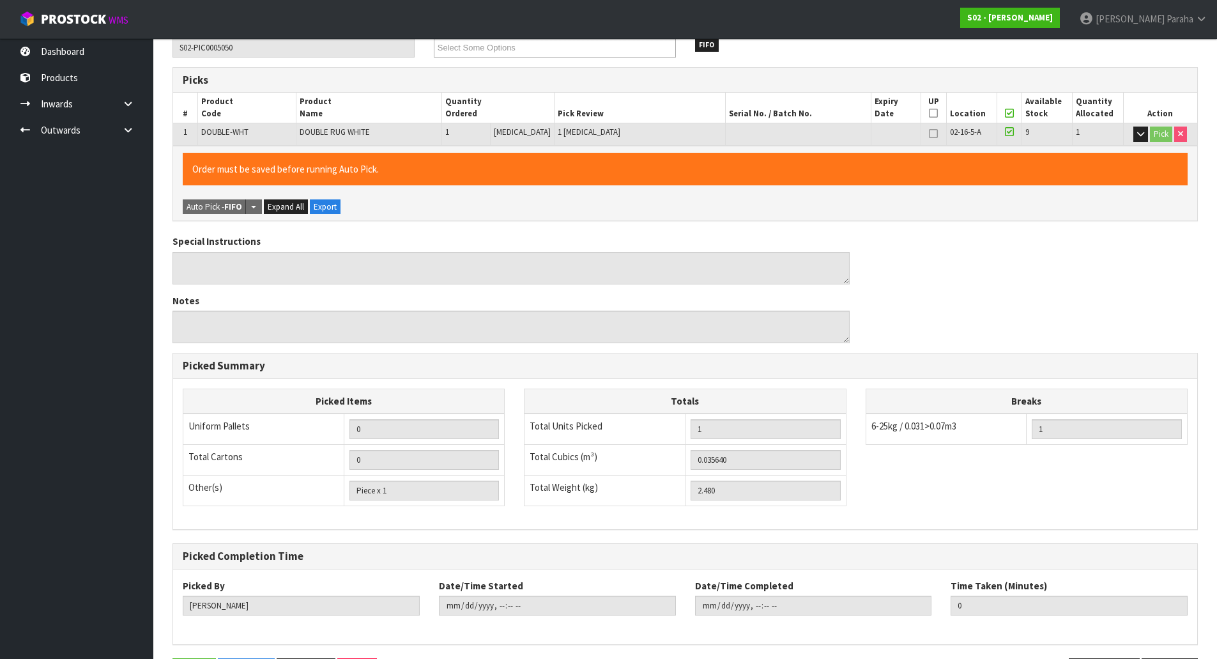
scroll to position [0, 0]
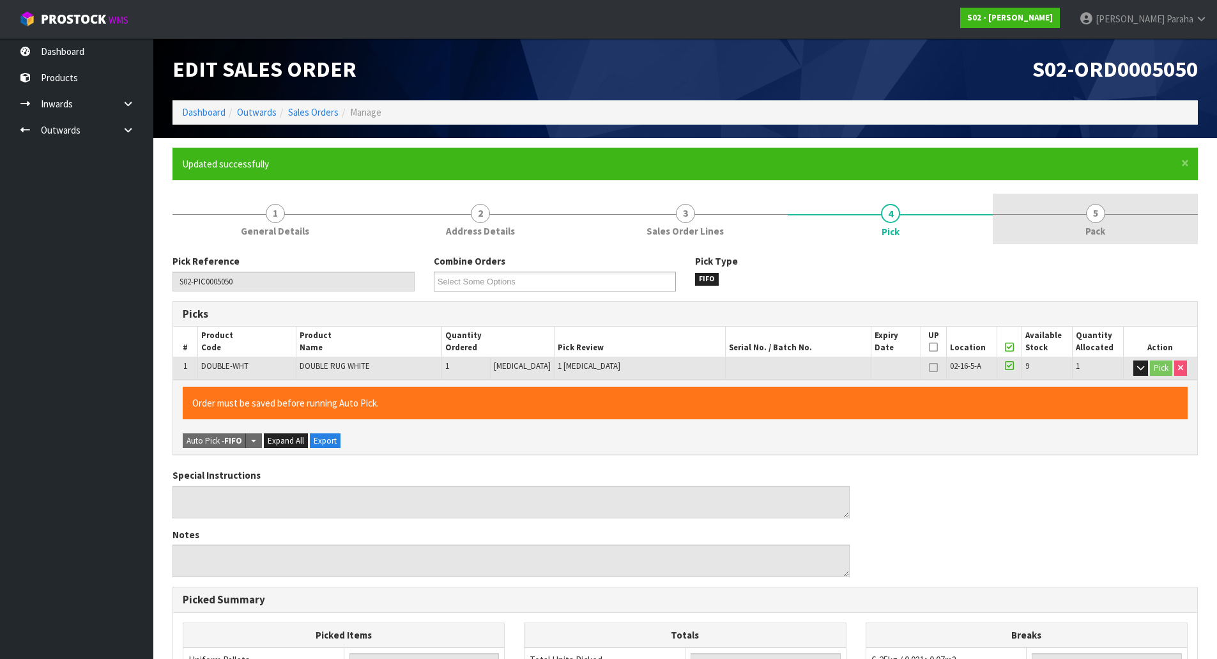
type input "[PERSON_NAME]"
type input "[DATE]T10:24:16"
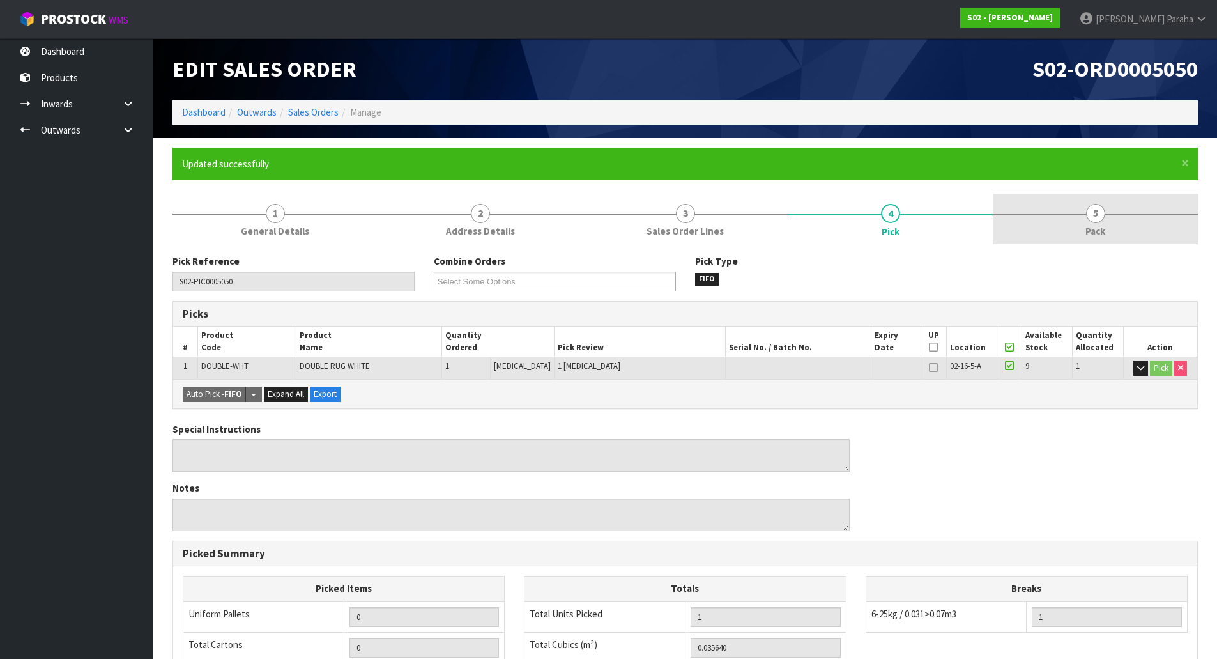
click at [1103, 215] on span "5" at bounding box center [1095, 213] width 19 height 19
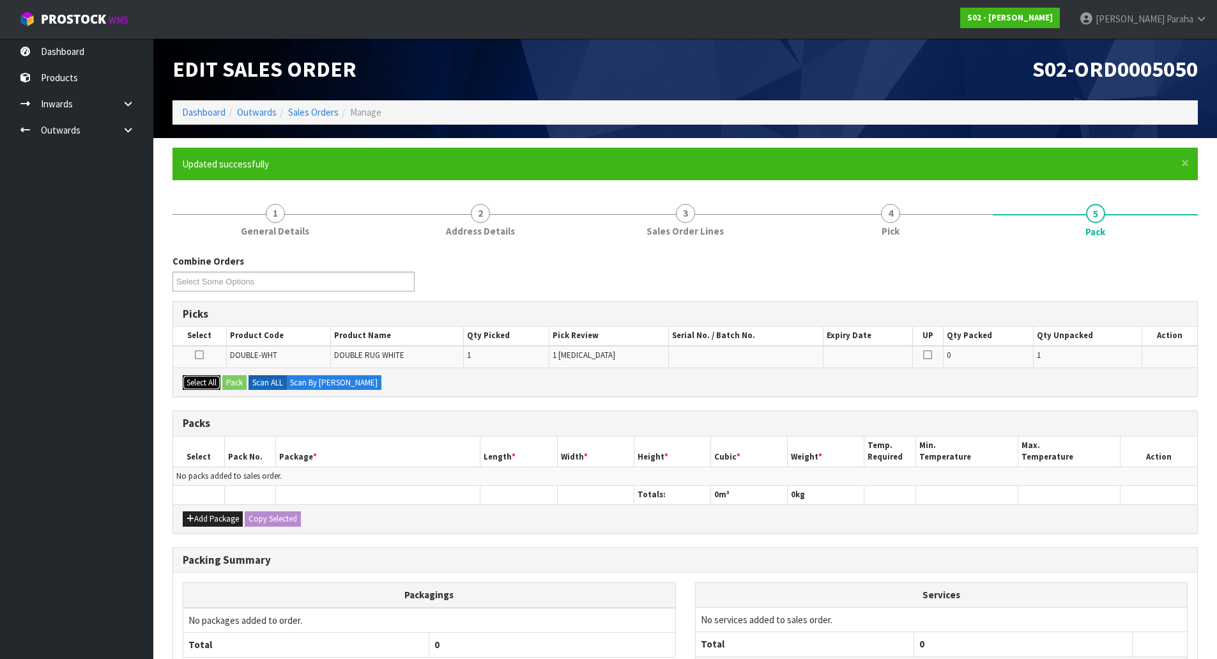
drag, startPoint x: 202, startPoint y: 383, endPoint x: 236, endPoint y: 382, distance: 34.5
click at [206, 383] on button "Select All" at bounding box center [202, 382] width 38 height 15
click at [237, 382] on button "Pack" at bounding box center [234, 382] width 24 height 15
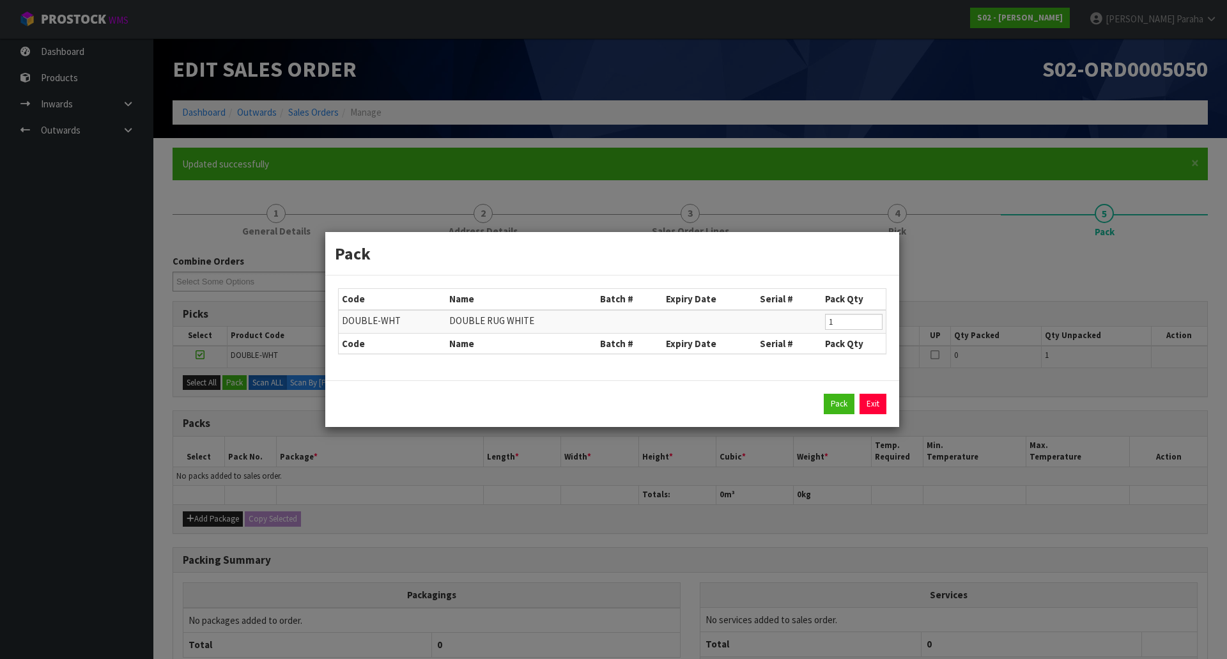
click at [822, 397] on div "Pack Exit" at bounding box center [612, 404] width 548 height 20
click at [827, 401] on button "Pack" at bounding box center [839, 404] width 31 height 20
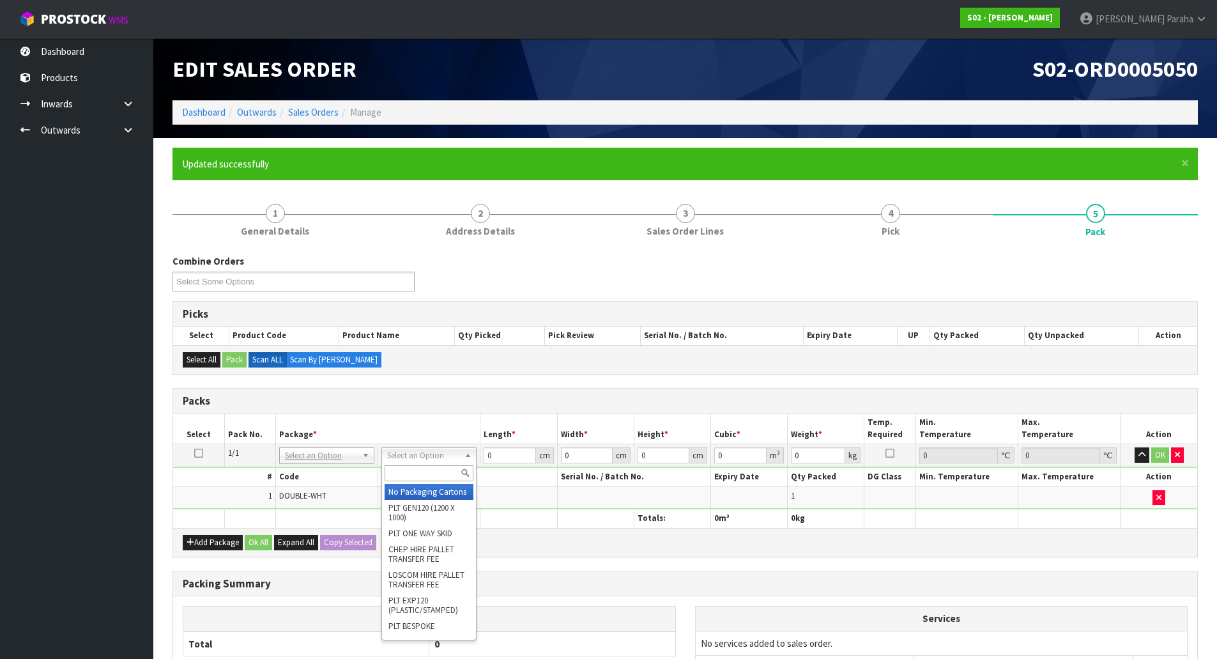
click at [448, 470] on input "text" at bounding box center [429, 473] width 89 height 16
type input "OC"
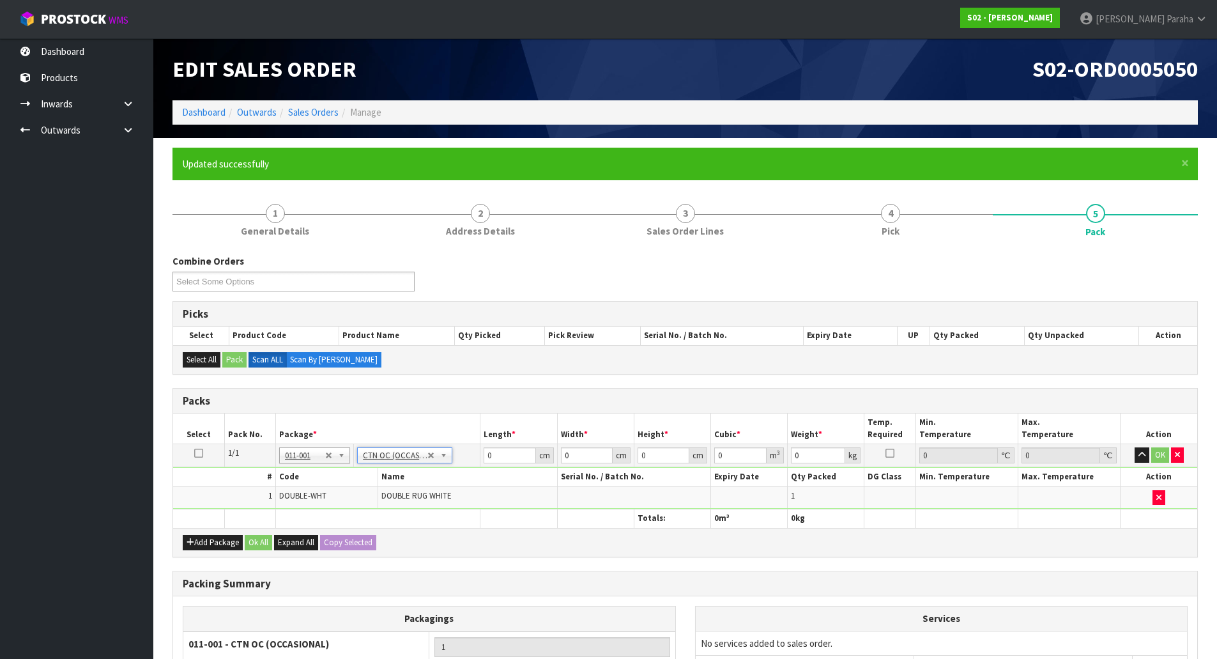
type input "2.48"
click at [507, 455] on input "0" at bounding box center [510, 455] width 52 height 16
type input "53"
type input "25"
type input "3"
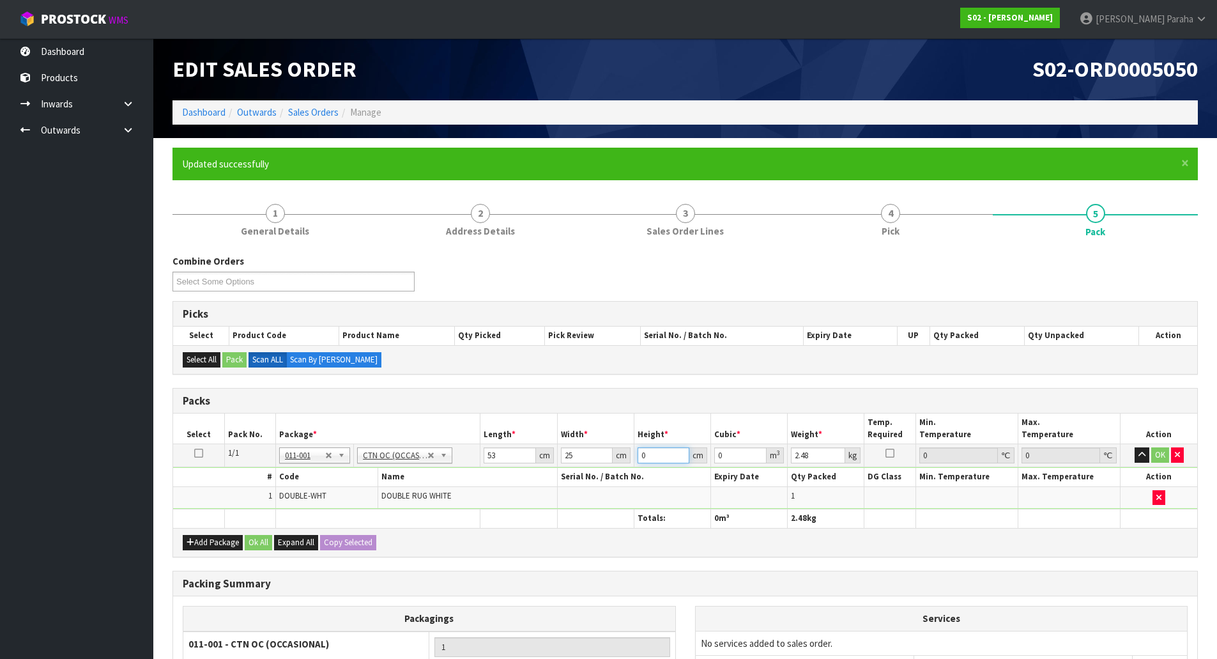
type input "0.003975"
type input "31"
type input "0.041075"
type input "31"
type input "3"
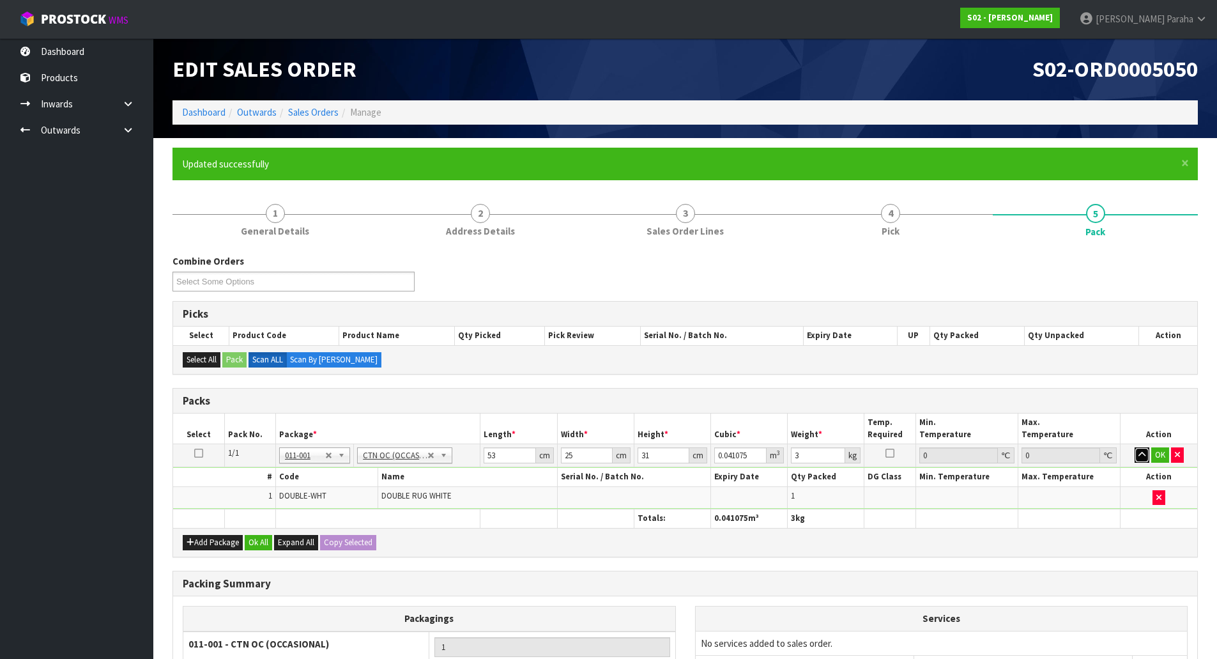
click at [1135, 447] on button "button" at bounding box center [1142, 454] width 15 height 15
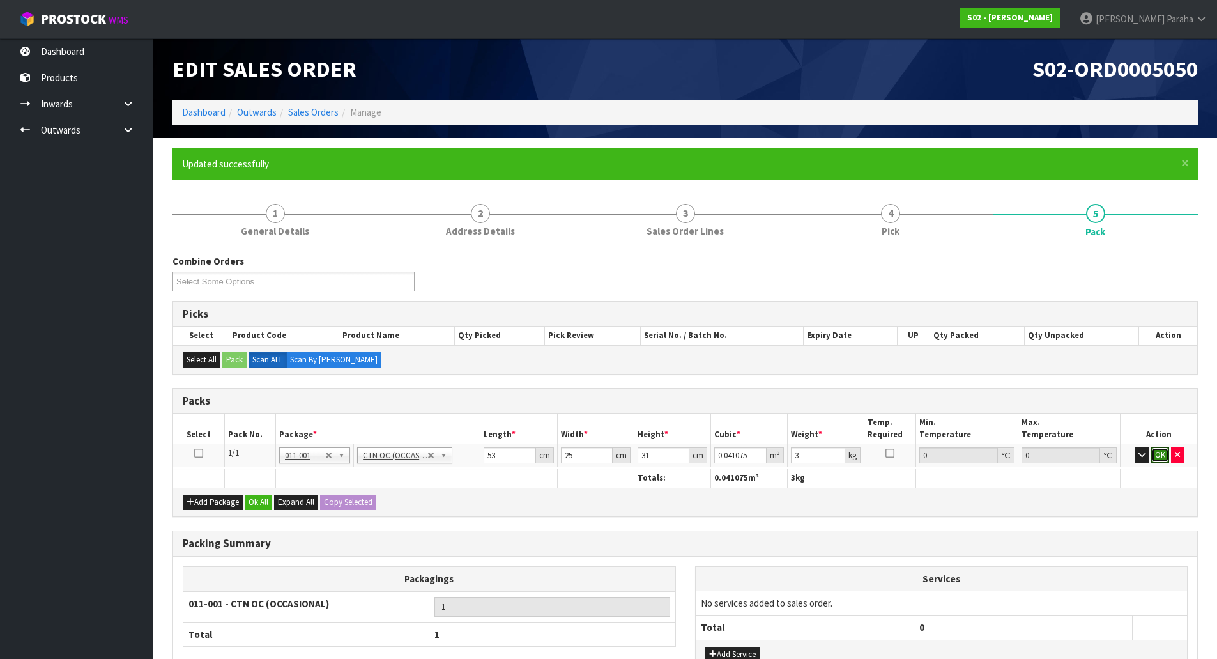
click button "OK" at bounding box center [1160, 454] width 18 height 15
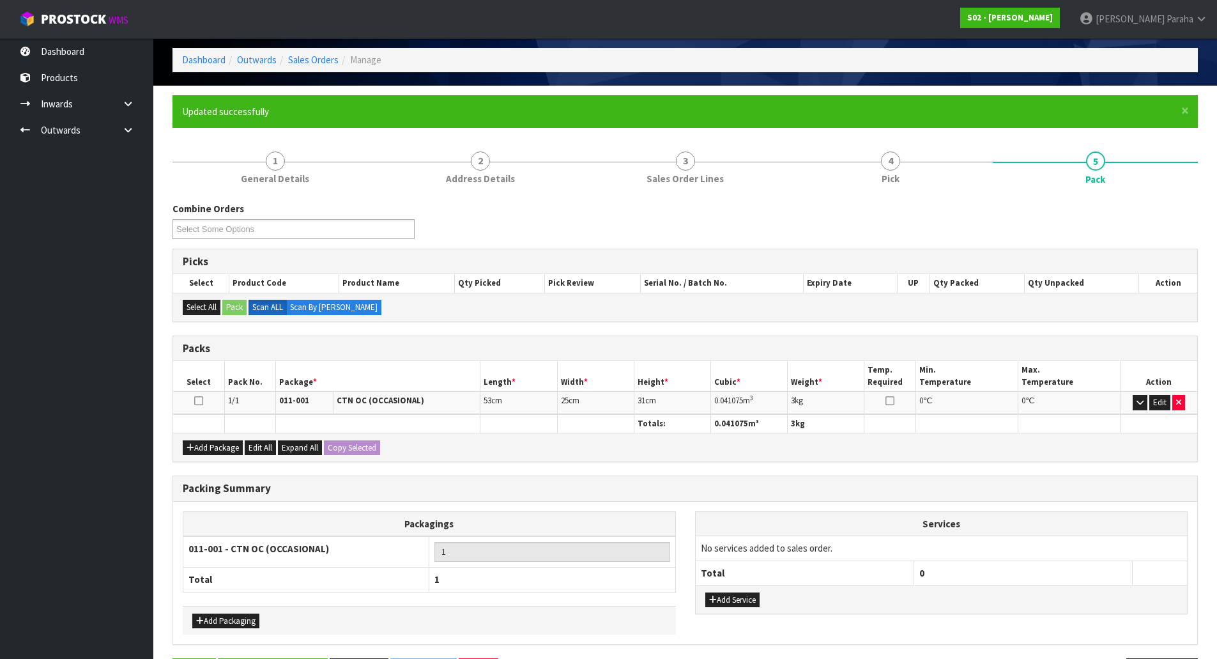
scroll to position [98, 0]
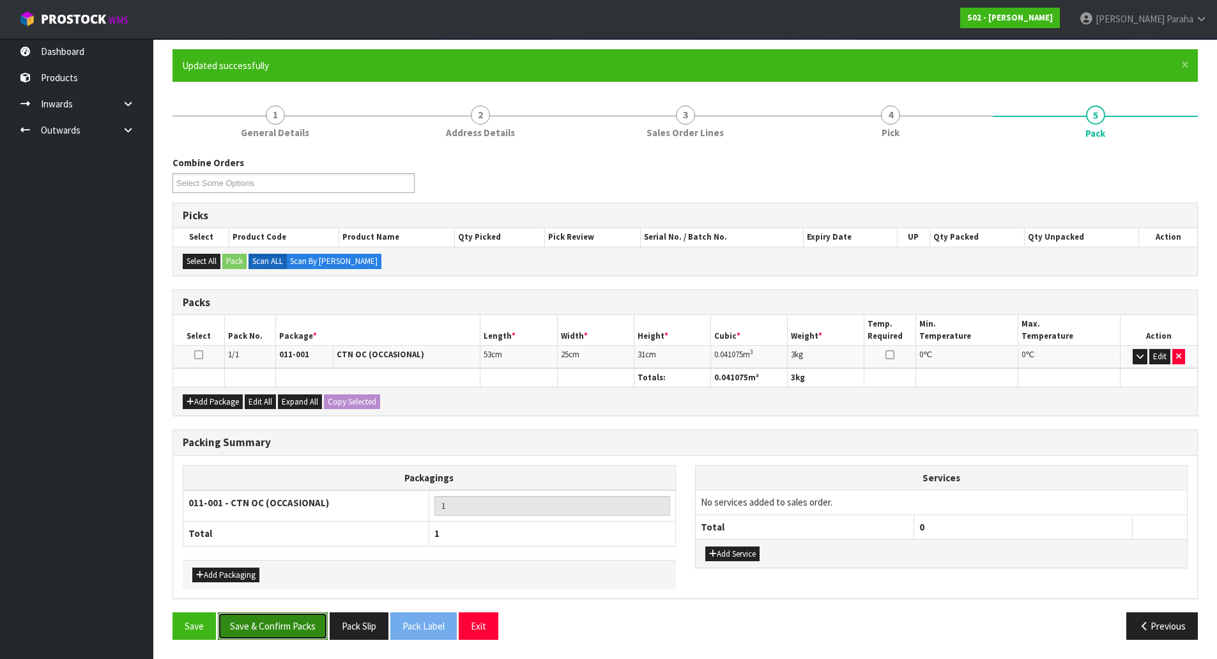
click at [279, 626] on button "Save & Confirm Packs" at bounding box center [273, 625] width 110 height 27
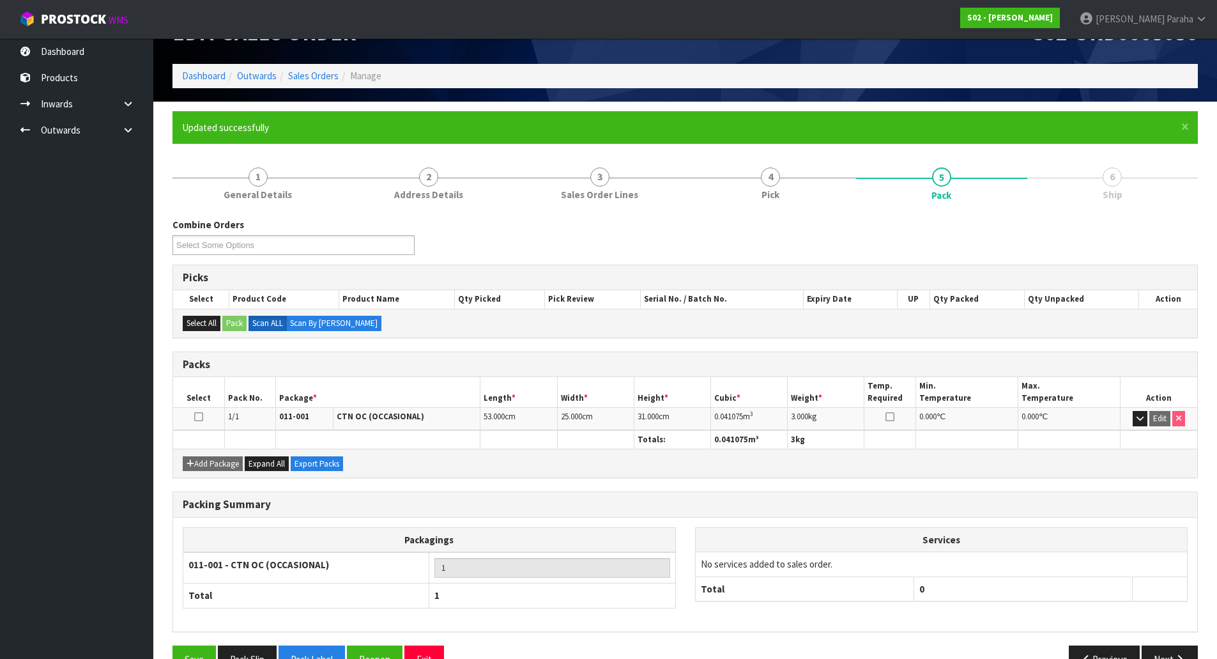
scroll to position [70, 0]
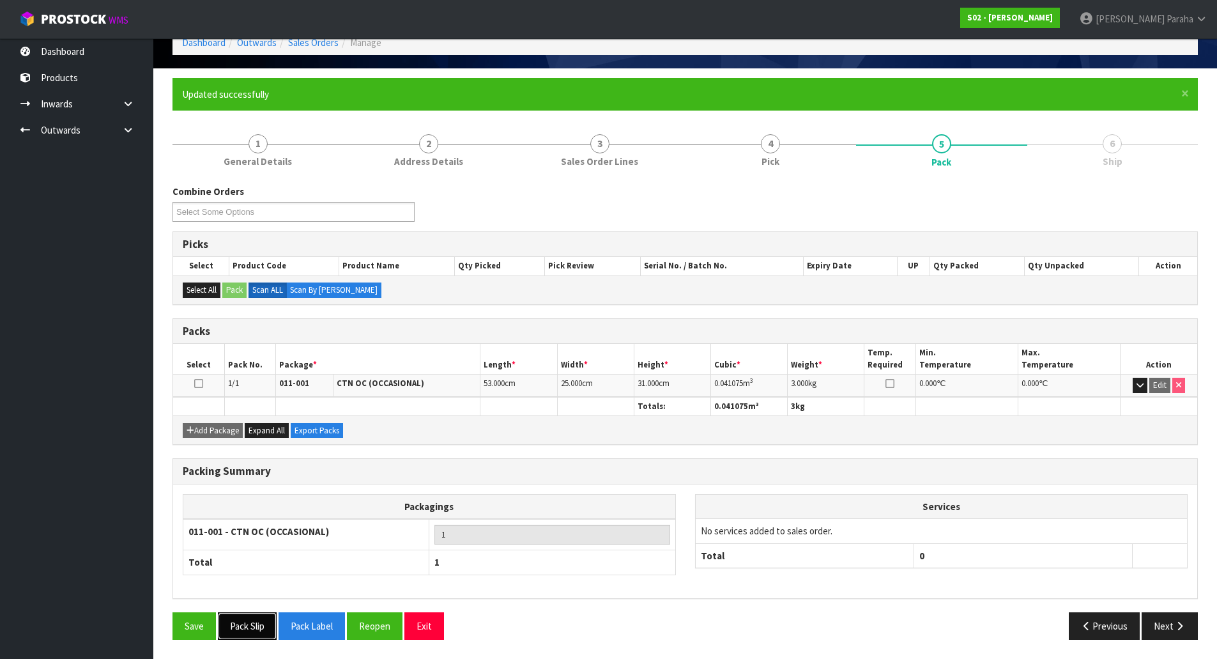
click at [244, 628] on button "Pack Slip" at bounding box center [247, 625] width 59 height 27
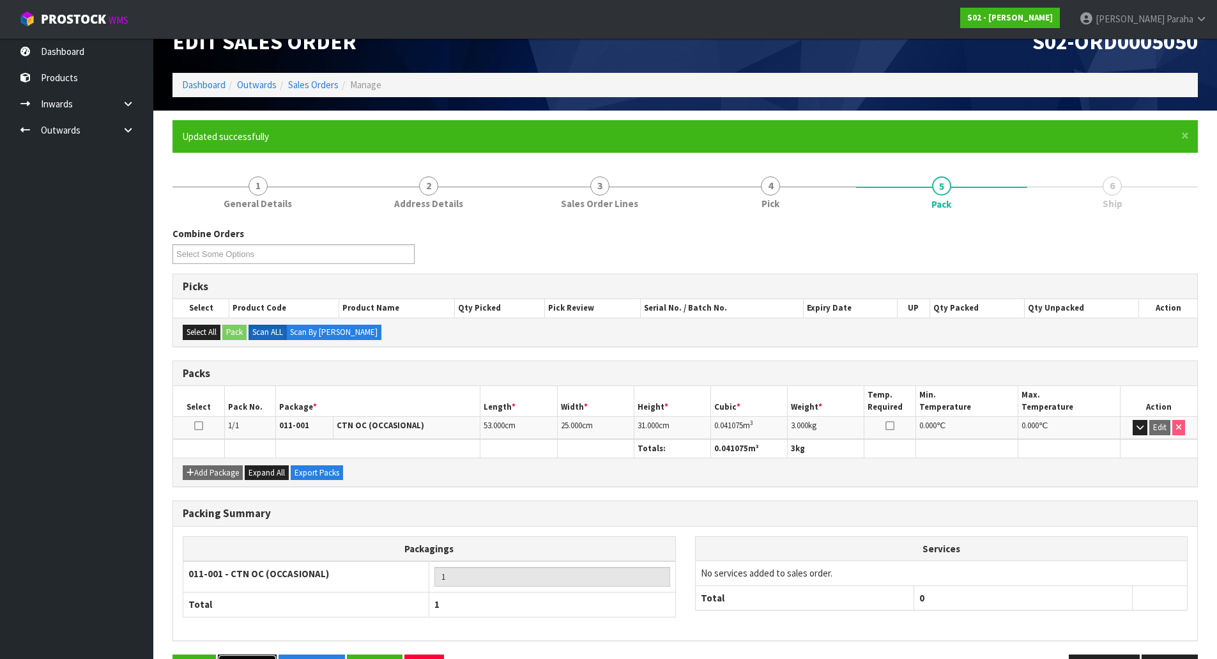
scroll to position [6, 0]
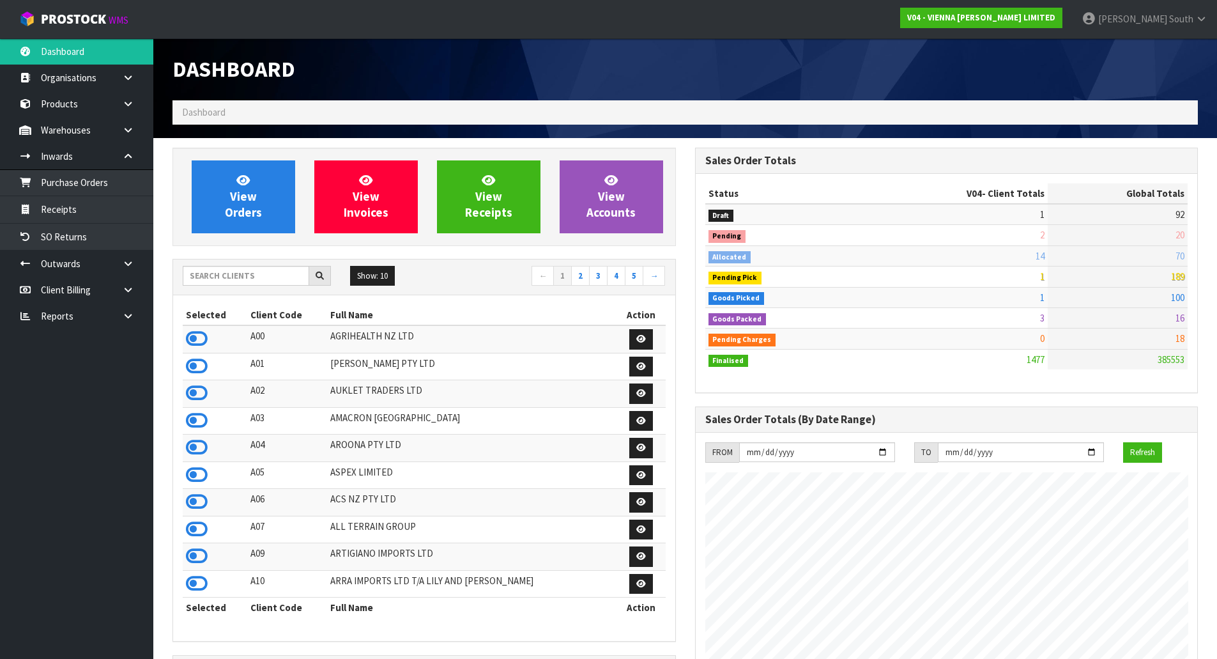
scroll to position [1022, 522]
click at [213, 273] on input "text" at bounding box center [246, 276] width 126 height 20
